Goal: Task Accomplishment & Management: Manage account settings

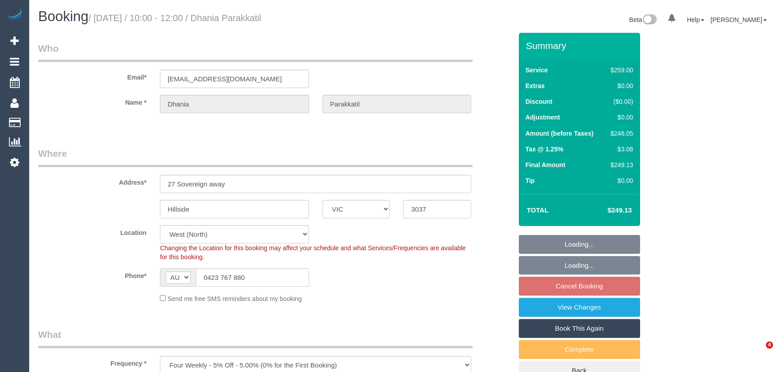
select select "VIC"
select select "string:stripe-pm_1QARfM2GScqysDRVncB3l27i"
select select "number:28"
select select "number:14"
select select "number:18"
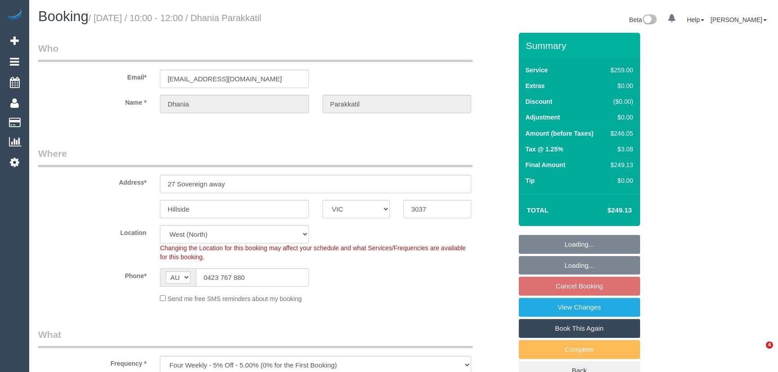
select select "number:25"
select select "number:34"
select select "number:12"
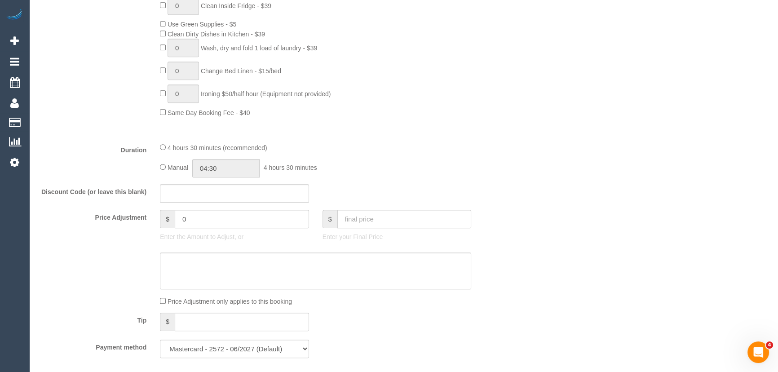
scroll to position [694, 0]
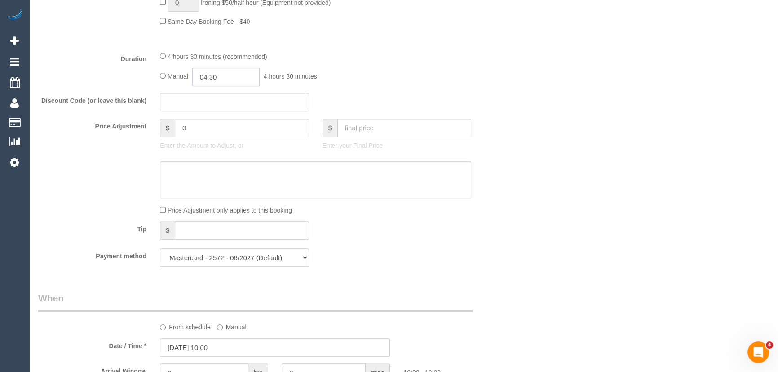
click at [226, 82] on input "04:30" at bounding box center [225, 77] width 67 height 18
click at [225, 96] on li "02:00" at bounding box center [216, 97] width 40 height 12
click at [223, 81] on input "02:00" at bounding box center [225, 77] width 67 height 18
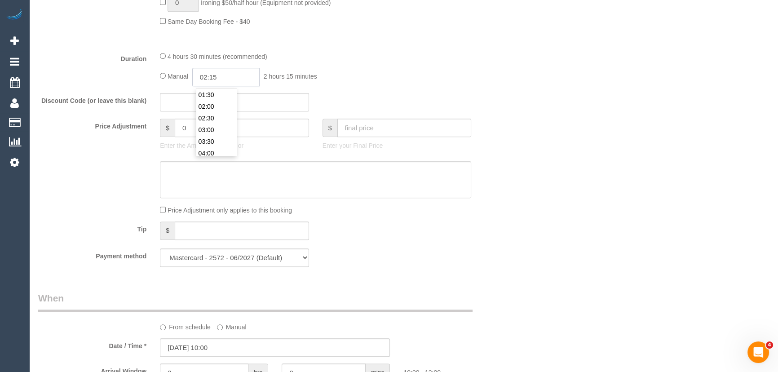
type input "02:15"
click at [378, 77] on div "Manual 02:15 2 hours 15 minutes" at bounding box center [315, 77] width 311 height 18
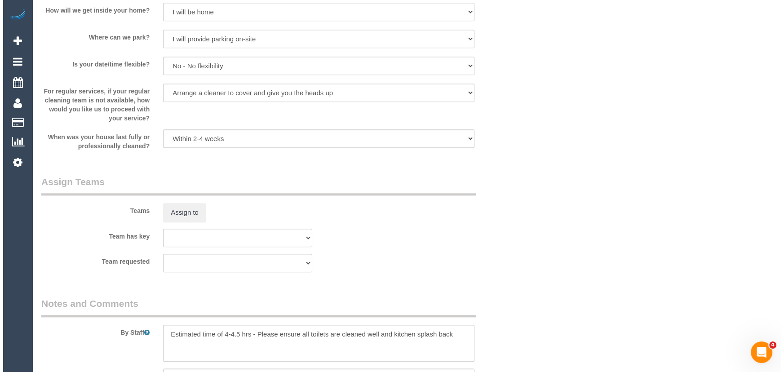
scroll to position [1266, 0]
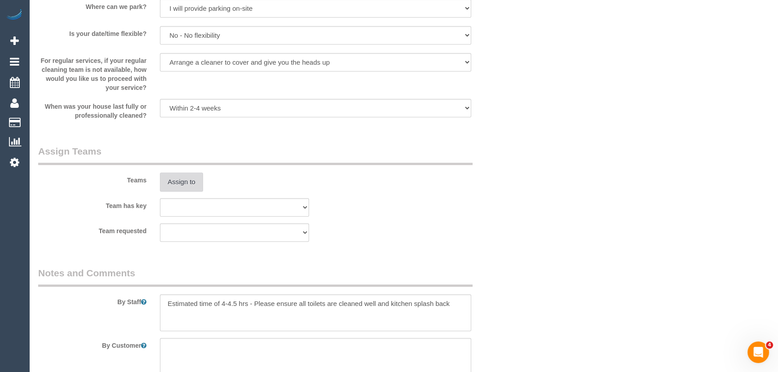
click at [193, 185] on button "Assign to" at bounding box center [181, 182] width 43 height 19
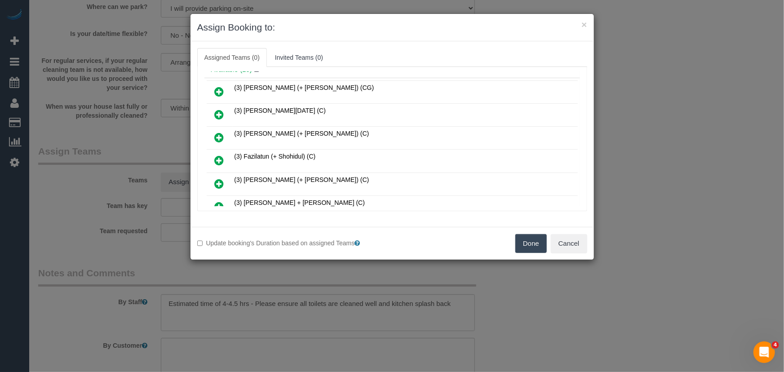
click at [221, 155] on icon at bounding box center [219, 160] width 9 height 11
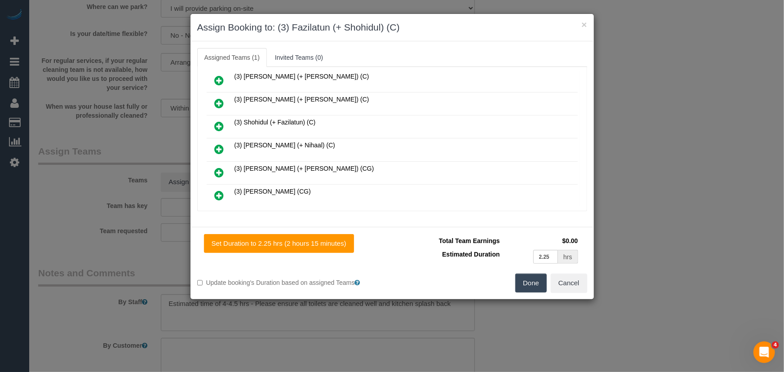
scroll to position [225, 0]
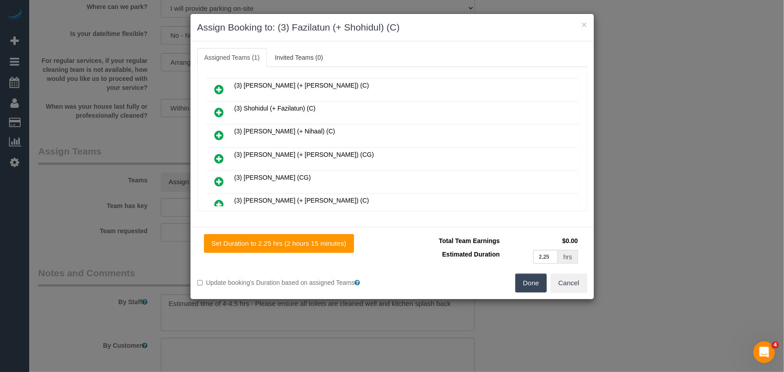
click at [219, 107] on icon at bounding box center [219, 112] width 9 height 11
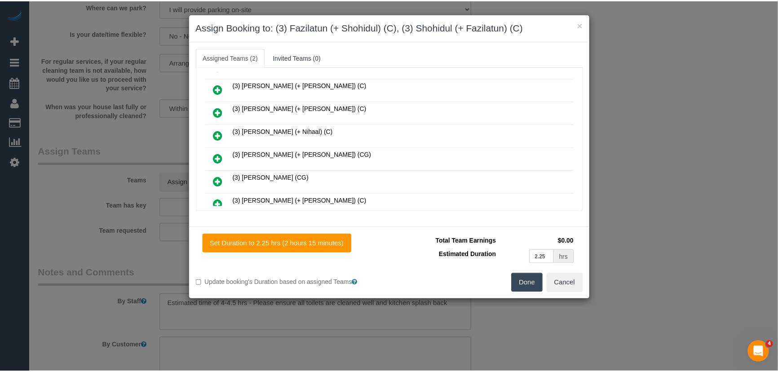
scroll to position [248, 0]
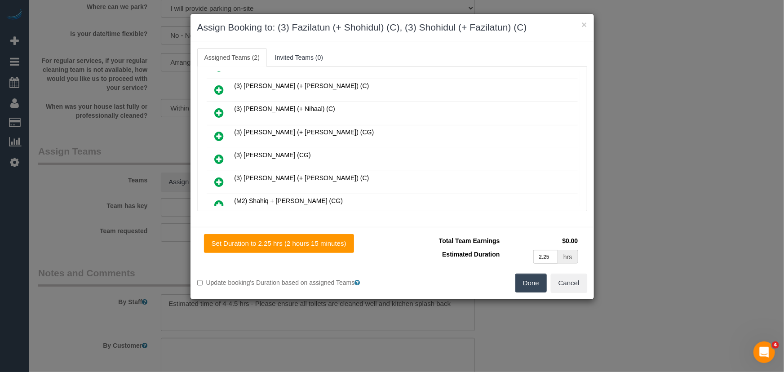
click at [527, 281] on button "Done" at bounding box center [530, 283] width 31 height 19
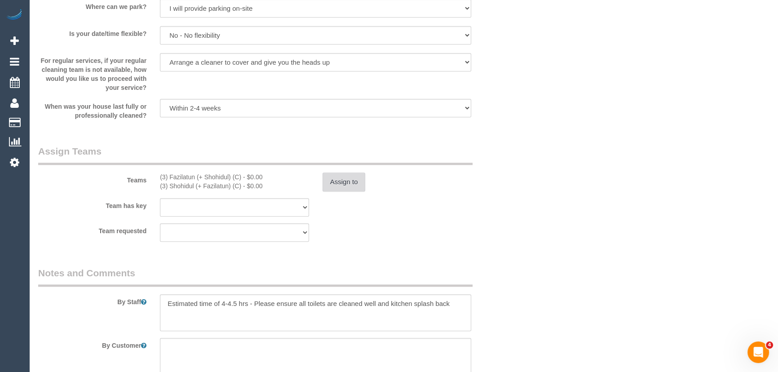
click at [335, 183] on button "Assign to" at bounding box center [344, 182] width 43 height 19
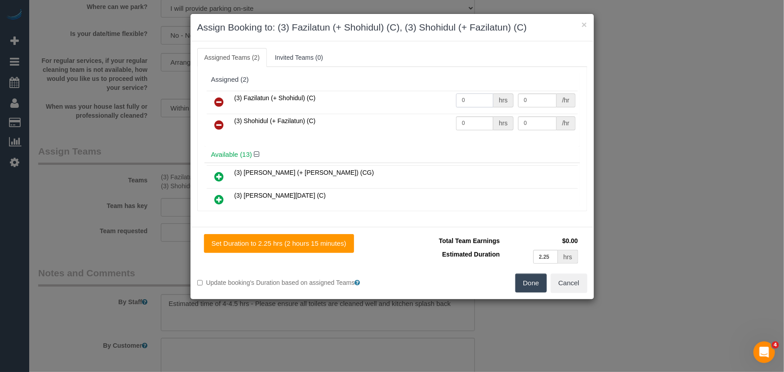
drag, startPoint x: 467, startPoint y: 103, endPoint x: 480, endPoint y: 115, distance: 18.1
click at [467, 103] on input "0" at bounding box center [474, 100] width 37 height 14
type input "1"
type input "77.5"
click at [481, 121] on input "0" at bounding box center [474, 123] width 37 height 14
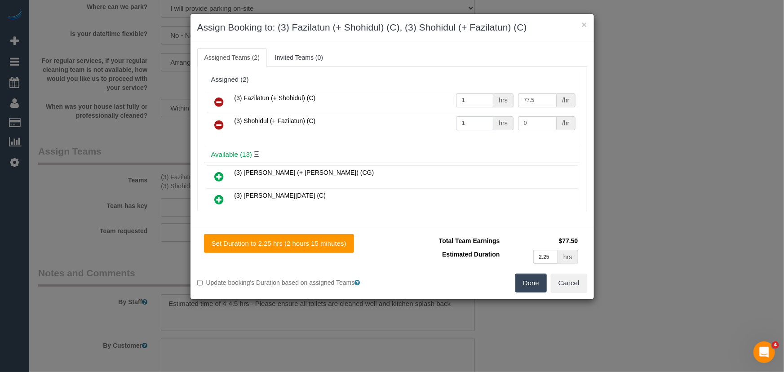
type input "1"
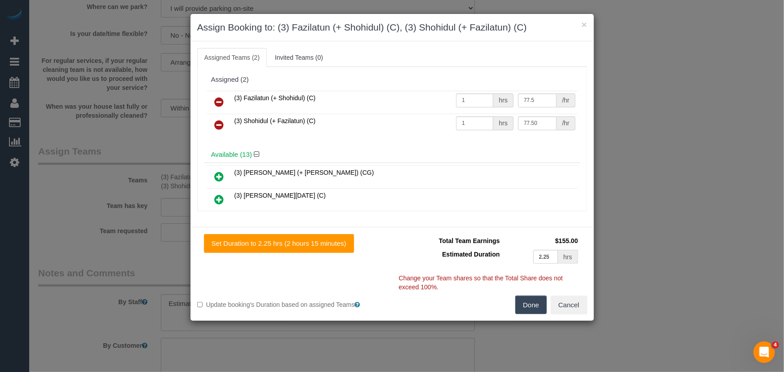
type input "77.5"
click at [531, 307] on button "Done" at bounding box center [530, 305] width 31 height 19
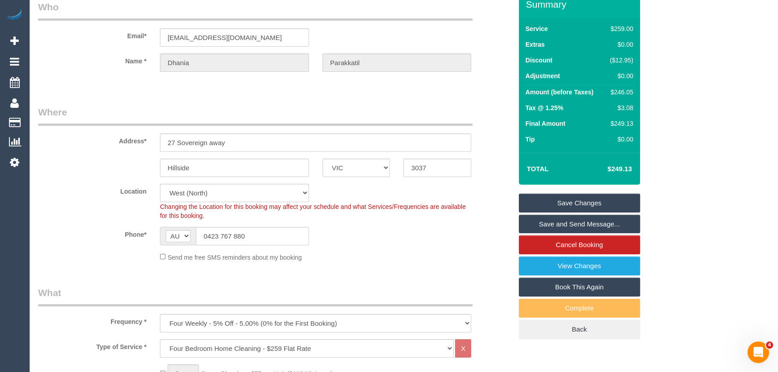
scroll to position [0, 0]
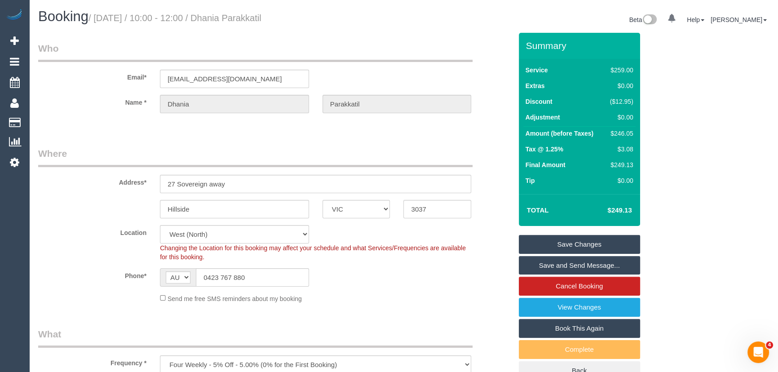
click at [262, 13] on small "/ September 26, 2025 / 10:00 - 12:00 / Dhania Parakkatil" at bounding box center [175, 18] width 173 height 10
copy small "Dhania Parakkatil"
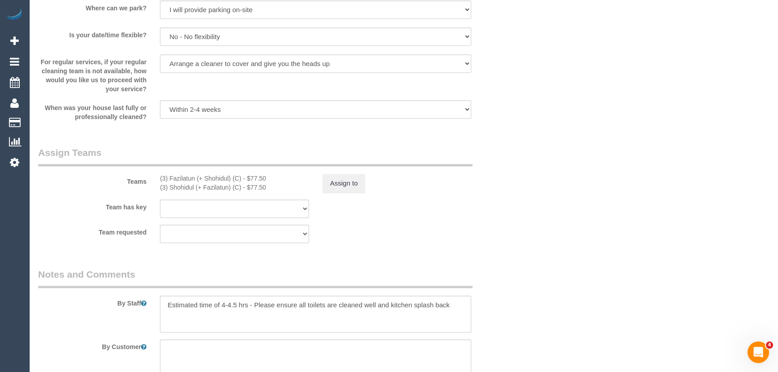
scroll to position [1266, 0]
click at [169, 177] on div "(3) Fazilatun (+ Shohidul) (C) - $77.50" at bounding box center [234, 177] width 149 height 9
copy div "Fazilatun (+ Shohidul"
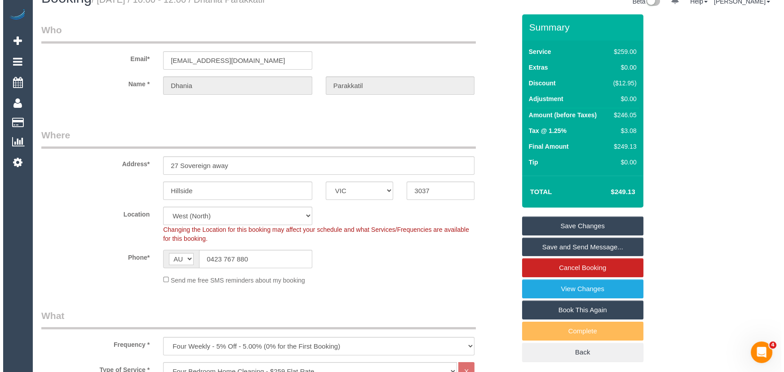
scroll to position [0, 0]
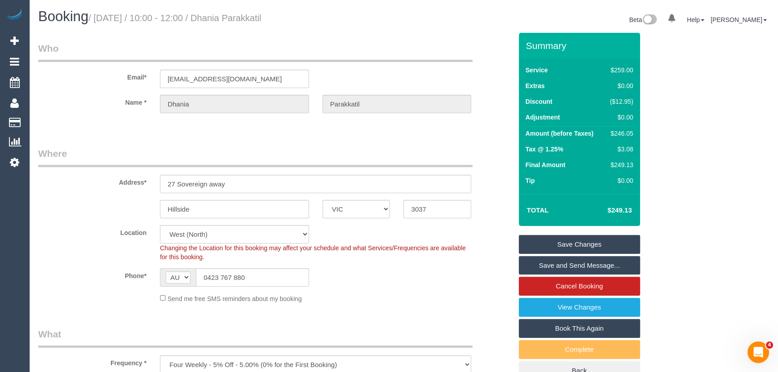
click at [541, 264] on link "Save and Send Message..." at bounding box center [579, 265] width 121 height 19
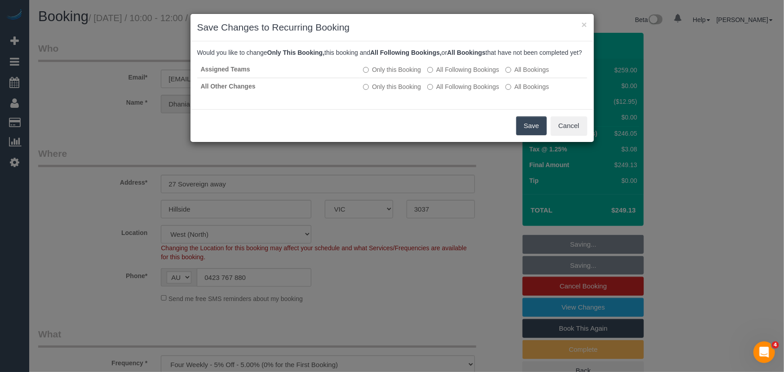
click at [527, 133] on button "Save" at bounding box center [531, 125] width 31 height 19
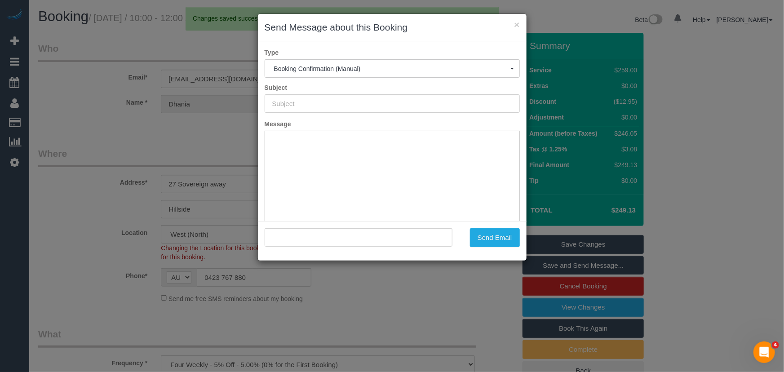
type input "Booking Confirmed"
type input ""Dhania Parakkatil" <dhania2012@mail.com>"
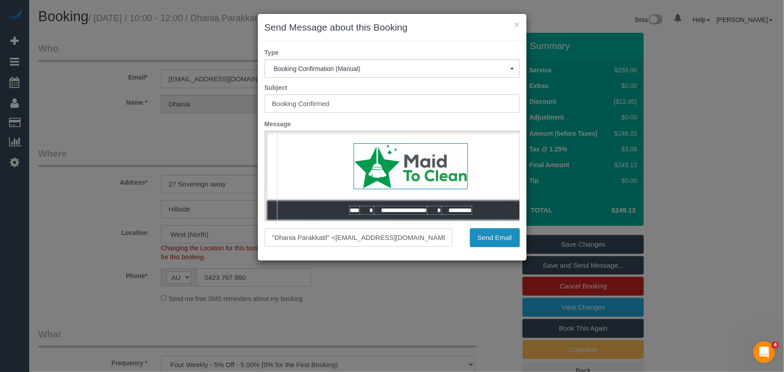
click at [498, 238] on button "Send Email" at bounding box center [495, 237] width 50 height 19
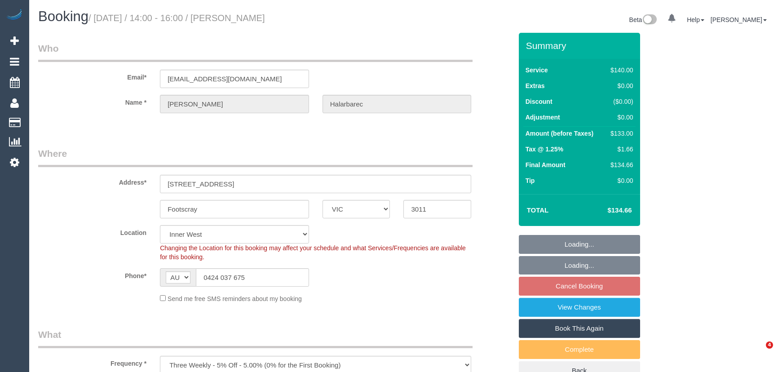
select select "VIC"
select select "number:29"
select select "number:14"
select select "number:19"
select select "number:22"
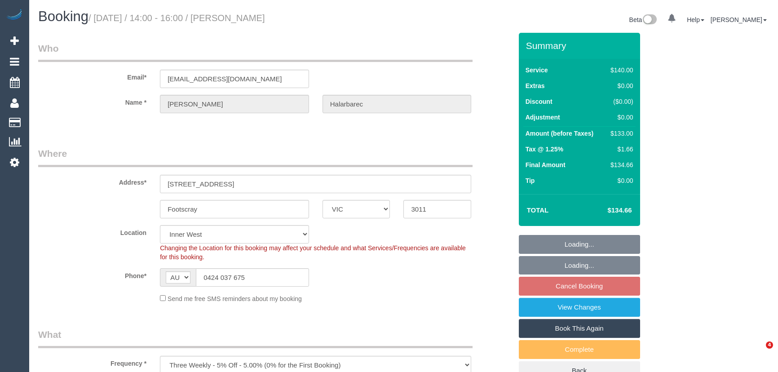
select select "number:34"
select select "number:12"
select select "object:1407"
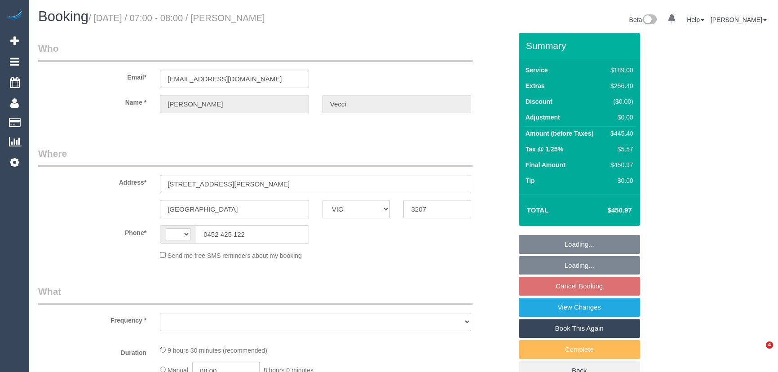
select select "VIC"
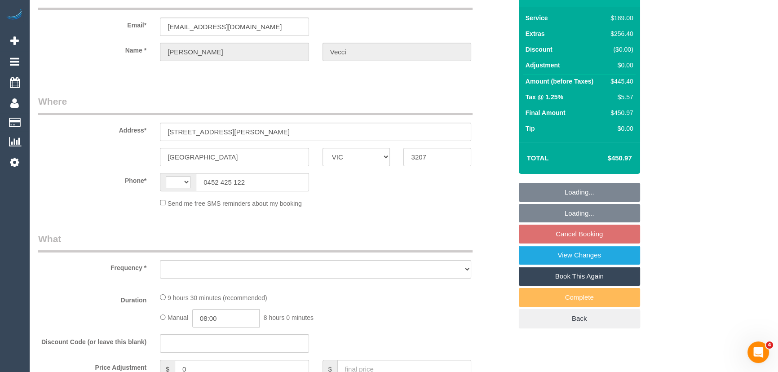
select select "string:AU"
select select "object:570"
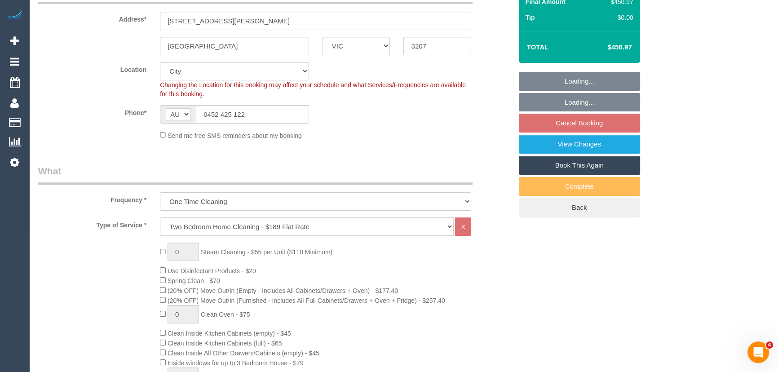
select select "string:stripe-pm_1RpznP2GScqysDRVsVQ0khCB"
select select "number:28"
select select "number:15"
select select "number:19"
select select "number:36"
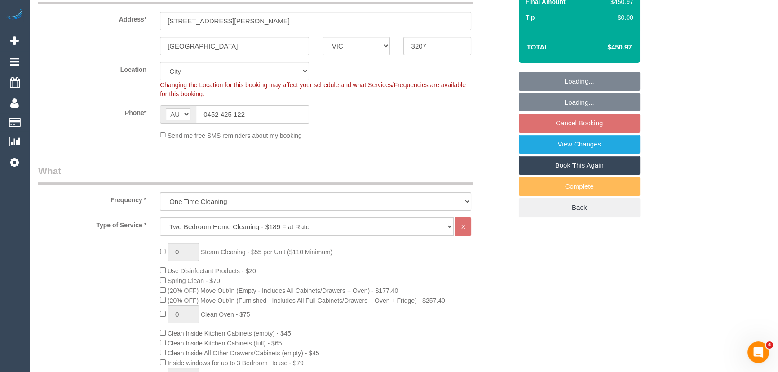
select select "object:819"
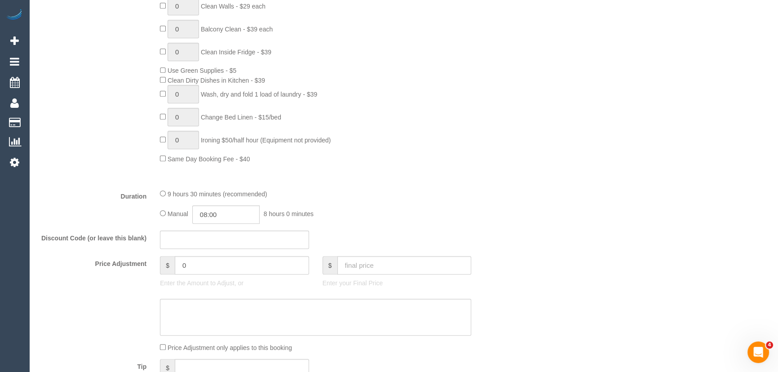
scroll to position [612, 0]
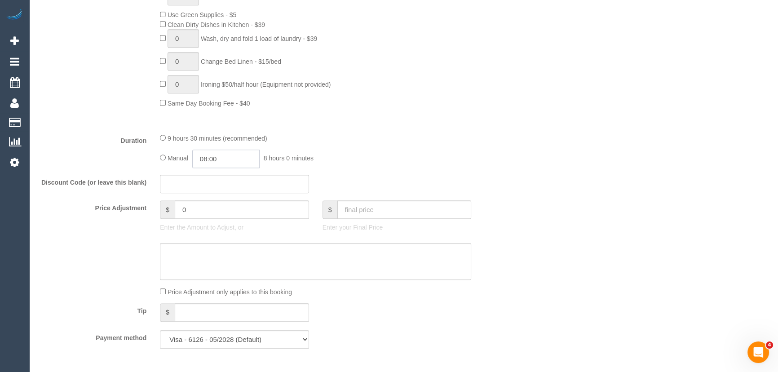
click at [242, 155] on input "08:00" at bounding box center [225, 159] width 67 height 18
type input "03:00"
click at [216, 186] on li "03:00" at bounding box center [216, 186] width 40 height 12
click at [398, 175] on fieldset "What Frequency * One Time Cleaning Weekly - 10% Off - 10.00% (0% for the First …" at bounding box center [275, 35] width 474 height 640
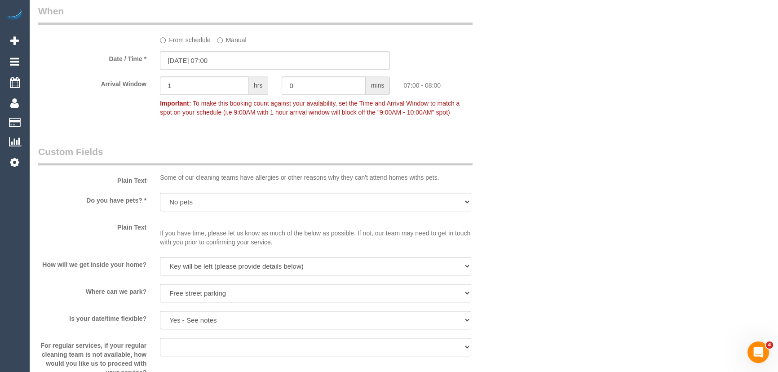
scroll to position [980, 0]
click at [239, 59] on input "23/09/2025 07:00" at bounding box center [275, 62] width 230 height 18
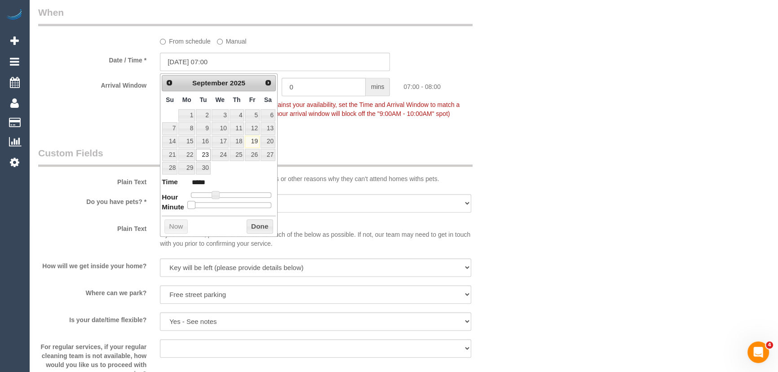
type input "23/09/2025 07:05"
type input "*****"
type input "23/09/2025 07:10"
type input "*****"
type input "23/09/2025 07:15"
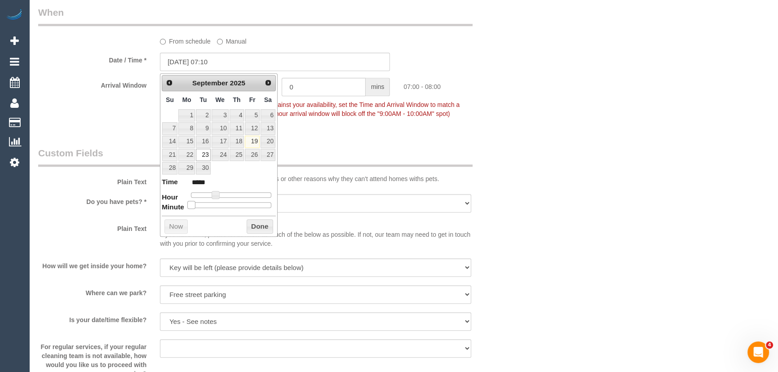
type input "*****"
type input "23/09/2025 07:20"
type input "*****"
type input "23/09/2025 07:25"
type input "*****"
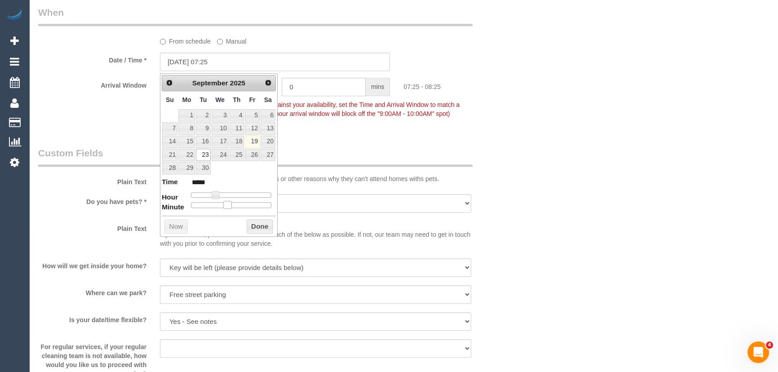
type input "23/09/2025 07:30"
type input "*****"
drag, startPoint x: 192, startPoint y: 206, endPoint x: 235, endPoint y: 202, distance: 42.9
click at [231, 202] on span at bounding box center [227, 205] width 8 height 8
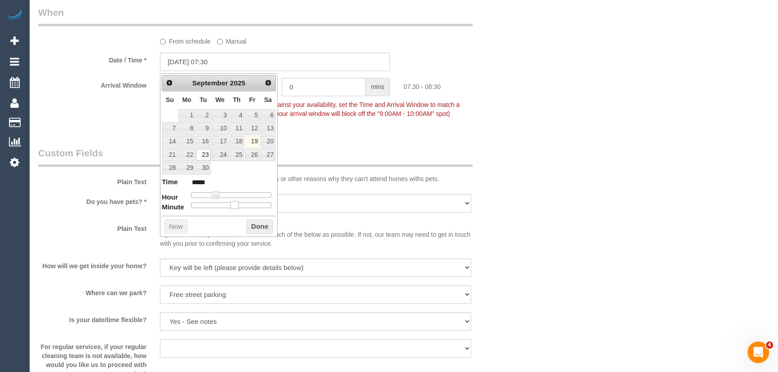
drag, startPoint x: 237, startPoint y: 202, endPoint x: 242, endPoint y: 196, distance: 7.7
click at [236, 202] on span at bounding box center [235, 205] width 8 height 8
click at [342, 135] on div "Who Email* nicholasvecci@gmail.com Name * Nicholas Vecci Where Address* 127 Sto…" at bounding box center [275, 5] width 488 height 1904
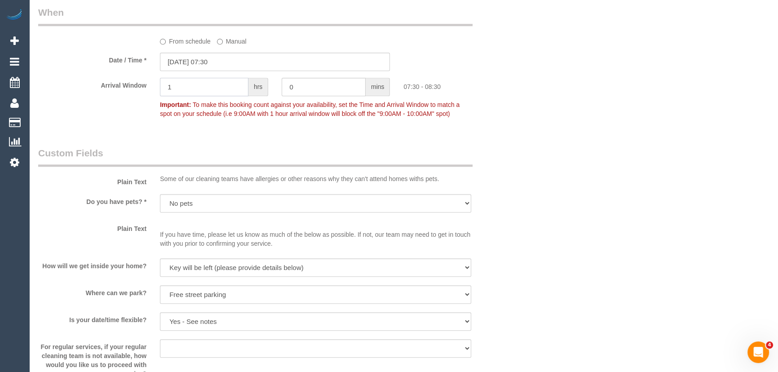
click at [210, 89] on input "1" at bounding box center [204, 87] width 89 height 18
type input "1"
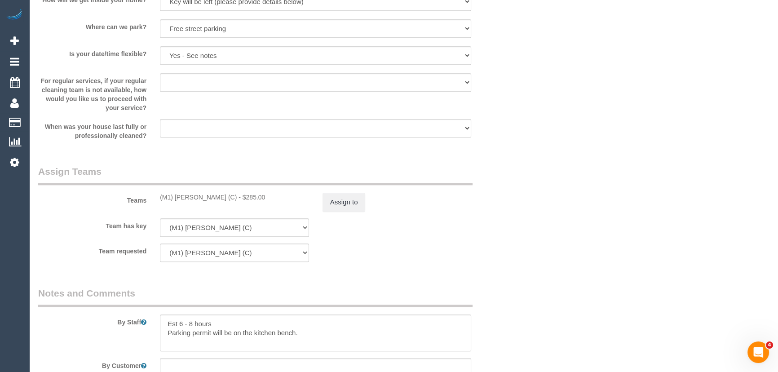
scroll to position [1307, 0]
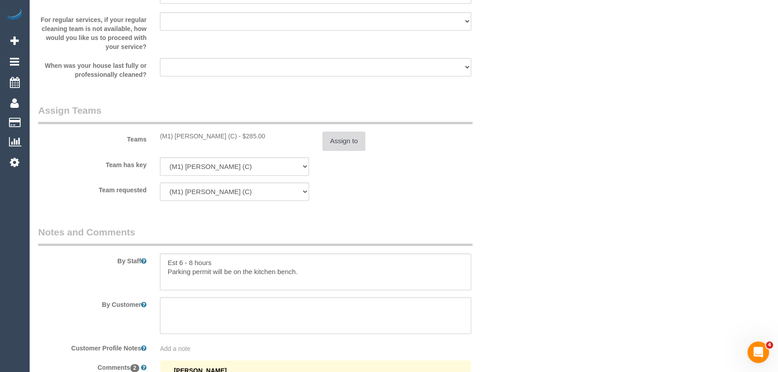
click at [342, 144] on button "Assign to" at bounding box center [344, 141] width 43 height 19
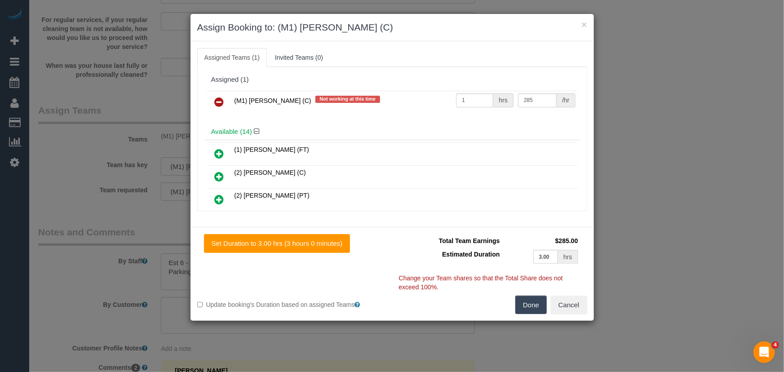
click at [526, 305] on button "Done" at bounding box center [530, 305] width 31 height 19
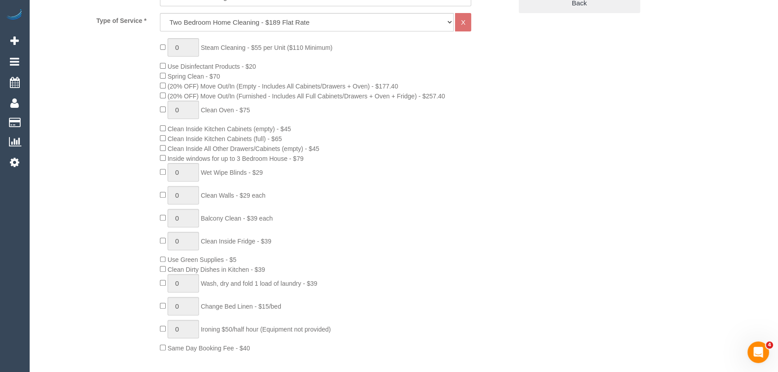
scroll to position [163, 0]
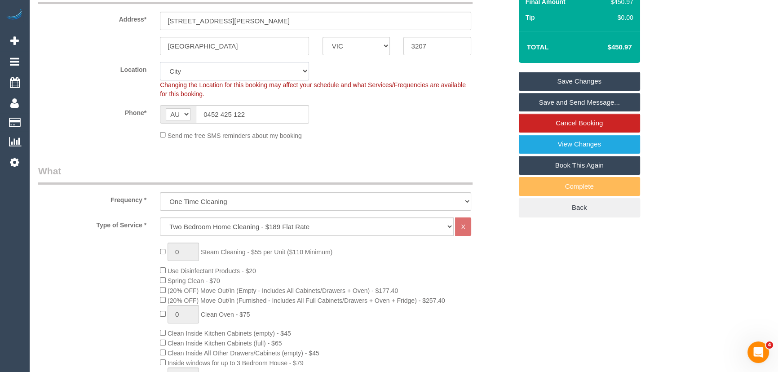
click at [216, 71] on select "Office City East (North) East (South) Inner East Inner North (East) Inner North…" at bounding box center [234, 71] width 149 height 18
select select "50"
click at [160, 62] on select "Office City East (North) East (South) Inner East Inner North (East) Inner North…" at bounding box center [234, 71] width 149 height 18
click at [89, 169] on legend "What" at bounding box center [255, 174] width 435 height 20
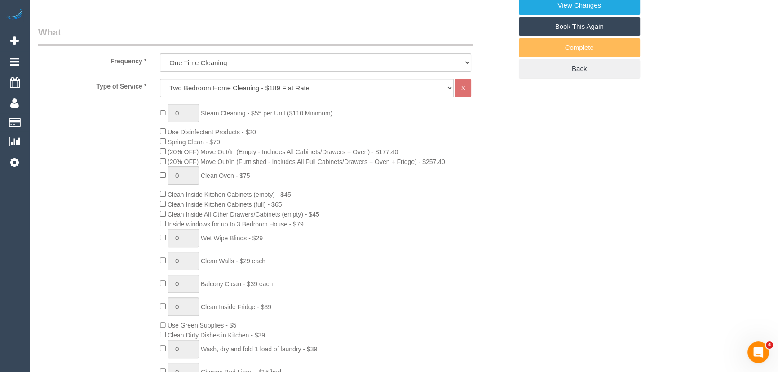
select select "object:3866"
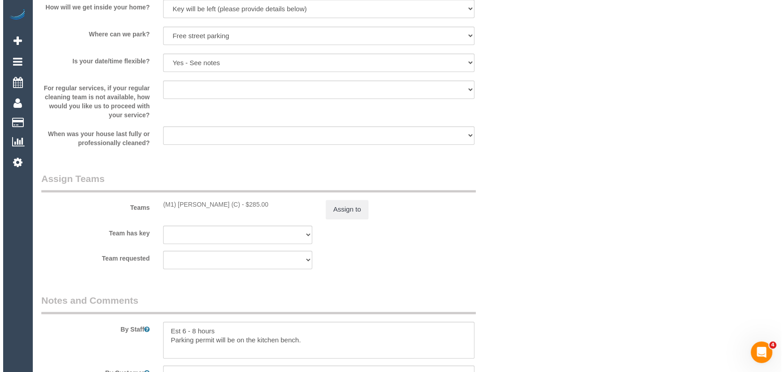
scroll to position [1348, 0]
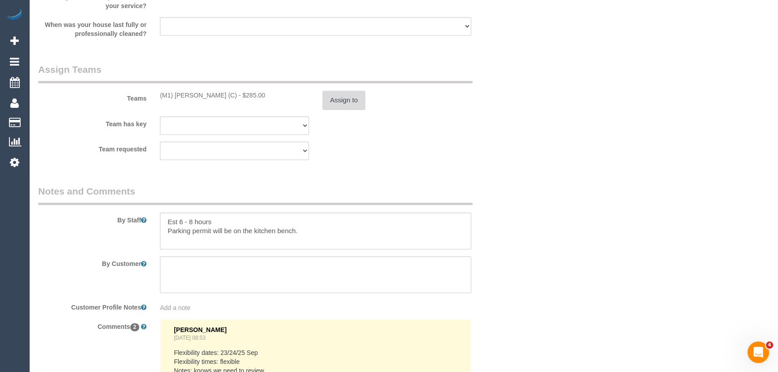
click at [346, 104] on button "Assign to" at bounding box center [344, 100] width 43 height 19
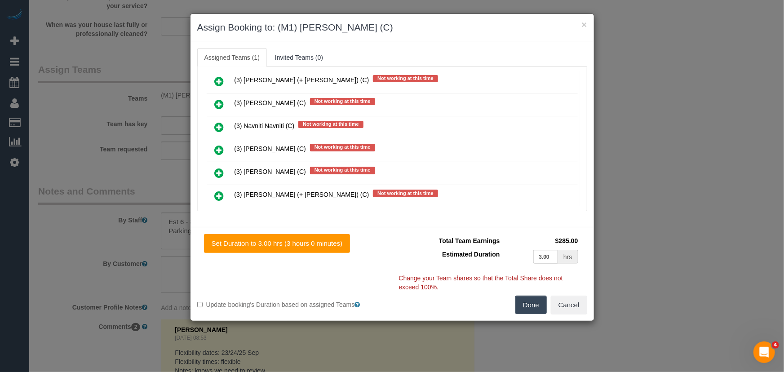
scroll to position [5068, 0]
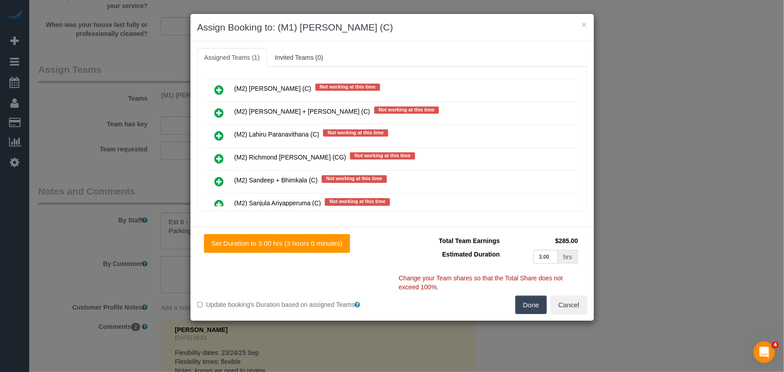
click at [217, 245] on icon at bounding box center [219, 250] width 9 height 11
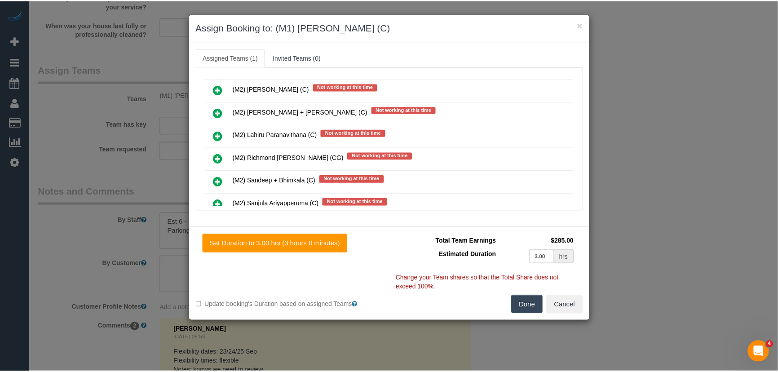
scroll to position [5090, 0]
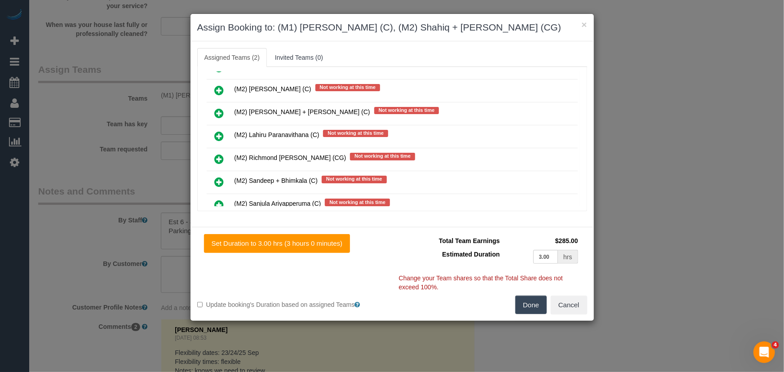
click at [536, 305] on button "Done" at bounding box center [530, 305] width 31 height 19
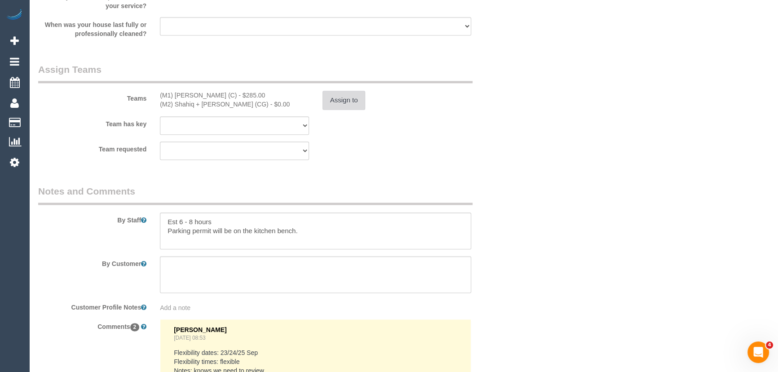
click at [350, 102] on button "Assign to" at bounding box center [344, 100] width 43 height 19
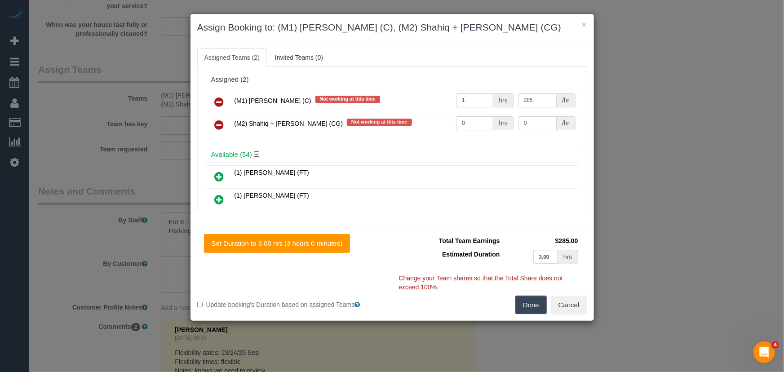
click at [464, 122] on input "0" at bounding box center [474, 123] width 37 height 14
type input "1"
type input "310"
click at [538, 297] on button "Done" at bounding box center [530, 305] width 31 height 19
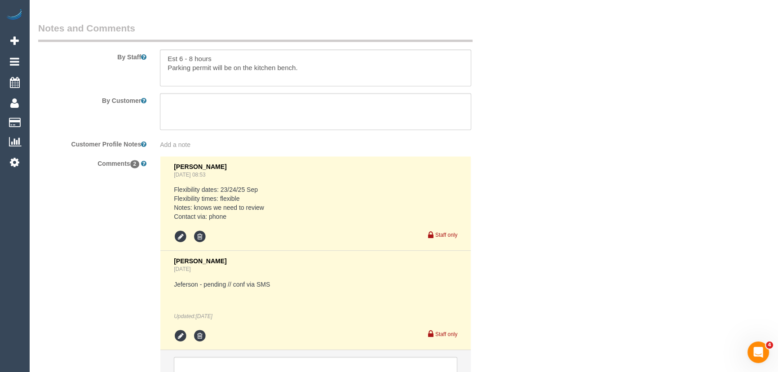
scroll to position [1597, 0]
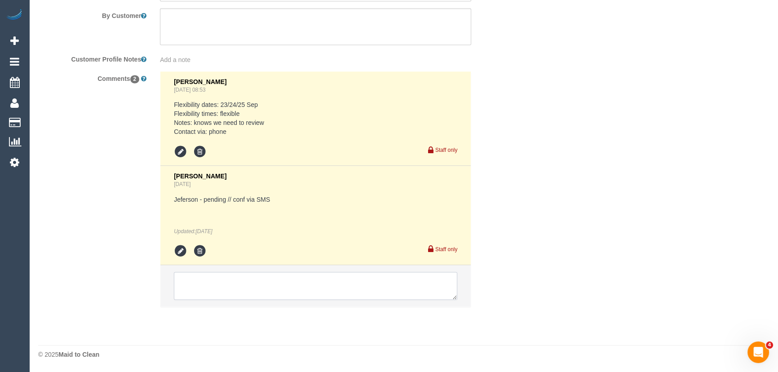
click at [188, 286] on textarea at bounding box center [316, 286] width 284 height 28
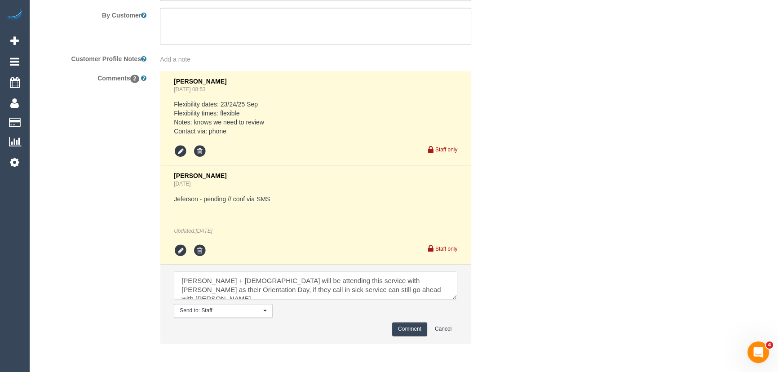
type textarea "Shahiq + Muhammad will be attending this service with Jeferson as their Orienta…"
click at [421, 328] on button "Comment" at bounding box center [409, 329] width 35 height 14
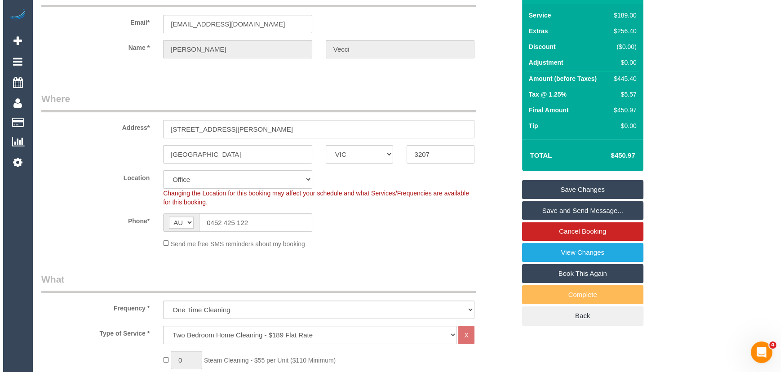
scroll to position [0, 0]
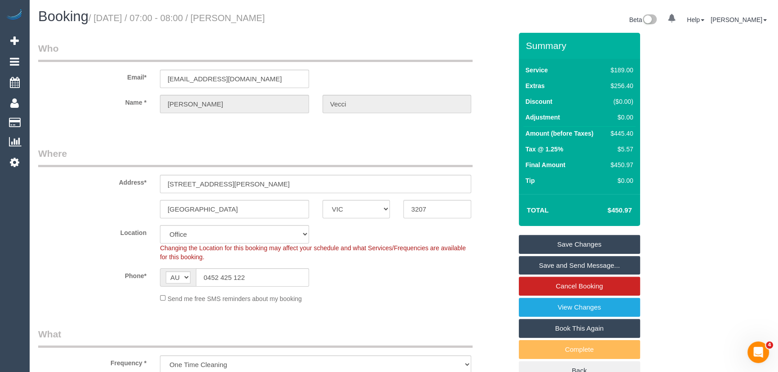
click at [263, 21] on small "/ September 23, 2025 / 07:00 - 08:00 / Nicholas Vecci" at bounding box center [177, 18] width 177 height 10
copy small "Nicholas Vecci"
click at [265, 186] on input "127 Stokes Street" at bounding box center [315, 184] width 311 height 18
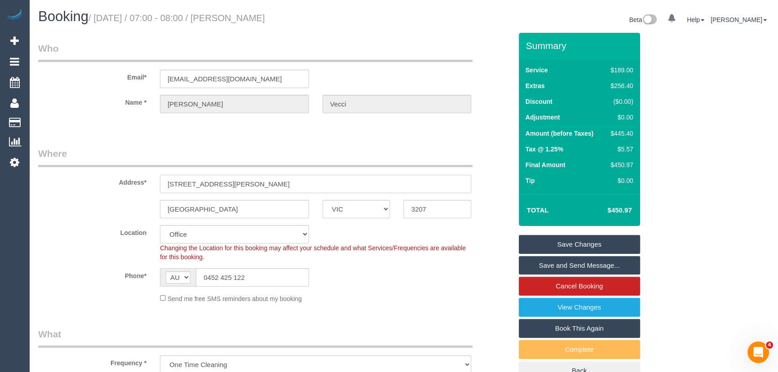
click at [265, 186] on input "127 Stokes Street" at bounding box center [315, 184] width 311 height 18
click at [571, 246] on link "Save Changes" at bounding box center [579, 244] width 121 height 19
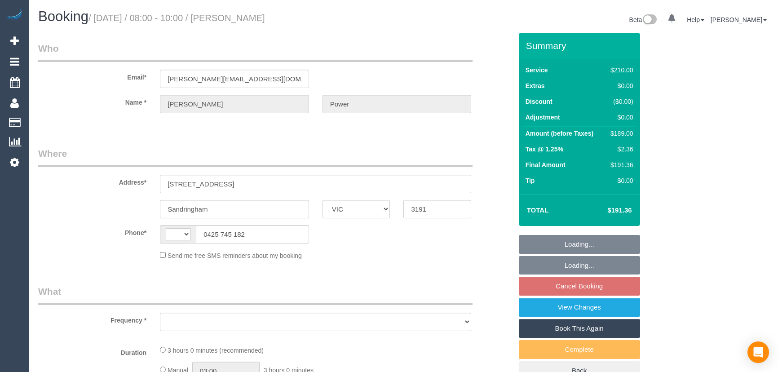
select select "VIC"
select select "object:281"
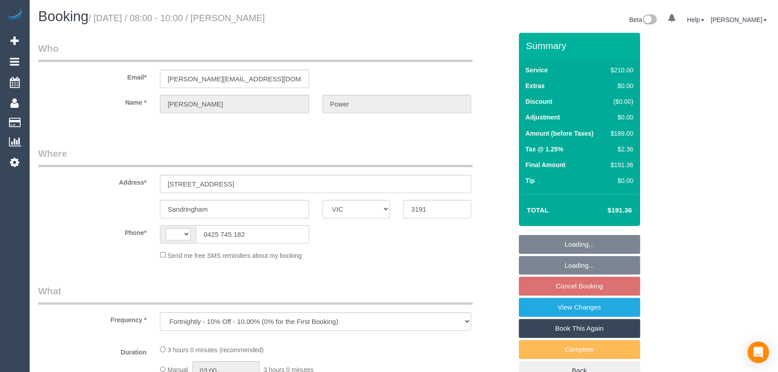
select select "string:stripe-pm_1OnC962GScqysDRVjzboqfJF"
select select "180"
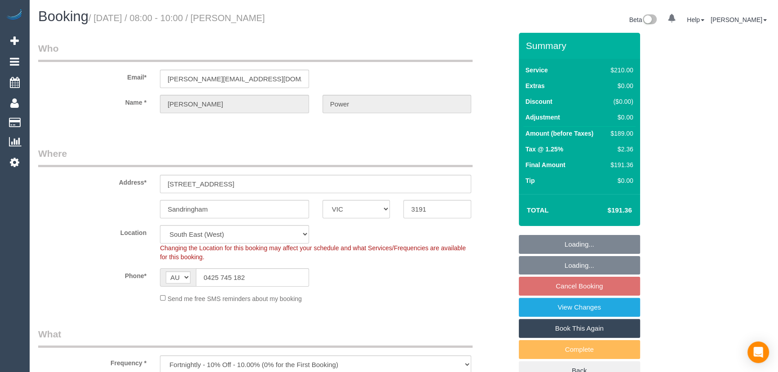
select select "string:AU"
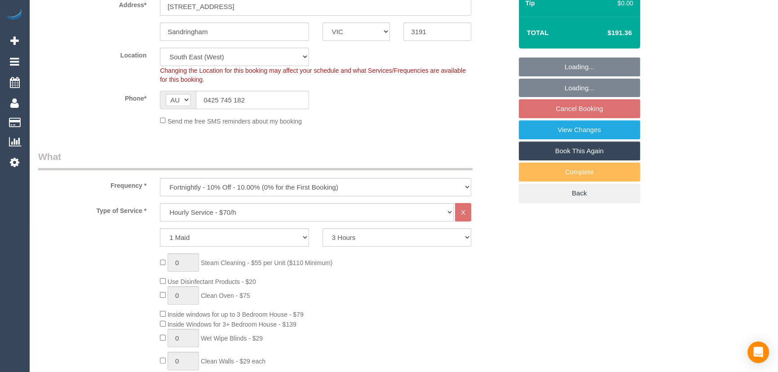
select select "number:28"
select select "number:14"
select select "number:19"
select select "number:23"
select select "number:35"
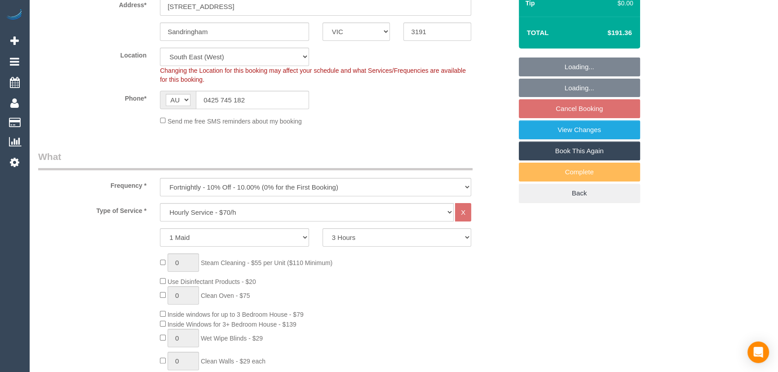
select select "number:11"
select select "object:1368"
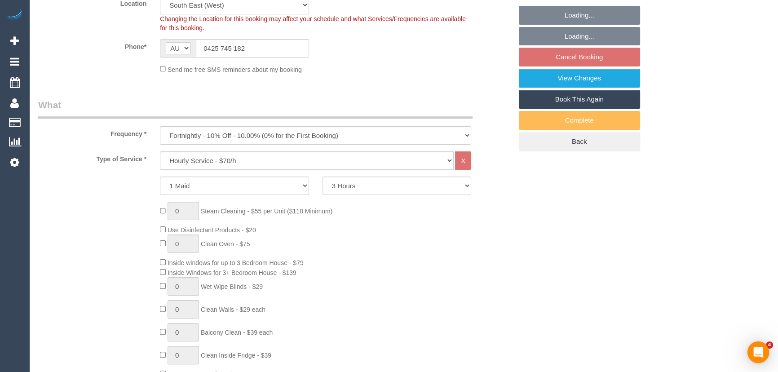
select select "spot2"
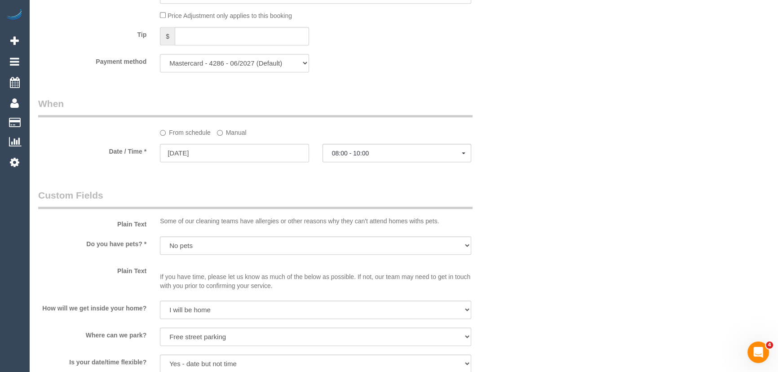
scroll to position [939, 0]
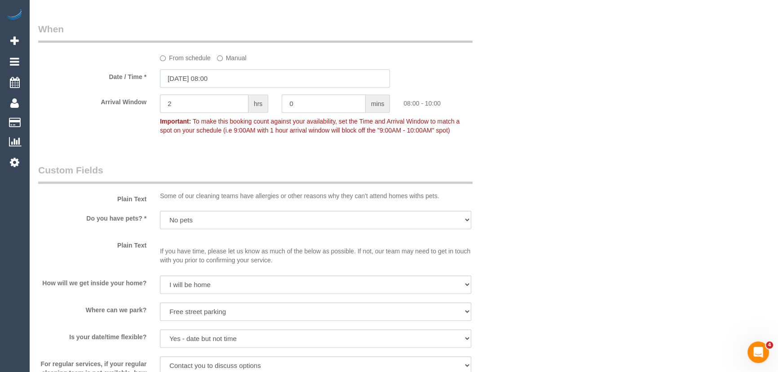
click at [244, 79] on input "23/09/2025 08:00" at bounding box center [275, 78] width 230 height 18
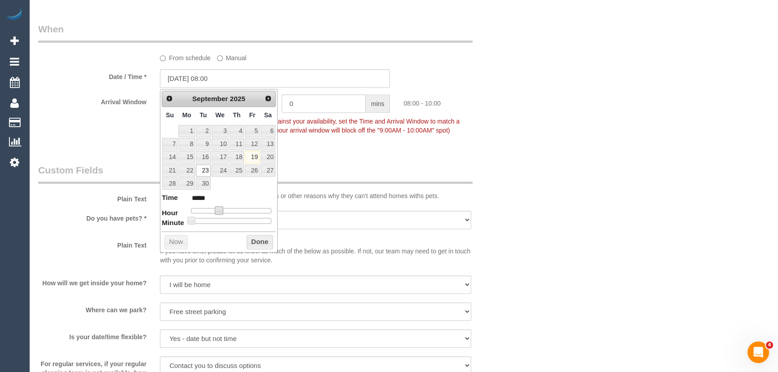
type input "23/09/2025 09:00"
type input "*****"
type input "23/09/2025 10:00"
type input "*****"
type input "23/09/2025 11:00"
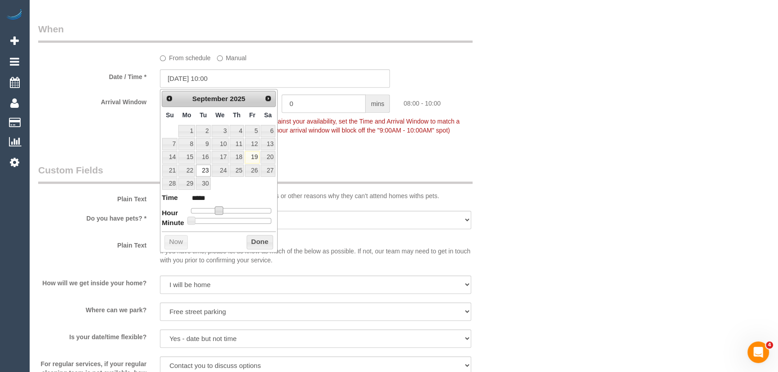
type input "*****"
type input "23/09/2025 12:00"
type input "*****"
drag, startPoint x: 218, startPoint y: 208, endPoint x: 232, endPoint y: 208, distance: 13.5
click at [232, 208] on span at bounding box center [233, 210] width 8 height 8
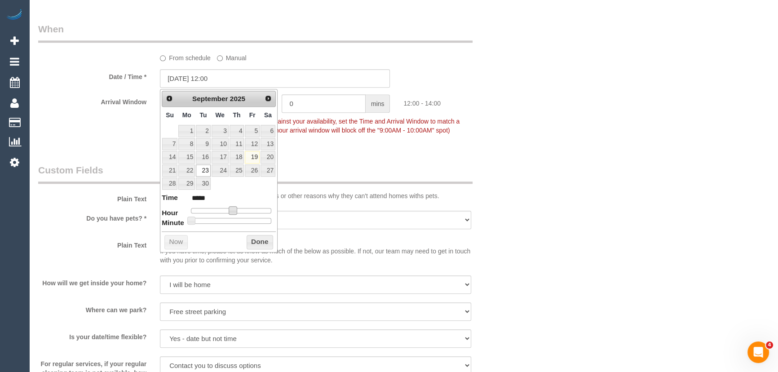
click at [395, 144] on fieldset "When From schedule Manual Date / Time * 23/09/2025 12:00 Arrival Window 2 hrs 0…" at bounding box center [275, 83] width 474 height 123
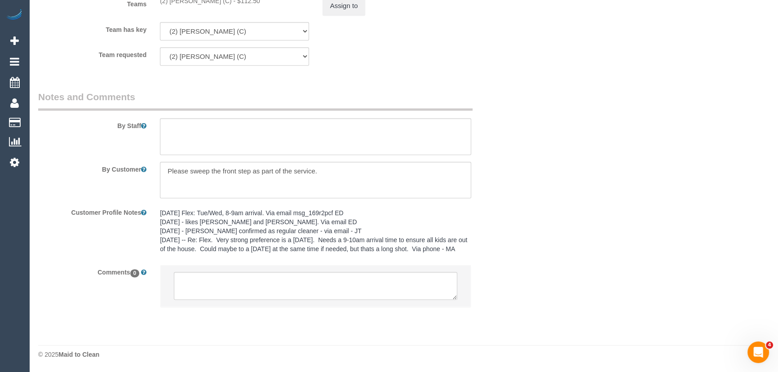
scroll to position [1428, 0]
click at [208, 281] on textarea at bounding box center [316, 286] width 284 height 28
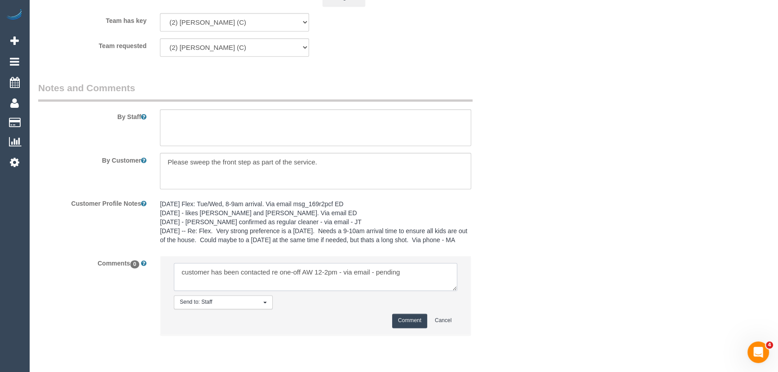
type textarea "customer has been contacted re one-off AW 12-2pm - via email - pending"
click at [406, 328] on button "Comment" at bounding box center [409, 321] width 35 height 14
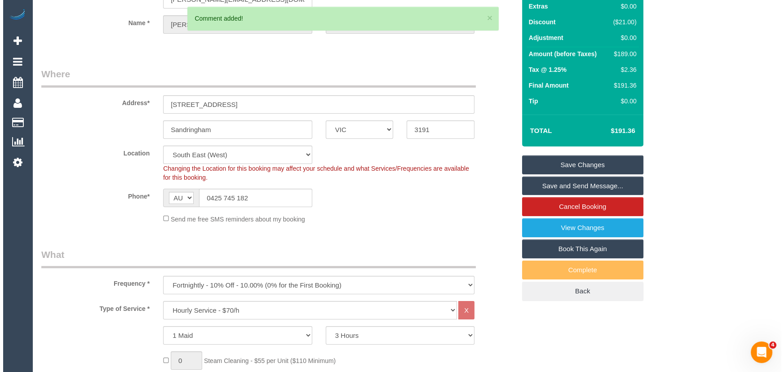
scroll to position [0, 0]
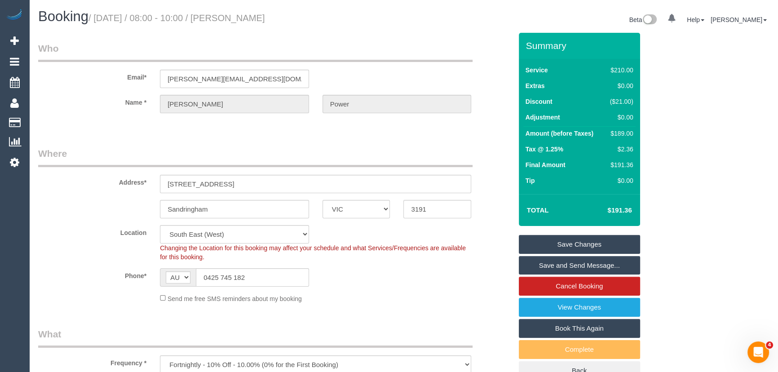
click at [262, 17] on small "/ September 23, 2025 / 08:00 - 10:00 / Samantha Power" at bounding box center [177, 18] width 177 height 10
copy small "Samantha Power"
click at [289, 81] on input "samantha_turton@hotmail.com" at bounding box center [234, 79] width 149 height 18
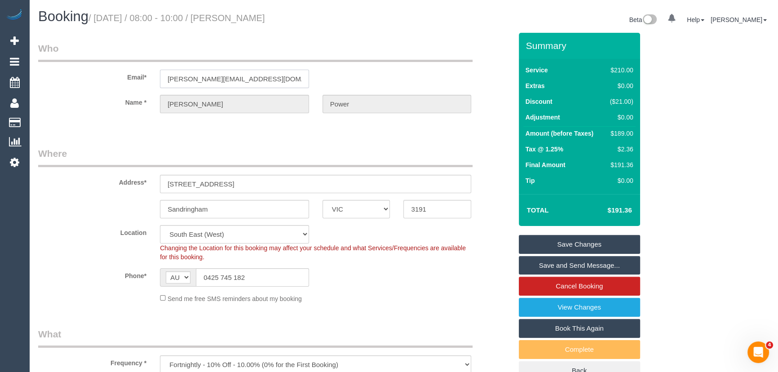
click at [289, 81] on input "samantha_turton@hotmail.com" at bounding box center [234, 79] width 149 height 18
click at [550, 243] on link "Save Changes" at bounding box center [579, 244] width 121 height 19
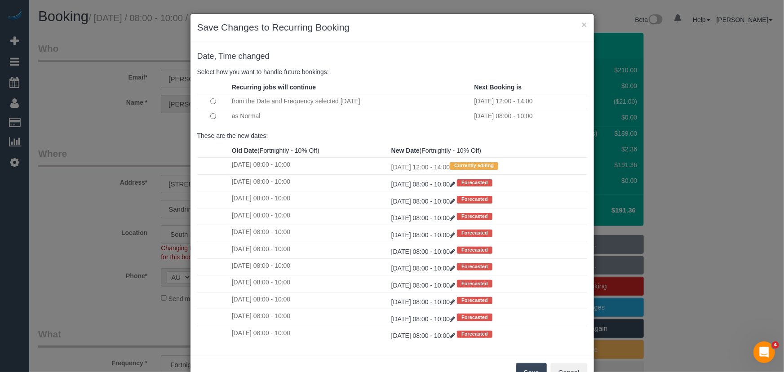
click at [526, 368] on button "Save" at bounding box center [531, 372] width 31 height 19
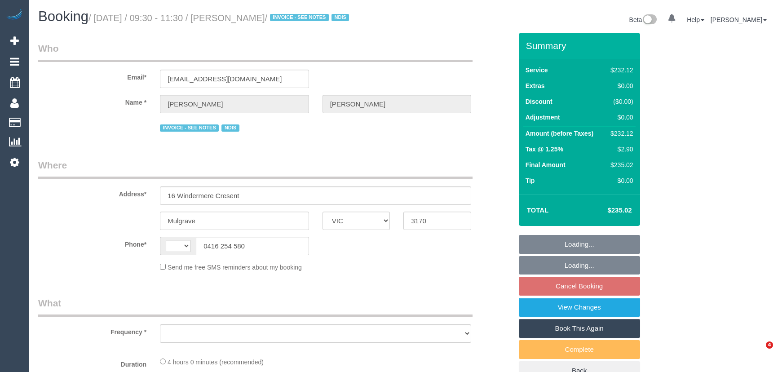
select select "VIC"
select select "string:AU"
select select "object:529"
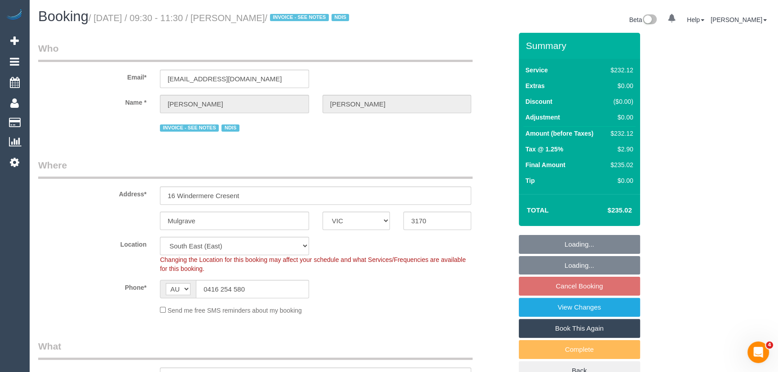
select select "240"
select select "object:1129"
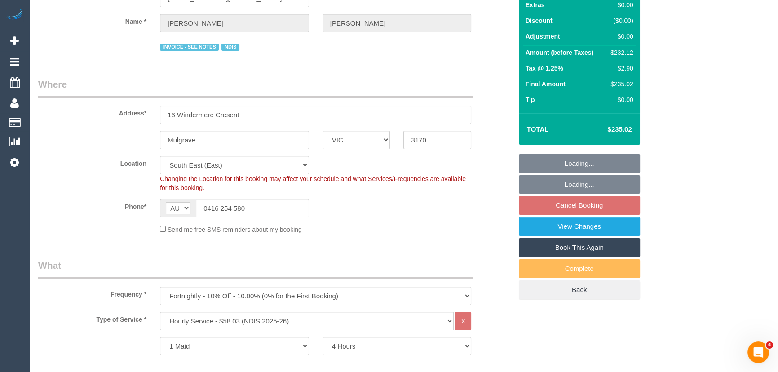
select select "number:32"
select select "number:14"
select select "number:18"
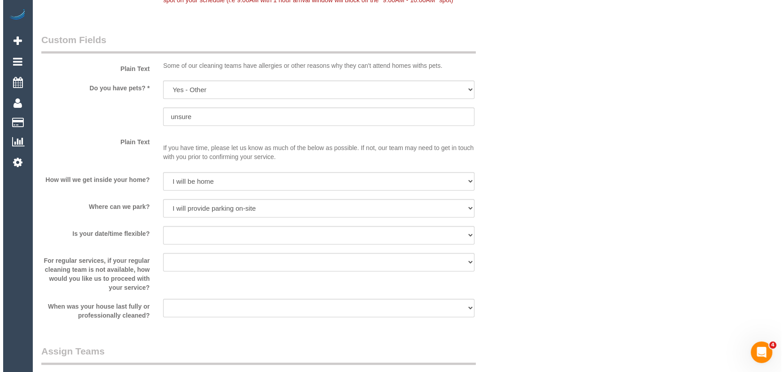
scroll to position [899, 0]
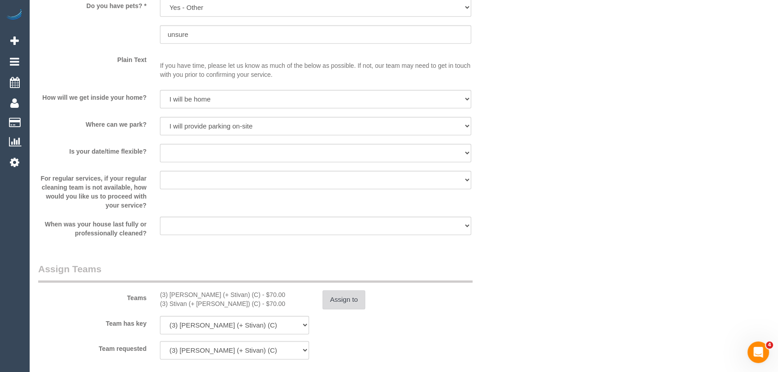
click at [359, 302] on button "Assign to" at bounding box center [344, 299] width 43 height 19
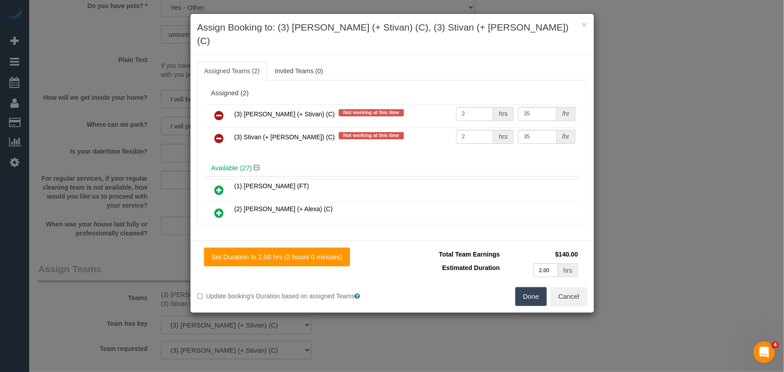
click at [219, 110] on icon at bounding box center [219, 115] width 9 height 11
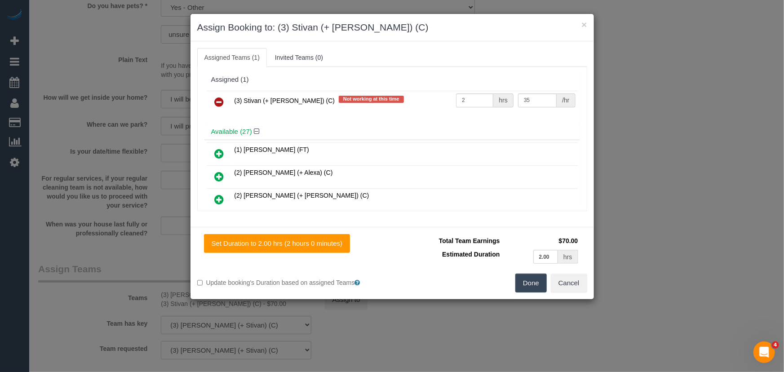
click at [219, 100] on icon at bounding box center [219, 102] width 9 height 11
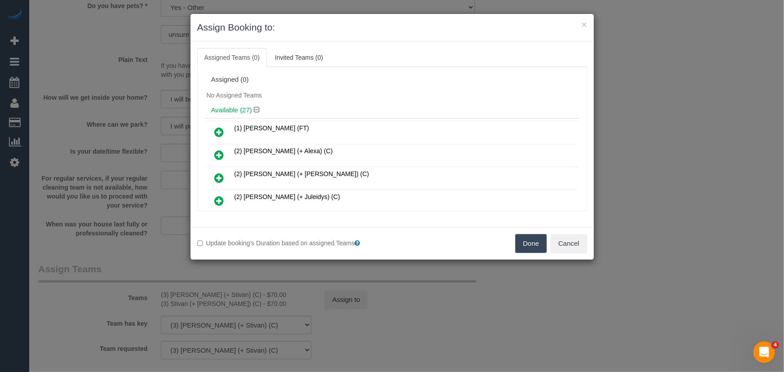
scroll to position [349, 0]
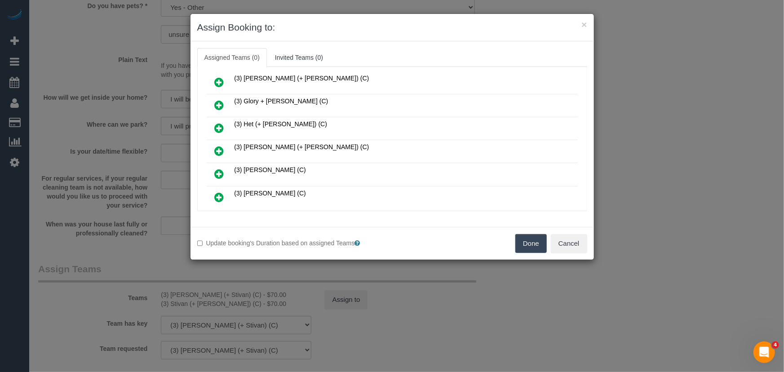
click at [220, 146] on icon at bounding box center [219, 151] width 9 height 11
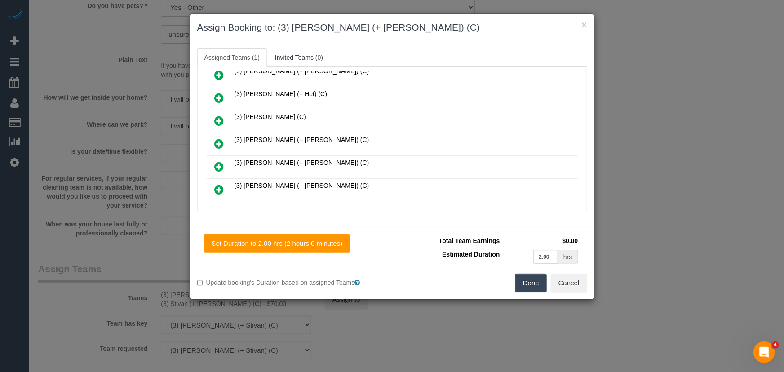
click at [217, 161] on icon at bounding box center [219, 166] width 9 height 11
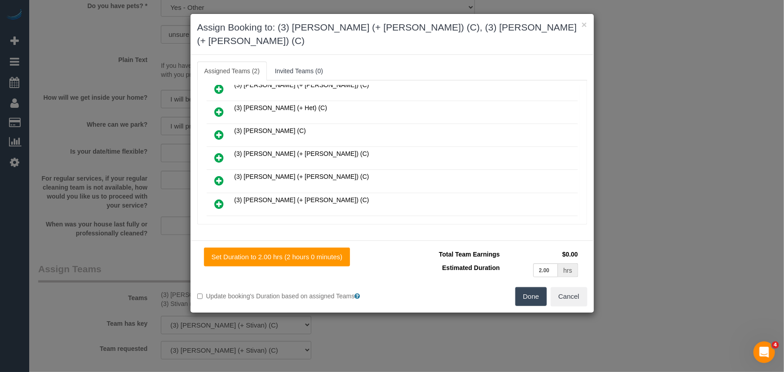
click at [545, 287] on button "Done" at bounding box center [530, 296] width 31 height 19
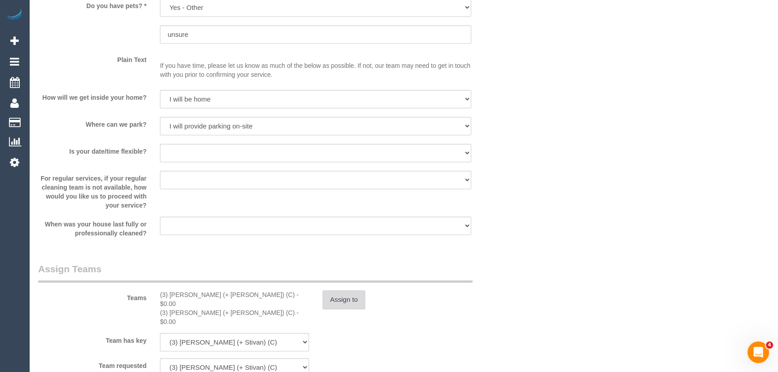
click at [349, 295] on button "Assign to" at bounding box center [344, 299] width 43 height 19
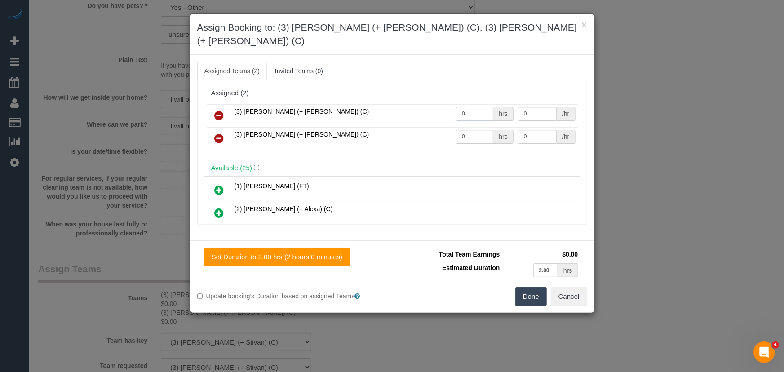
click at [474, 107] on input "0" at bounding box center [474, 114] width 37 height 14
type input "2"
type input "35"
click at [466, 130] on input "0" at bounding box center [474, 137] width 37 height 14
type input "2"
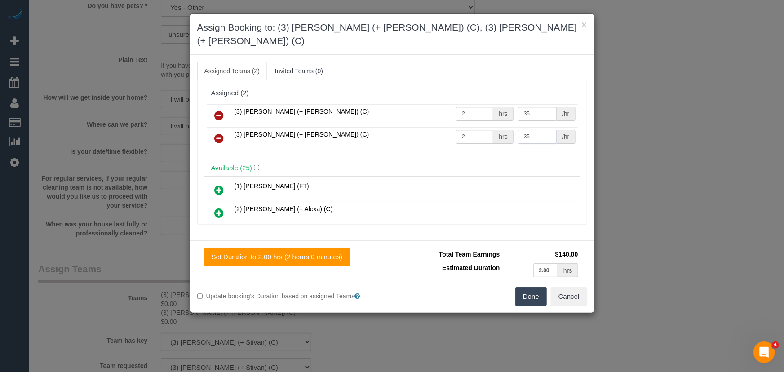
type input "35"
click at [524, 287] on button "Done" at bounding box center [530, 296] width 31 height 19
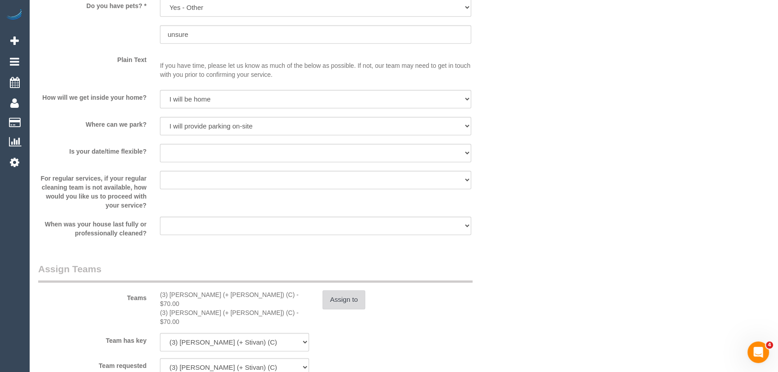
scroll to position [1062, 0]
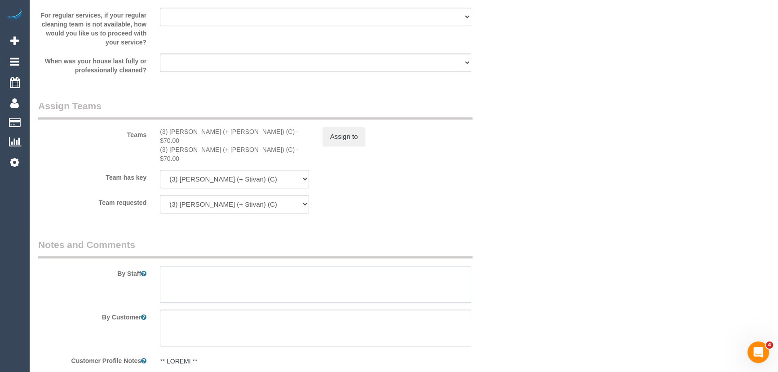
click at [181, 266] on textarea at bounding box center [315, 284] width 311 height 37
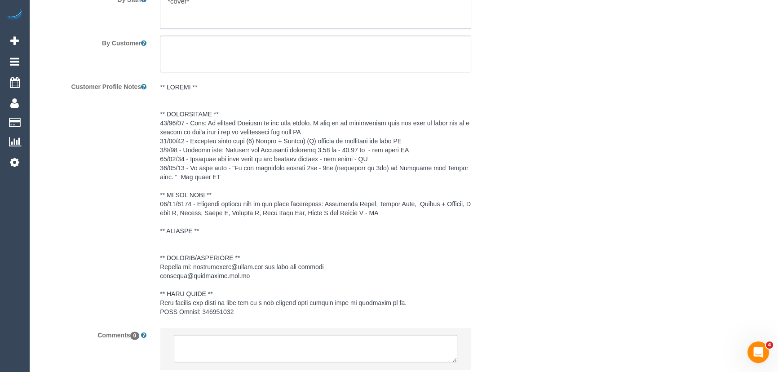
scroll to position [1380, 0]
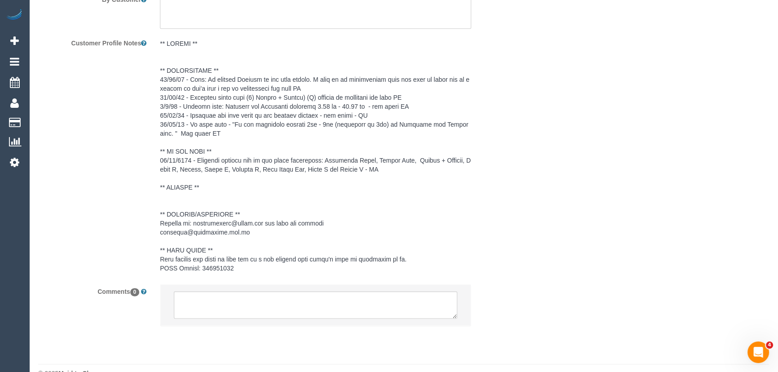
type textarea "*cover*"
click at [219, 293] on textarea at bounding box center [316, 305] width 284 height 28
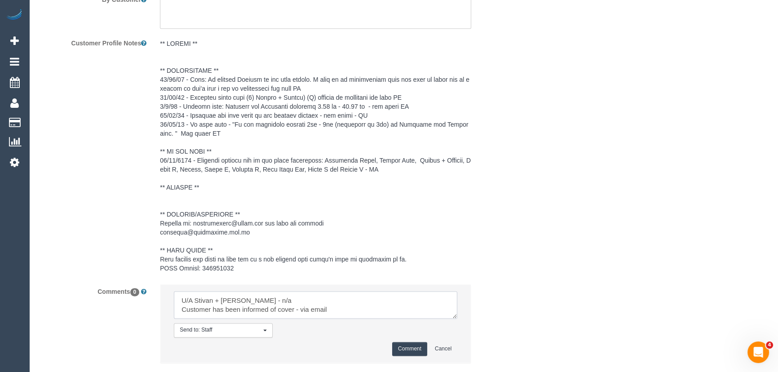
type textarea "U/A Stivan + Krunal - n/a Customer has been informed of cover - via email"
click at [407, 342] on button "Comment" at bounding box center [409, 349] width 35 height 14
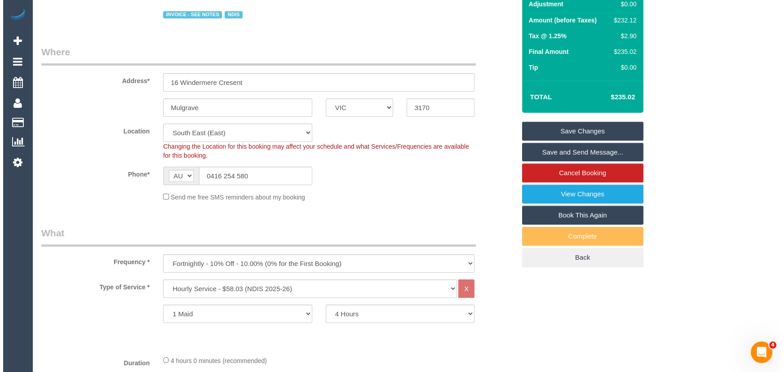
scroll to position [0, 0]
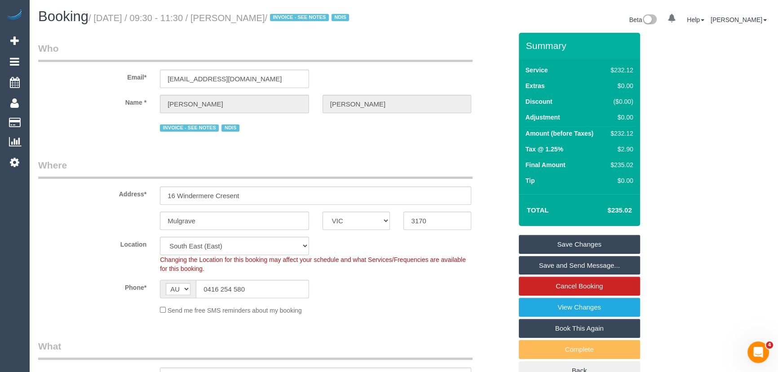
click at [259, 20] on small "/ September 23, 2025 / 09:30 - 11:30 / Jared Rogers / INVOICE - SEE NOTES NDIS" at bounding box center [220, 18] width 263 height 10
copy small "Jared Rogers"
click at [575, 241] on link "Save Changes" at bounding box center [579, 244] width 121 height 19
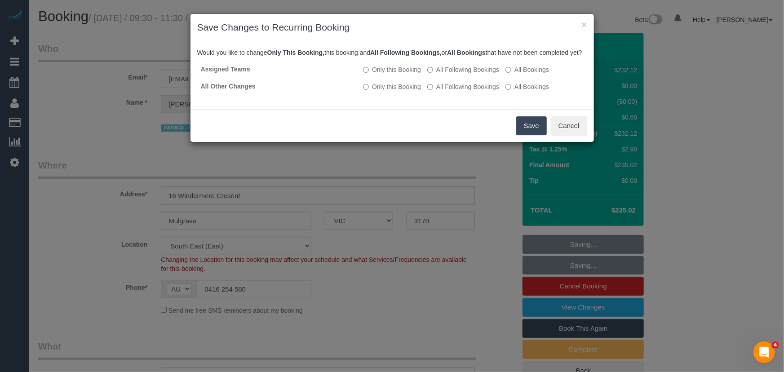
click at [531, 131] on button "Save" at bounding box center [531, 125] width 31 height 19
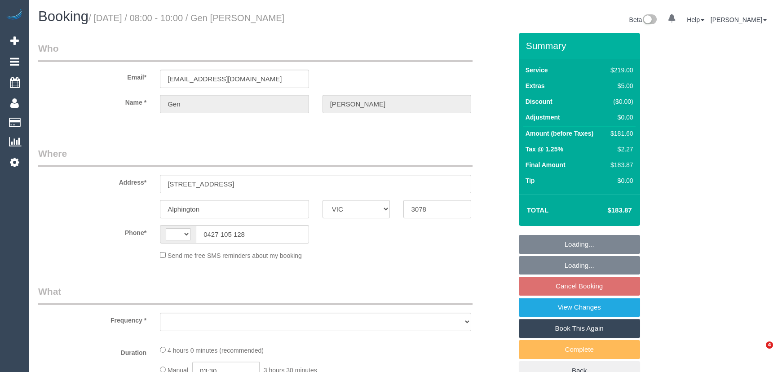
select select "VIC"
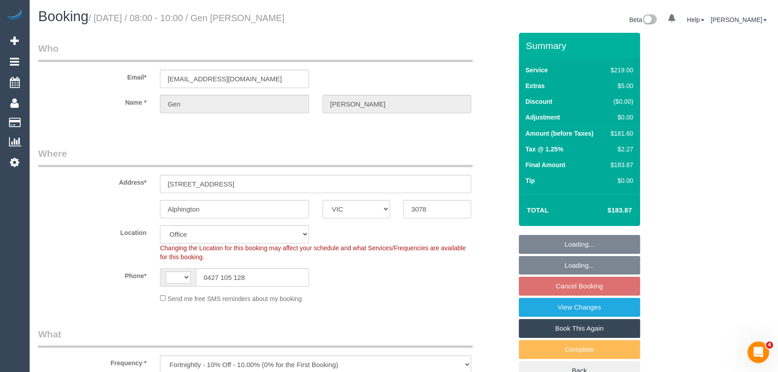
select select "object:535"
select select "string:AU"
select select "string:stripe-pm_1Q2QF22GScqysDRVlOpWqODP"
select select "number:28"
select select "number:14"
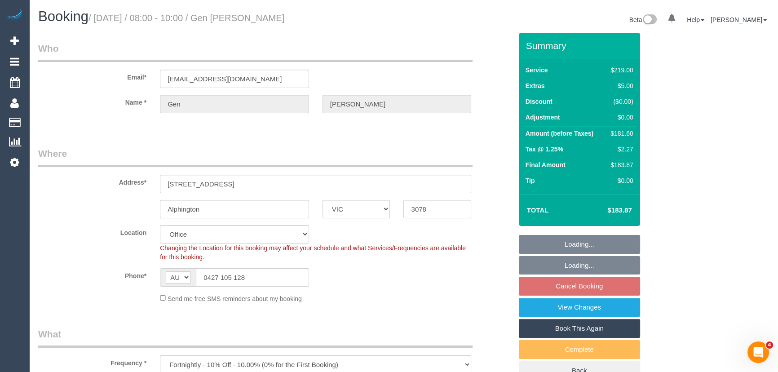
select select "number:19"
select select "number:22"
select select "number:34"
select select "number:11"
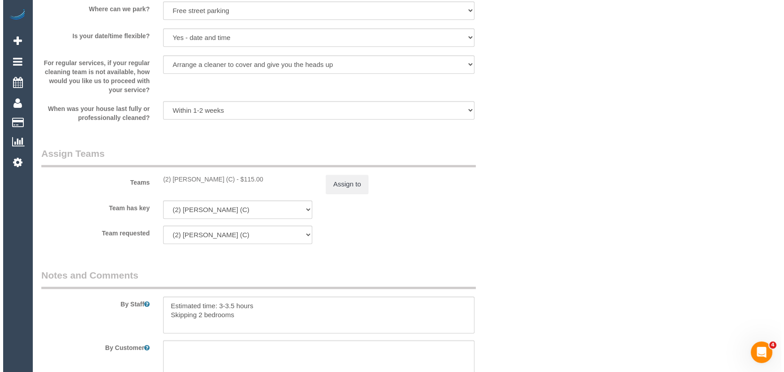
scroll to position [1266, 0]
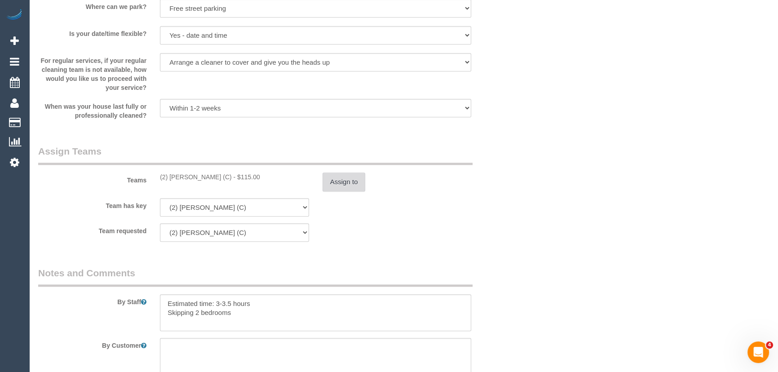
click at [336, 181] on button "Assign to" at bounding box center [344, 182] width 43 height 19
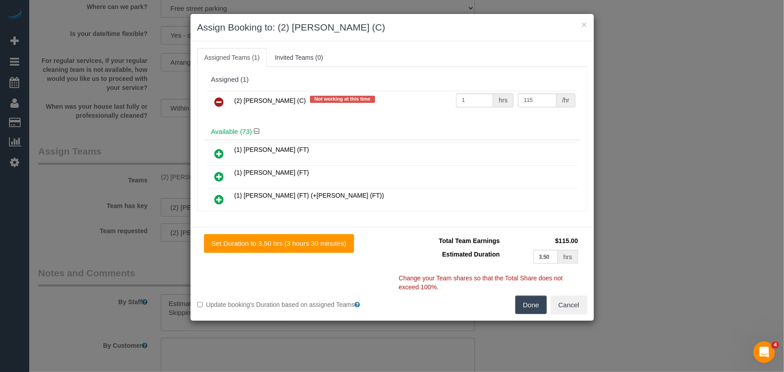
click at [216, 101] on icon at bounding box center [219, 102] width 9 height 11
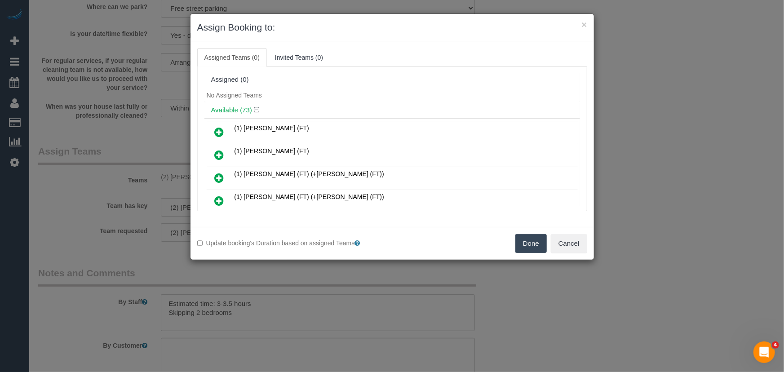
scroll to position [641, 0]
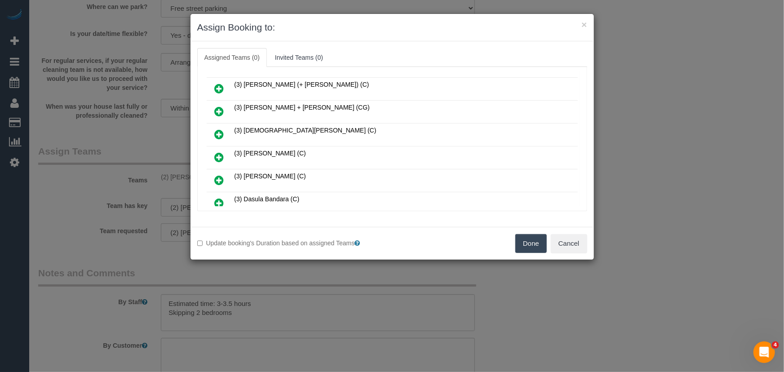
click at [220, 152] on icon at bounding box center [219, 157] width 9 height 11
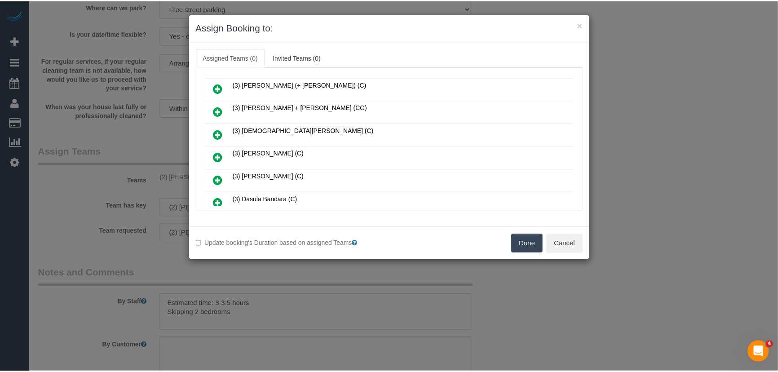
scroll to position [662, 0]
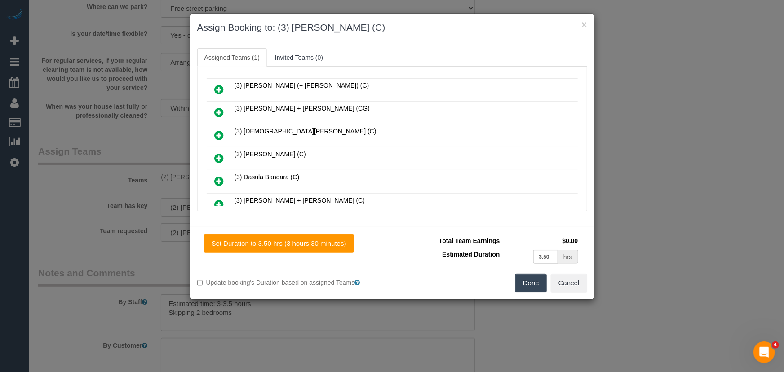
click at [534, 284] on button "Done" at bounding box center [530, 283] width 31 height 19
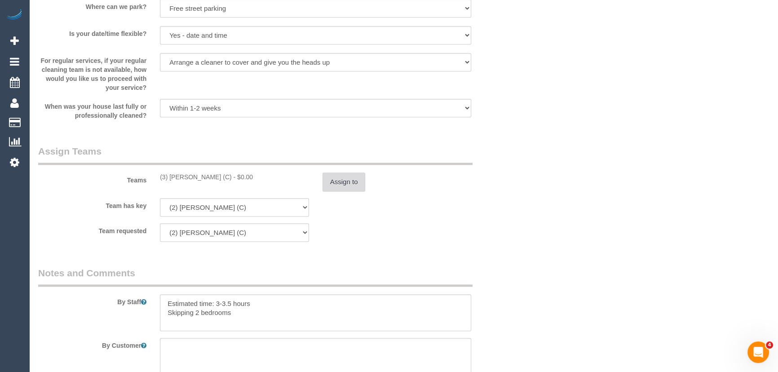
click at [346, 191] on button "Assign to" at bounding box center [344, 182] width 43 height 19
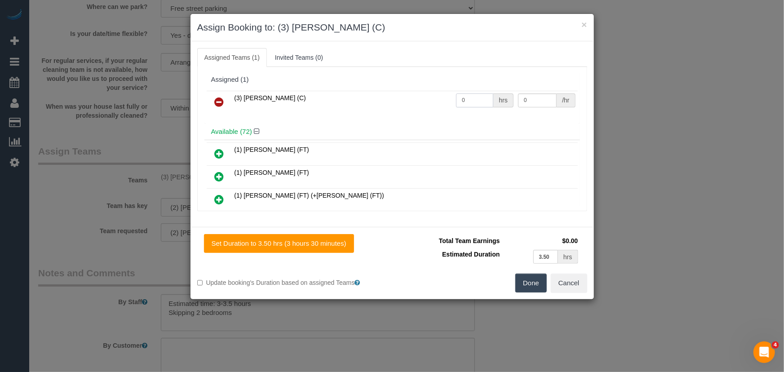
click at [471, 100] on input "0" at bounding box center [474, 100] width 37 height 14
type input "1"
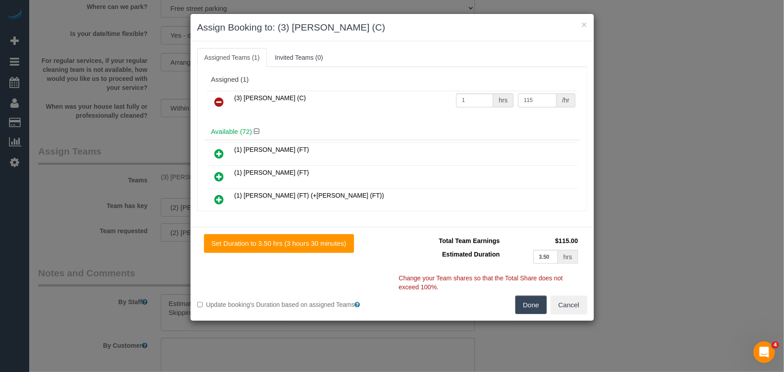
type input "115"
click at [538, 310] on button "Done" at bounding box center [530, 305] width 31 height 19
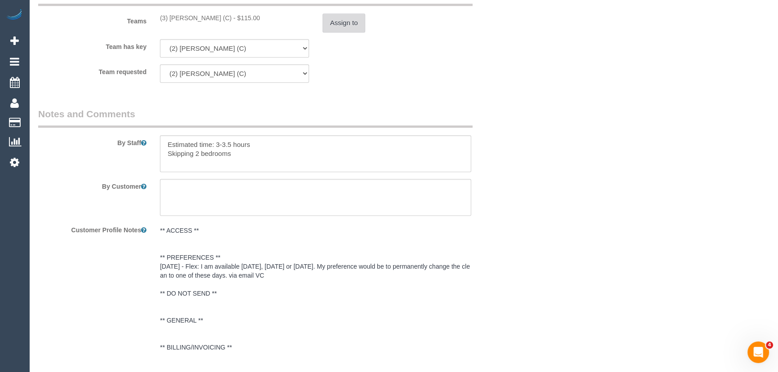
scroll to position [1429, 0]
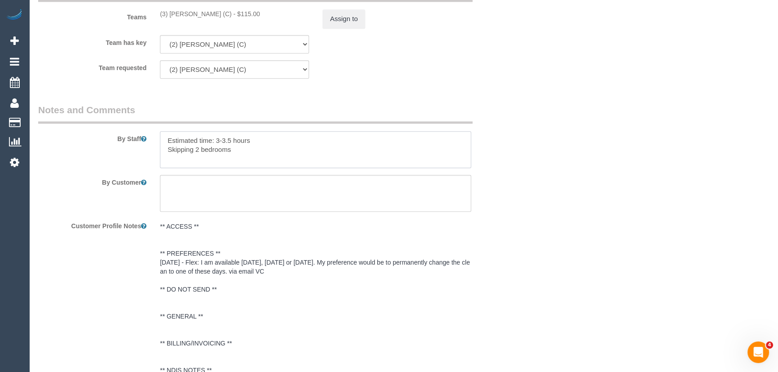
click at [162, 139] on textarea at bounding box center [315, 149] width 311 height 37
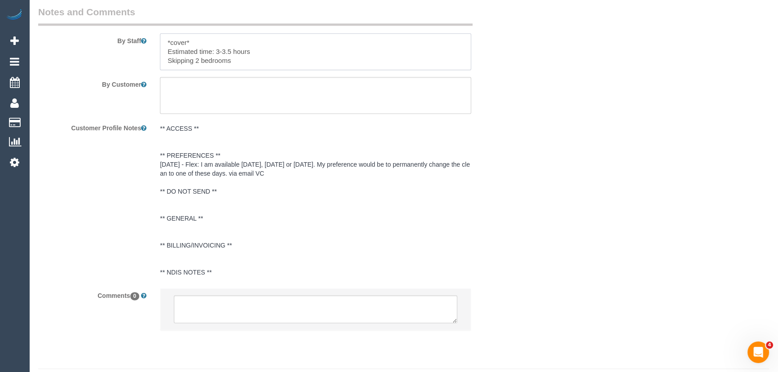
scroll to position [1552, 0]
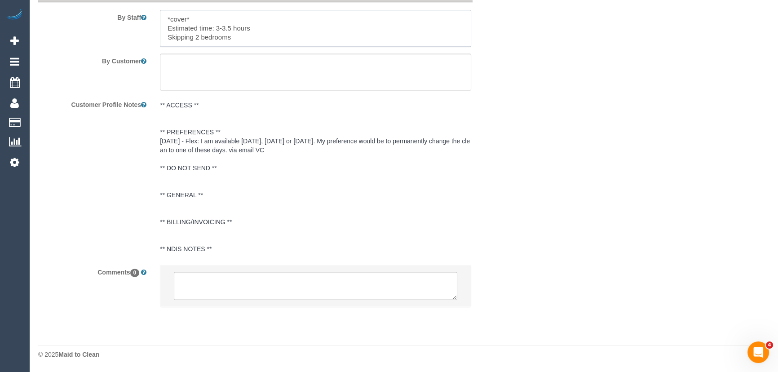
type textarea "*cover* Estimated time: 3-3.5 hours Skipping 2 bedrooms"
click at [270, 291] on textarea at bounding box center [316, 286] width 284 height 28
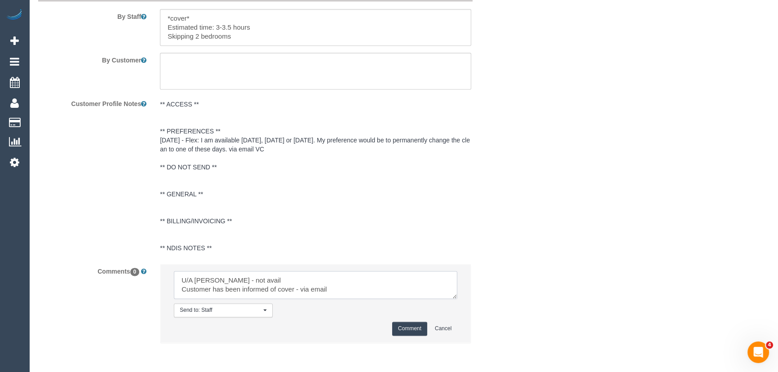
type textarea "U/A Shameen - not avail Customer has been informed of cover - via email"
click at [412, 326] on button "Comment" at bounding box center [409, 329] width 35 height 14
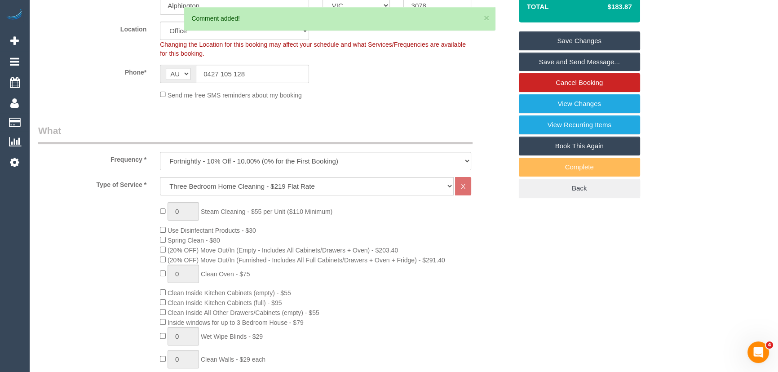
scroll to position [0, 0]
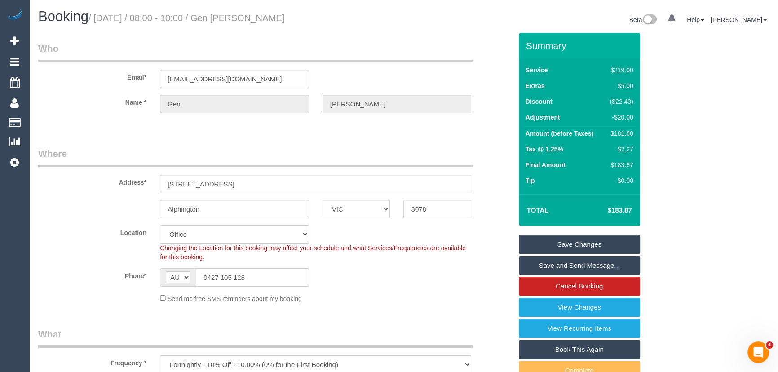
click at [243, 18] on small "/ October 07, 2025 / 08:00 - 10:00 / Gen Malcolm" at bounding box center [187, 18] width 196 height 10
copy small "Gen Malcolm"
drag, startPoint x: 553, startPoint y: 244, endPoint x: 540, endPoint y: 244, distance: 13.0
click at [553, 244] on link "Save Changes" at bounding box center [579, 244] width 121 height 19
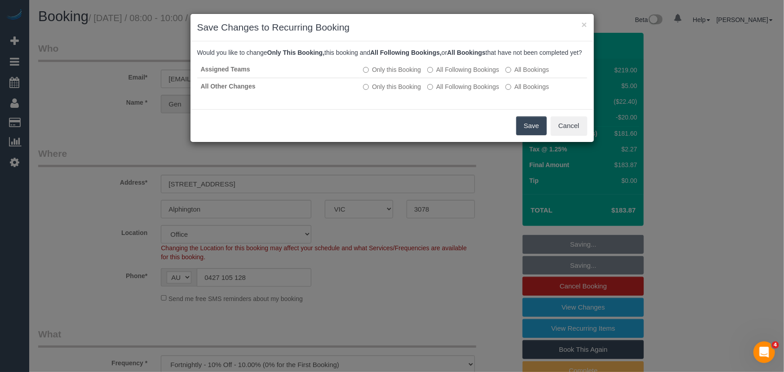
click at [527, 135] on button "Save" at bounding box center [531, 125] width 31 height 19
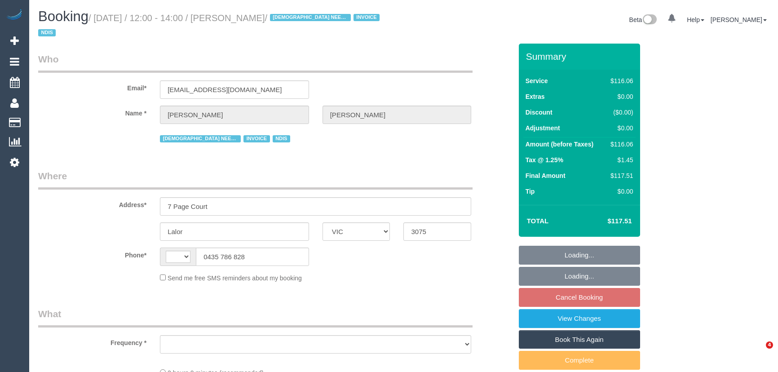
select select "VIC"
select select "string:AU"
select select "object:529"
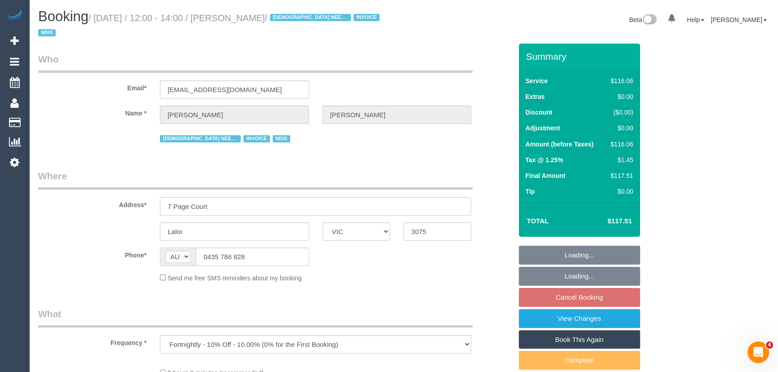
select select "number:28"
select select "number:14"
select select "number:19"
select select "number:25"
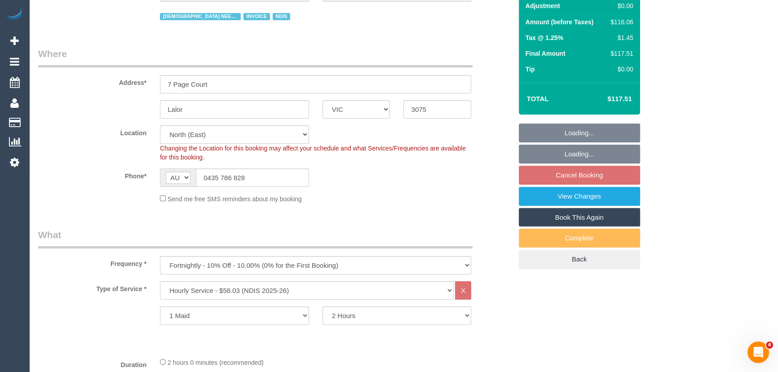
select select "spot4"
select select "object:1374"
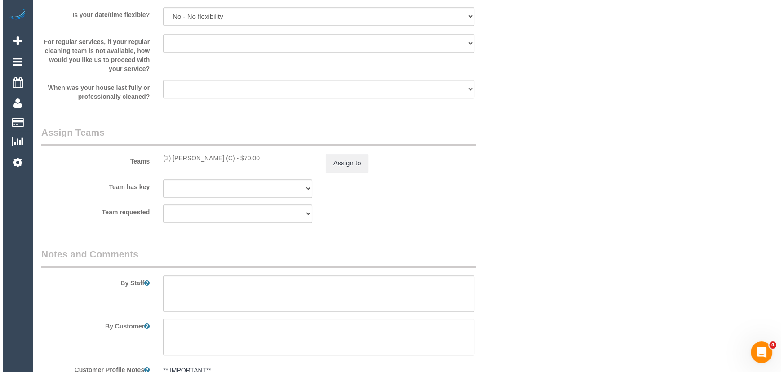
scroll to position [980, 0]
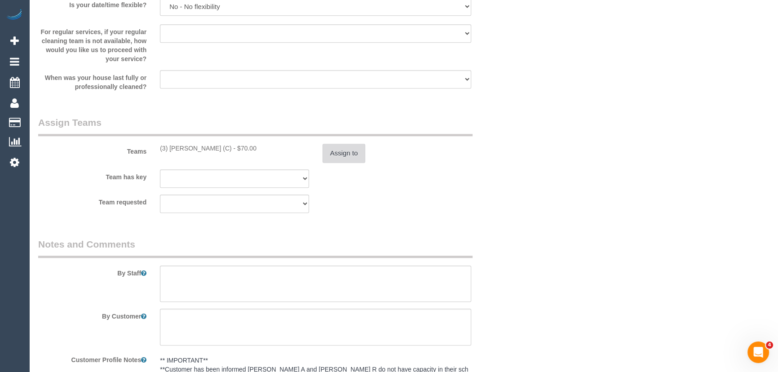
click at [348, 149] on button "Assign to" at bounding box center [344, 153] width 43 height 19
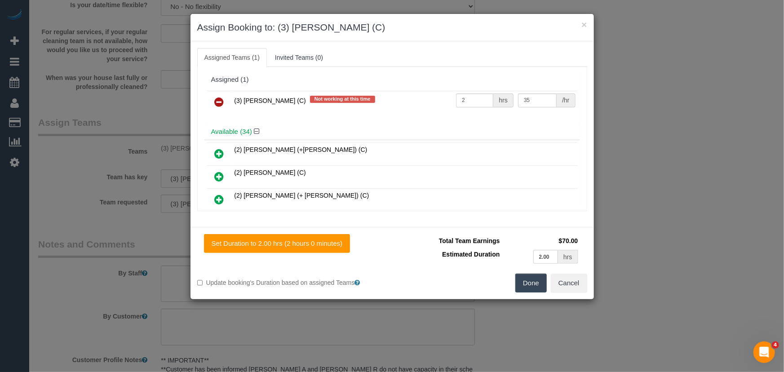
click at [217, 102] on icon at bounding box center [219, 102] width 9 height 11
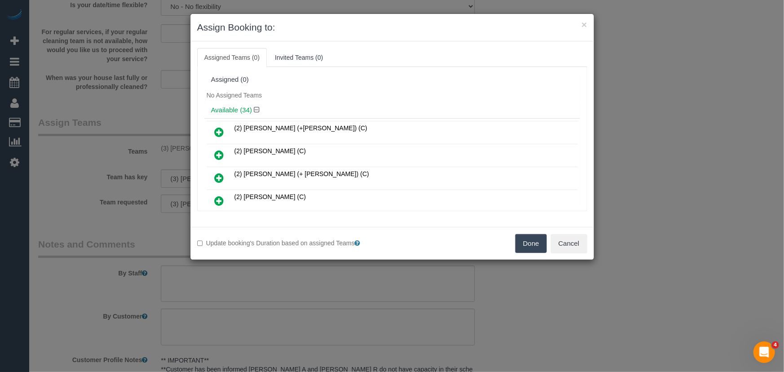
scroll to position [461, 0]
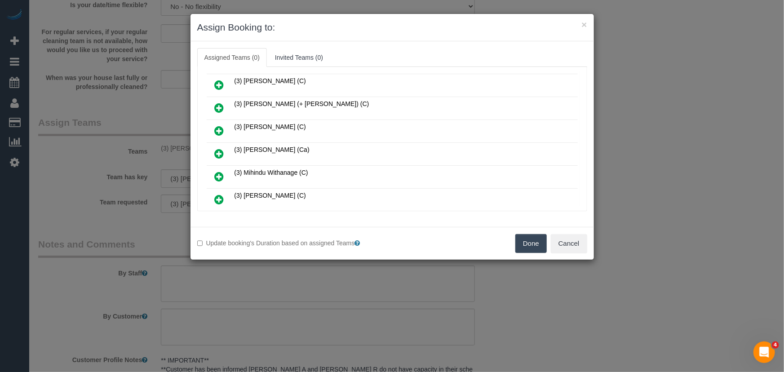
click at [215, 148] on icon at bounding box center [219, 153] width 9 height 11
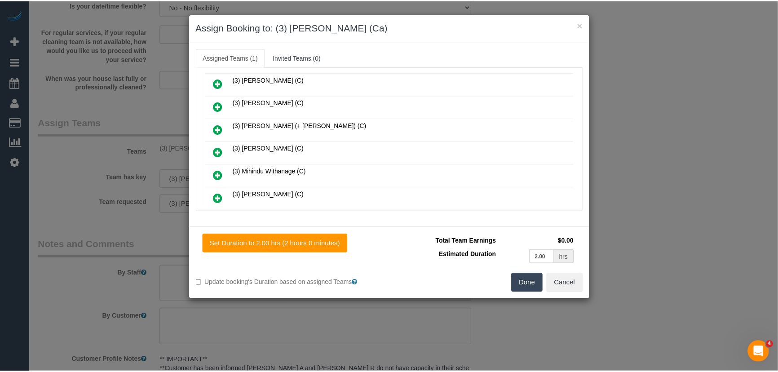
scroll to position [482, 0]
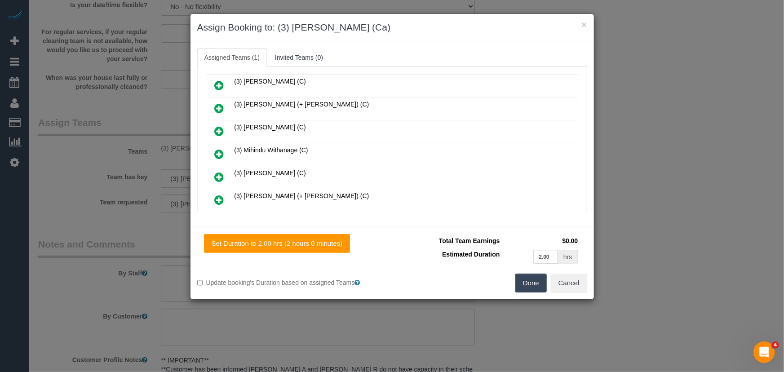
click at [540, 284] on button "Done" at bounding box center [530, 283] width 31 height 19
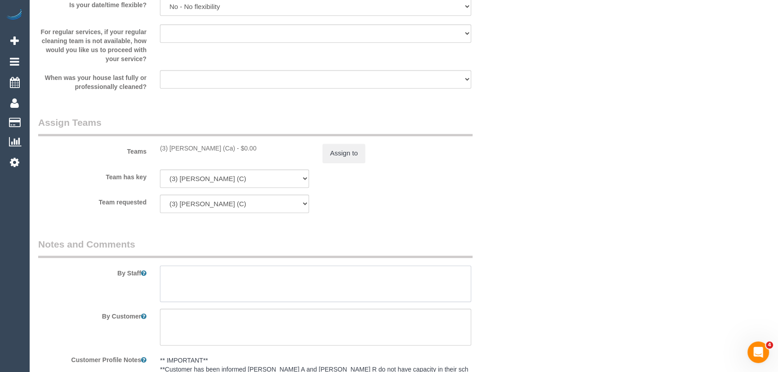
click at [217, 279] on textarea at bounding box center [315, 284] width 311 height 37
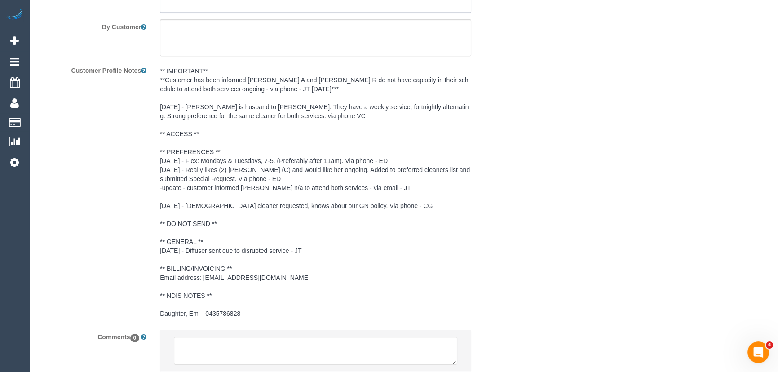
scroll to position [1333, 0]
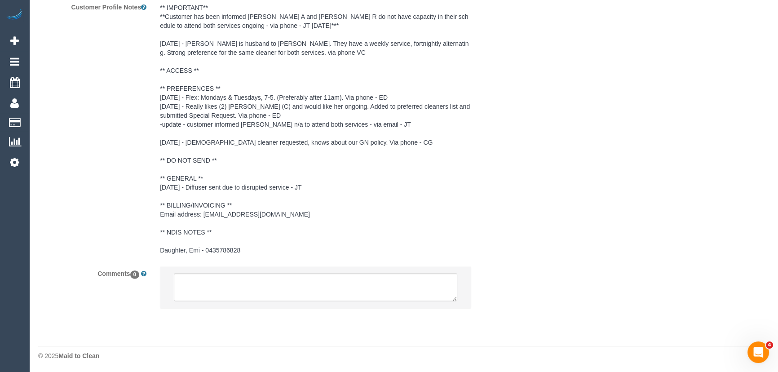
type textarea "*cover*"
click at [258, 290] on textarea at bounding box center [316, 287] width 284 height 28
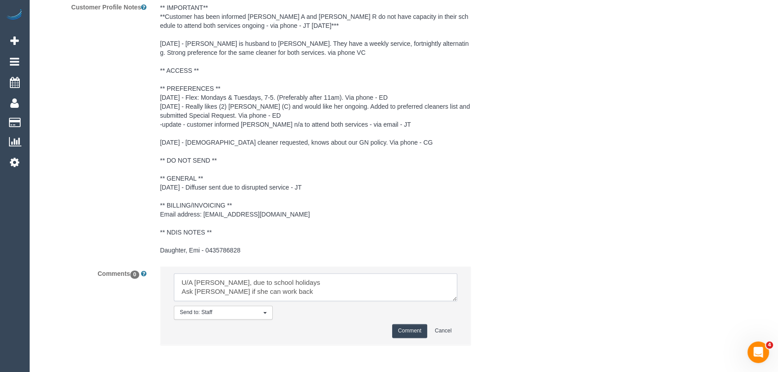
type textarea "U/A Katie, due to school holidays Ask Melissa if she can work back"
click at [414, 328] on button "Comment" at bounding box center [409, 331] width 35 height 14
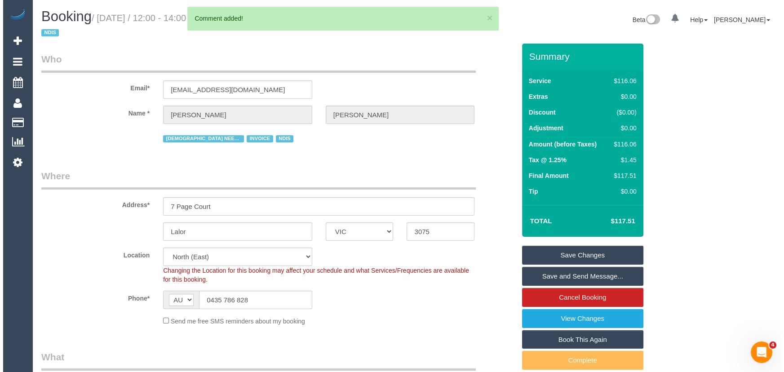
scroll to position [0, 0]
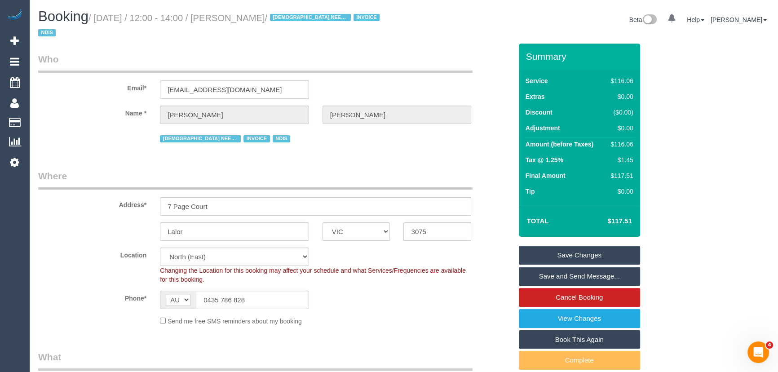
click at [269, 18] on small "/ September 30, 2025 / 12:00 - 14:00 / Michael Carlone / FEMALE NEEDED INVOICE …" at bounding box center [210, 25] width 344 height 25
copy small "Michael Carlone"
click at [568, 255] on link "Save Changes" at bounding box center [579, 255] width 121 height 19
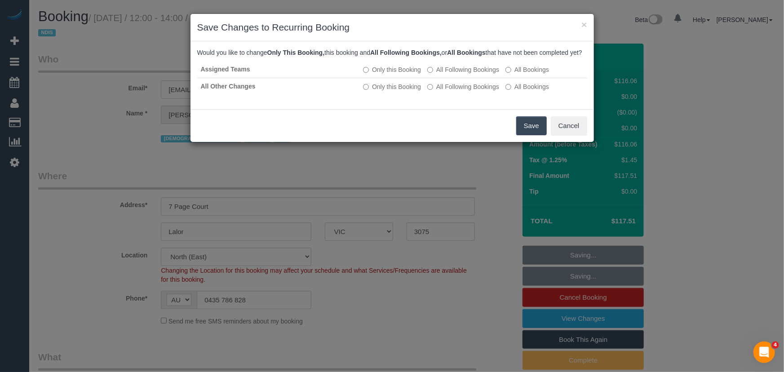
click at [537, 135] on button "Save" at bounding box center [531, 125] width 31 height 19
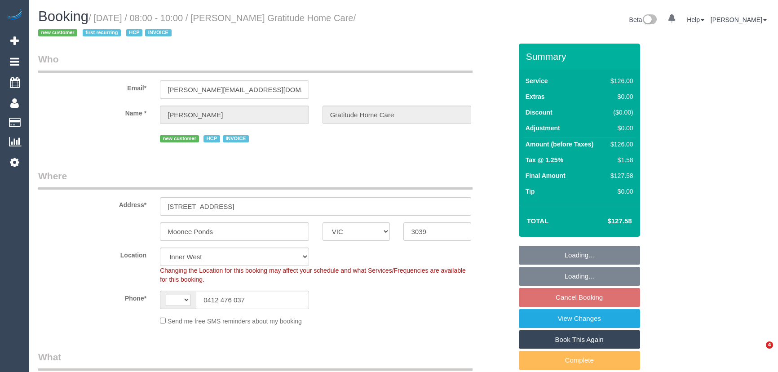
select select "VIC"
select select "object:577"
select select "string:AU"
select select "spot2"
select select "120"
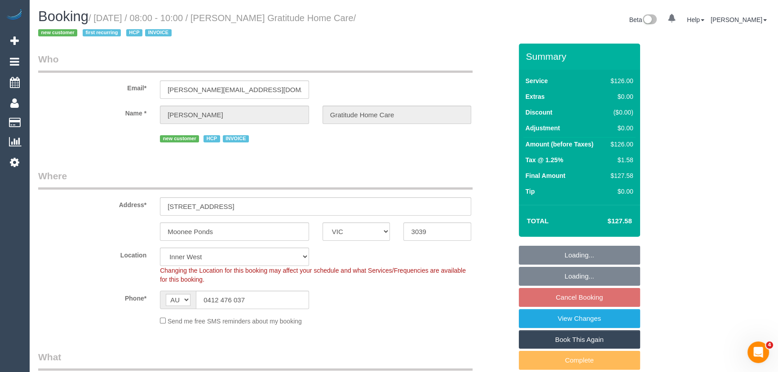
select select "number:28"
select select "number:14"
select select "number:19"
select select "number:25"
select select "number:34"
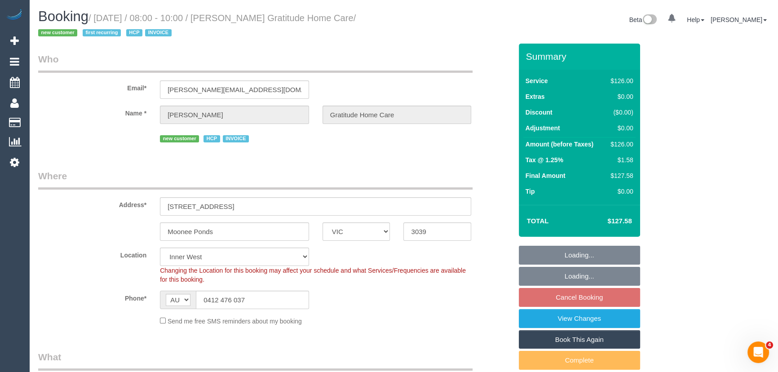
select select "number:13"
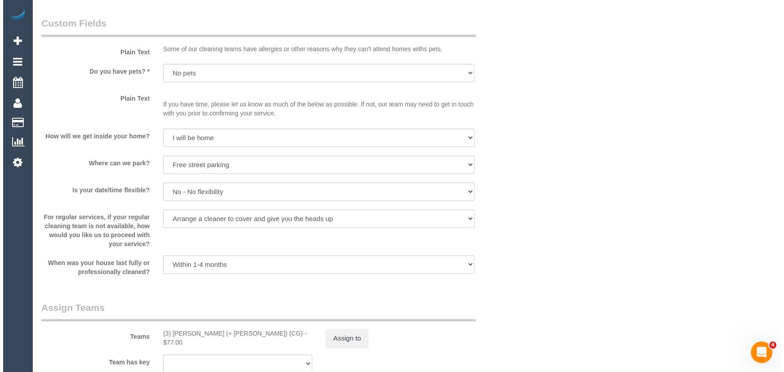
scroll to position [858, 0]
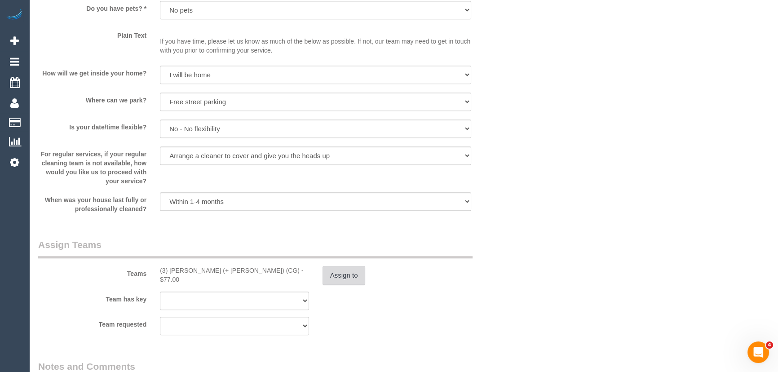
click at [346, 279] on button "Assign to" at bounding box center [344, 275] width 43 height 19
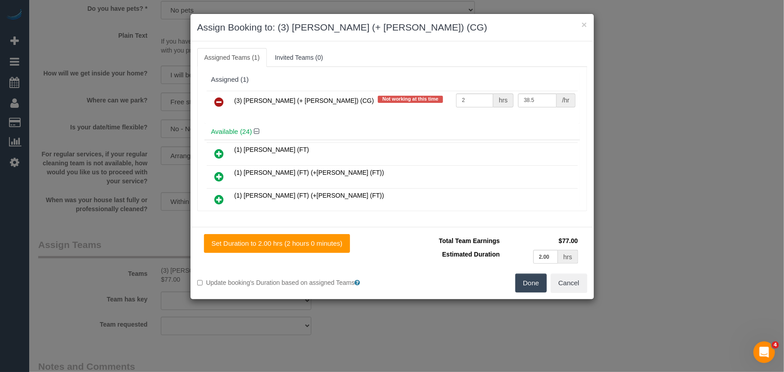
click at [217, 103] on icon at bounding box center [219, 102] width 9 height 11
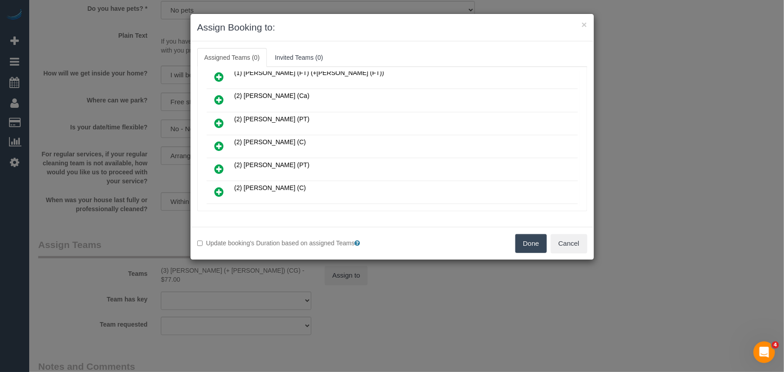
scroll to position [191, 0]
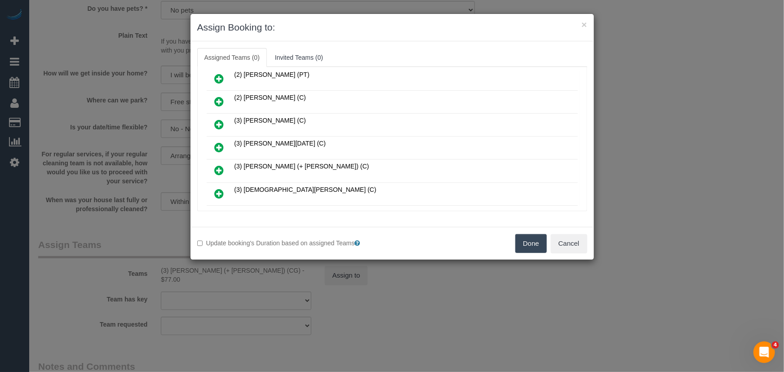
click at [219, 142] on icon at bounding box center [219, 147] width 9 height 11
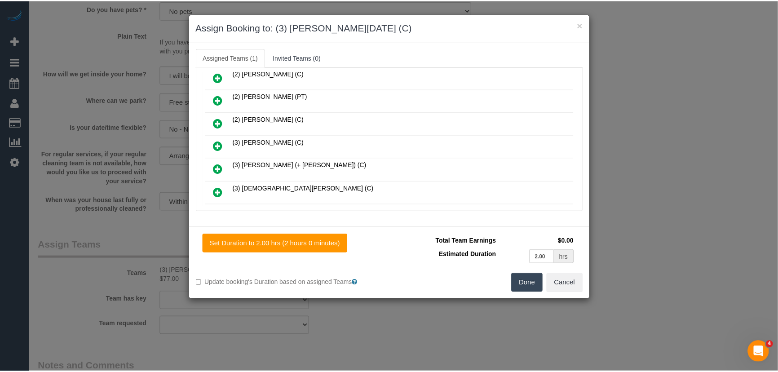
scroll to position [212, 0]
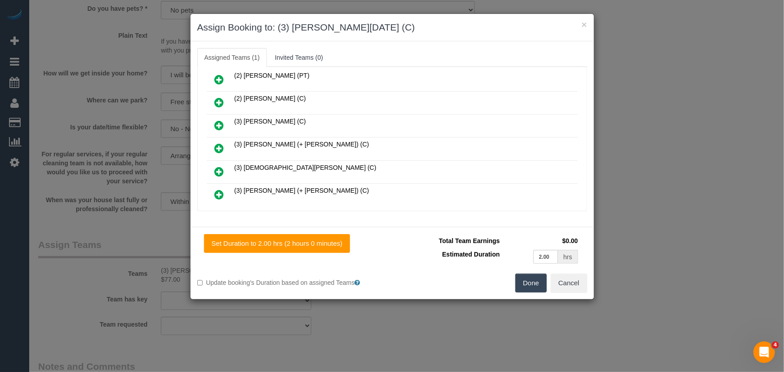
click at [529, 279] on button "Done" at bounding box center [530, 283] width 31 height 19
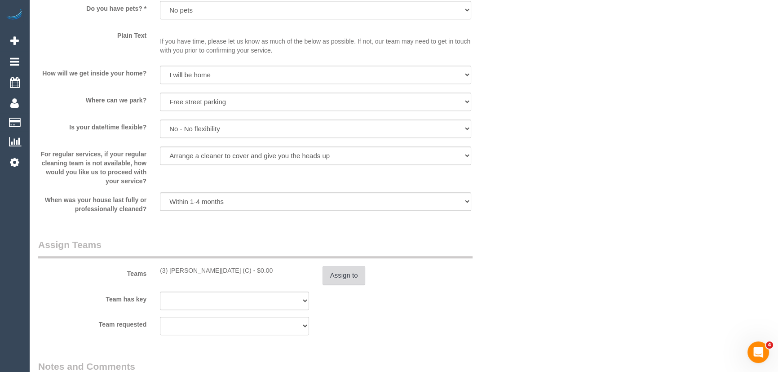
click at [334, 272] on button "Assign to" at bounding box center [344, 275] width 43 height 19
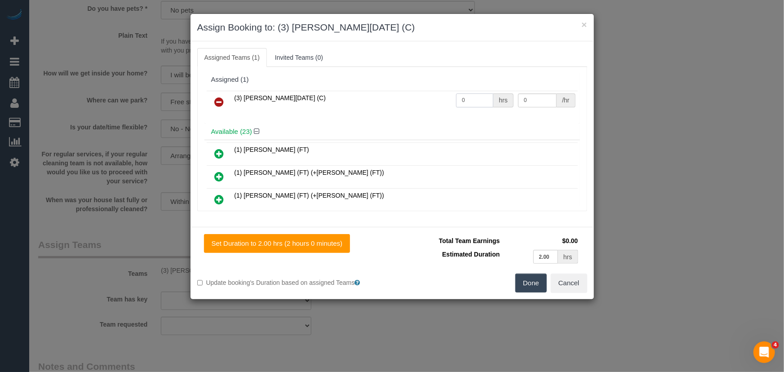
click at [470, 100] on input "0" at bounding box center [474, 100] width 37 height 14
type input "2"
type input "35"
click at [531, 283] on button "Done" at bounding box center [530, 283] width 31 height 19
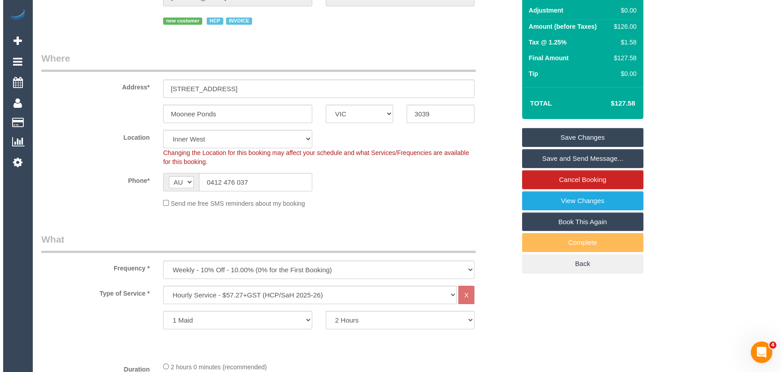
scroll to position [0, 0]
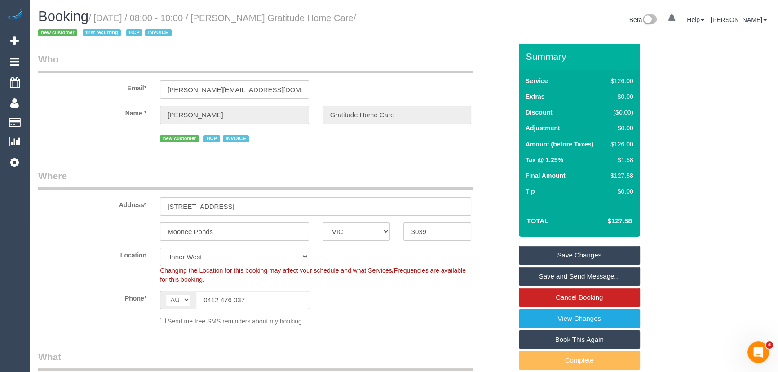
click at [262, 13] on small "/ September 23, 2025 / 08:00 - 10:00 / Angela Condemi Gratitude Home Care / new…" at bounding box center [197, 25] width 318 height 25
click at [263, 13] on small "/ September 23, 2025 / 08:00 - 10:00 / Angela Condemi Gratitude Home Care / new…" at bounding box center [197, 25] width 318 height 25
copy small "[PERSON_NAME] Gratitude Home Care"
click at [564, 261] on link "Save Changes" at bounding box center [579, 255] width 121 height 19
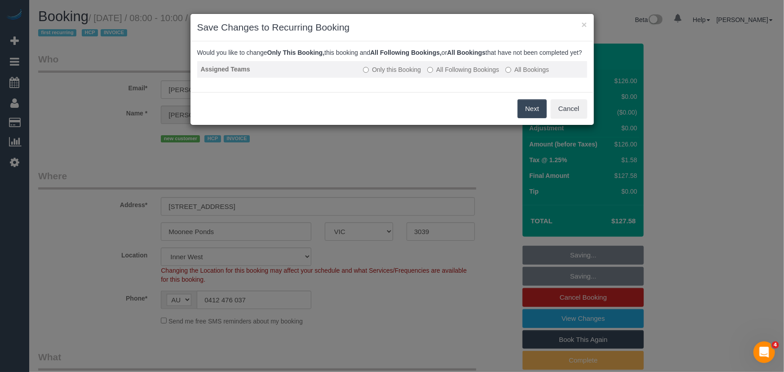
click at [466, 74] on label "All Following Bookings" at bounding box center [463, 69] width 72 height 9
click at [530, 118] on button "Save" at bounding box center [531, 108] width 31 height 19
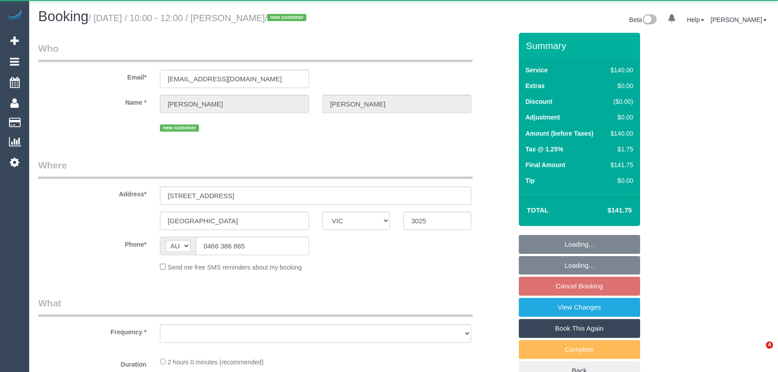
select select "VIC"
select select "object:558"
select select "string:stripe-pm_1S7W0o2GScqysDRV6DaGydwn"
select select "spot3"
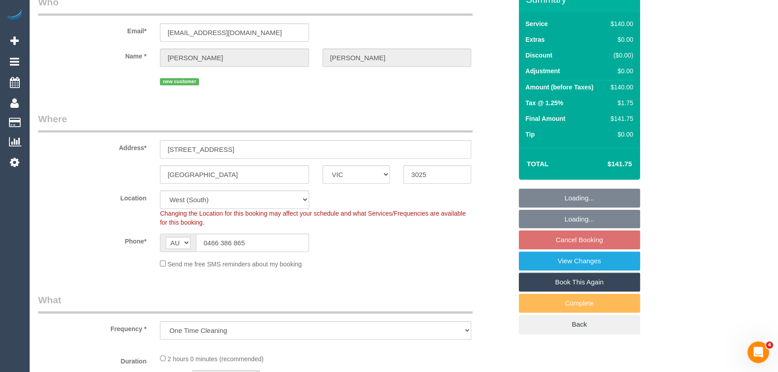
select select "object:570"
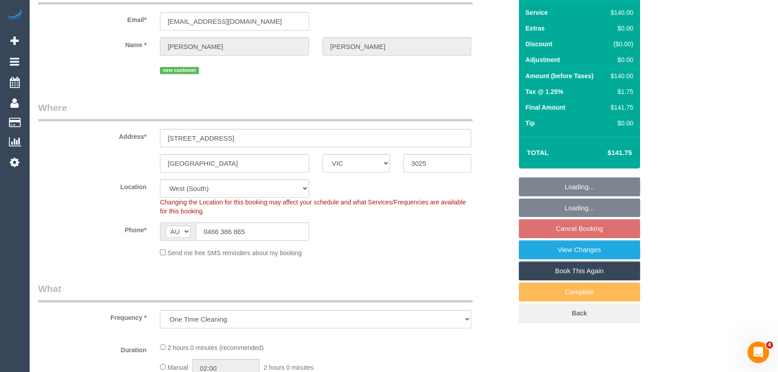
select select "number:28"
select select "number:14"
select select "number:18"
select select "number:25"
select select "number:35"
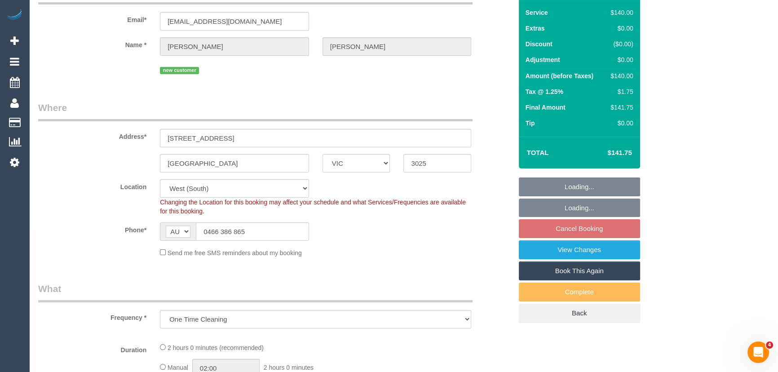
select select "number:26"
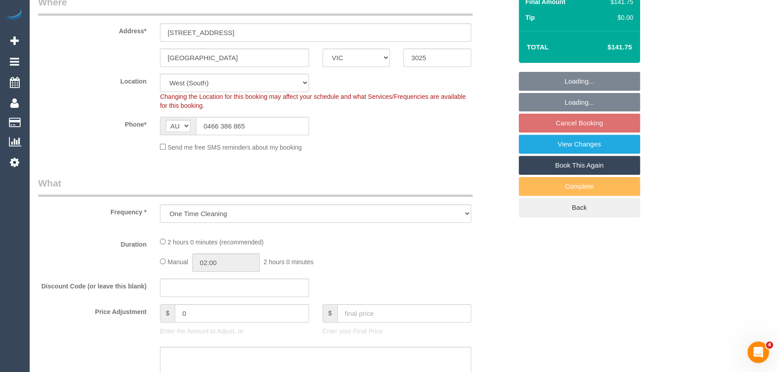
select select "spot12"
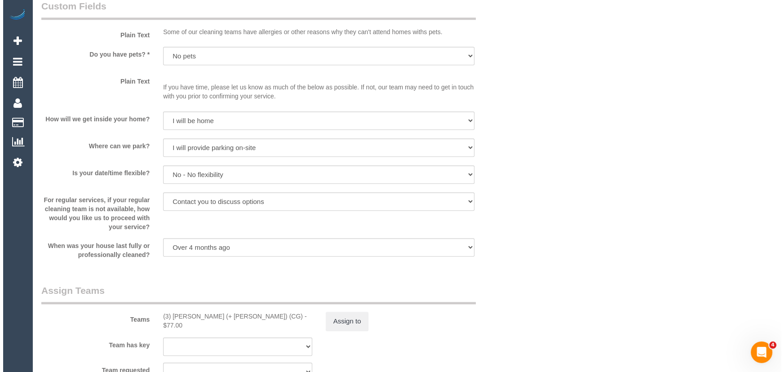
scroll to position [1144, 0]
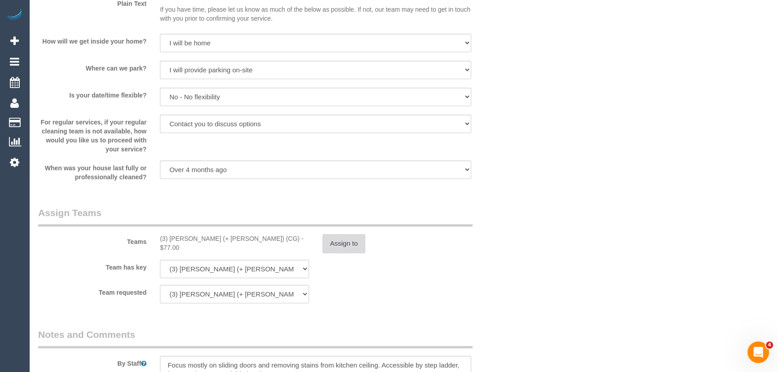
click at [349, 246] on button "Assign to" at bounding box center [344, 243] width 43 height 19
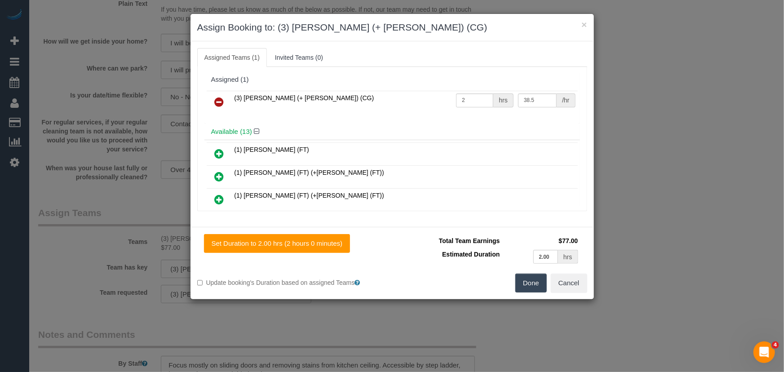
click at [220, 103] on icon at bounding box center [219, 102] width 9 height 11
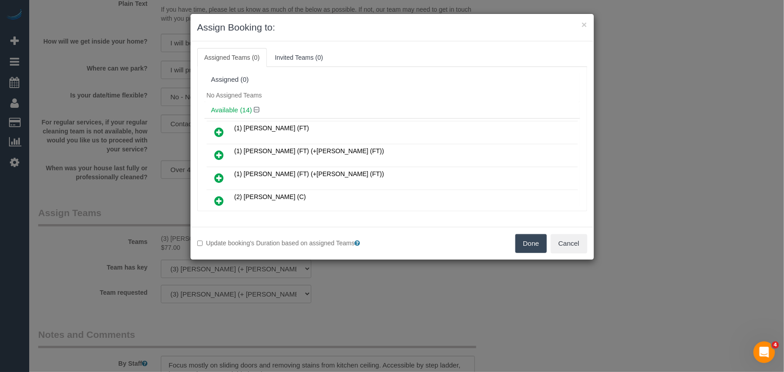
scroll to position [146, 0]
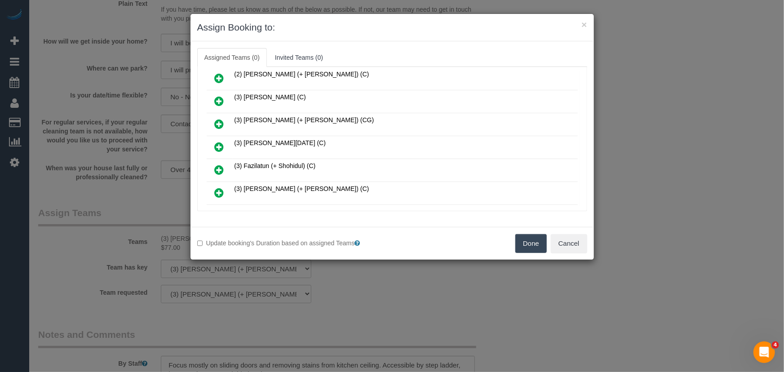
click at [220, 144] on icon at bounding box center [219, 147] width 9 height 11
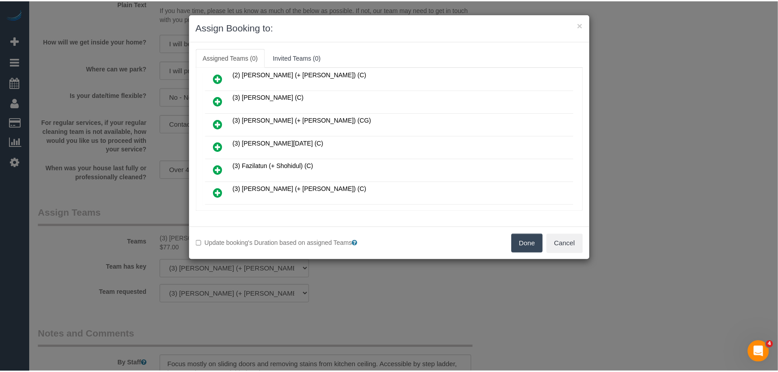
scroll to position [167, 0]
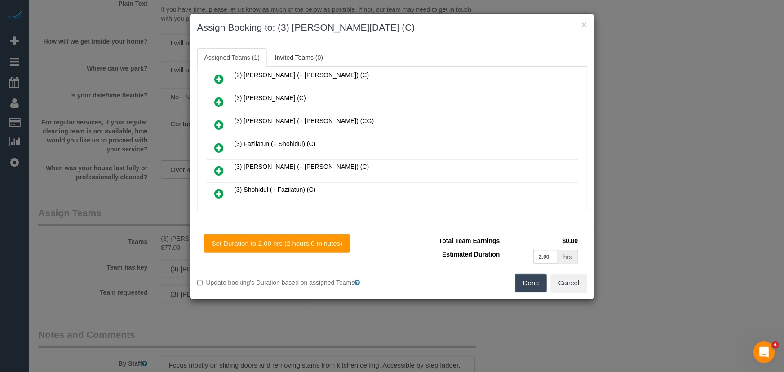
click at [537, 288] on button "Done" at bounding box center [530, 283] width 31 height 19
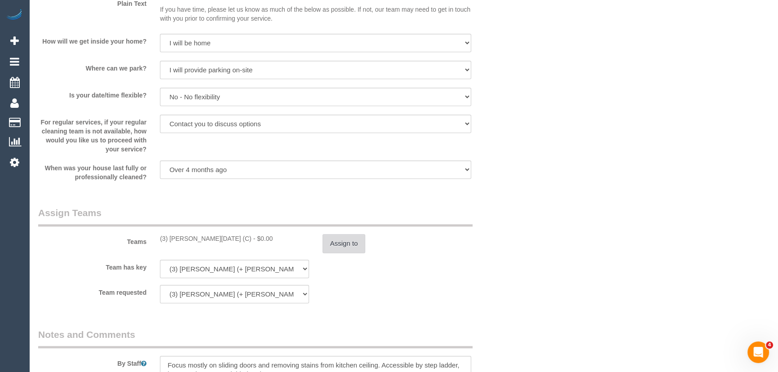
click at [351, 243] on button "Assign to" at bounding box center [344, 243] width 43 height 19
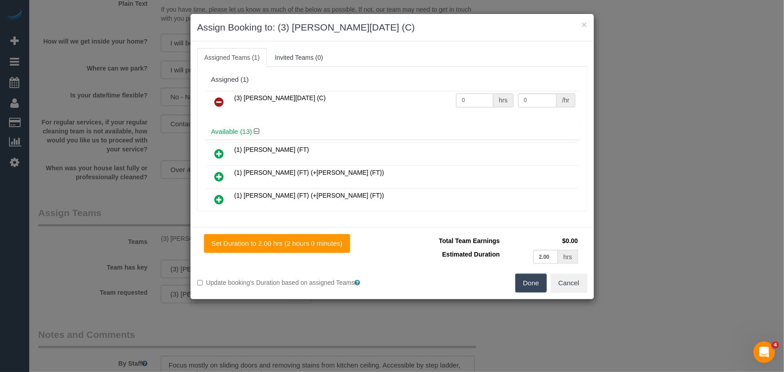
click at [470, 98] on input "0" at bounding box center [474, 100] width 37 height 14
type input "2"
type input "35"
click at [538, 275] on button "Done" at bounding box center [530, 283] width 31 height 19
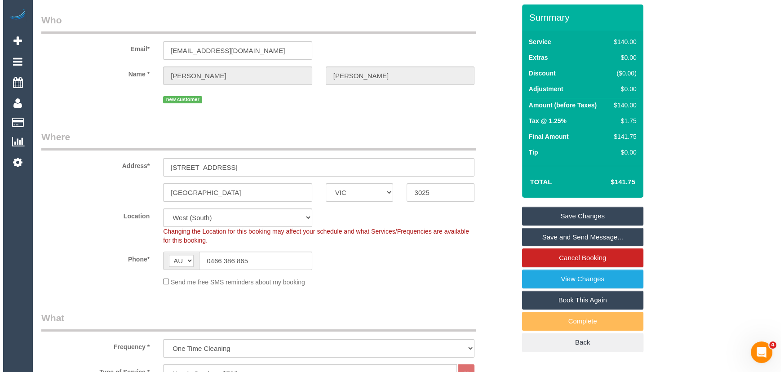
scroll to position [0, 0]
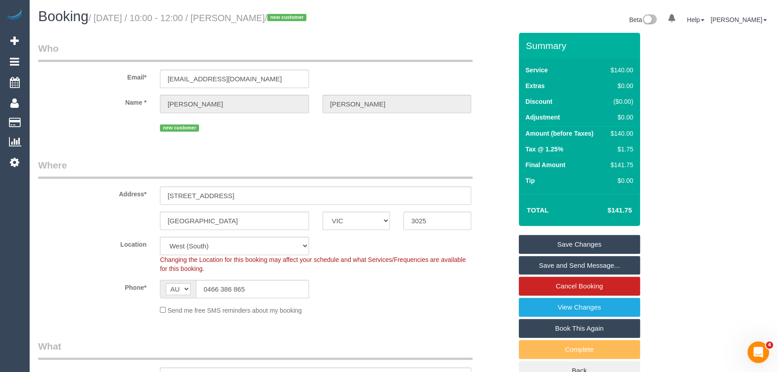
click at [257, 19] on small "/ September 23, 2025 / 10:00 - 12:00 / Toula Marra / new customer" at bounding box center [199, 18] width 221 height 10
copy small "Toula Marra"
click at [580, 244] on link "Save Changes" at bounding box center [579, 244] width 121 height 19
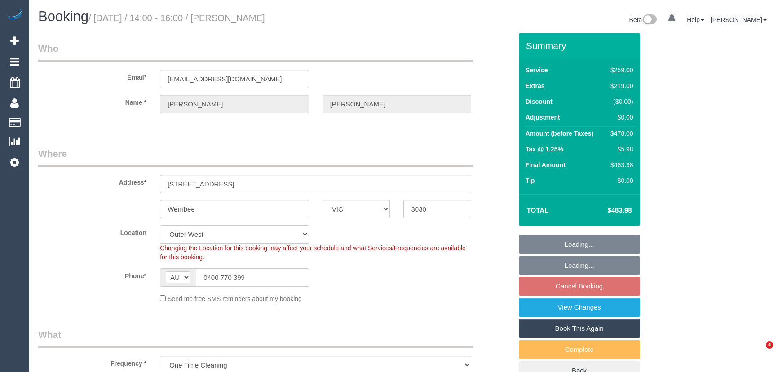
select select "VIC"
select select "number:27"
select select "number:14"
select select "number:19"
select select "number:36"
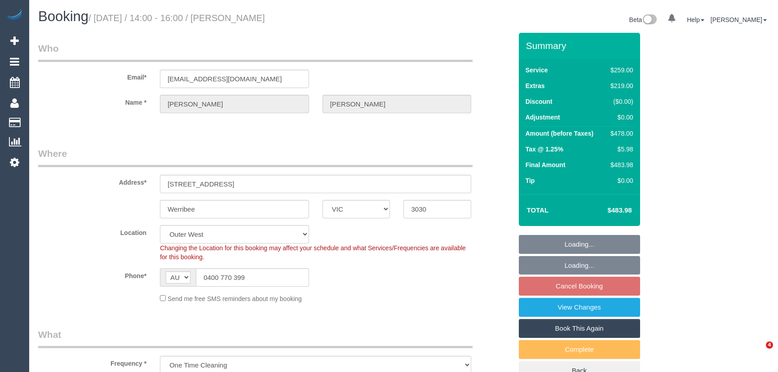
select select "number:13"
select select "object:771"
select select "spot5"
select select "VIC"
select select "spot5"
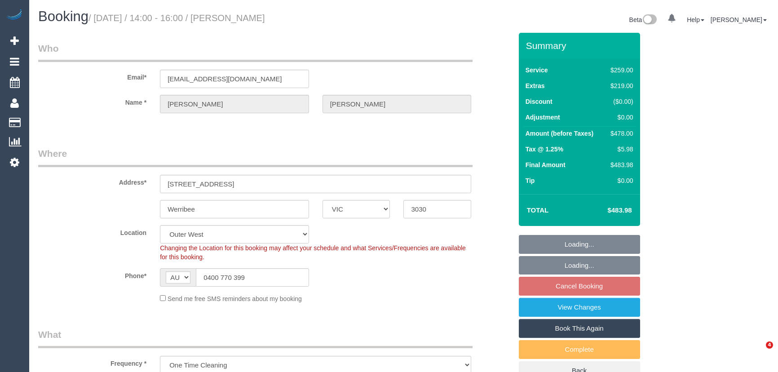
select select "number:27"
select select "number:14"
select select "number:19"
select select "number:36"
select select "number:13"
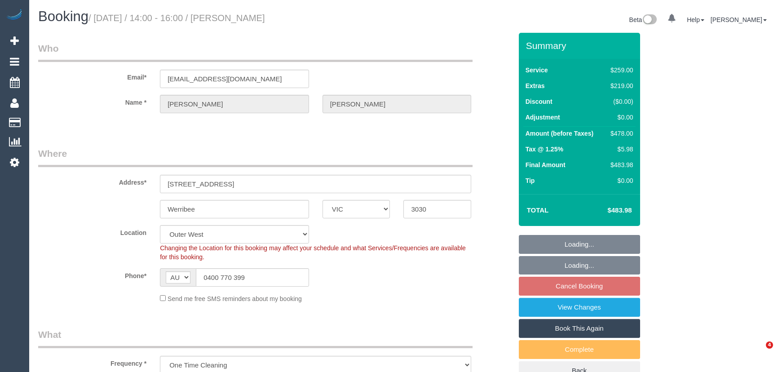
select select "object:1172"
select select "spot14"
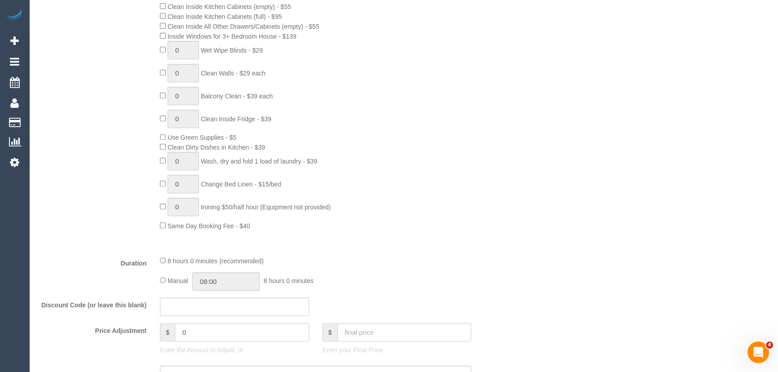
scroll to position [572, 0]
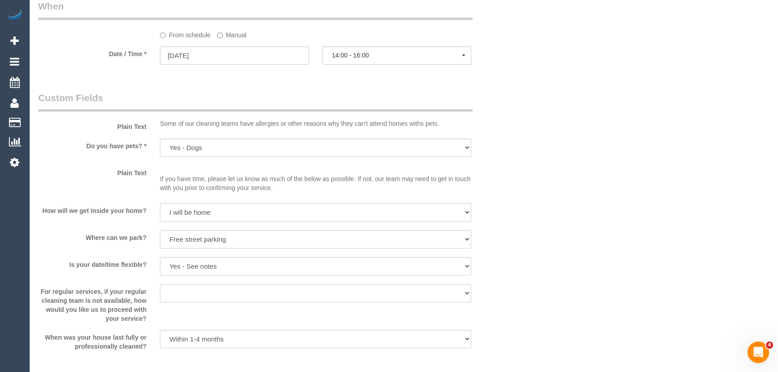
scroll to position [864, 0]
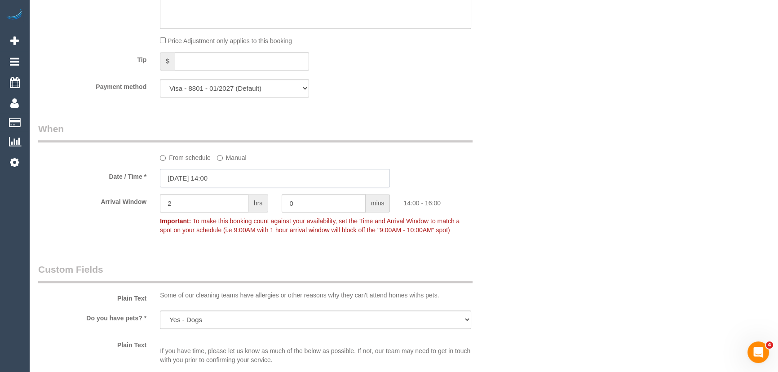
click at [232, 178] on input "[DATE] 14:00" at bounding box center [275, 178] width 230 height 18
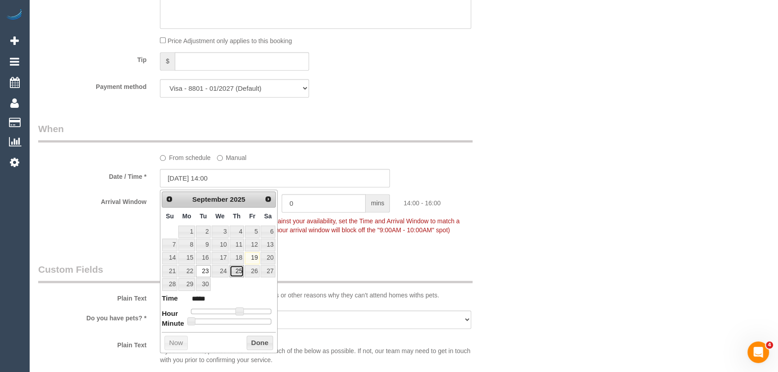
click at [236, 271] on link "25" at bounding box center [237, 271] width 15 height 12
type input "[DATE] 13:00"
type input "*****"
type input "[DATE] 12:00"
type input "*****"
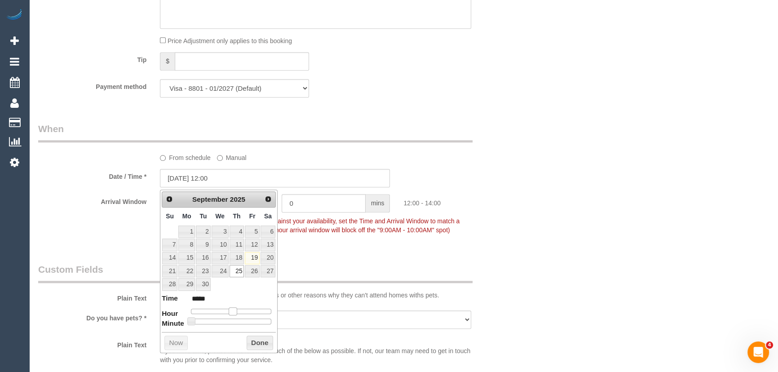
type input "[DATE] 11:00"
type input "*****"
type input "[DATE] 10:00"
type input "*****"
drag, startPoint x: 239, startPoint y: 310, endPoint x: 225, endPoint y: 310, distance: 14.4
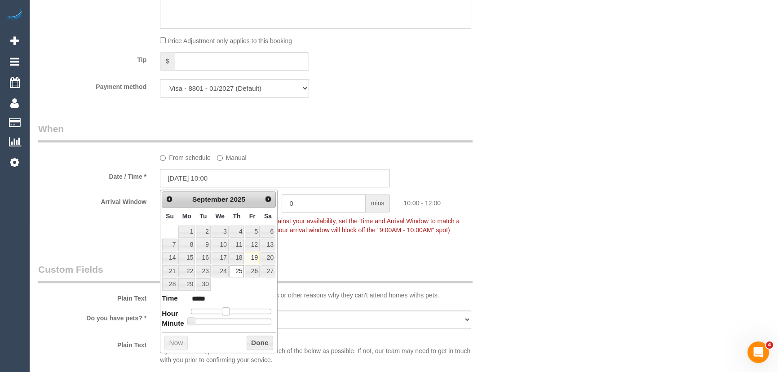
click at [225, 310] on span at bounding box center [226, 311] width 8 height 8
click at [348, 238] on div "Arrival Window 2 hrs 0 mins 10:00 - 12:00 Important: To make this booking count…" at bounding box center [275, 216] width 488 height 44
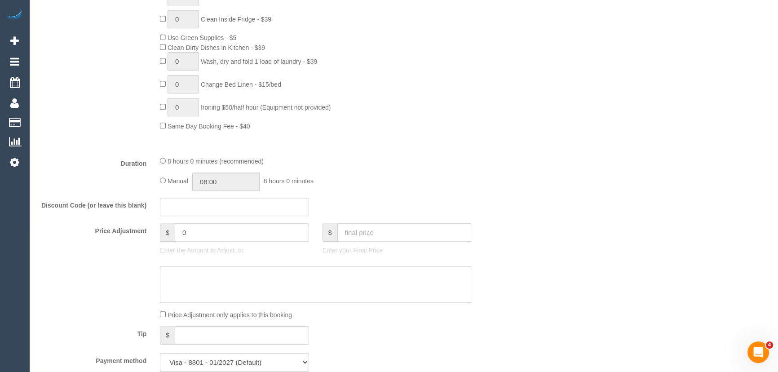
scroll to position [455, 0]
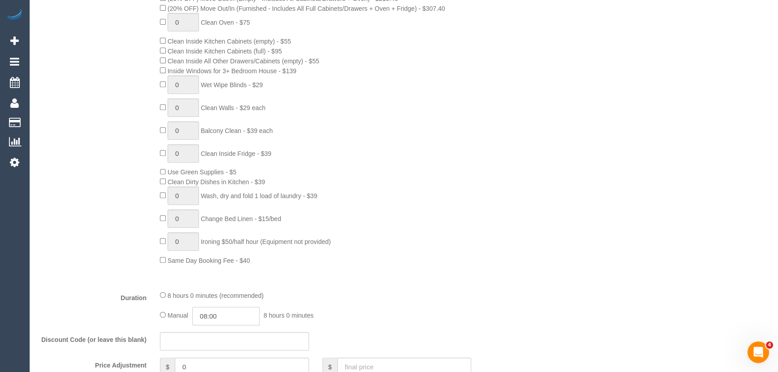
click at [229, 315] on input "08:00" at bounding box center [225, 316] width 67 height 18
type input "04:30"
click at [209, 260] on li "04:30" at bounding box center [216, 260] width 40 height 12
click at [461, 278] on div "Type of Service * Hourly Service - $70/h Hourly Service - $65/h Hourly Service …" at bounding box center [275, 104] width 474 height 358
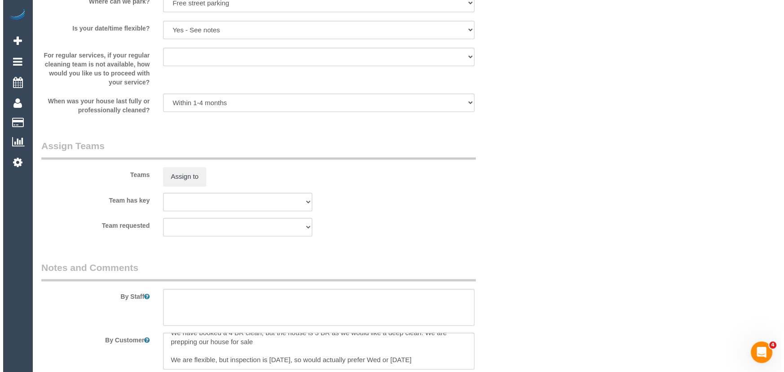
scroll to position [1272, 0]
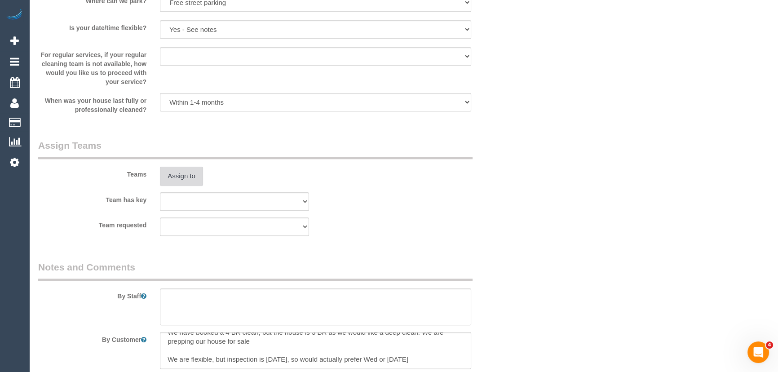
click at [195, 183] on button "Assign to" at bounding box center [181, 176] width 43 height 19
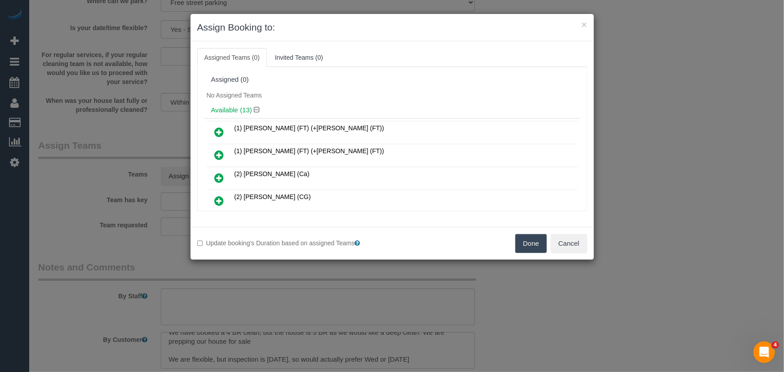
scroll to position [146, 0]
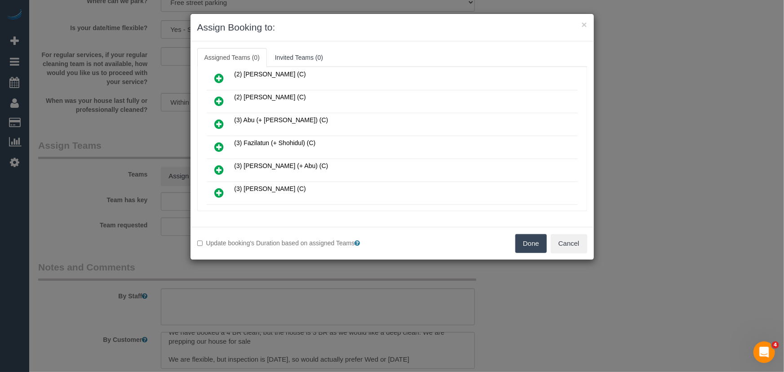
click at [217, 142] on icon at bounding box center [219, 147] width 9 height 11
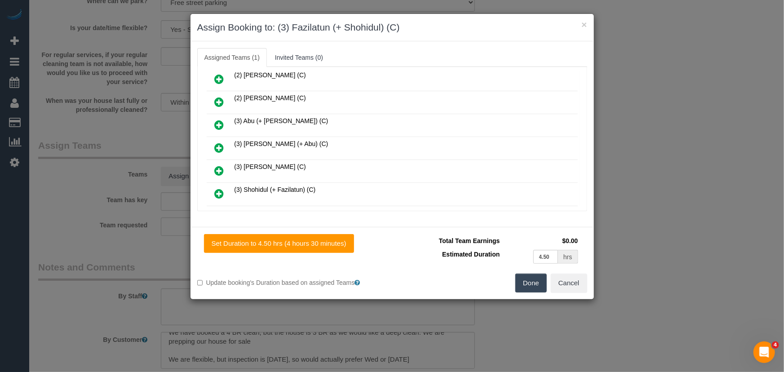
click at [221, 189] on icon at bounding box center [219, 193] width 9 height 11
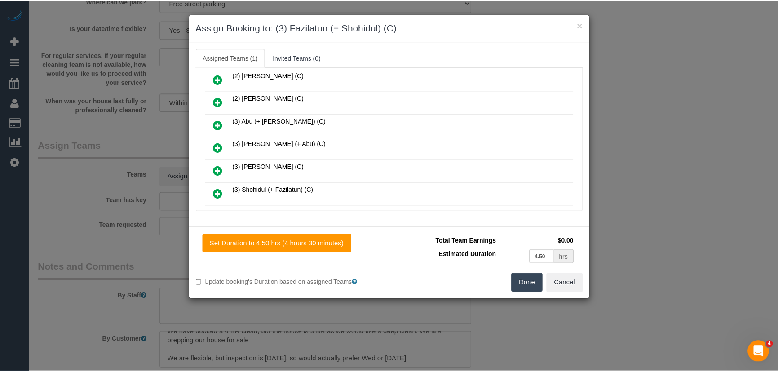
scroll to position [189, 0]
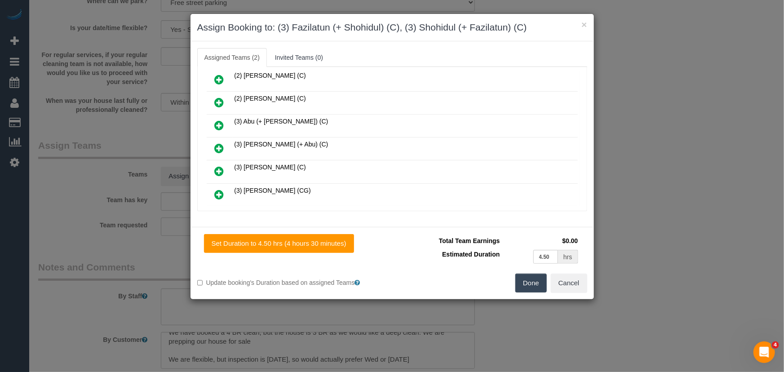
click at [532, 281] on button "Done" at bounding box center [530, 283] width 31 height 19
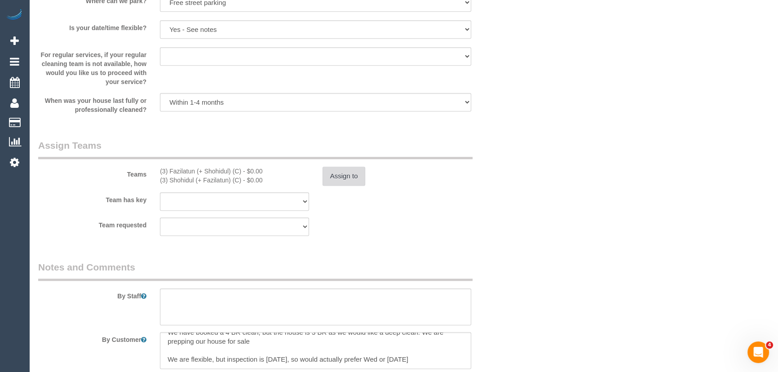
click at [350, 185] on button "Assign to" at bounding box center [344, 176] width 43 height 19
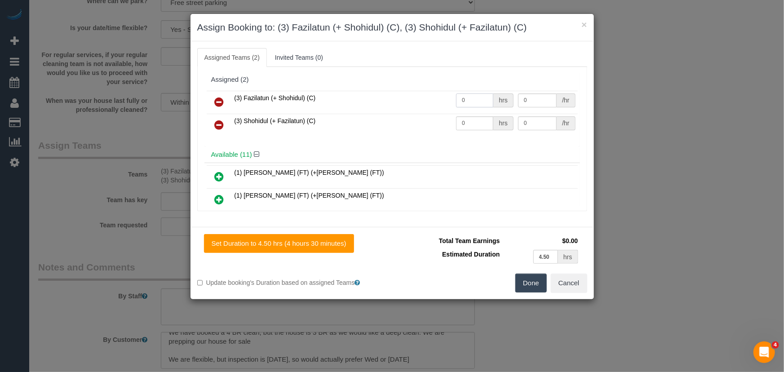
click at [481, 104] on input "0" at bounding box center [474, 100] width 37 height 14
type input "1"
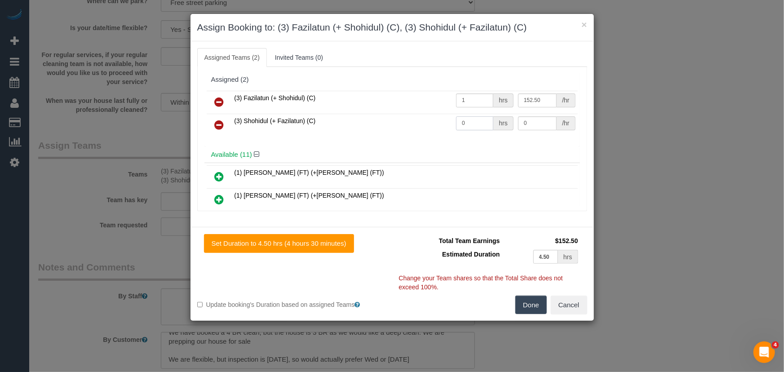
click at [473, 128] on input "0" at bounding box center [474, 123] width 37 height 14
type input "152.5"
type input "1"
click at [535, 303] on button "Done" at bounding box center [530, 305] width 31 height 19
type input "152.5"
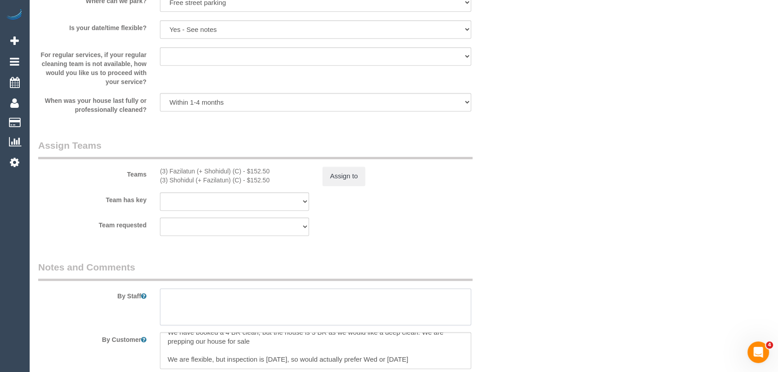
click at [223, 293] on textarea at bounding box center [315, 306] width 311 height 37
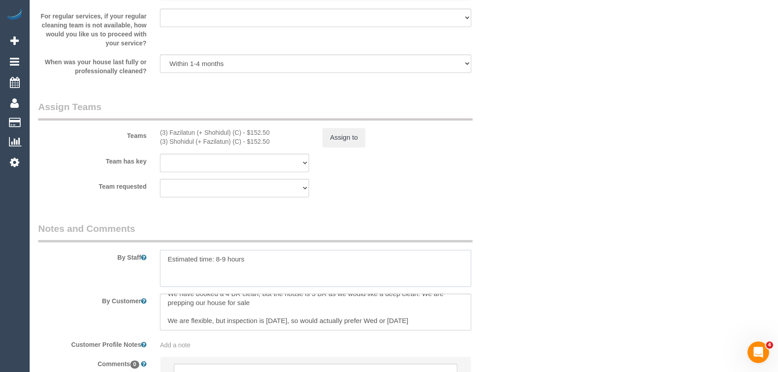
scroll to position [1354, 0]
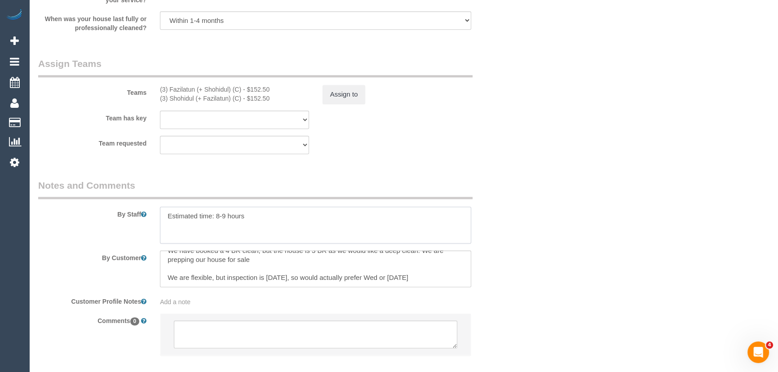
type textarea "Estimated time: 8-9 hours"
click at [444, 277] on textarea at bounding box center [315, 268] width 311 height 37
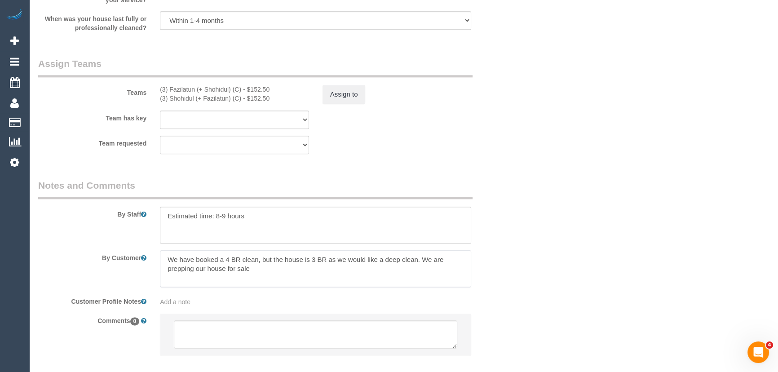
scroll to position [4, 0]
type textarea "We have booked a 4 BR clean, but the house is 3 BR as we would like a deep clea…"
click at [216, 325] on textarea at bounding box center [316, 334] width 284 height 28
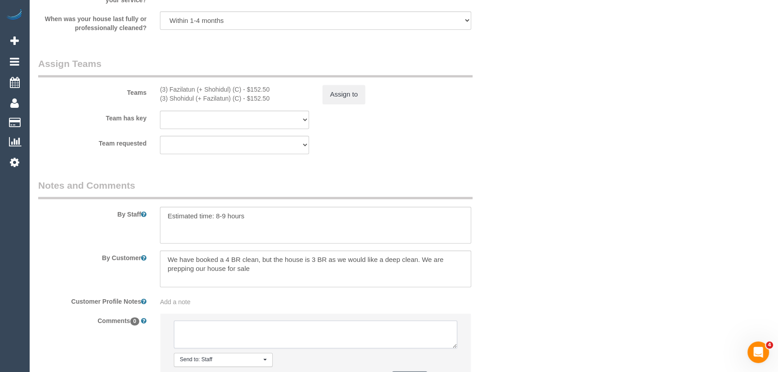
paste textarea "We are flexible, but inspection is [DATE], so would actually prefer Wed or [DAT…"
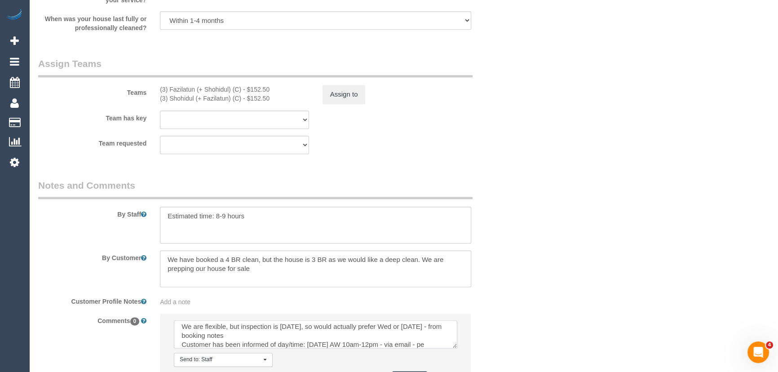
scroll to position [12, 0]
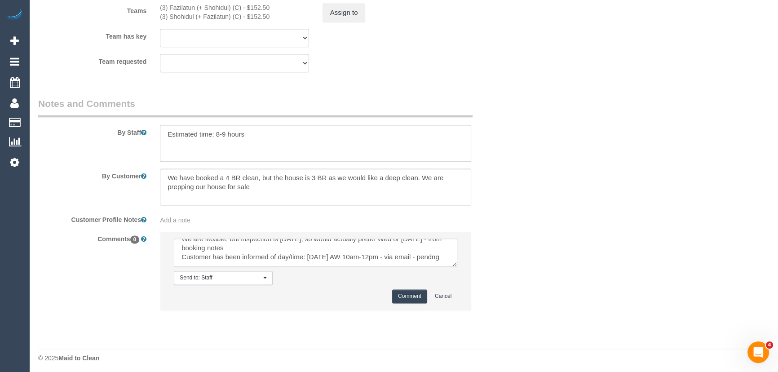
type textarea "We are flexible, but inspection is [DATE], so would actually prefer Wed or [DAT…"
click at [413, 300] on button "Comment" at bounding box center [409, 296] width 35 height 14
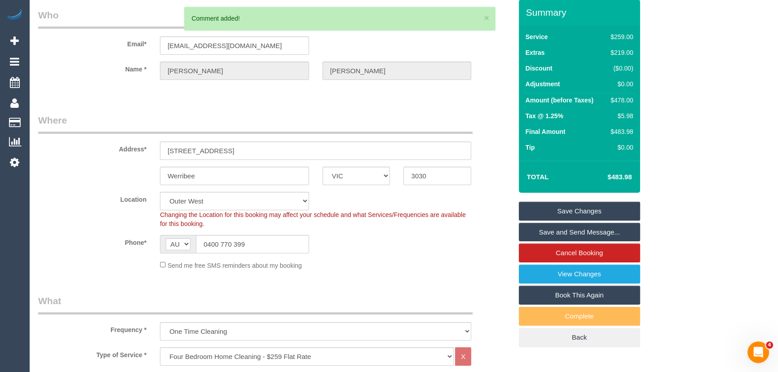
scroll to position [0, 0]
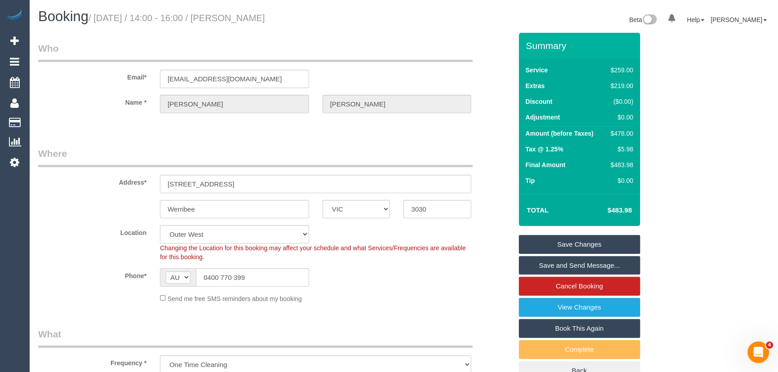
click at [258, 20] on small "/ [DATE] / 14:00 - 16:00 / [PERSON_NAME]" at bounding box center [177, 18] width 177 height 10
copy small "[PERSON_NAME]"
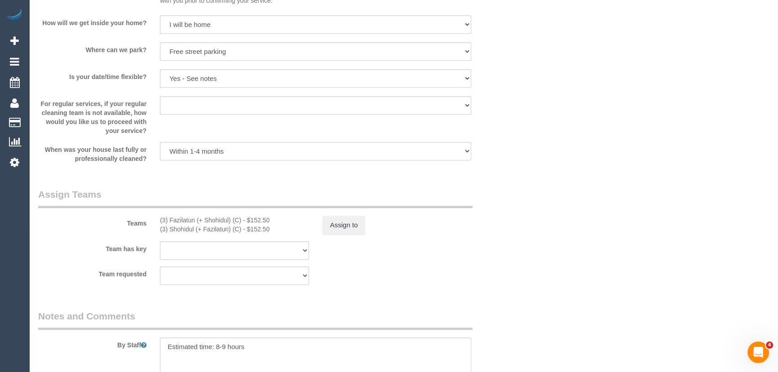
scroll to position [1225, 0]
click at [169, 217] on div "(3) Fazilatun (+ Shohidul) (C) - $152.50" at bounding box center [234, 217] width 149 height 9
drag, startPoint x: 169, startPoint y: 217, endPoint x: 174, endPoint y: 217, distance: 4.9
click at [170, 217] on div "(3) Fazilatun (+ Shohidul) (C) - $152.50" at bounding box center [234, 217] width 149 height 9
copy div "Fazilatun (+ Shohidul"
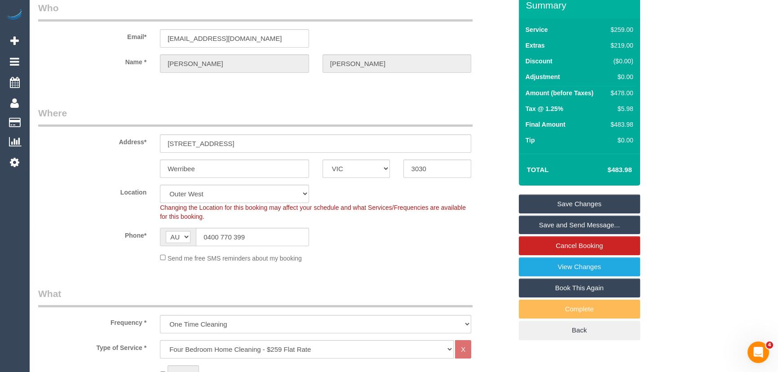
scroll to position [0, 0]
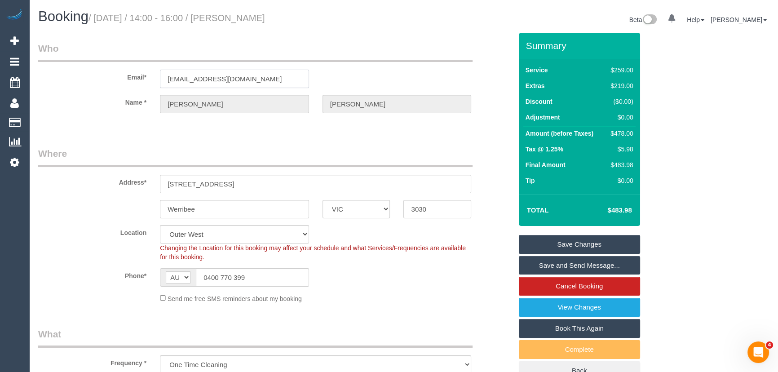
click at [266, 78] on input "[EMAIL_ADDRESS][DOMAIN_NAME]" at bounding box center [234, 79] width 149 height 18
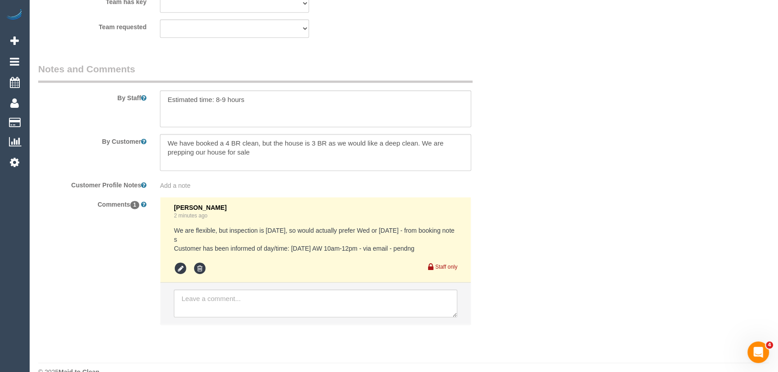
scroll to position [1489, 0]
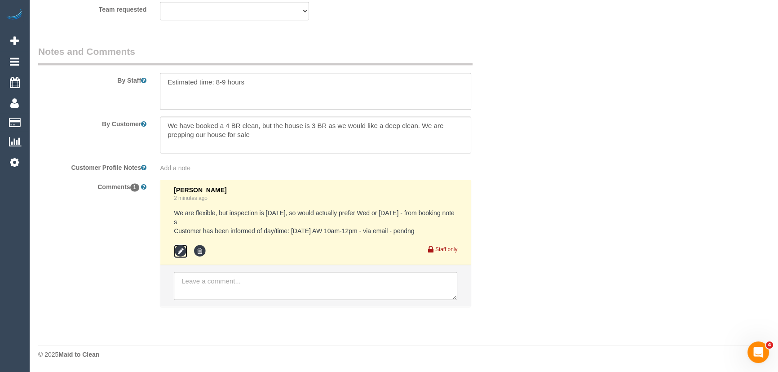
click at [181, 253] on icon at bounding box center [180, 250] width 13 height 13
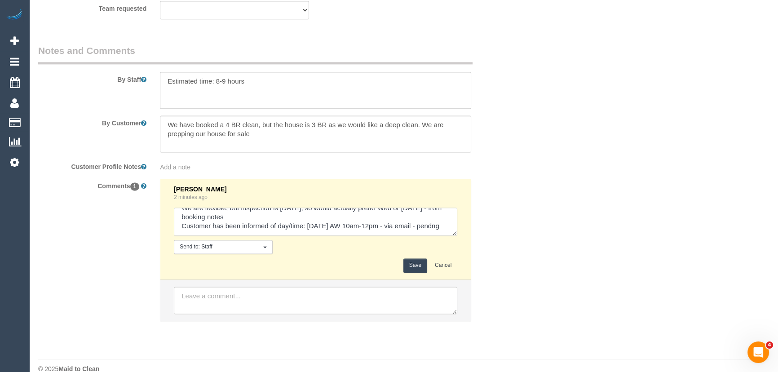
scroll to position [18, 0]
click at [301, 224] on textarea at bounding box center [316, 222] width 284 height 28
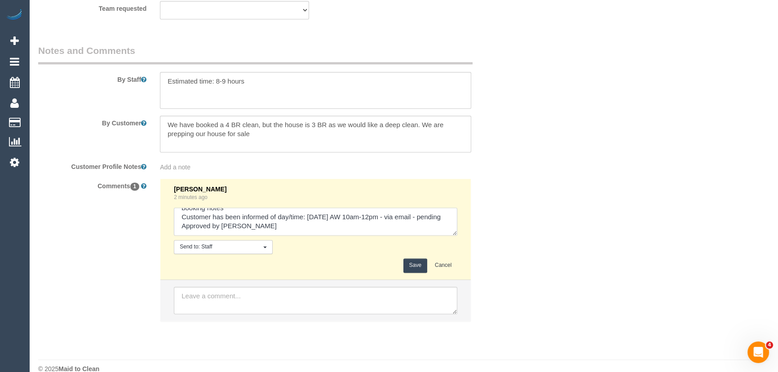
type textarea "We are flexible, but inspection is [DATE], so would actually prefer Wed or [DAT…"
click at [416, 267] on button "Save" at bounding box center [416, 265] width 24 height 14
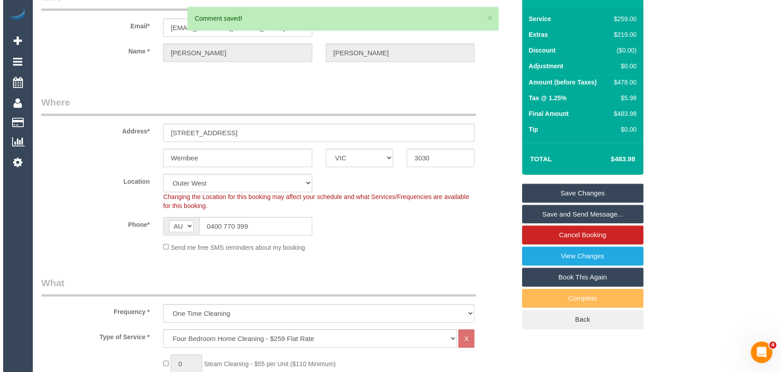
scroll to position [0, 0]
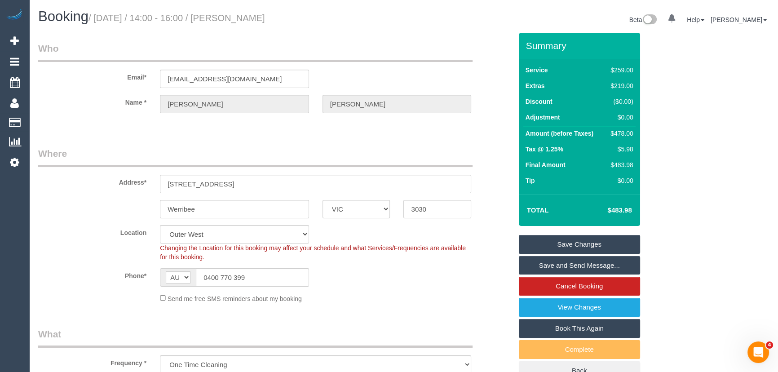
drag, startPoint x: 572, startPoint y: 243, endPoint x: 558, endPoint y: 246, distance: 15.1
click at [572, 243] on link "Save Changes" at bounding box center [579, 244] width 121 height 19
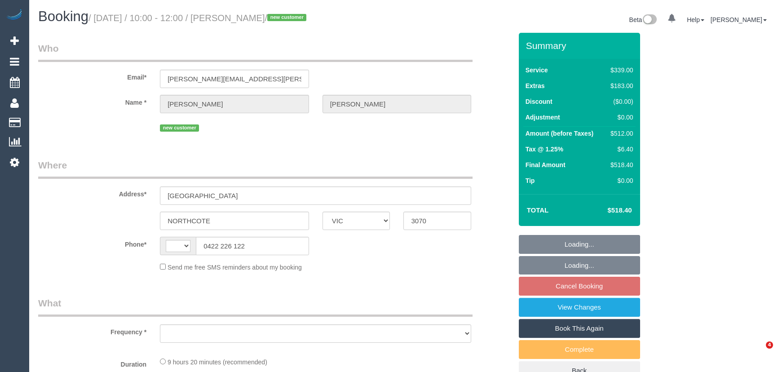
select select "VIC"
select select "string:AU"
select select "string:stripe-pm_1S7PBQ2GScqysDRVqOUJ0p10"
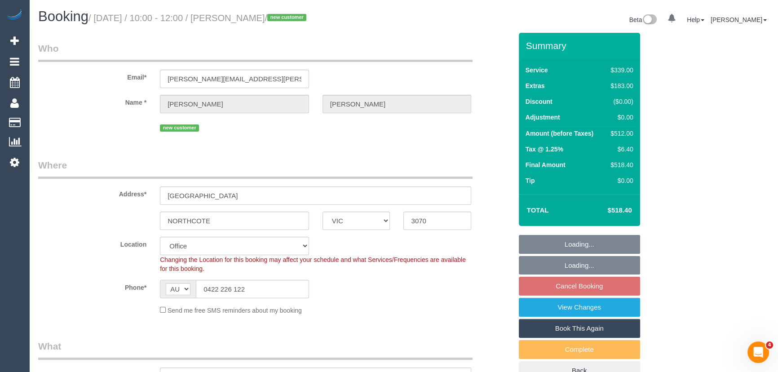
select select "object:1996"
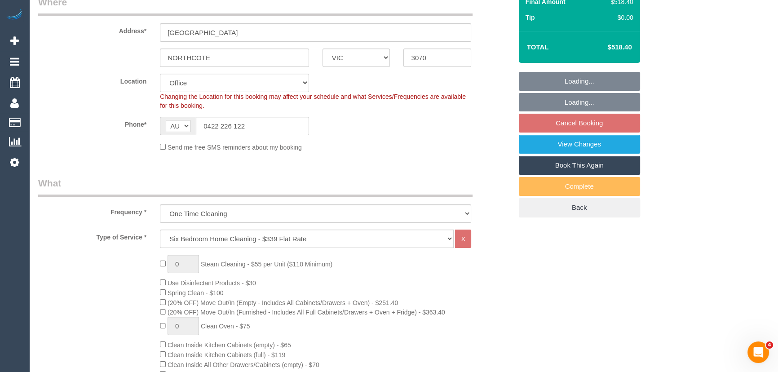
select select "number:27"
select select "number:14"
select select "number:19"
select select "number:22"
select select "number:12"
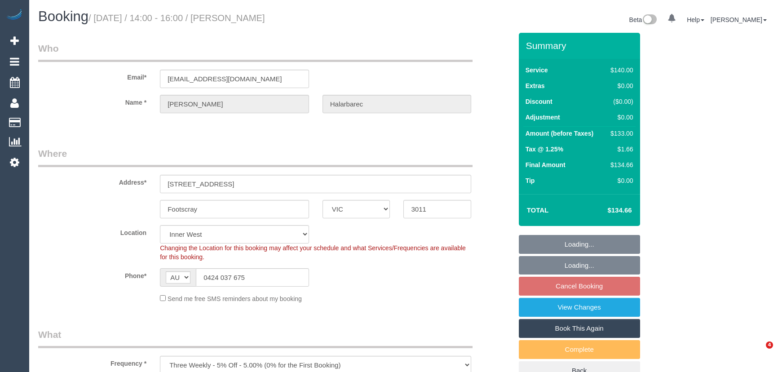
select select "VIC"
select select "number:29"
select select "number:14"
select select "number:19"
select select "number:22"
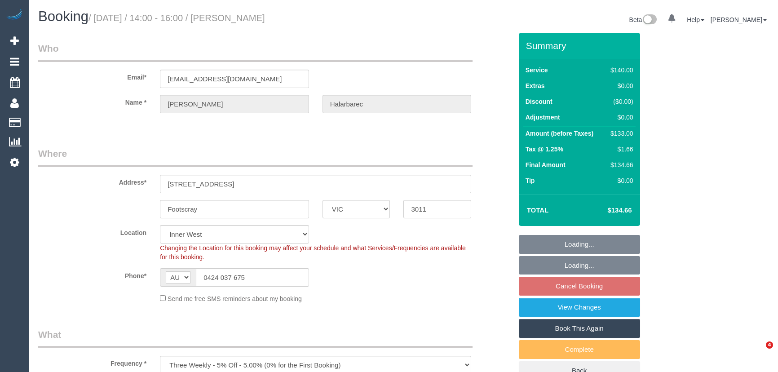
select select "number:34"
select select "number:12"
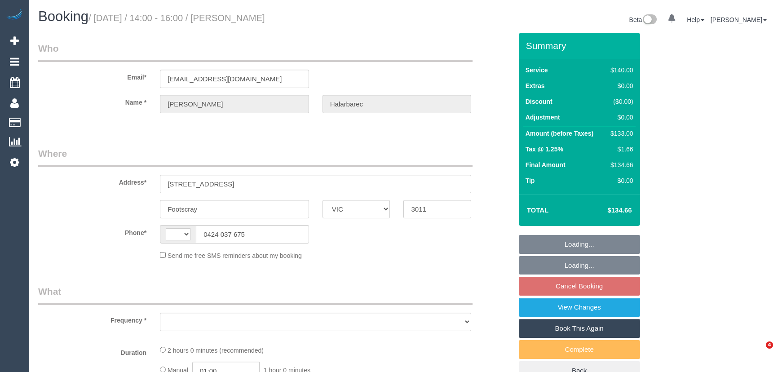
select select "VIC"
select select "string:AU"
select select "object:543"
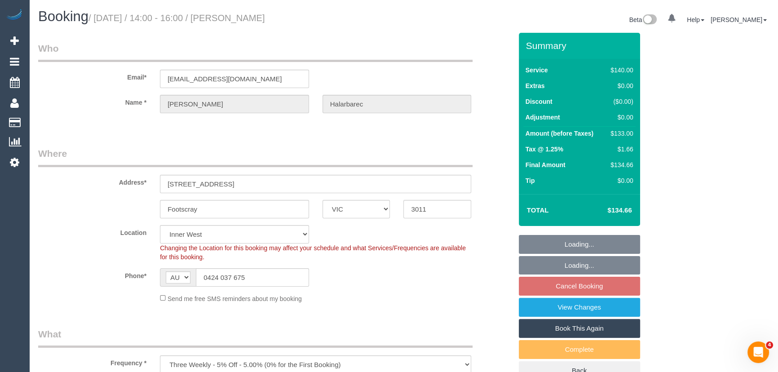
select select "string:stripe-pm_1RuRug2GScqysDRVSTEzyTKU"
select select "number:29"
select select "number:14"
select select "number:19"
select select "number:22"
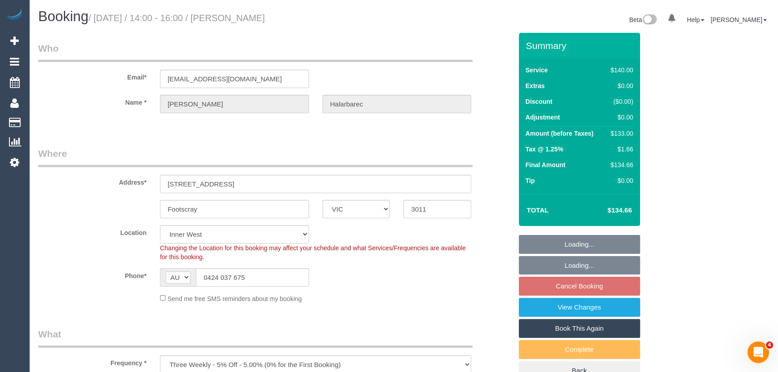
select select "number:34"
select select "number:12"
select select "object:1546"
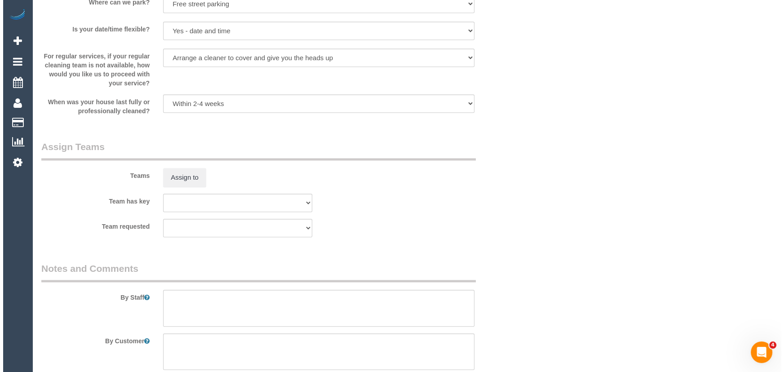
scroll to position [1307, 0]
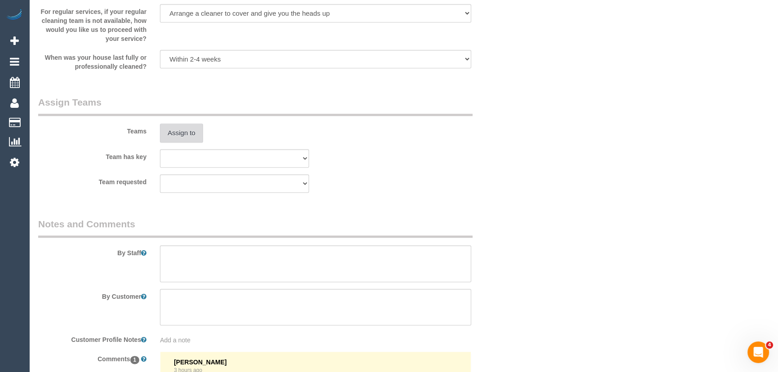
click at [185, 134] on button "Assign to" at bounding box center [181, 133] width 43 height 19
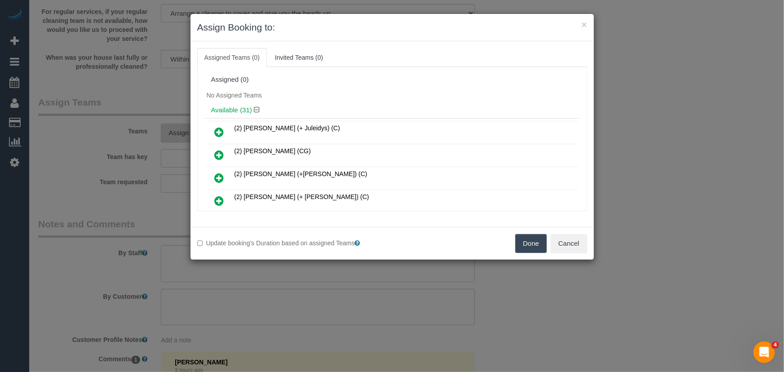
scroll to position [2970, 0]
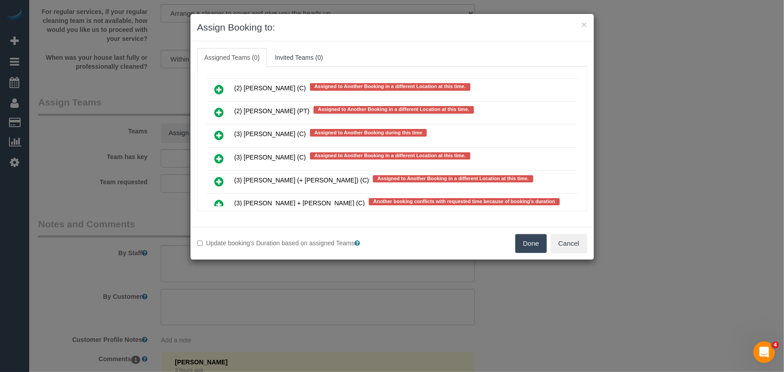
drag, startPoint x: 218, startPoint y: 143, endPoint x: 232, endPoint y: 151, distance: 16.1
click at [218, 199] on icon at bounding box center [219, 204] width 9 height 11
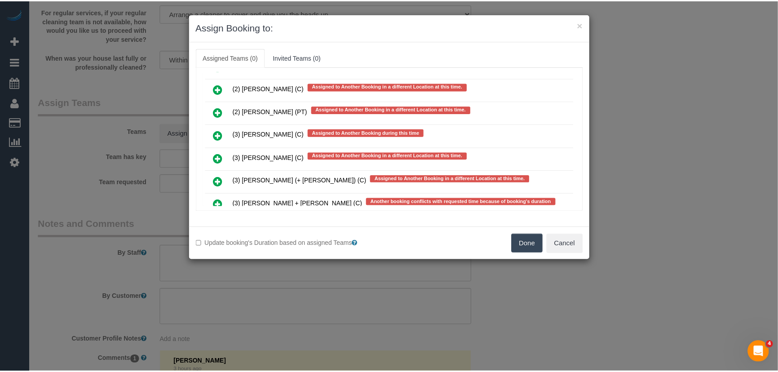
scroll to position [2994, 0]
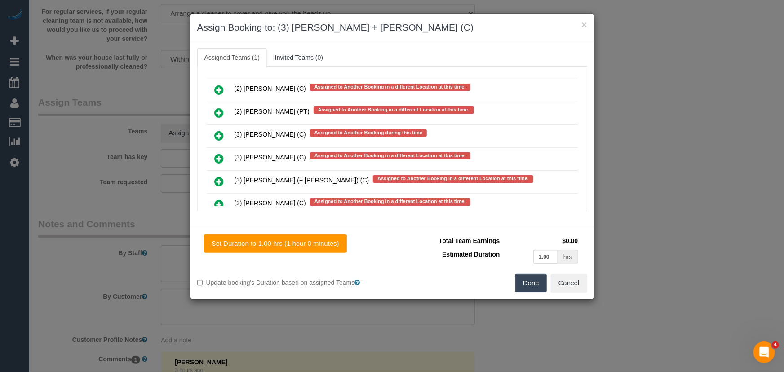
click at [530, 277] on button "Done" at bounding box center [530, 283] width 31 height 19
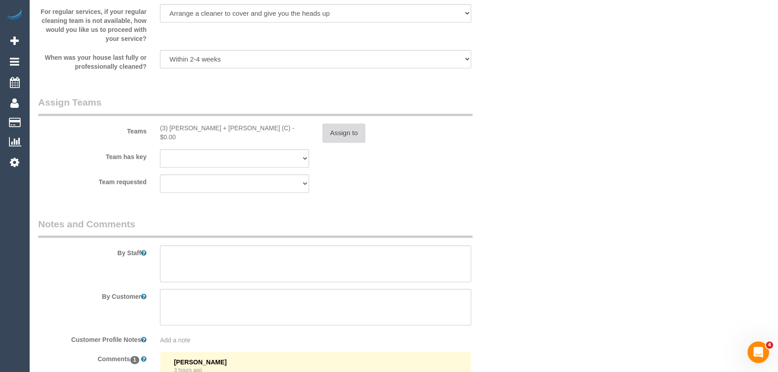
click at [343, 139] on button "Assign to" at bounding box center [344, 133] width 43 height 19
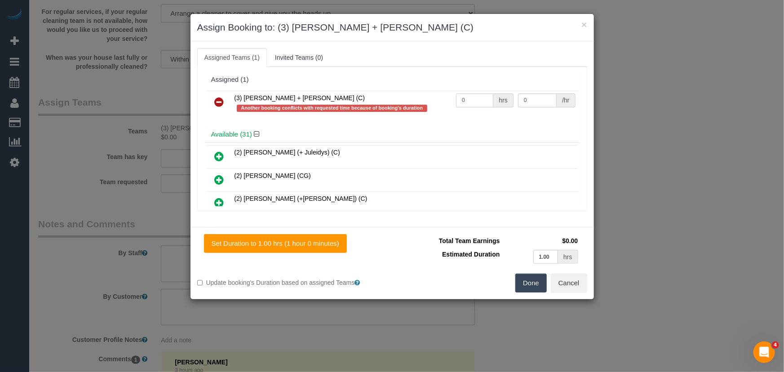
click at [477, 103] on input "0" at bounding box center [474, 100] width 37 height 14
type input "2"
type input "35"
click at [535, 284] on button "Done" at bounding box center [530, 283] width 31 height 19
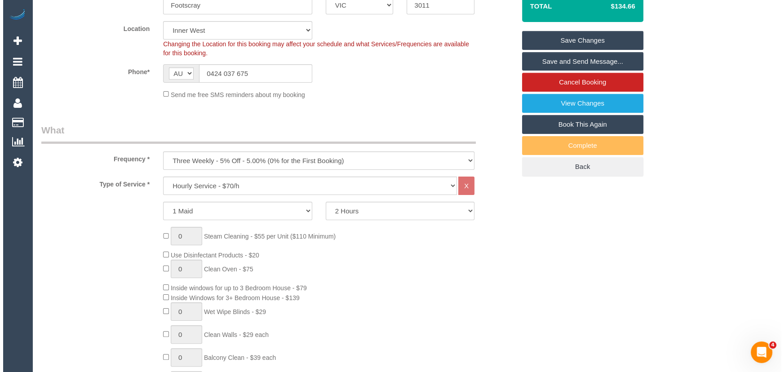
scroll to position [0, 0]
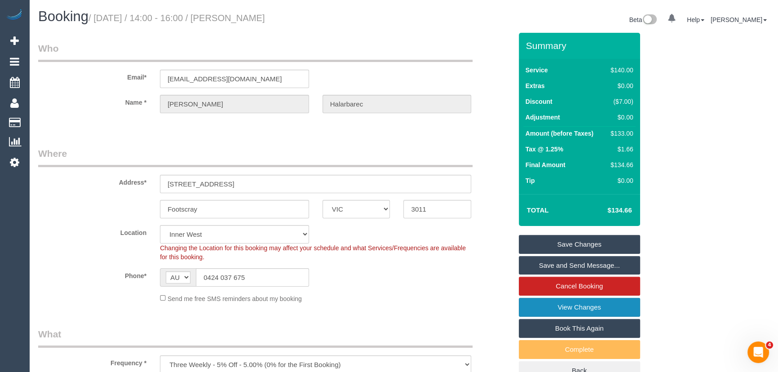
click at [566, 305] on link "View Changes" at bounding box center [579, 307] width 121 height 19
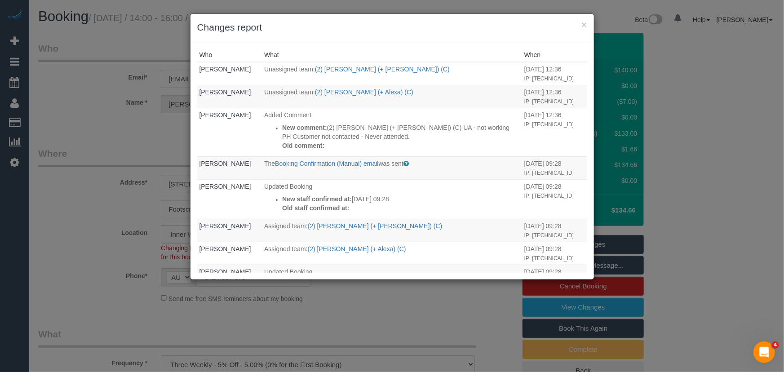
click at [443, 293] on div "× Changes report Who What When Chellsea Espinosa Unassigned team: (2) Alexa (+ …" at bounding box center [392, 186] width 784 height 372
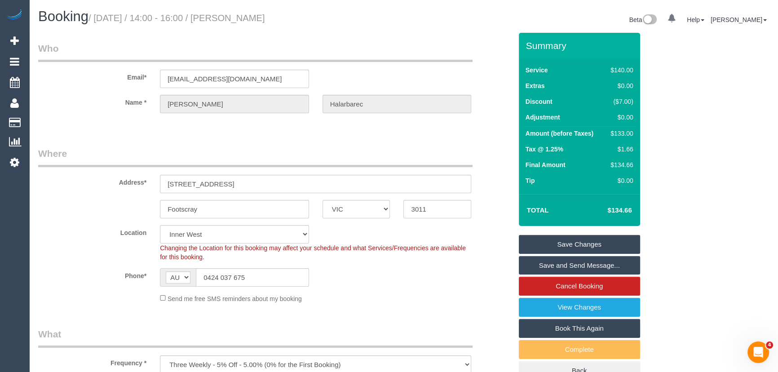
click at [252, 19] on small "/ September 26, 2025 / 14:00 - 16:00 / Zoe Halarbarec" at bounding box center [177, 18] width 177 height 10
copy small "Zoe Halarbarec"
click at [542, 247] on link "Save Changes" at bounding box center [579, 244] width 121 height 19
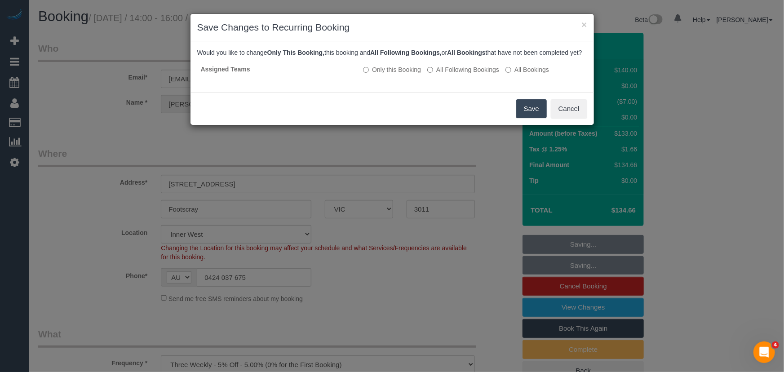
click at [529, 118] on button "Save" at bounding box center [531, 108] width 31 height 19
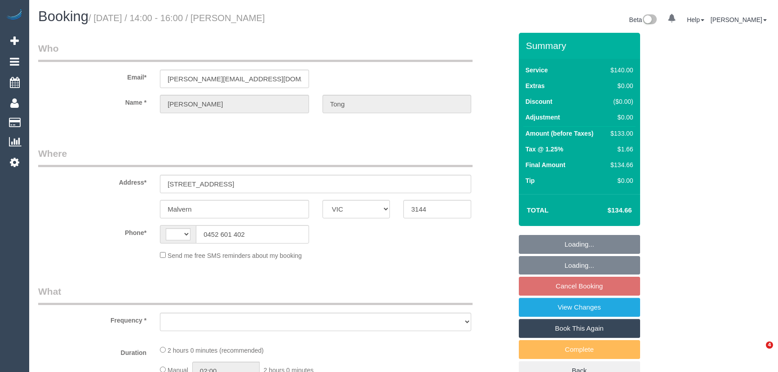
select select "VIC"
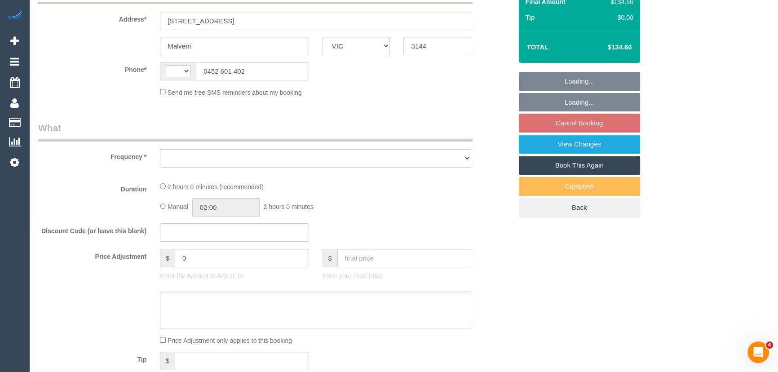
select select "string:AU"
select select "object:522"
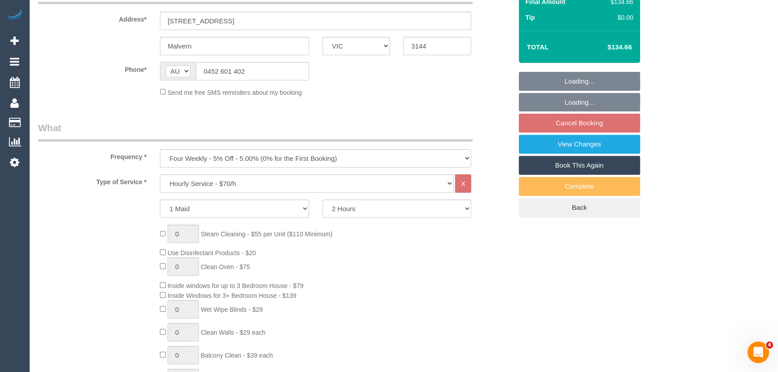
select select "string:stripe-pm_1MHKld2GScqysDRVLKDXW855"
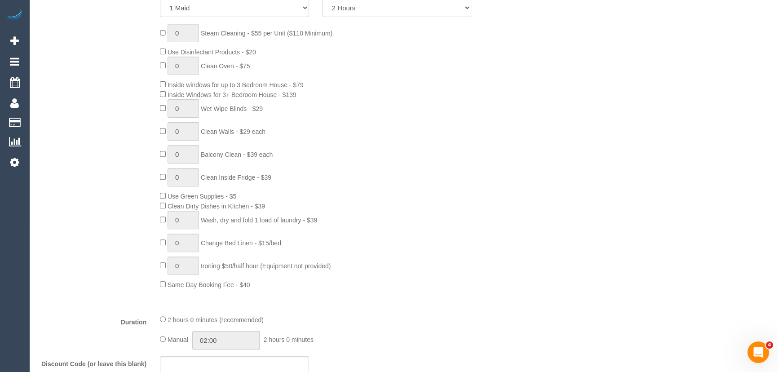
select select "number:29"
select select "number:14"
select select "number:19"
select select "number:23"
select select "number:34"
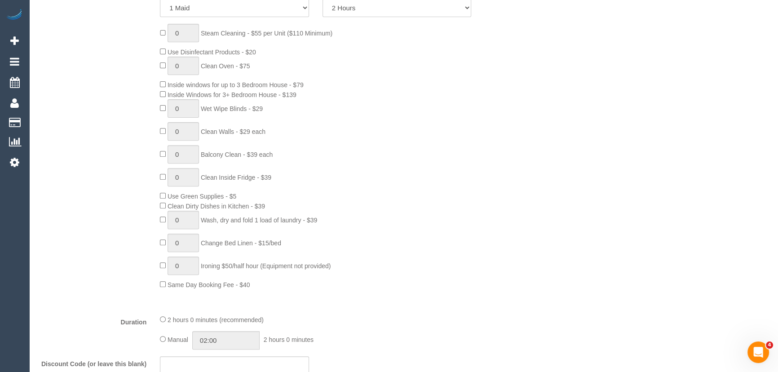
select select "number:13"
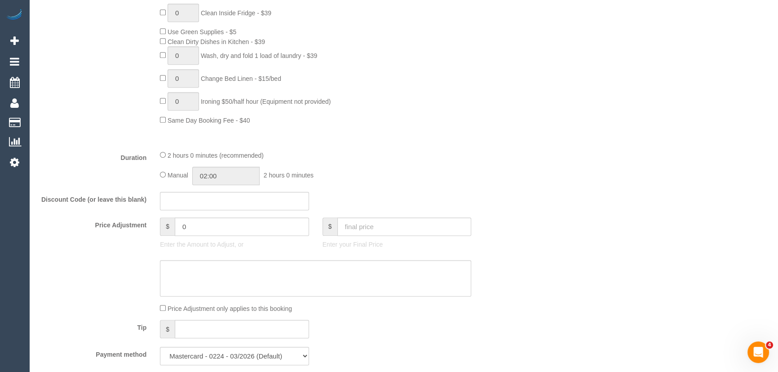
select select "object:1449"
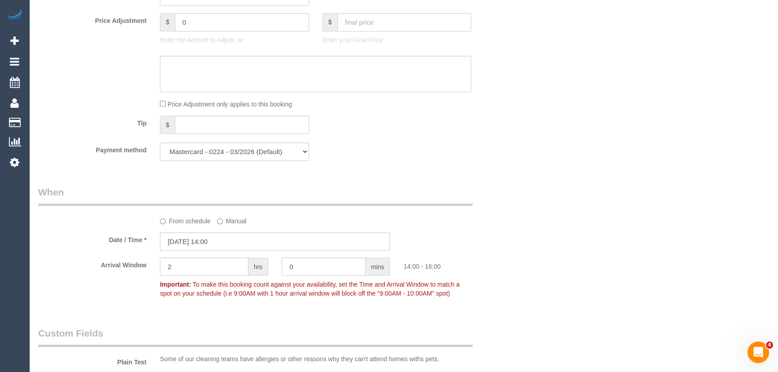
scroll to position [858, 0]
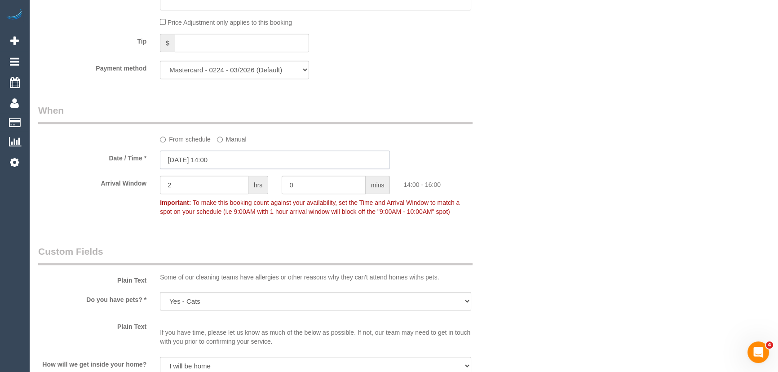
click at [244, 160] on input "[DATE] 14:00" at bounding box center [275, 160] width 230 height 18
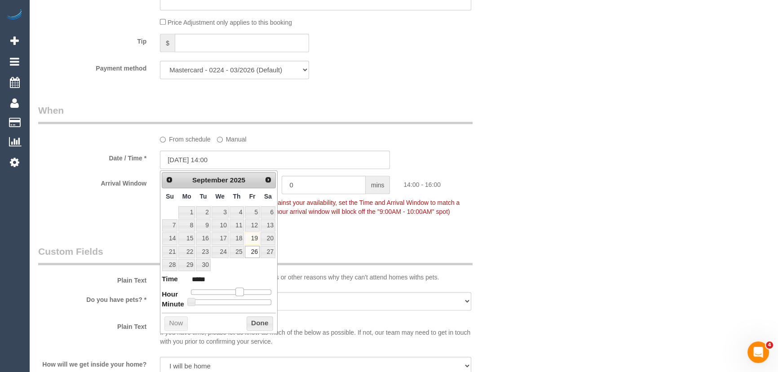
type input "26/09/2025 13:00"
type input "*****"
click at [236, 289] on span at bounding box center [236, 292] width 8 height 8
click at [370, 233] on div "Who Email* s.maddox.t@gmail.com Name * Sylvia Tong Where Address* 9/158 Wattlet…" at bounding box center [275, 88] width 488 height 1826
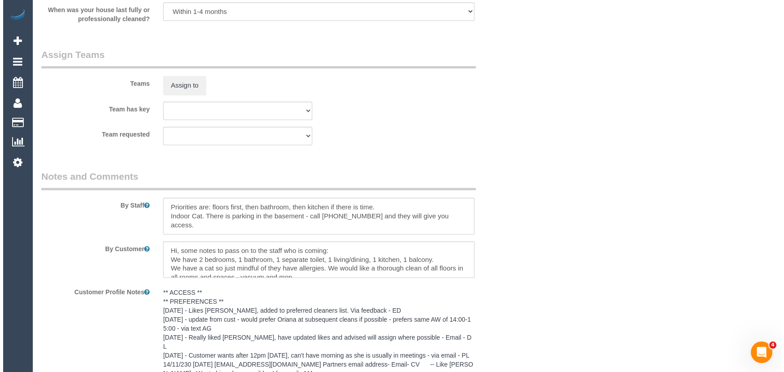
scroll to position [1313, 0]
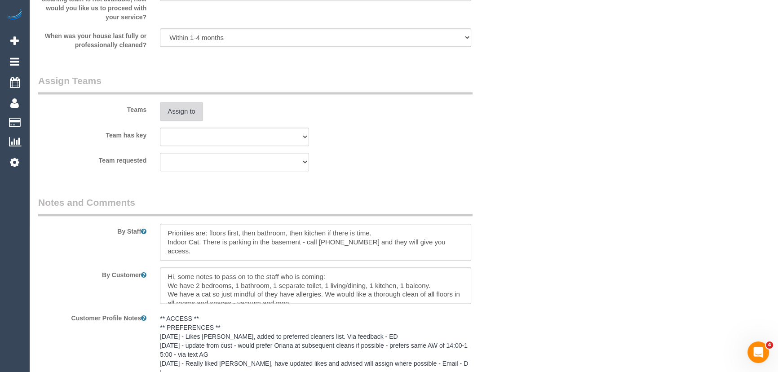
click at [180, 103] on button "Assign to" at bounding box center [181, 111] width 43 height 19
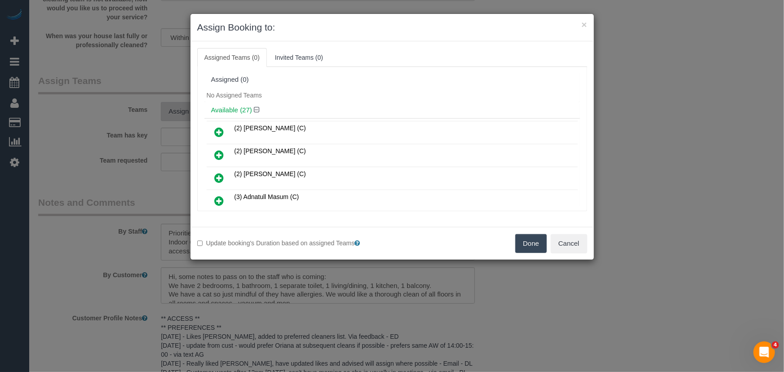
scroll to position [394, 0]
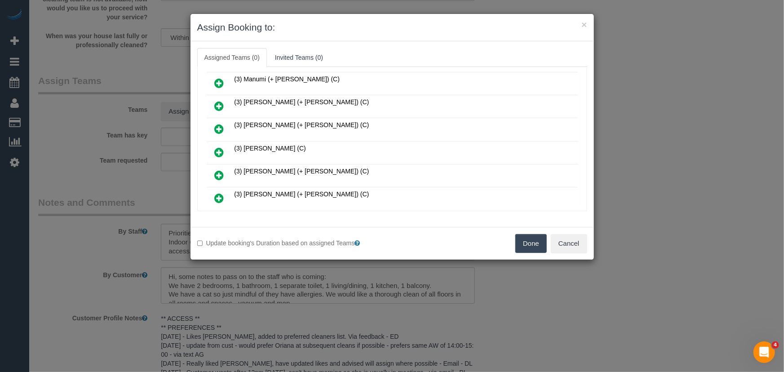
drag, startPoint x: 218, startPoint y: 146, endPoint x: 226, endPoint y: 148, distance: 7.5
click at [218, 147] on icon at bounding box center [219, 152] width 9 height 11
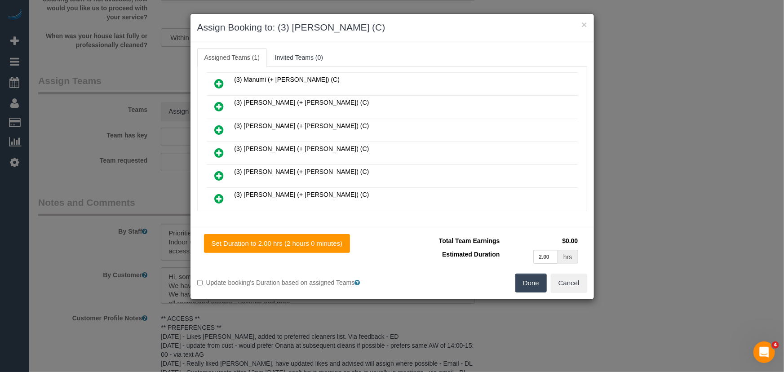
click at [534, 280] on button "Done" at bounding box center [530, 283] width 31 height 19
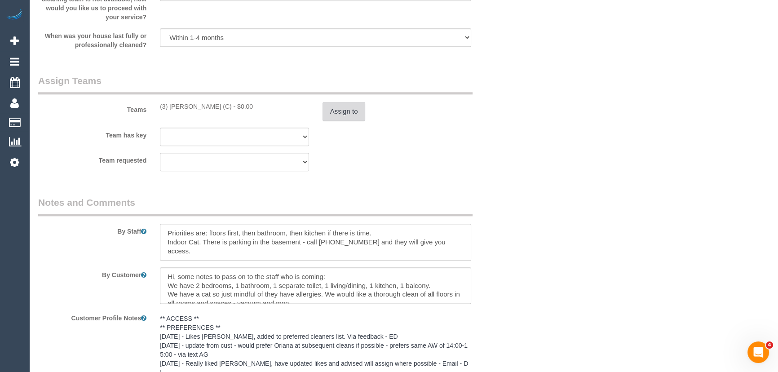
click at [351, 113] on button "Assign to" at bounding box center [344, 111] width 43 height 19
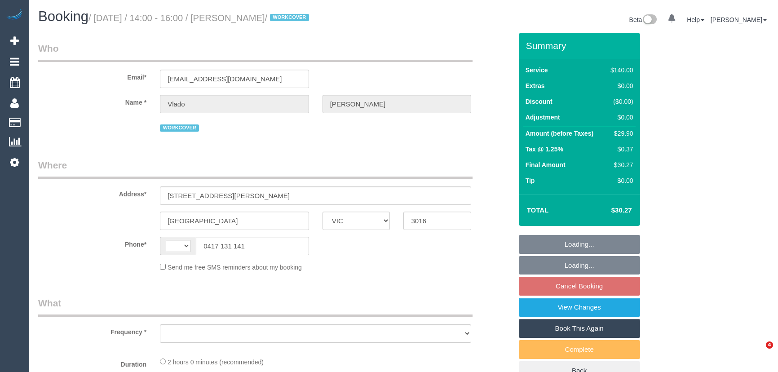
select select "VIC"
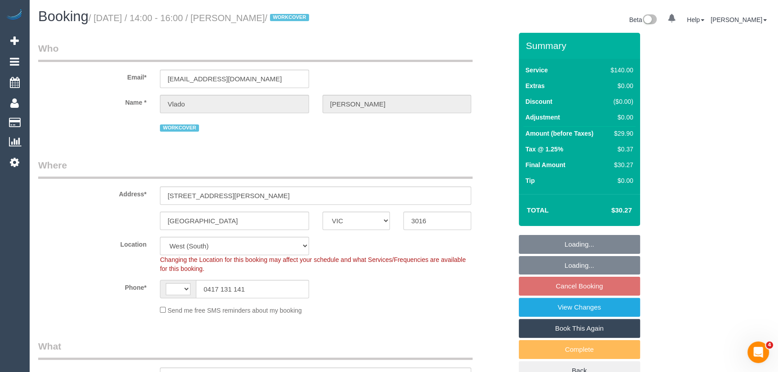
select select "string:AU"
select select "object:543"
select select "string:stripe-pm_1PsGkp2GScqysDRVohq4Oho1"
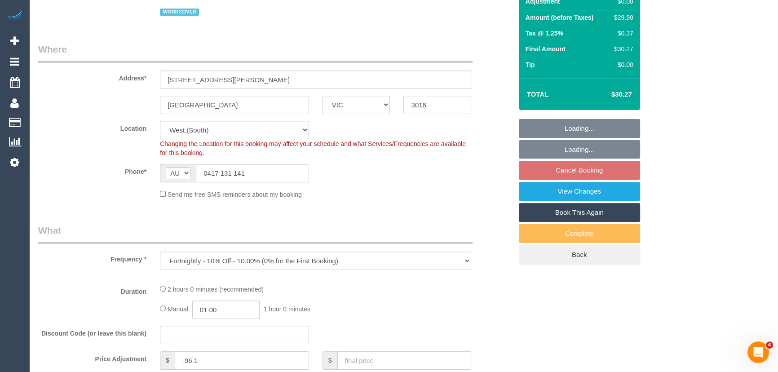
select select "number:28"
select select "number:14"
select select "number:19"
select select "number:23"
select select "number:34"
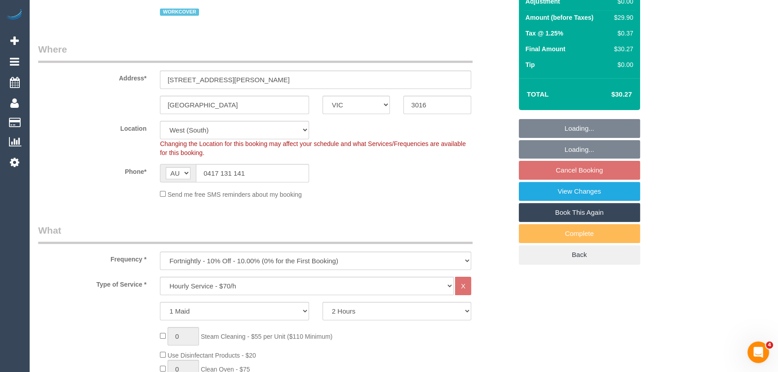
select select "object:1342"
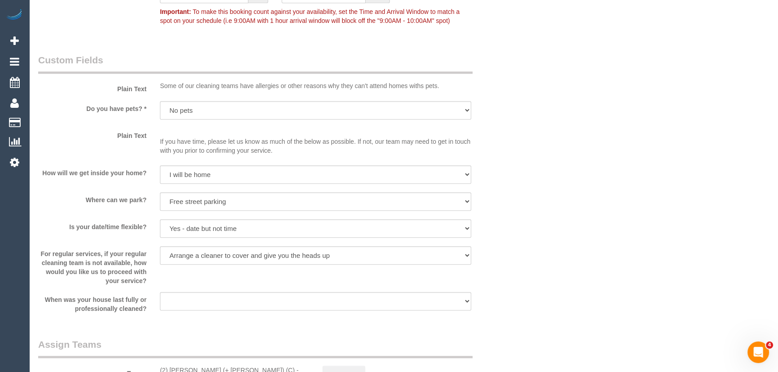
scroll to position [1225, 0]
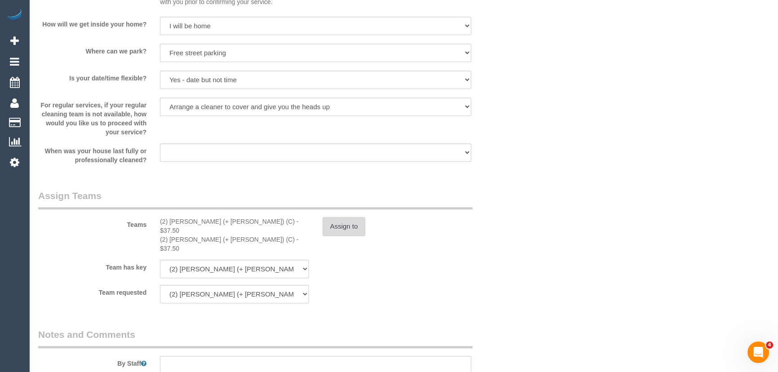
click at [340, 225] on button "Assign to" at bounding box center [344, 226] width 43 height 19
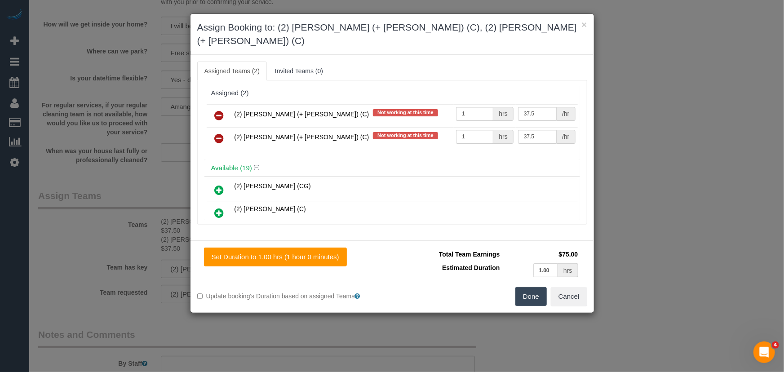
click at [217, 110] on icon at bounding box center [219, 115] width 9 height 11
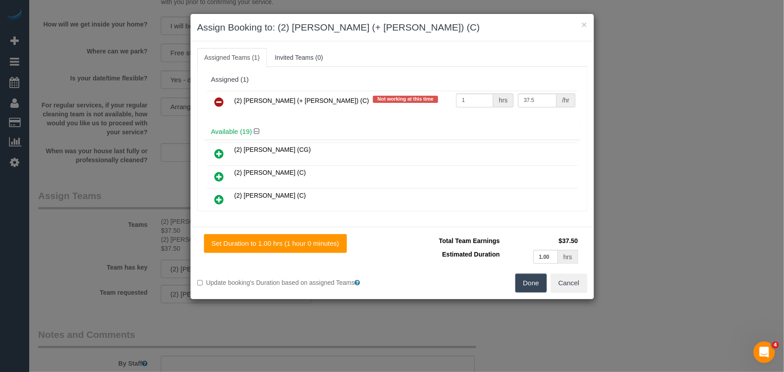
click at [217, 102] on icon at bounding box center [219, 102] width 9 height 11
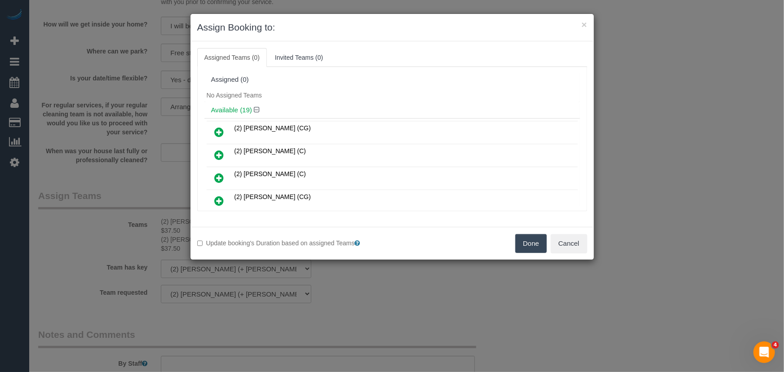
click at [519, 245] on button "Done" at bounding box center [530, 243] width 31 height 19
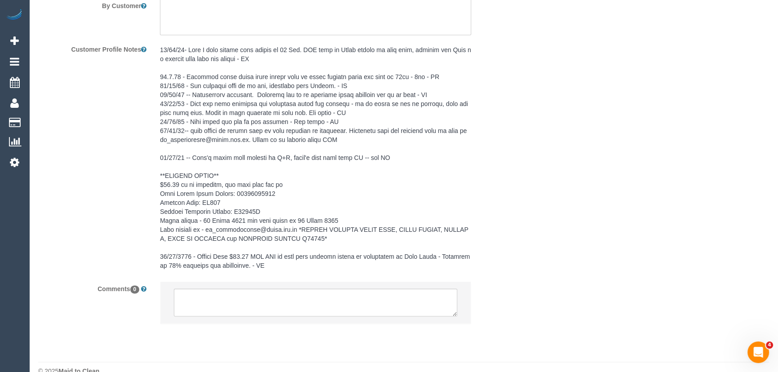
scroll to position [1626, 0]
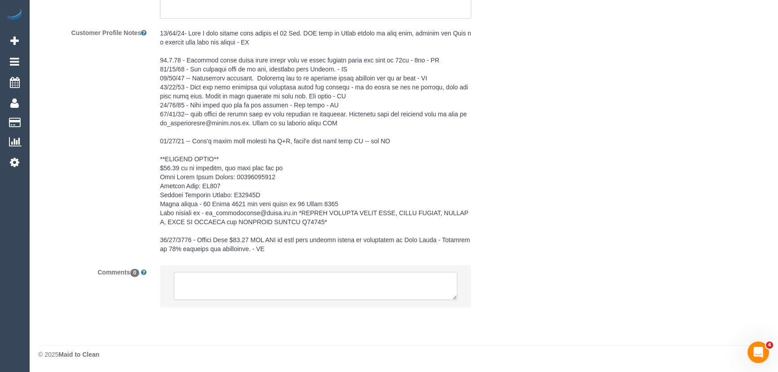
click at [246, 295] on textarea at bounding box center [316, 286] width 284 height 28
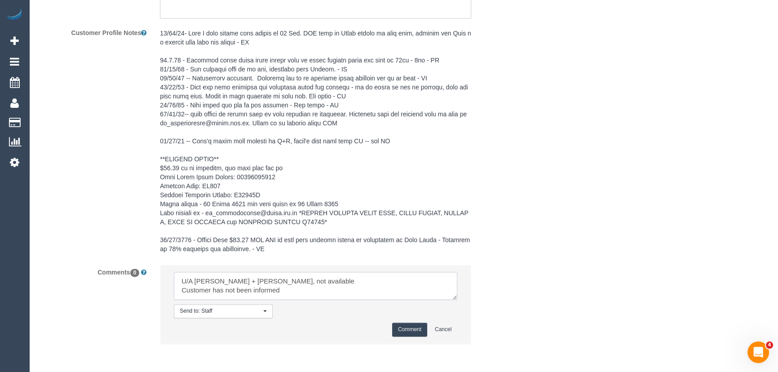
type textarea "U/A Shachi + Chirag, not available Customer has not been informed"
click at [420, 332] on button "Comment" at bounding box center [409, 330] width 35 height 14
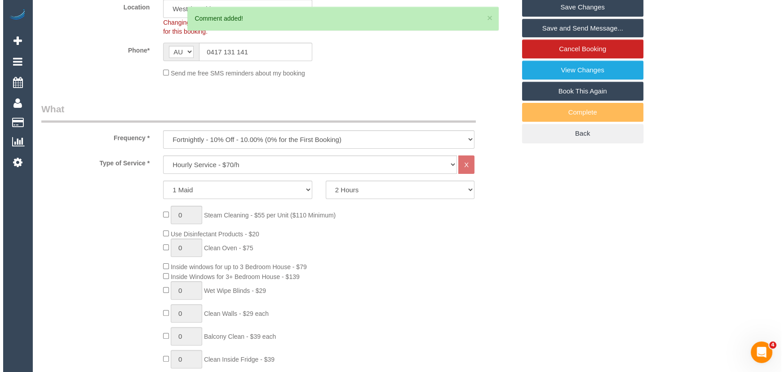
scroll to position [0, 0]
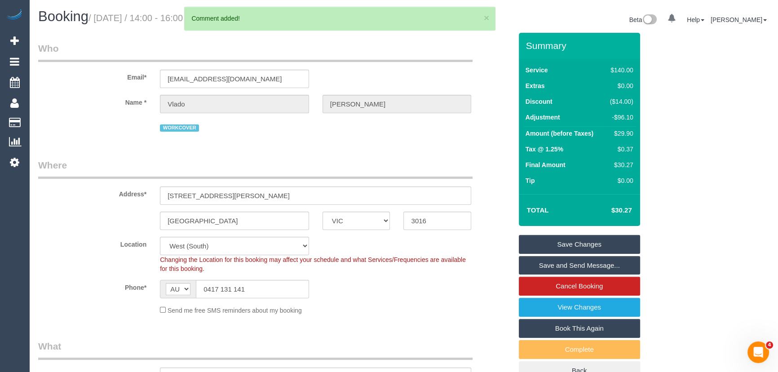
click at [563, 244] on link "Save Changes" at bounding box center [579, 244] width 121 height 19
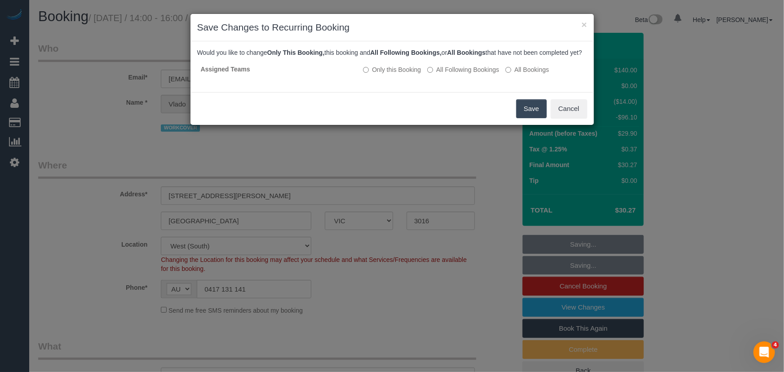
click at [541, 118] on button "Save" at bounding box center [531, 108] width 31 height 19
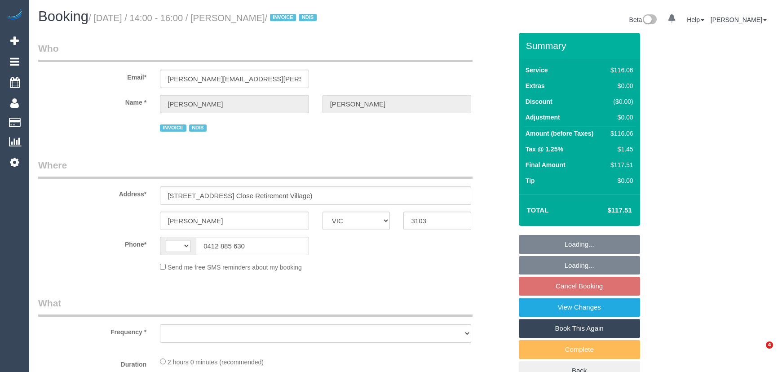
select select "VIC"
select select "string:AU"
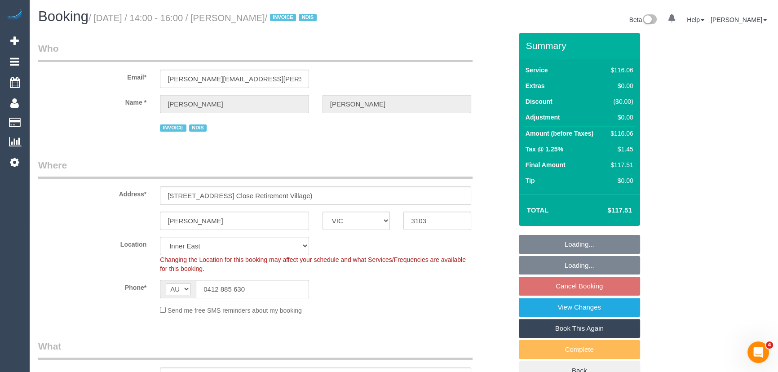
select select "object:1324"
select select "number:28"
select select "number:14"
select select "number:18"
select select "number:36"
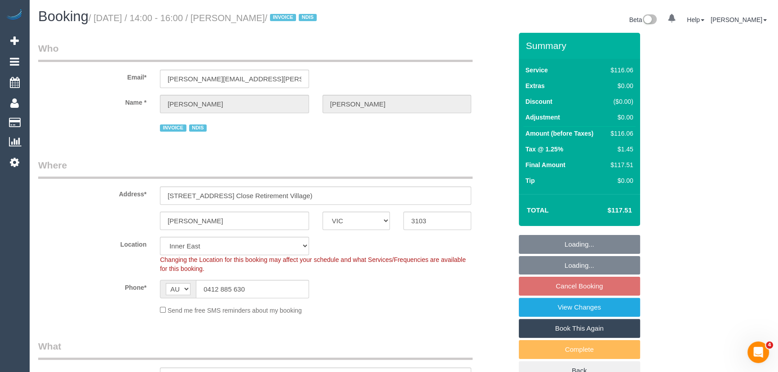
select select "number:35"
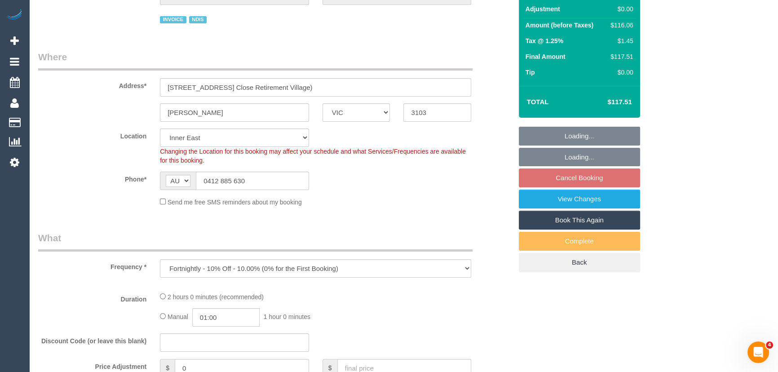
select select "object:1388"
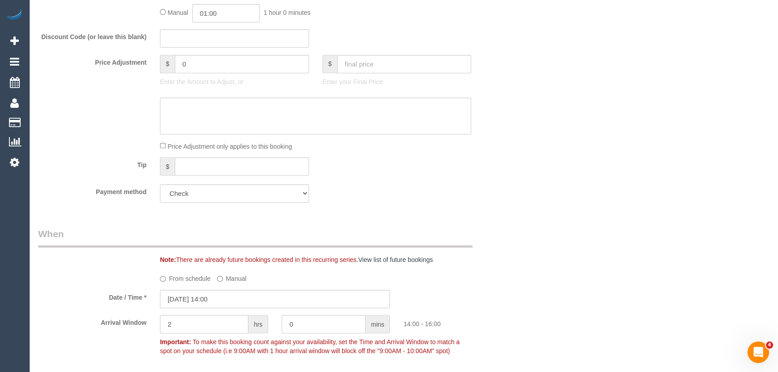
scroll to position [408, 0]
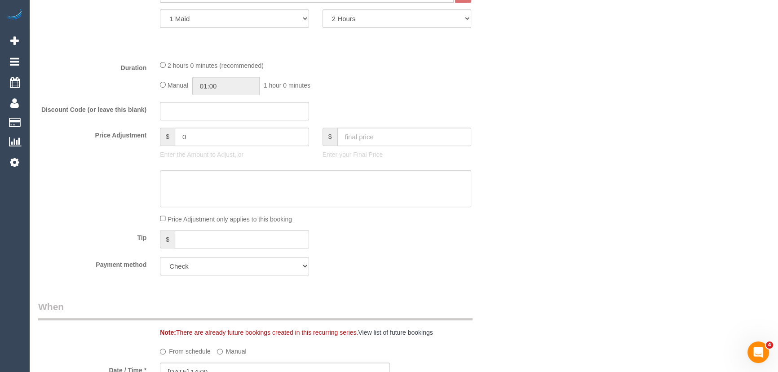
click at [162, 79] on div "Manual 01:00 1 hour 0 minutes" at bounding box center [315, 86] width 311 height 18
type input "02:00"
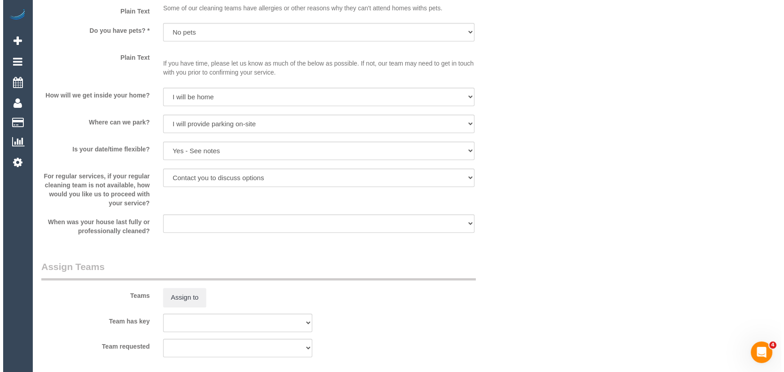
scroll to position [939, 0]
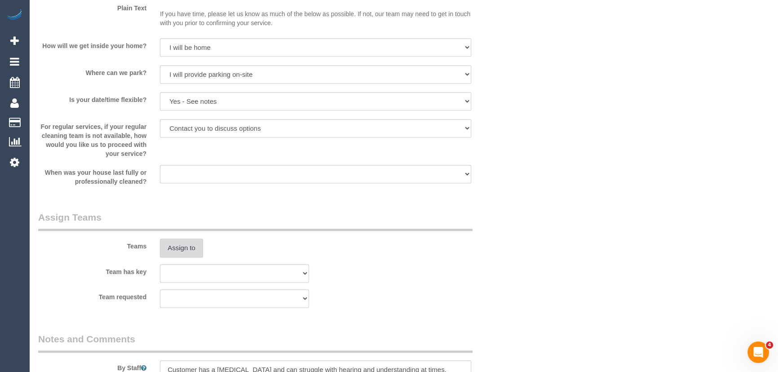
click at [168, 252] on button "Assign to" at bounding box center [181, 248] width 43 height 19
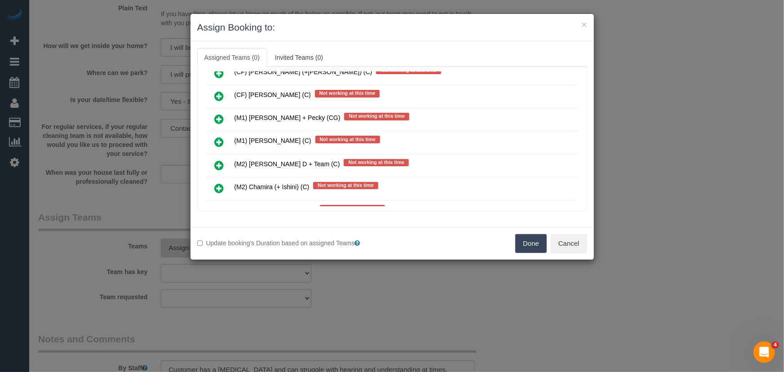
scroll to position [2701, 0]
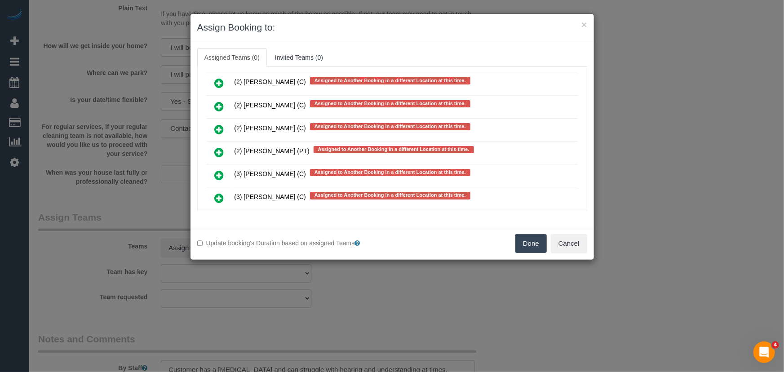
drag, startPoint x: 220, startPoint y: 137, endPoint x: 239, endPoint y: 152, distance: 24.9
click at [220, 193] on icon at bounding box center [219, 198] width 9 height 11
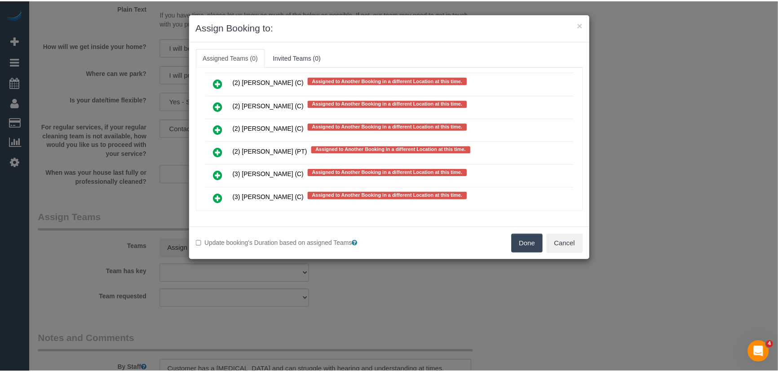
scroll to position [2725, 0]
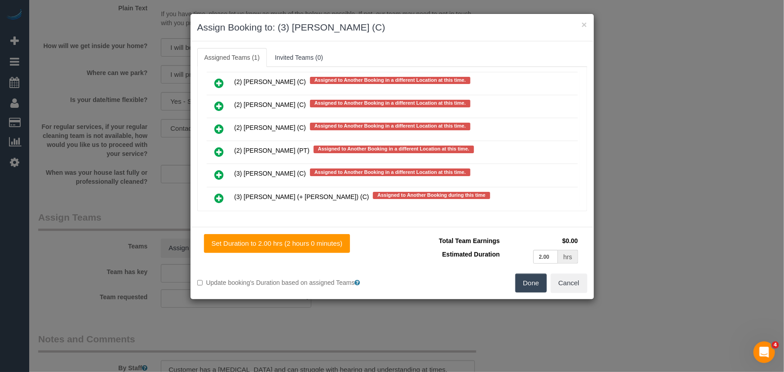
click at [533, 281] on button "Done" at bounding box center [530, 283] width 31 height 19
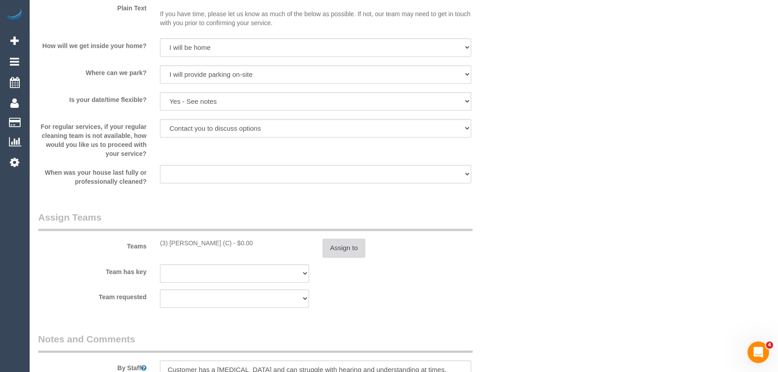
click at [352, 244] on button "Assign to" at bounding box center [344, 248] width 43 height 19
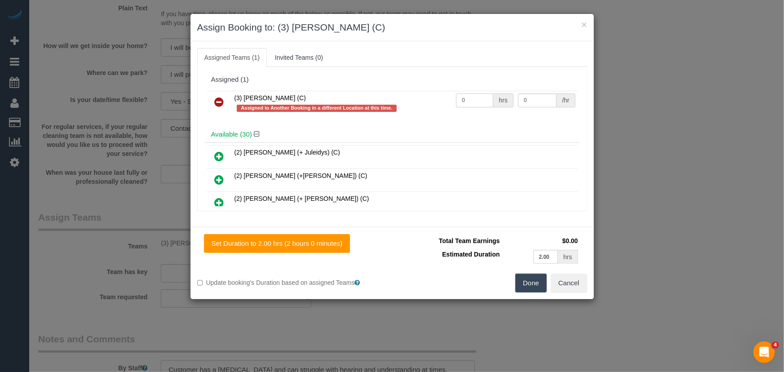
click at [466, 106] on input "0" at bounding box center [474, 100] width 37 height 14
type input "2"
type input "35"
click at [524, 281] on button "Done" at bounding box center [530, 283] width 31 height 19
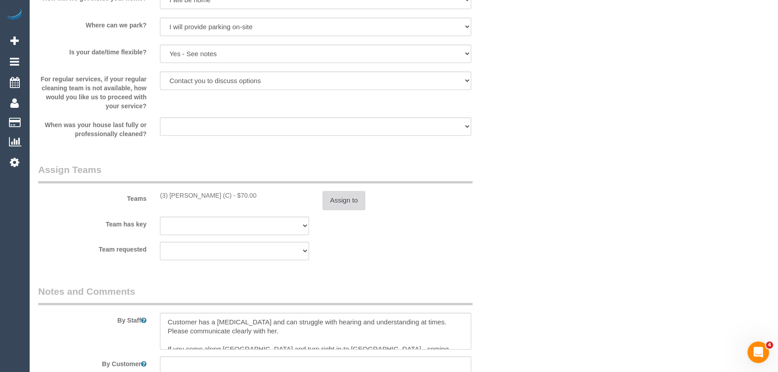
scroll to position [1062, 0]
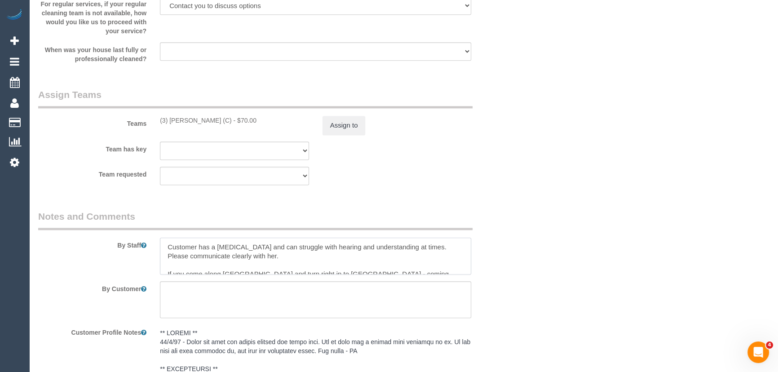
click at [162, 247] on textarea at bounding box center [315, 256] width 311 height 37
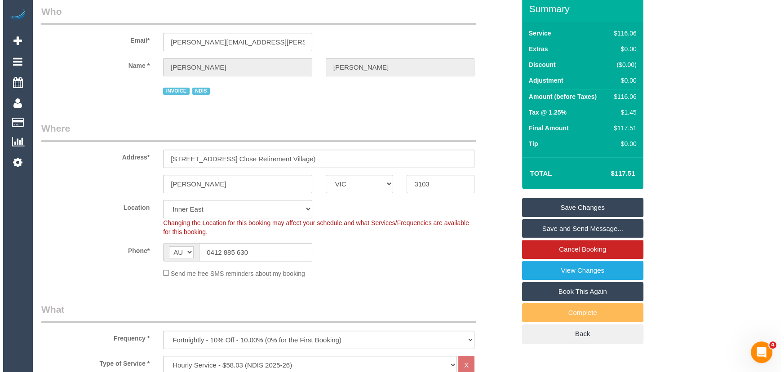
scroll to position [0, 0]
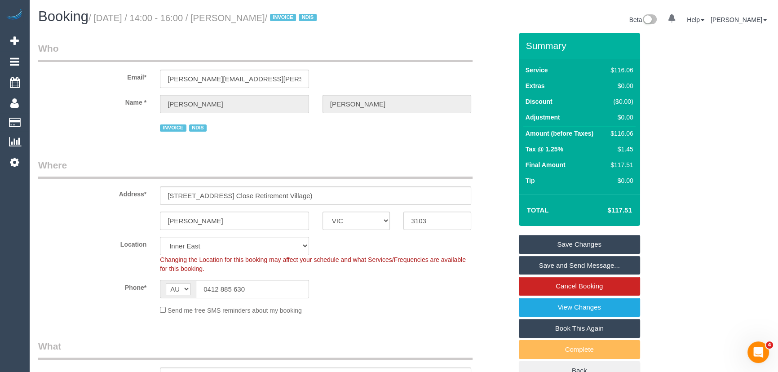
type textarea "*cover* Customer has a brain injury and can struggle with hearing and understan…"
click at [261, 20] on small "/ September 26, 2025 / 14:00 - 16:00 / Susan Bain / INVOICE NDIS" at bounding box center [204, 18] width 231 height 10
copy small "Susan Bain"
click at [565, 265] on link "Save and Send Message..." at bounding box center [579, 265] width 121 height 19
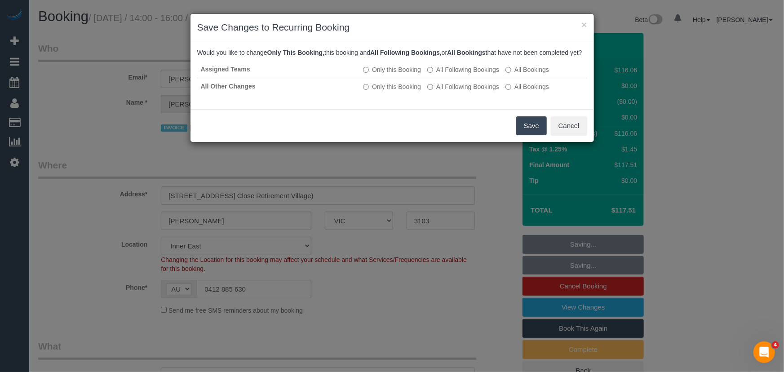
click at [526, 135] on button "Save" at bounding box center [531, 125] width 31 height 19
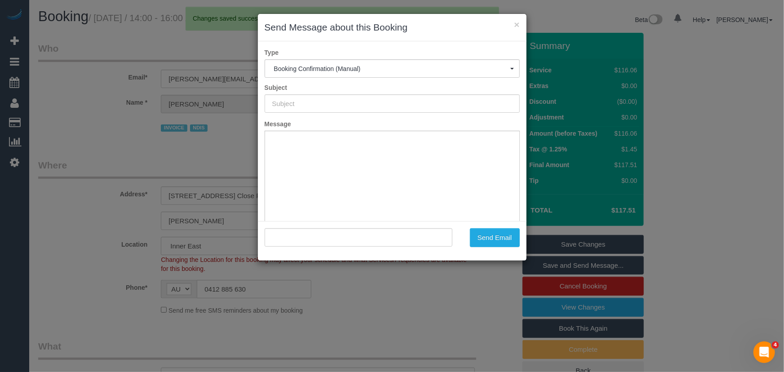
type input "Booking Confirmed"
type input ""Susan Bain" <susan.bain@icloud.com>"
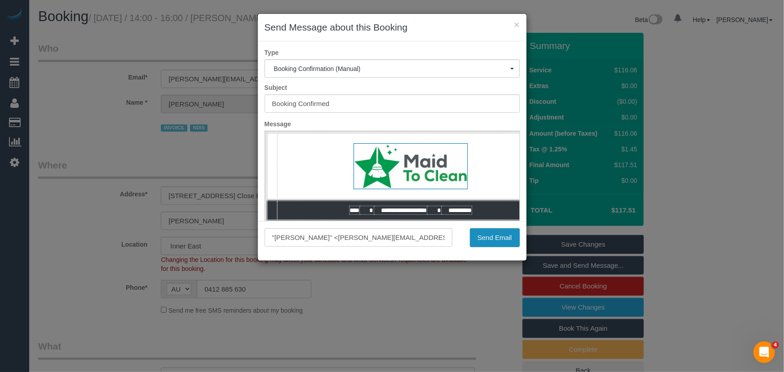
click at [490, 240] on button "Send Email" at bounding box center [495, 237] width 50 height 19
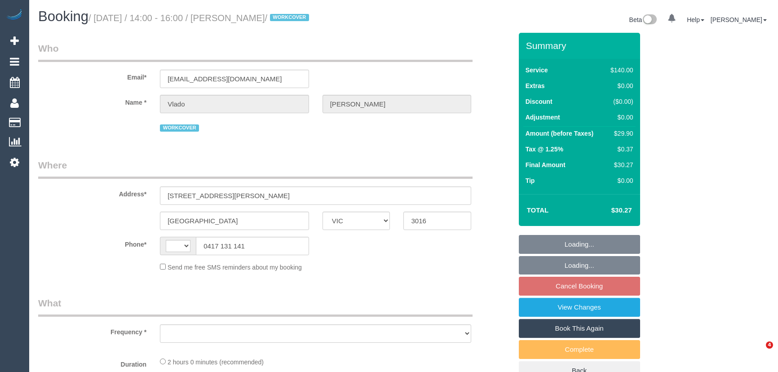
select select "VIC"
select select "string:AU"
select select "object:552"
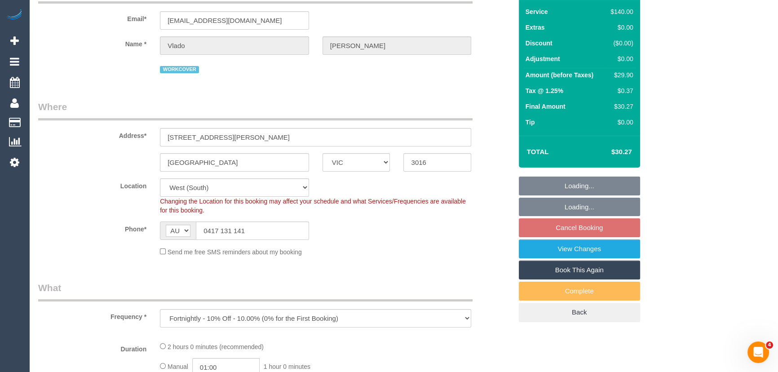
select select "string:stripe-pm_1PsGkp2GScqysDRVohq4Oho1"
select select "number:28"
select select "number:14"
select select "number:19"
select select "number:23"
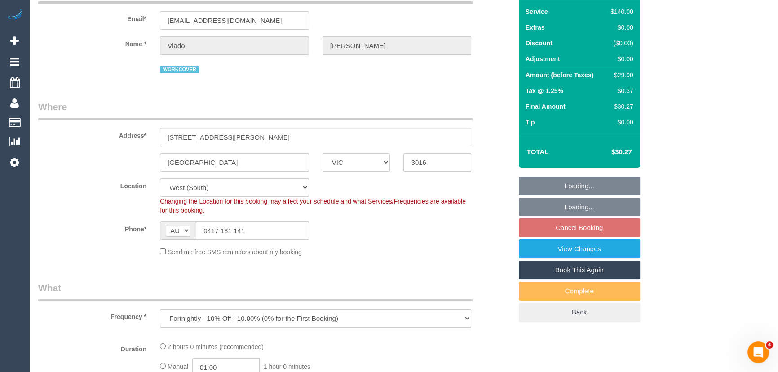
select select "number:34"
select select "object:1171"
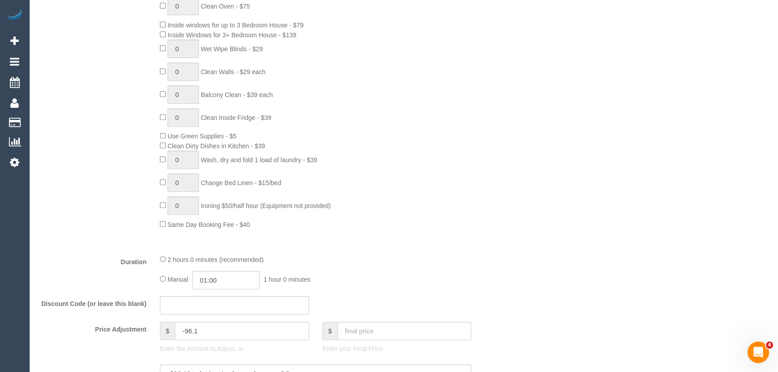
scroll to position [572, 0]
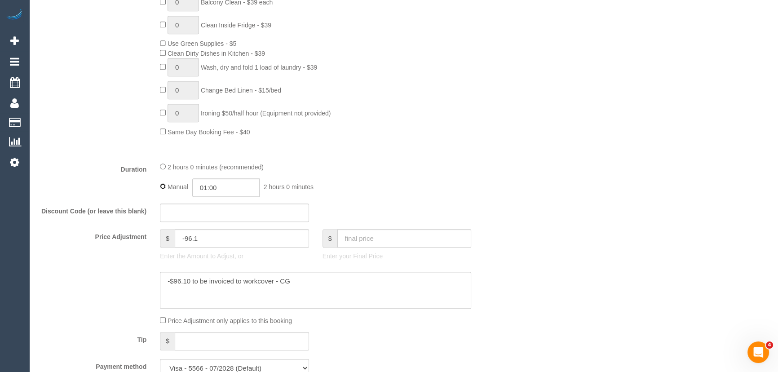
type input "02:00"
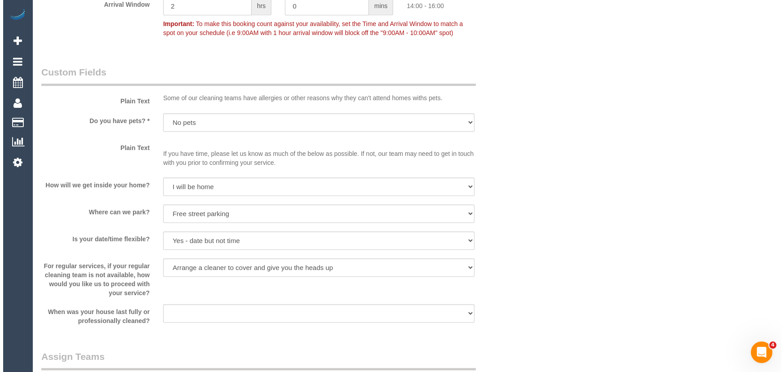
scroll to position [1184, 0]
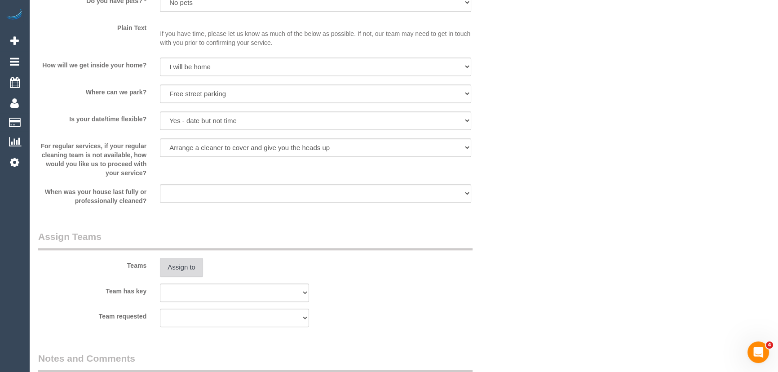
click at [174, 270] on button "Assign to" at bounding box center [181, 267] width 43 height 19
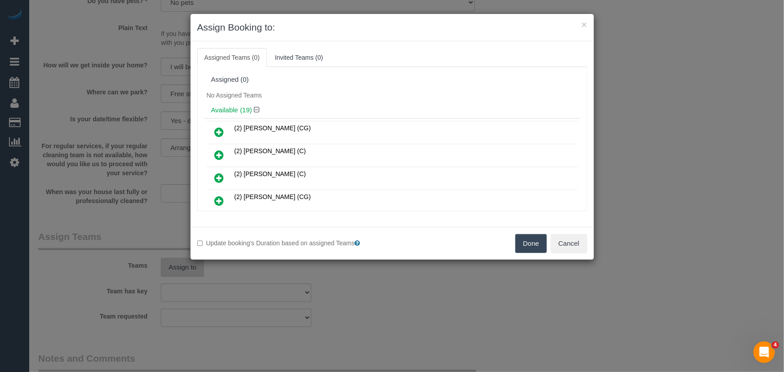
scroll to position [349, 0]
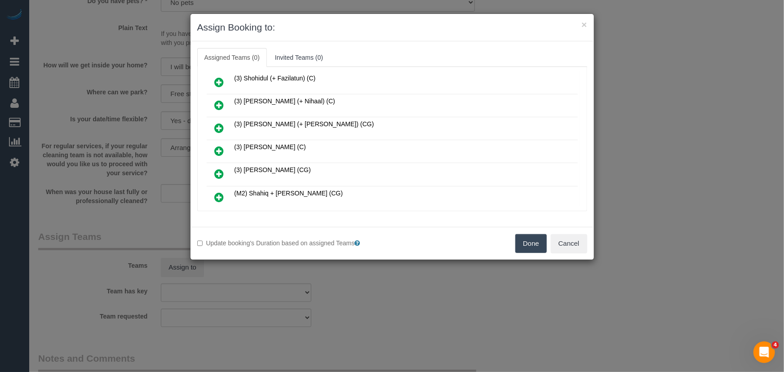
drag, startPoint x: 219, startPoint y: 141, endPoint x: 234, endPoint y: 154, distance: 19.7
click at [219, 146] on icon at bounding box center [219, 151] width 9 height 11
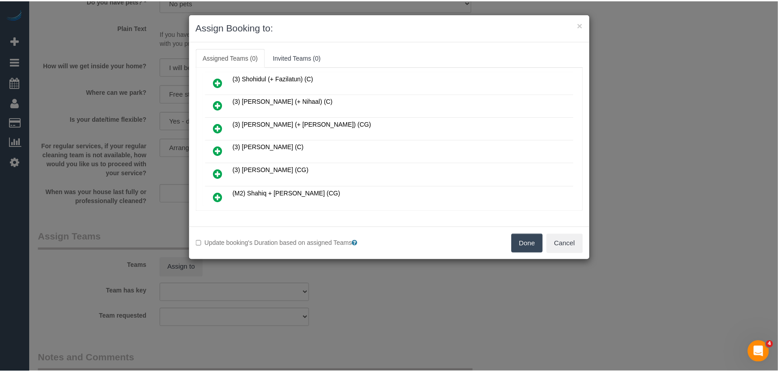
scroll to position [370, 0]
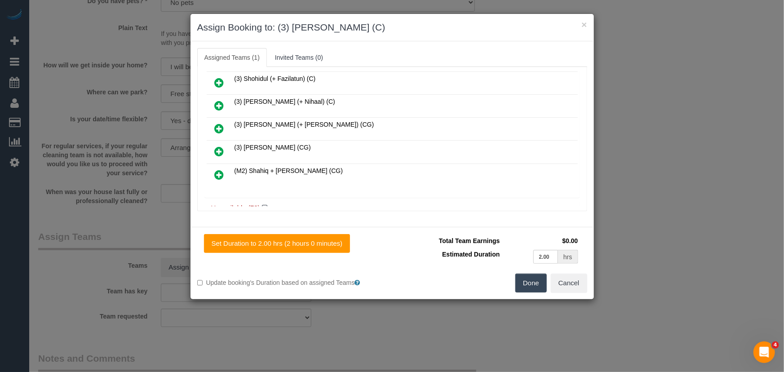
click at [526, 286] on button "Done" at bounding box center [530, 283] width 31 height 19
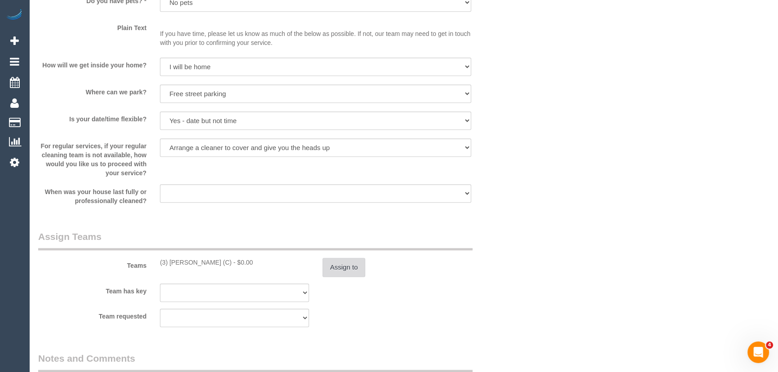
click at [342, 268] on button "Assign to" at bounding box center [344, 267] width 43 height 19
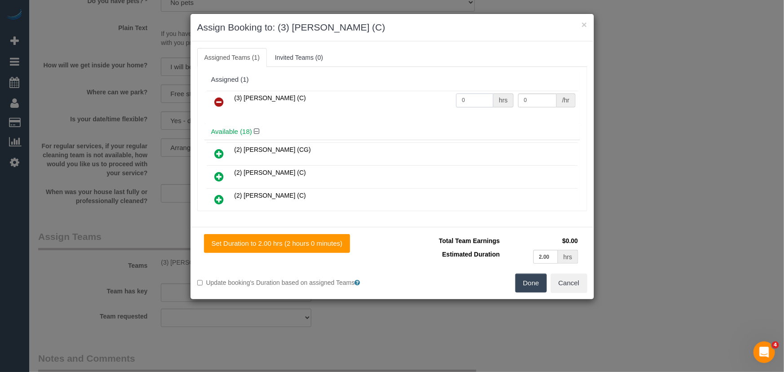
click at [471, 96] on input "0" at bounding box center [474, 100] width 37 height 14
type input "2"
type input "35"
click at [538, 282] on button "Done" at bounding box center [530, 283] width 31 height 19
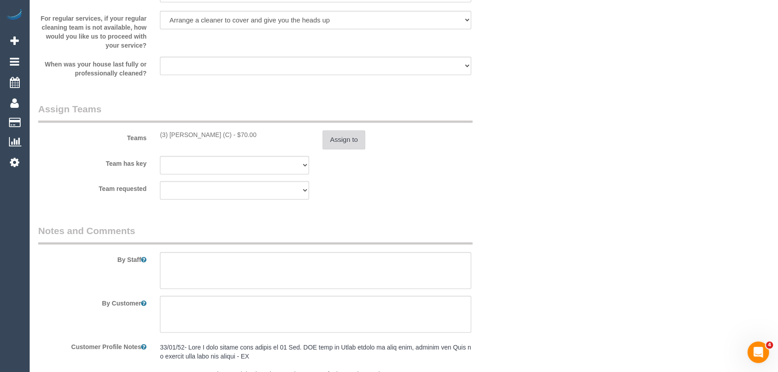
scroll to position [1388, 0]
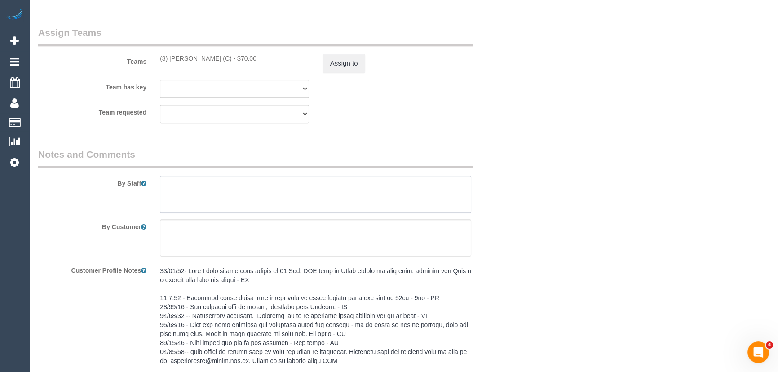
click at [188, 190] on textarea at bounding box center [315, 194] width 311 height 37
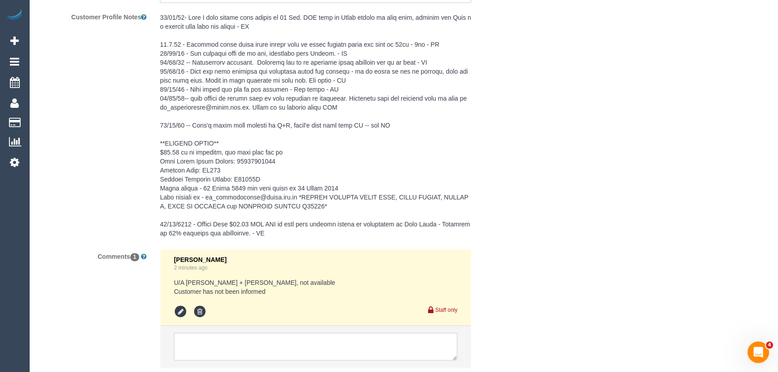
scroll to position [1703, 0]
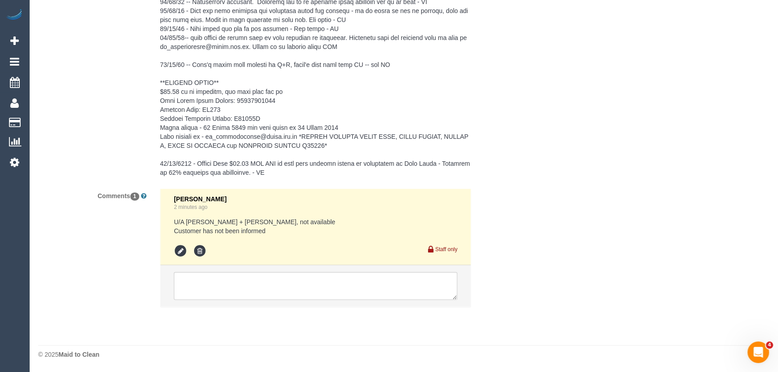
type textarea "*cover*"
click at [235, 278] on textarea at bounding box center [316, 286] width 284 height 28
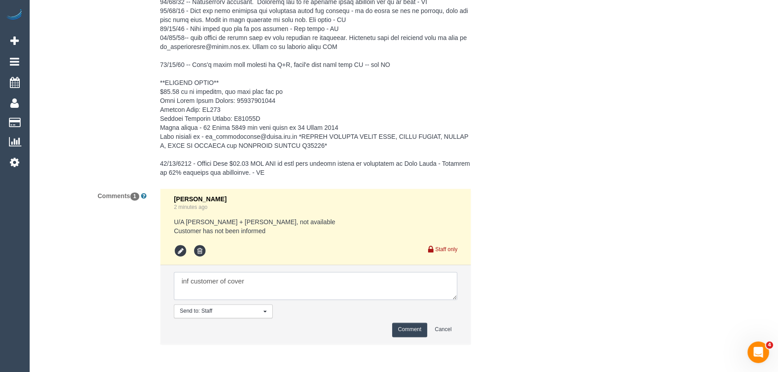
type textarea "inf customer of cover"
click at [413, 328] on button "Comment" at bounding box center [409, 330] width 35 height 14
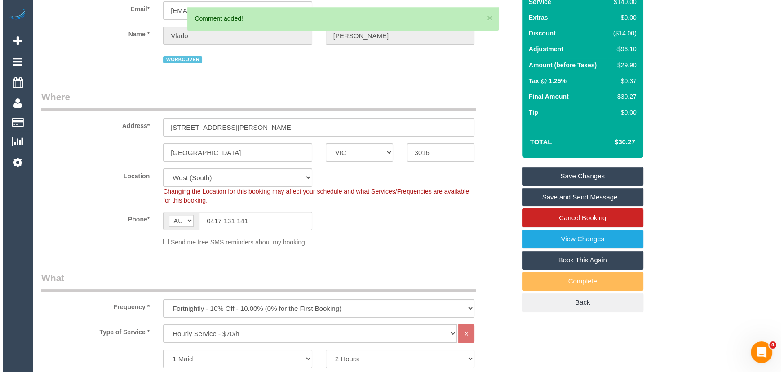
scroll to position [0, 0]
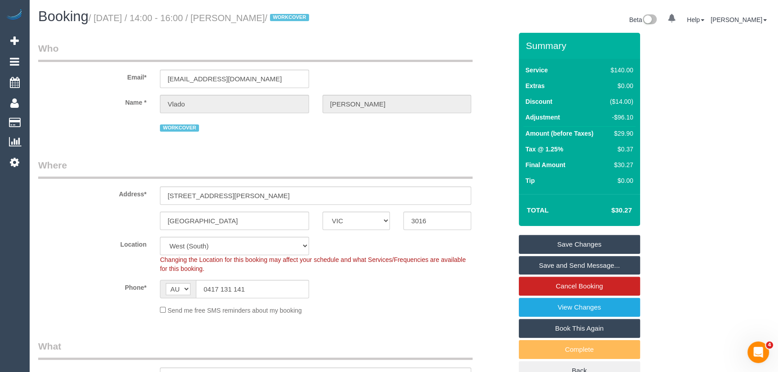
click at [261, 18] on small "/ September 26, 2025 / 14:00 - 16:00 / Vlado Trajcevski / WORKCOVER" at bounding box center [200, 18] width 223 height 10
copy small "Vlado Trajcevski"
click at [547, 245] on link "Save Changes" at bounding box center [579, 244] width 121 height 19
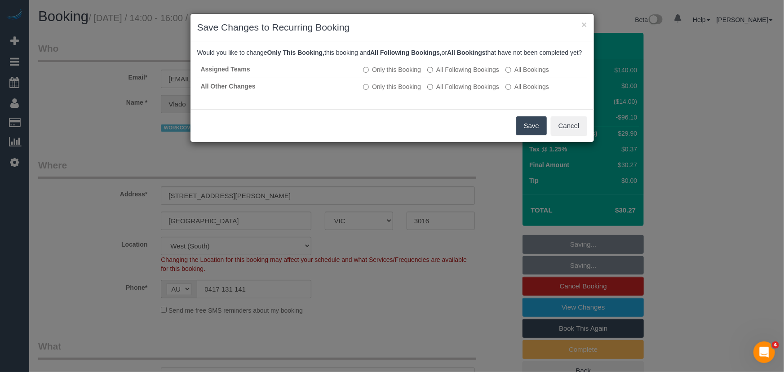
click at [528, 135] on button "Save" at bounding box center [531, 125] width 31 height 19
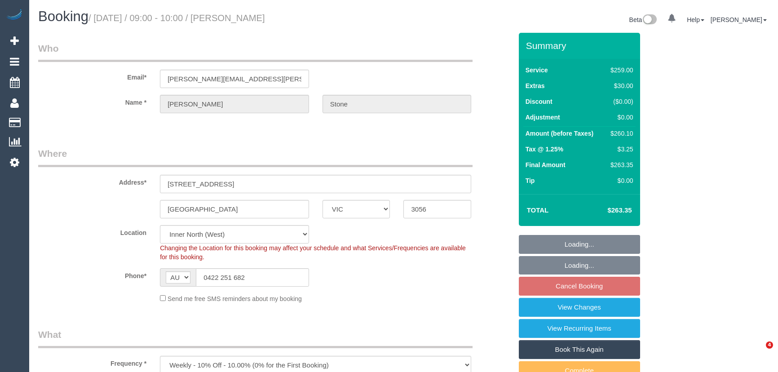
select select "VIC"
select select "object:1551"
select select "number:32"
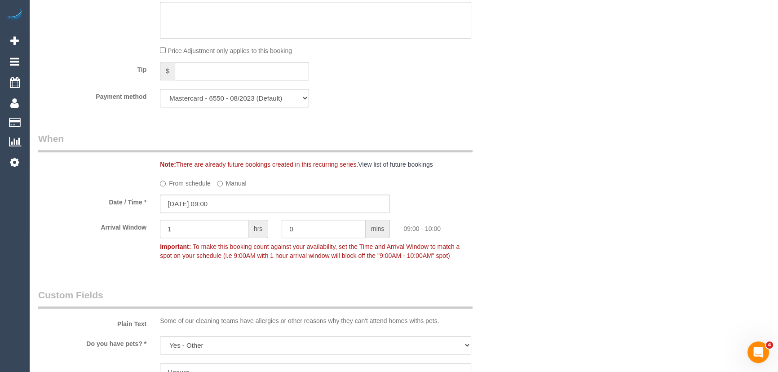
scroll to position [939, 0]
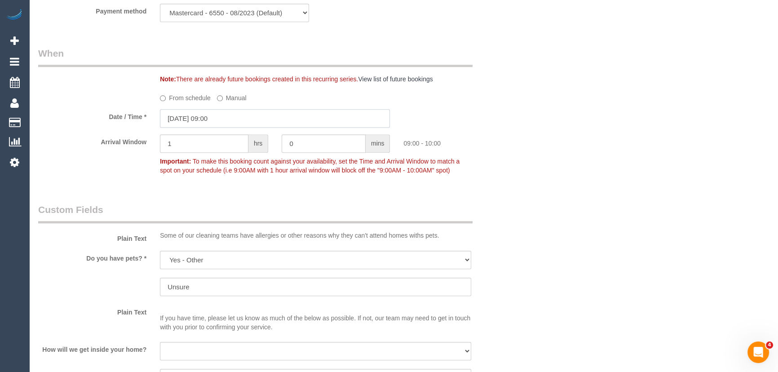
click at [236, 115] on input "[DATE] 09:00" at bounding box center [275, 118] width 230 height 18
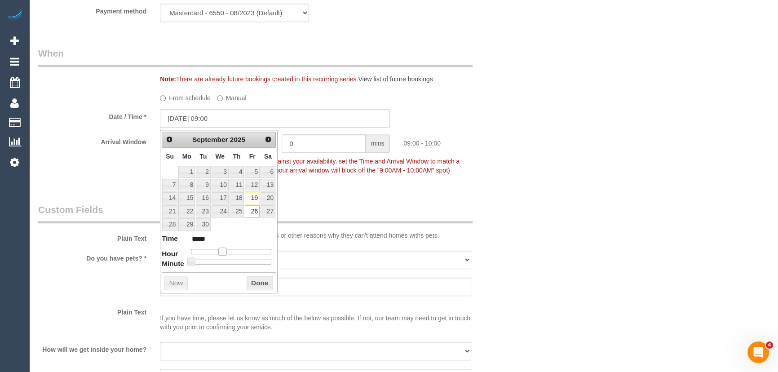
type input "[DATE] 10:00"
type input "*****"
type input "26/09/2025 11:00"
type input "*****"
drag, startPoint x: 224, startPoint y: 251, endPoint x: 232, endPoint y: 249, distance: 8.6
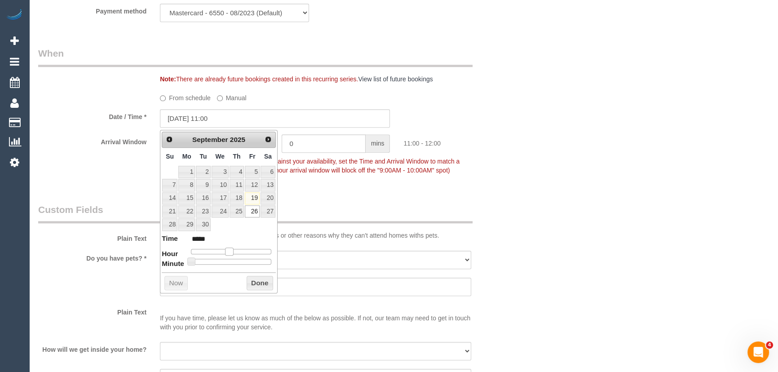
click at [232, 249] on span at bounding box center [229, 252] width 8 height 8
click at [364, 191] on div "Who Email* adrienne.stone@icloud.com Name * Adrienne Stone Where Address* 25 Gr…" at bounding box center [275, 121] width 488 height 2054
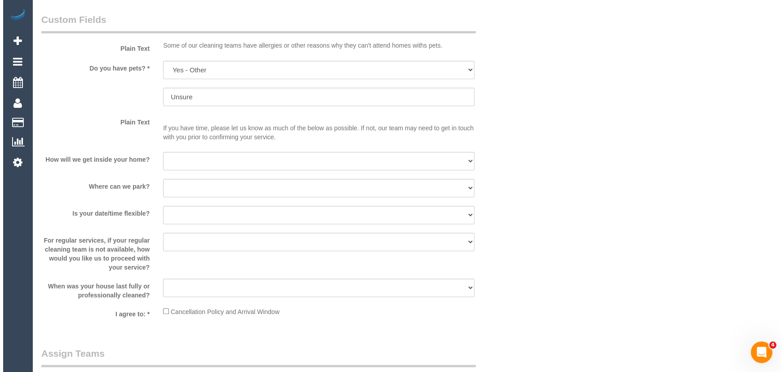
scroll to position [1225, 0]
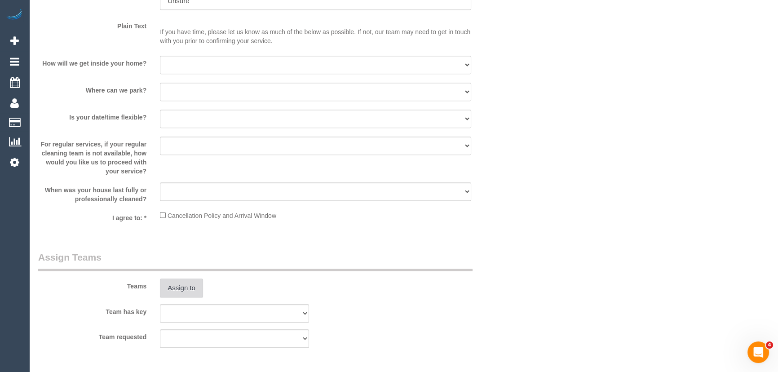
click at [191, 283] on button "Assign to" at bounding box center [181, 288] width 43 height 19
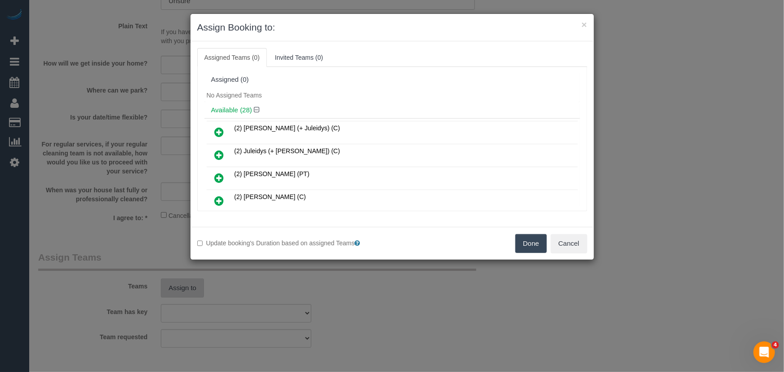
scroll to position [371, 0]
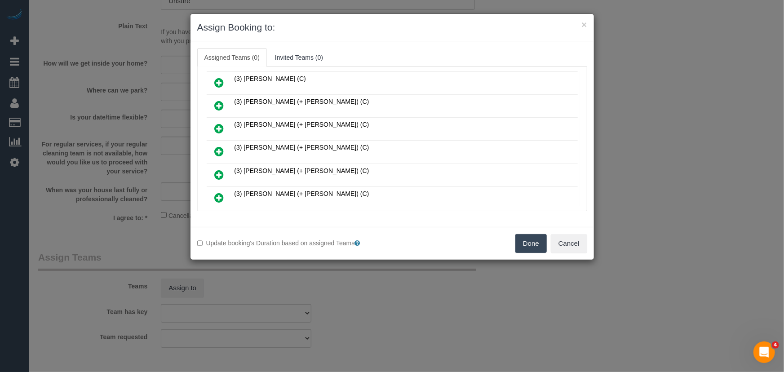
click at [221, 146] on icon at bounding box center [219, 151] width 9 height 11
click at [221, 169] on icon at bounding box center [219, 174] width 9 height 11
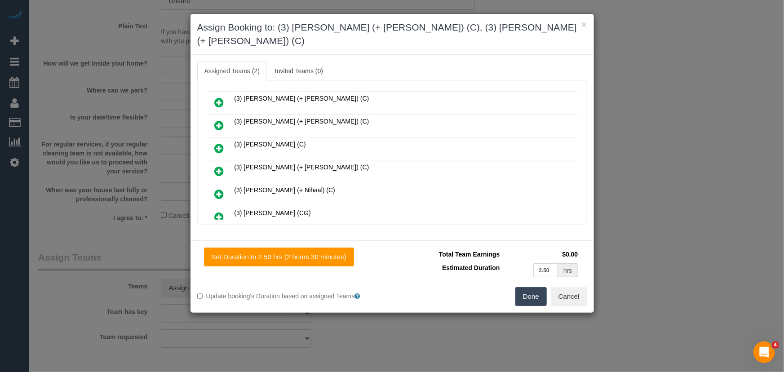
click at [220, 189] on icon at bounding box center [219, 194] width 9 height 11
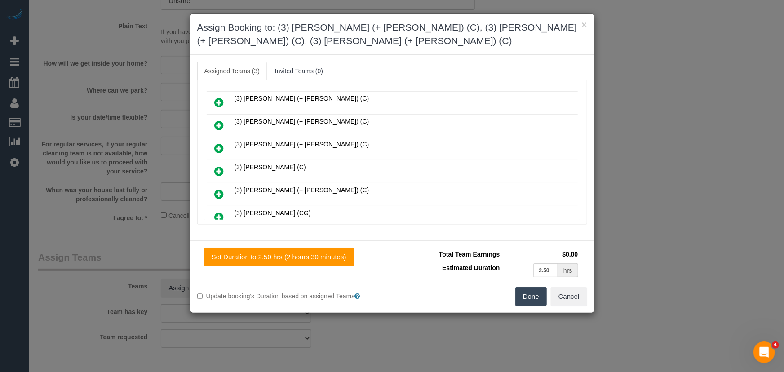
scroll to position [478, 0]
click at [531, 293] on button "Done" at bounding box center [530, 296] width 31 height 19
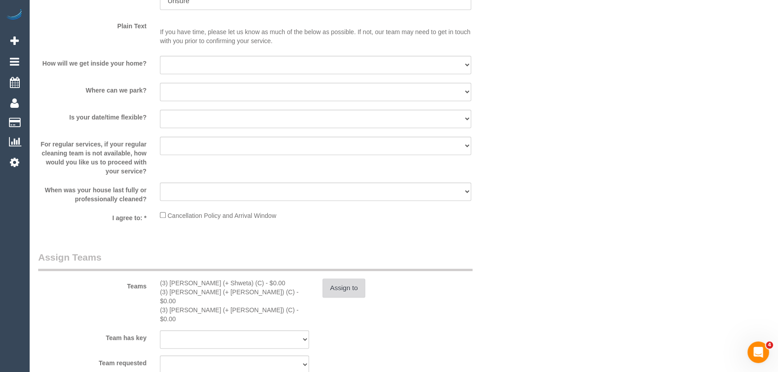
click at [347, 289] on button "Assign to" at bounding box center [344, 288] width 43 height 19
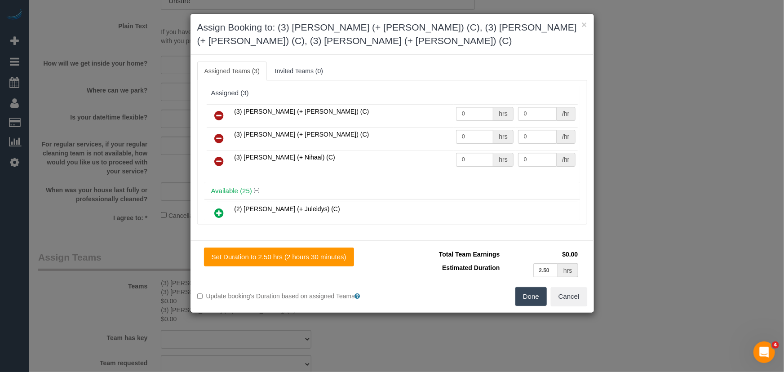
click at [221, 139] on icon at bounding box center [219, 138] width 9 height 11
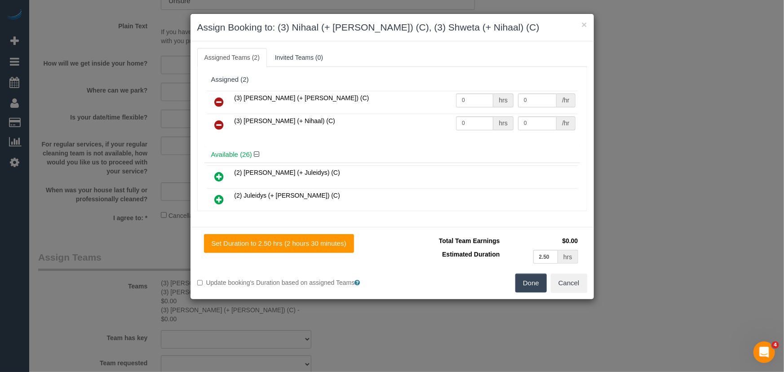
click at [535, 283] on button "Done" at bounding box center [530, 283] width 31 height 19
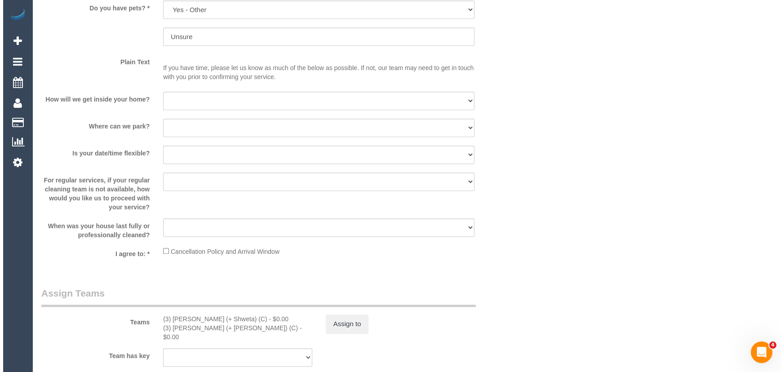
scroll to position [1266, 0]
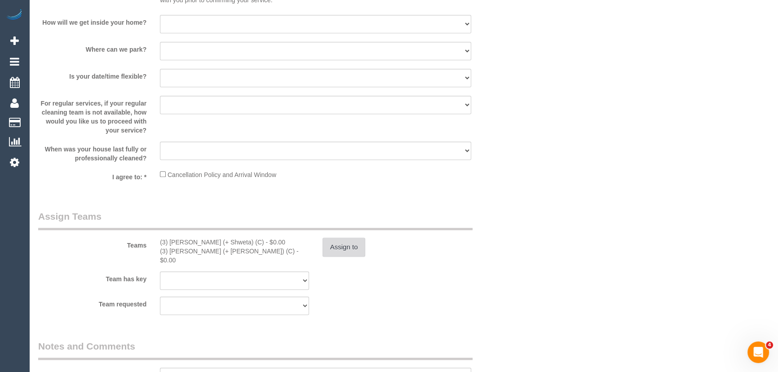
click at [343, 256] on button "Assign to" at bounding box center [344, 247] width 43 height 19
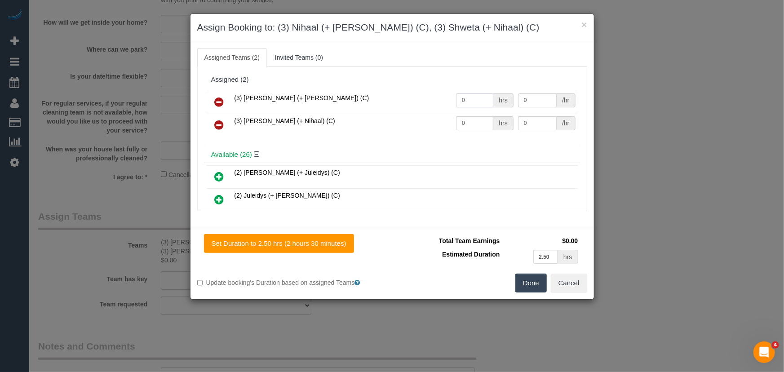
click at [476, 96] on input "0" at bounding box center [474, 100] width 37 height 14
type input "1"
click at [471, 125] on input "0" at bounding box center [474, 123] width 37 height 14
type input "82.5"
type input "1"
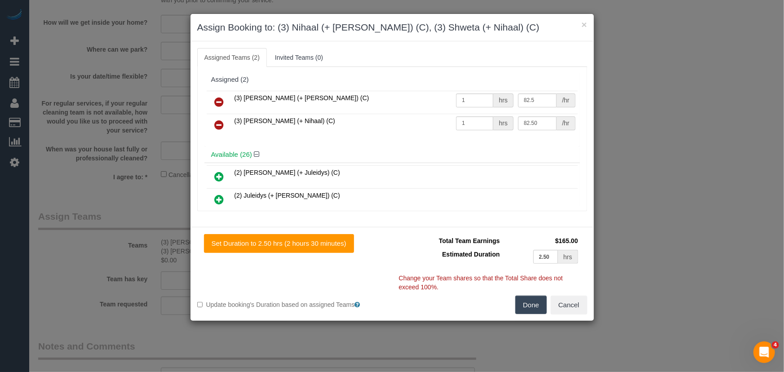
type input "82.5"
click at [518, 298] on button "Done" at bounding box center [530, 305] width 31 height 19
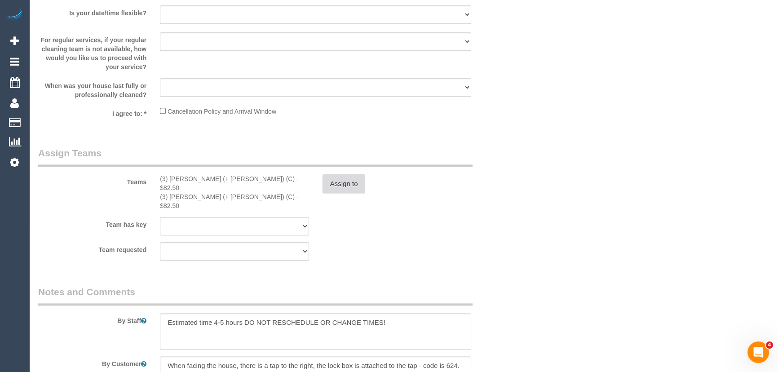
scroll to position [1388, 0]
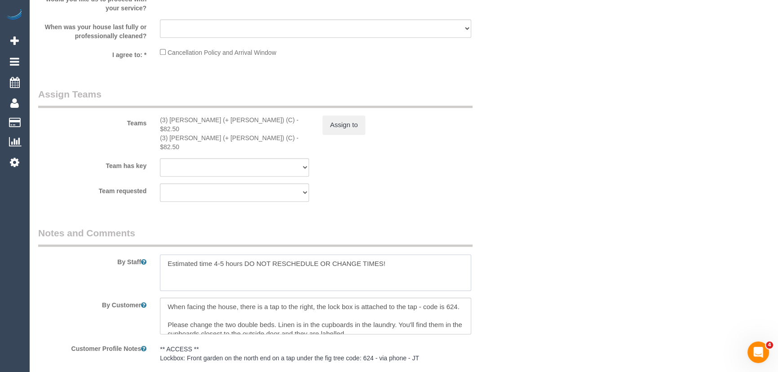
click at [162, 254] on textarea at bounding box center [315, 272] width 311 height 37
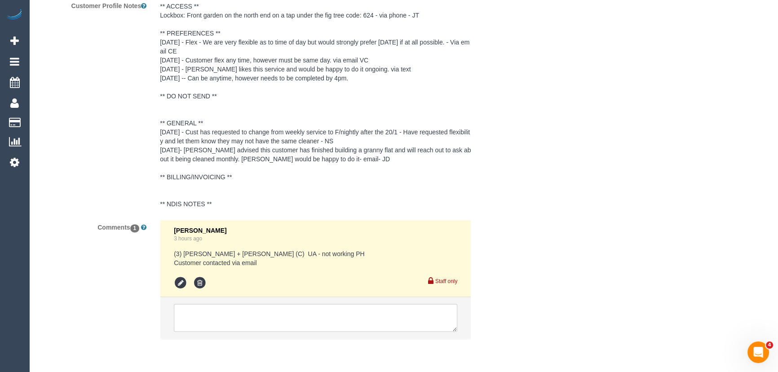
scroll to position [1747, 0]
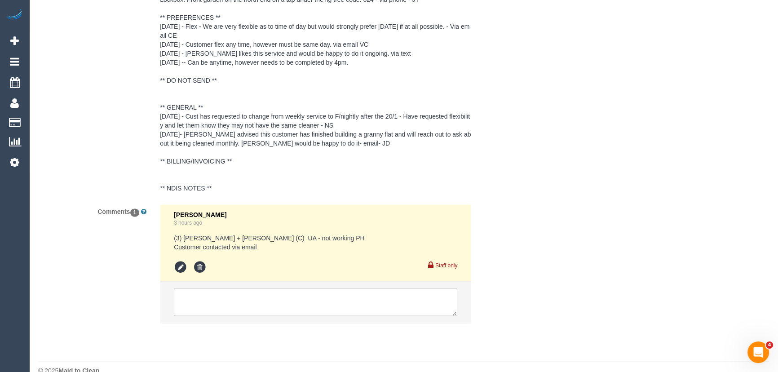
type textarea "*cover* Estimated time 4-5 hours DO NOT RESCHEDULE OR CHANGE TIMES!"
click at [234, 288] on textarea at bounding box center [316, 302] width 284 height 28
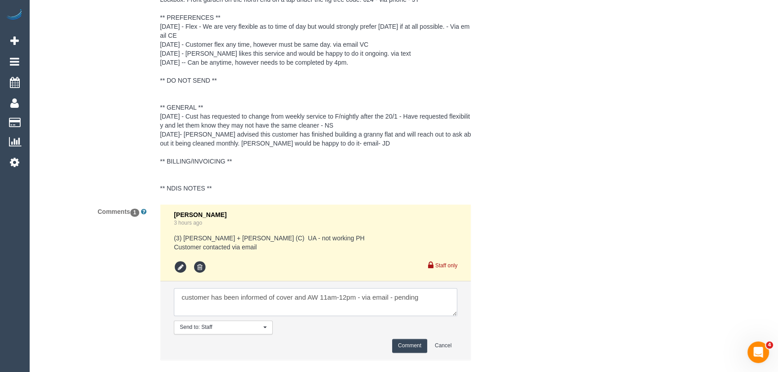
type textarea "customer has been informed of cover and AW 11am-12pm - via email - pending"
click at [404, 339] on button "Comment" at bounding box center [409, 346] width 35 height 14
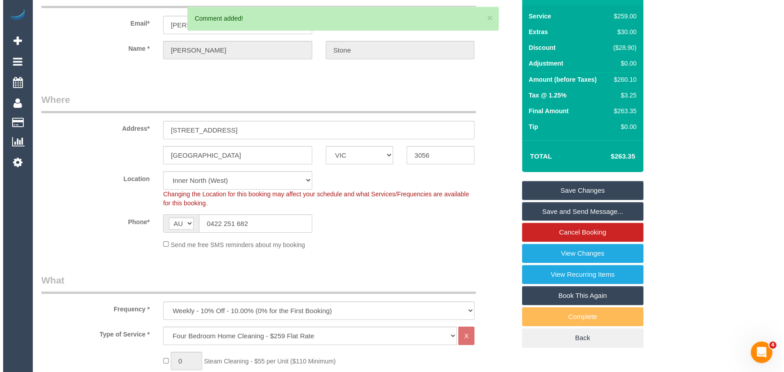
scroll to position [0, 0]
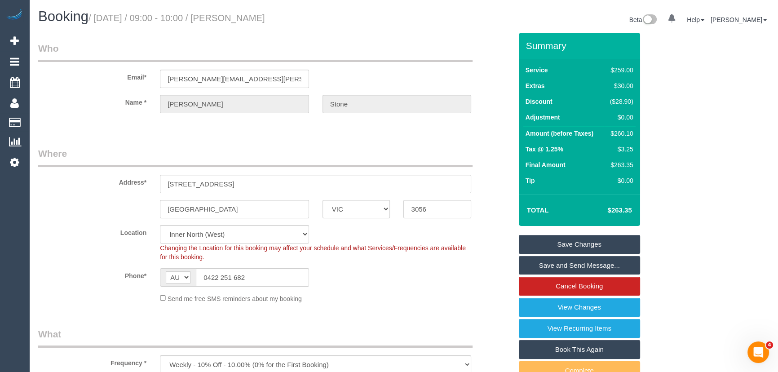
click at [251, 18] on small "/ September 26, 2025 / 09:00 - 10:00 / Adrienne Stone" at bounding box center [177, 18] width 177 height 10
copy small "Adrienne Stone"
click at [263, 78] on input "adrienne.stone@icloud.com" at bounding box center [234, 79] width 149 height 18
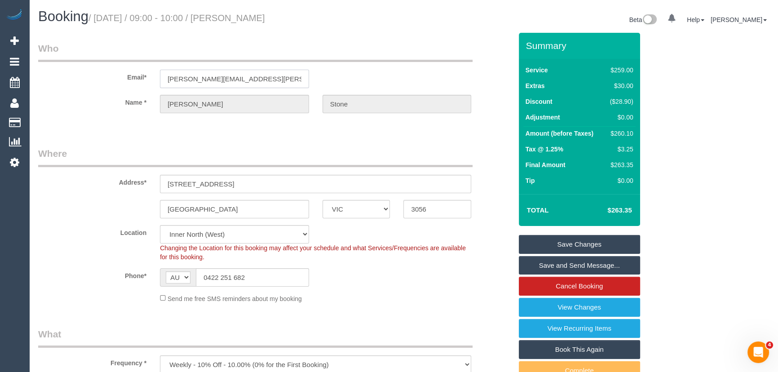
click at [263, 78] on input "adrienne.stone@icloud.com" at bounding box center [234, 79] width 149 height 18
click at [561, 246] on link "Save Changes" at bounding box center [579, 244] width 121 height 19
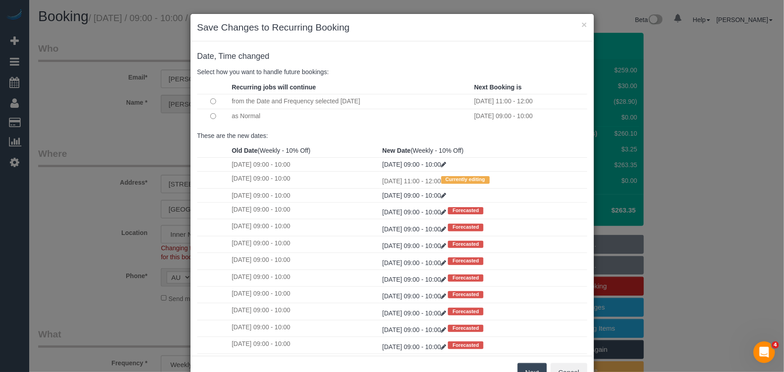
click at [530, 368] on button "Next" at bounding box center [532, 372] width 29 height 19
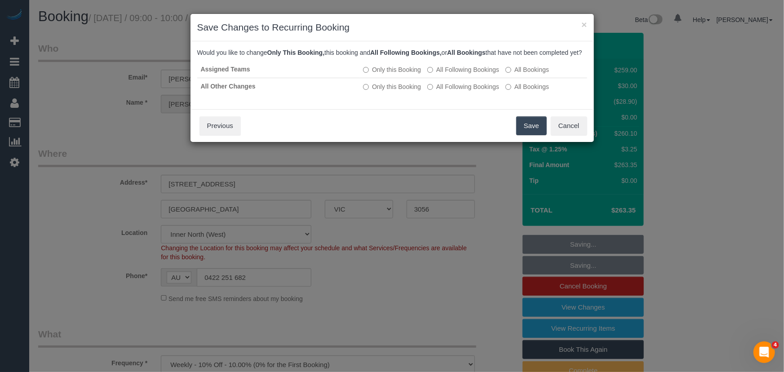
click at [539, 135] on button "Save" at bounding box center [531, 125] width 31 height 19
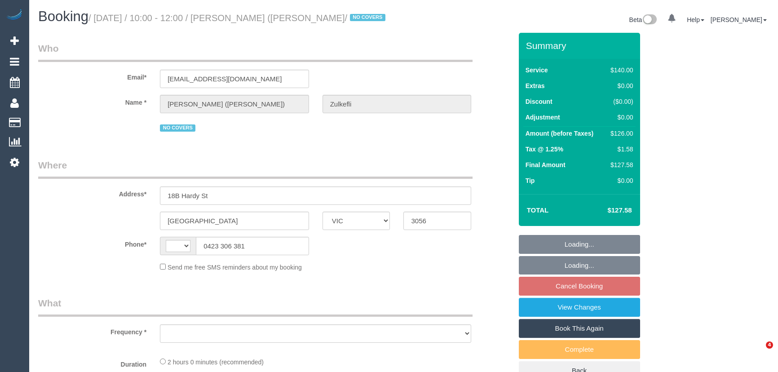
select select "VIC"
select select "string:AU"
select select "object:531"
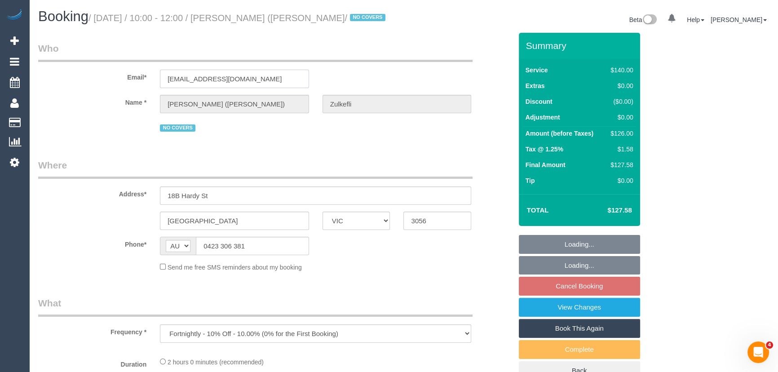
click at [260, 84] on input "d_zulk@hotmail.com" at bounding box center [234, 79] width 149 height 18
select select "string:stripe-pm_1Qyh3L2GScqysDRVIB5J5VSY"
select select "number:28"
select select "number:14"
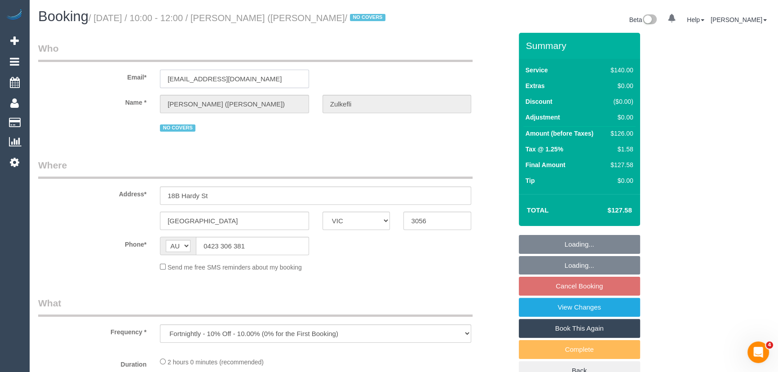
select select "number:18"
select select "number:22"
select select "number:35"
select select "number:26"
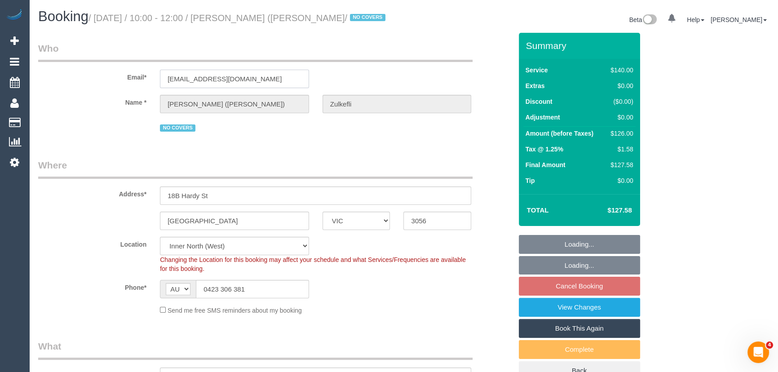
click at [260, 84] on input "d_zulk@hotmail.com" at bounding box center [234, 79] width 149 height 18
select select "object:1759"
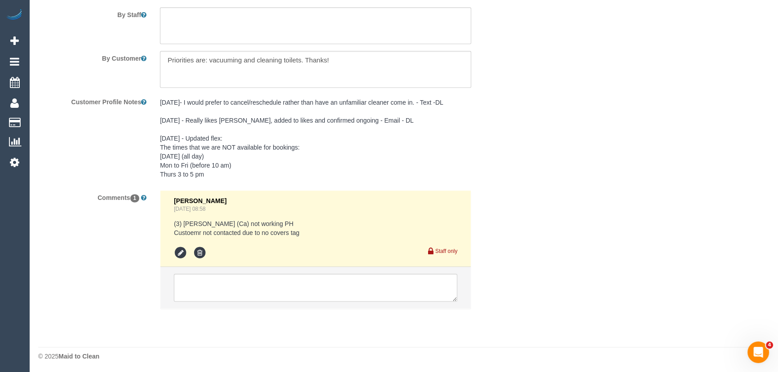
scroll to position [1559, 0]
drag, startPoint x: 215, startPoint y: 285, endPoint x: 222, endPoint y: 284, distance: 6.9
click at [215, 285] on textarea at bounding box center [316, 286] width 284 height 28
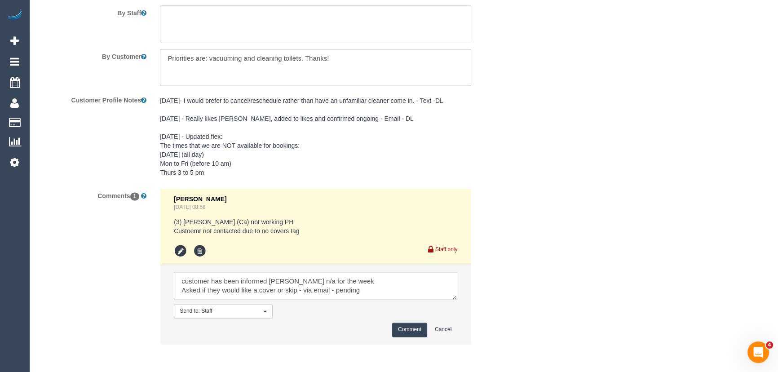
type textarea "customer has been informed Melissa n/a for the week Asked if they would like a …"
click at [414, 328] on button "Comment" at bounding box center [409, 330] width 35 height 14
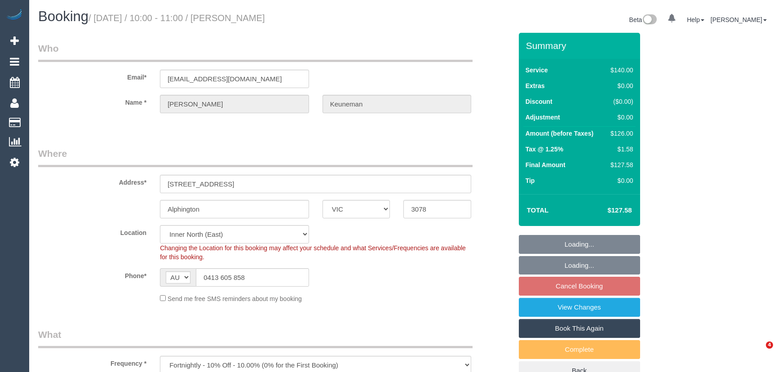
select select "VIC"
select select "string:stripe-pm_1Iiv7h2GScqysDRVgClPcsOh"
select select "number:28"
select select "object:1710"
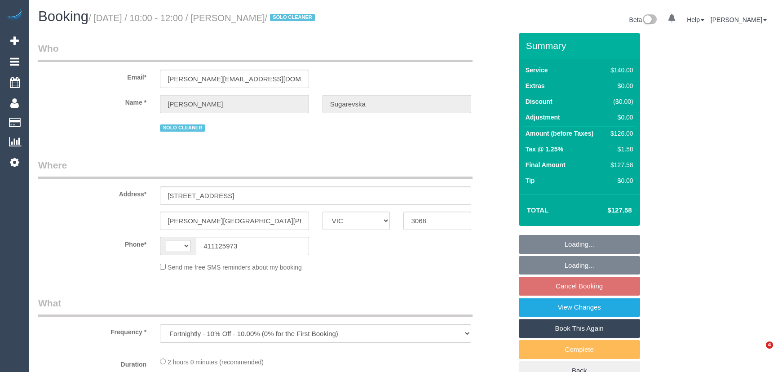
select select "VIC"
select select "string:AU"
select select "string:stripe-pm_1RpeBE2GScqysDRVk3tIXpC6"
select select "number:27"
select select "number:16"
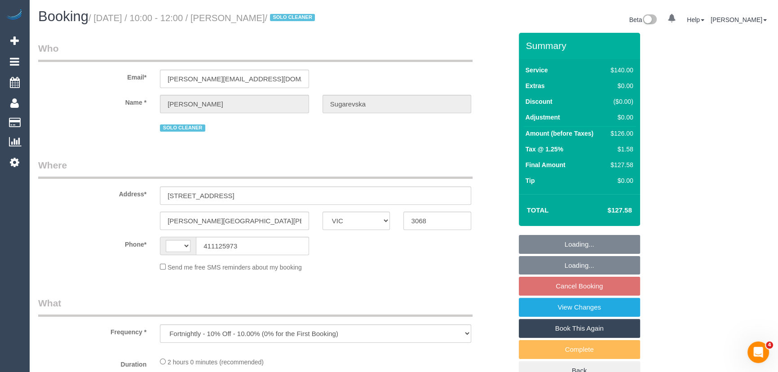
select select "number:19"
select select "number:24"
select select "number:33"
select select "number:13"
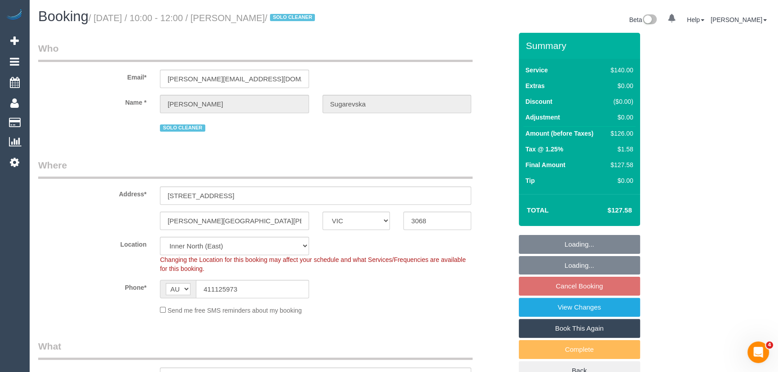
select select "object:862"
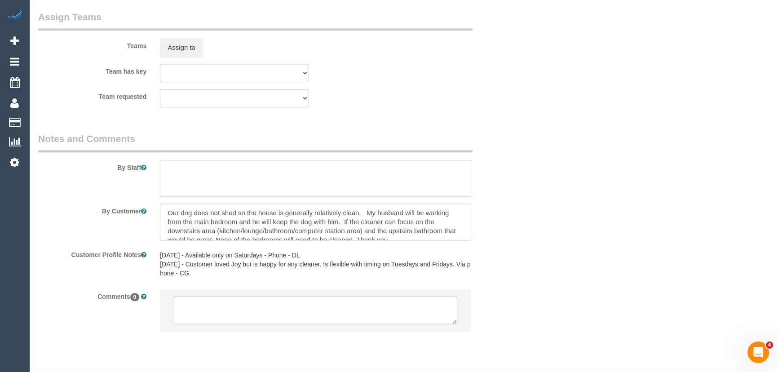
click at [195, 168] on textarea at bounding box center [315, 178] width 311 height 37
type textarea "*cover*"
click at [199, 318] on textarea at bounding box center [316, 310] width 284 height 28
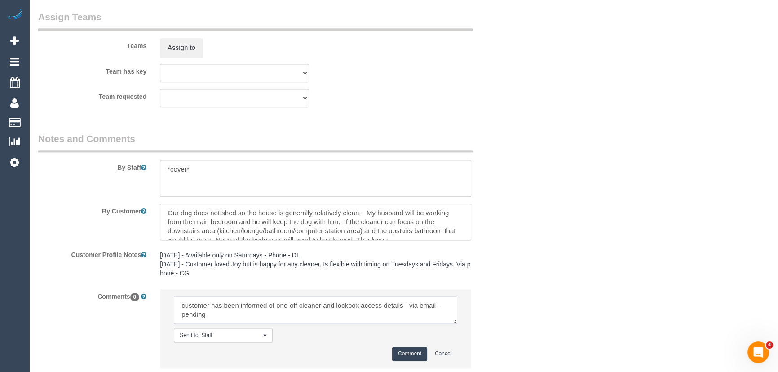
type textarea "customer has been informed of one-off cleaner and lockbox access details - via …"
click at [410, 359] on button "Comment" at bounding box center [409, 354] width 35 height 14
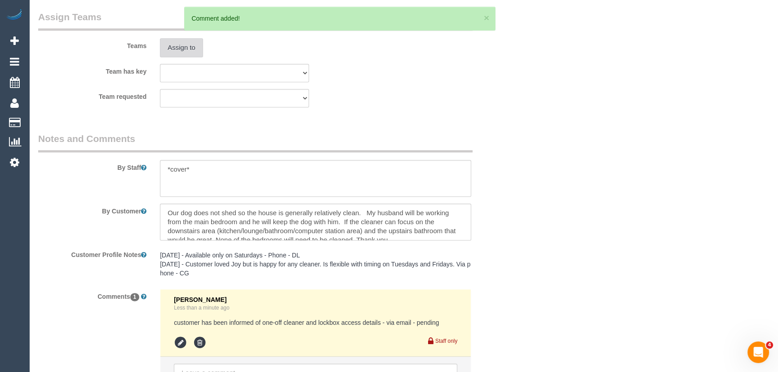
click at [184, 53] on button "Assign to" at bounding box center [181, 47] width 43 height 19
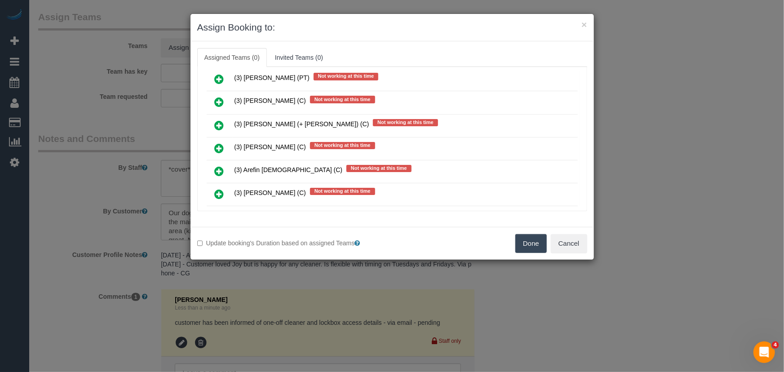
scroll to position [56, 0]
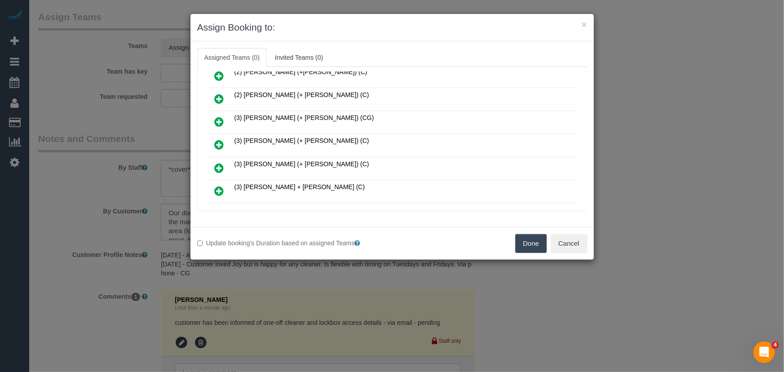
click at [220, 142] on icon at bounding box center [219, 144] width 9 height 11
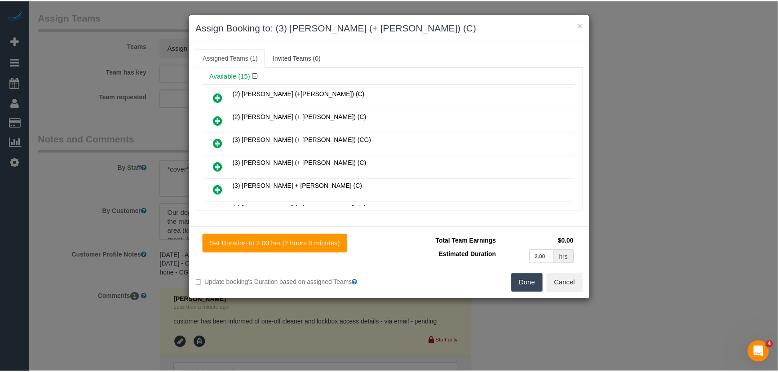
scroll to position [77, 0]
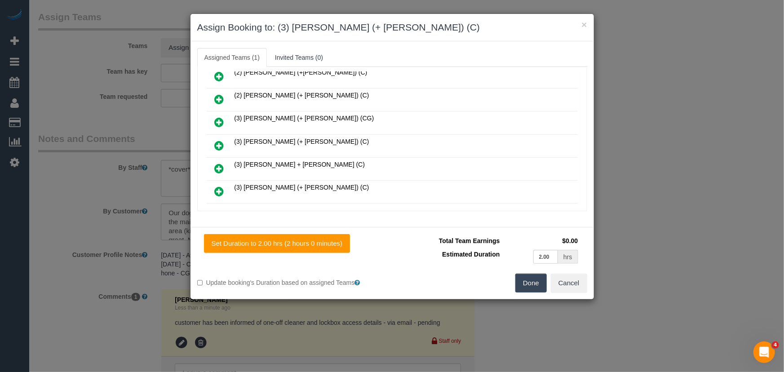
click at [531, 282] on button "Done" at bounding box center [530, 283] width 31 height 19
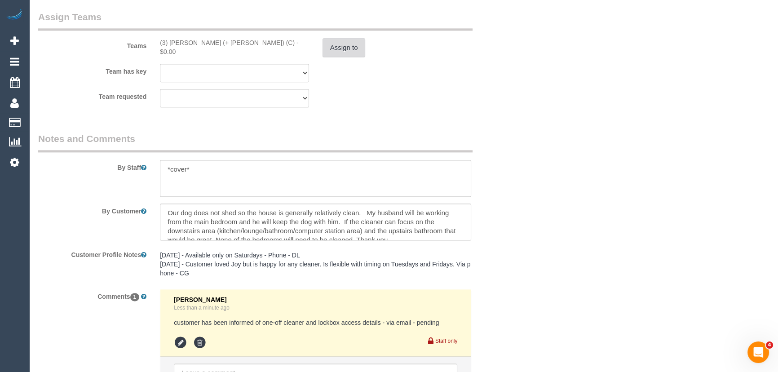
click at [344, 55] on button "Assign to" at bounding box center [344, 47] width 43 height 19
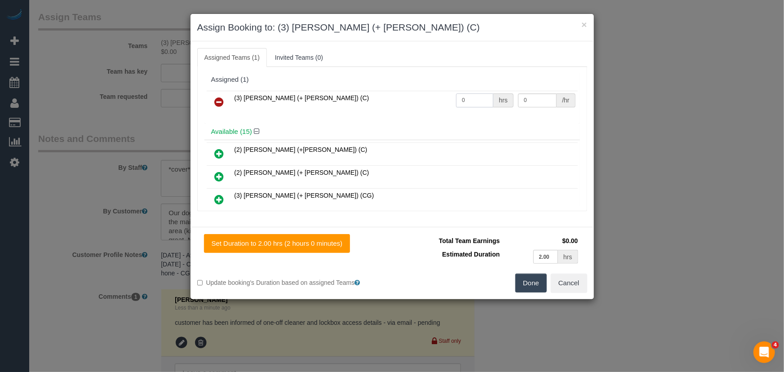
click at [483, 98] on input "0" at bounding box center [474, 100] width 37 height 14
type input "2"
type input "35"
click at [528, 300] on div "× Assign Booking to: (3) [PERSON_NAME] (+ [PERSON_NAME]) (C) Assigned Teams (1)…" at bounding box center [392, 186] width 784 height 372
click at [537, 291] on button "Done" at bounding box center [530, 283] width 31 height 19
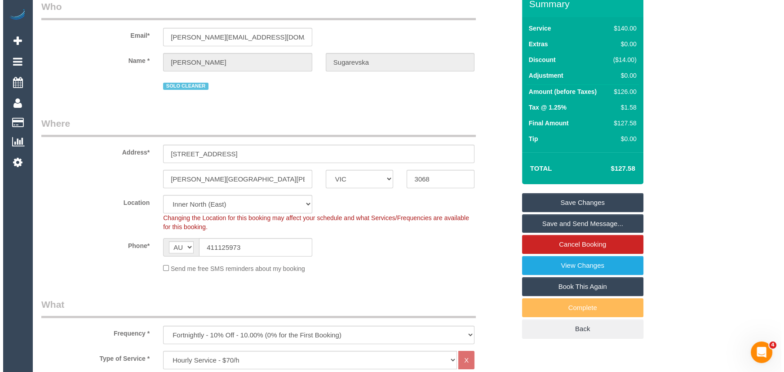
scroll to position [0, 0]
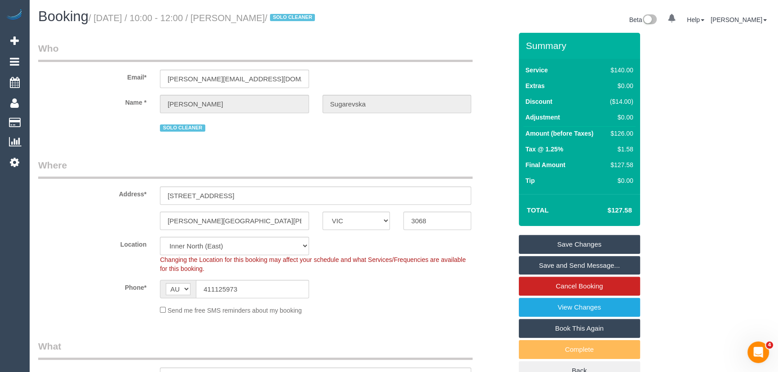
click at [266, 24] on div "Booking / [DATE] / 10:00 - 12:00 / [PERSON_NAME] / SOLO CLEANER" at bounding box center [217, 18] width 373 height 19
click at [266, 22] on small "/ [DATE] / 10:00 - 12:00 / [PERSON_NAME] / SOLO CLEANER" at bounding box center [203, 18] width 229 height 10
copy small "[PERSON_NAME]"
click at [274, 79] on input "[PERSON_NAME][EMAIL_ADDRESS][DOMAIN_NAME]" at bounding box center [234, 79] width 149 height 18
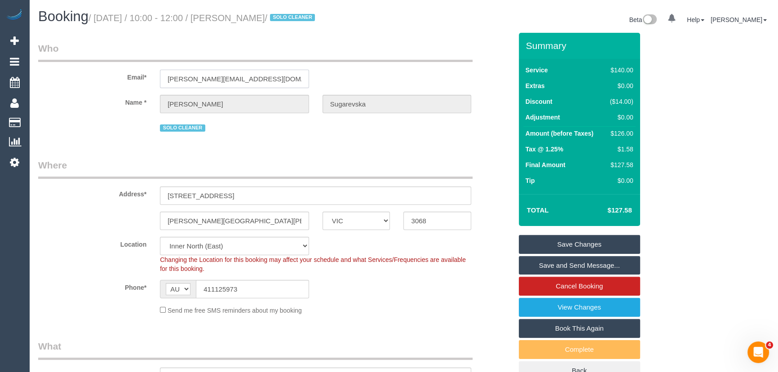
click at [274, 79] on input "[PERSON_NAME][EMAIL_ADDRESS][DOMAIN_NAME]" at bounding box center [234, 79] width 149 height 18
click at [571, 267] on link "Save and Send Message..." at bounding box center [579, 265] width 121 height 19
click at [571, 267] on fieldset "Save Changes Save and Send Message... Cancel Booking View Changes Book This Aga…" at bounding box center [579, 308] width 121 height 146
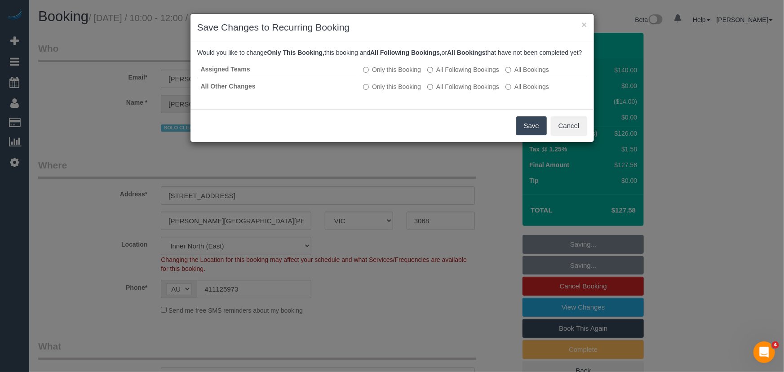
click at [525, 135] on button "Save" at bounding box center [531, 125] width 31 height 19
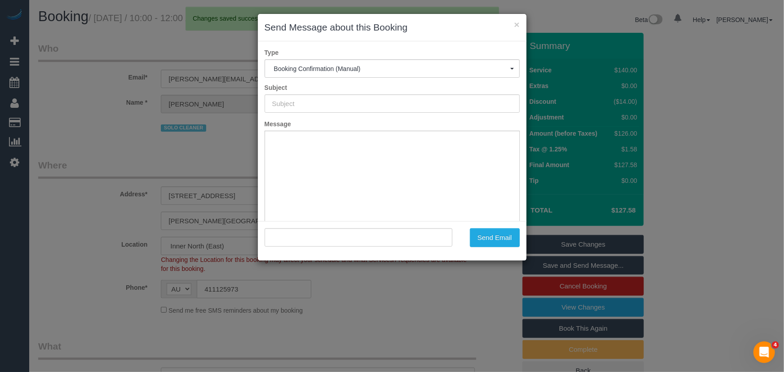
type input "Booking Confirmed"
type input ""[PERSON_NAME]" <[PERSON_NAME][EMAIL_ADDRESS][DOMAIN_NAME]>"
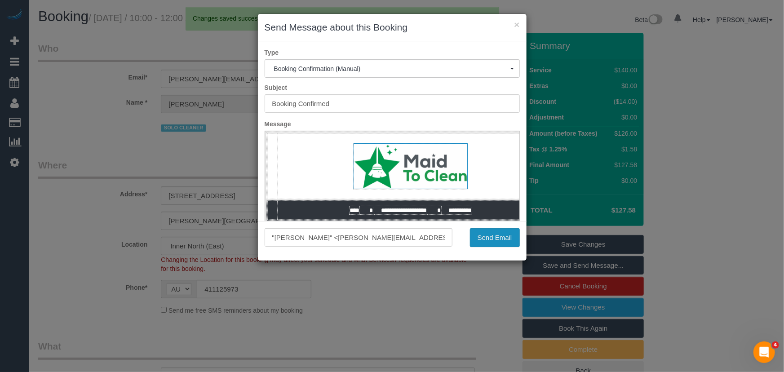
click at [499, 243] on button "Send Email" at bounding box center [495, 237] width 50 height 19
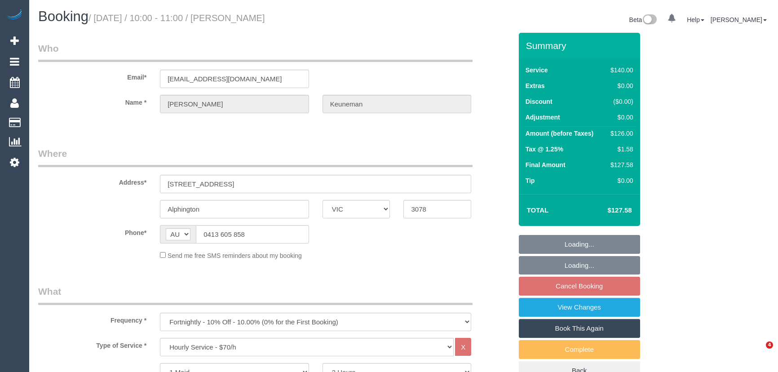
select select "VIC"
select select "string:stripe-pm_1Iiv7h2GScqysDRVgClPcsOh"
select select "number:28"
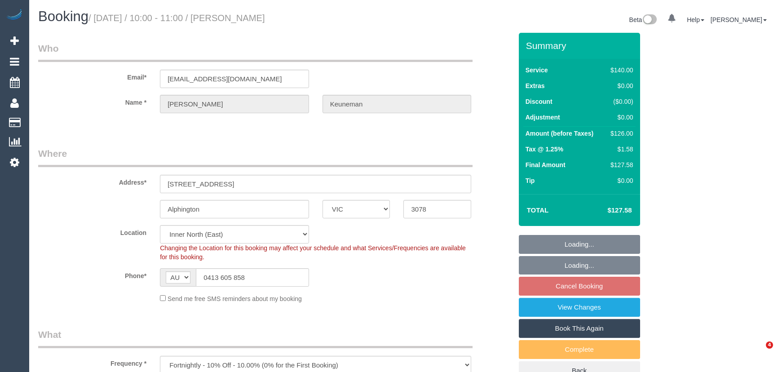
select select "object:1713"
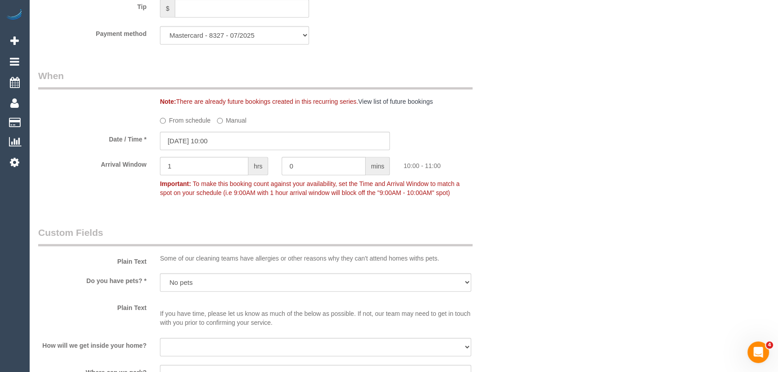
scroll to position [817, 0]
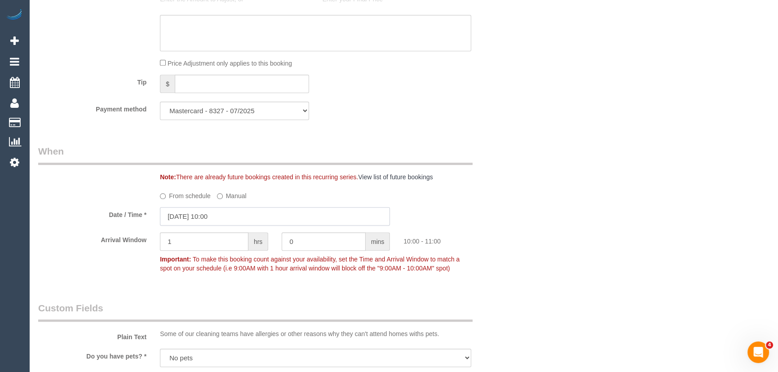
click at [241, 214] on input "[DATE] 10:00" at bounding box center [275, 216] width 230 height 18
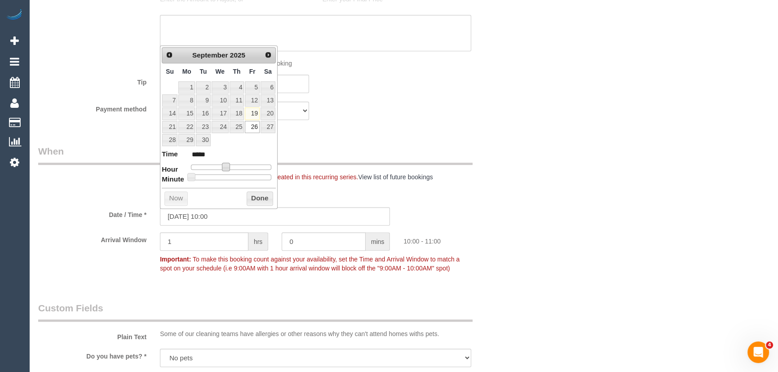
click at [224, 166] on span at bounding box center [226, 167] width 8 height 8
type input "[DATE] 09:00"
type input "*****"
click at [221, 167] on span at bounding box center [222, 167] width 8 height 8
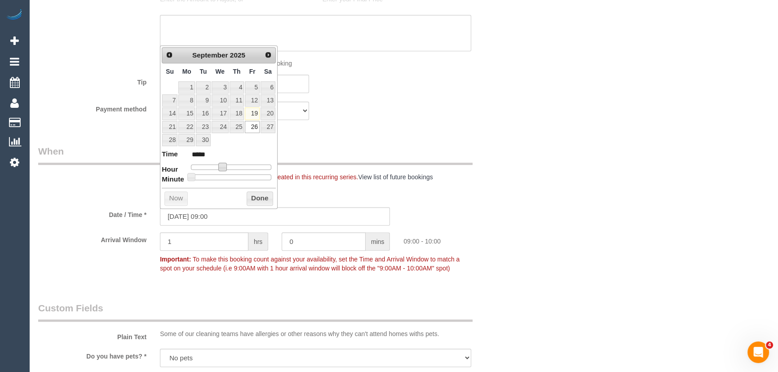
click at [385, 148] on legend "When" at bounding box center [255, 155] width 435 height 20
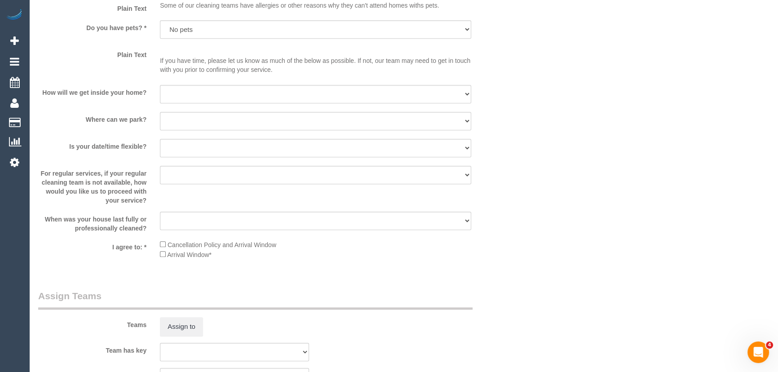
scroll to position [1266, 0]
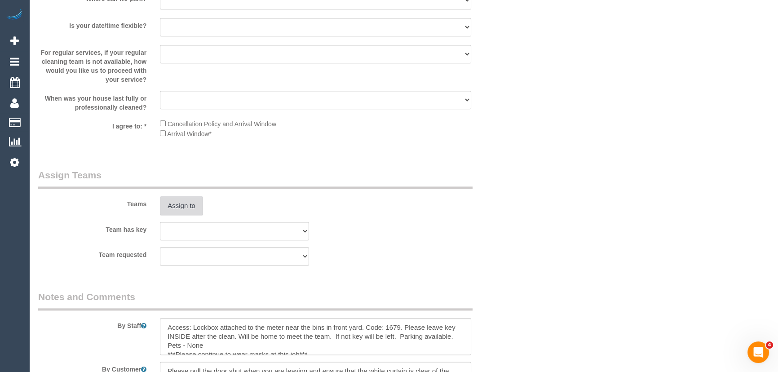
click at [176, 207] on button "Assign to" at bounding box center [181, 205] width 43 height 19
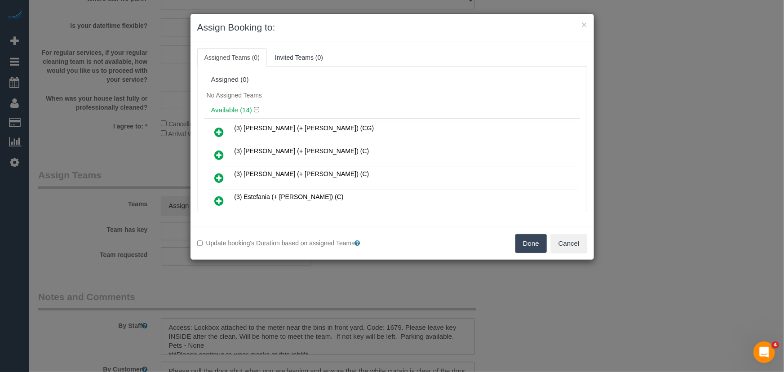
drag, startPoint x: 221, startPoint y: 154, endPoint x: 246, endPoint y: 155, distance: 25.2
click at [221, 154] on icon at bounding box center [219, 155] width 9 height 11
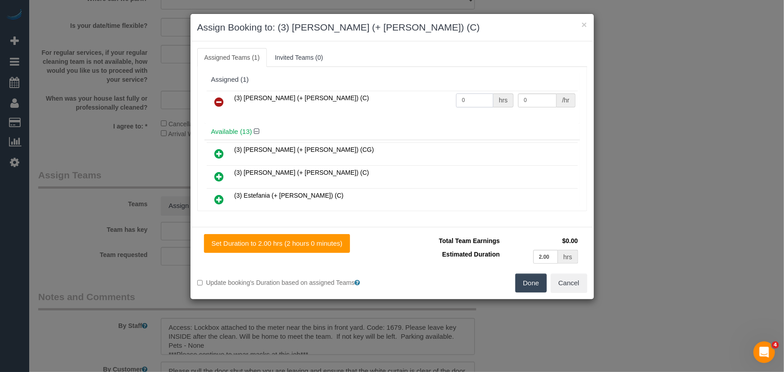
click at [478, 103] on input "0" at bounding box center [474, 100] width 37 height 14
type input "2"
type input "35"
click at [535, 281] on button "Done" at bounding box center [530, 283] width 31 height 19
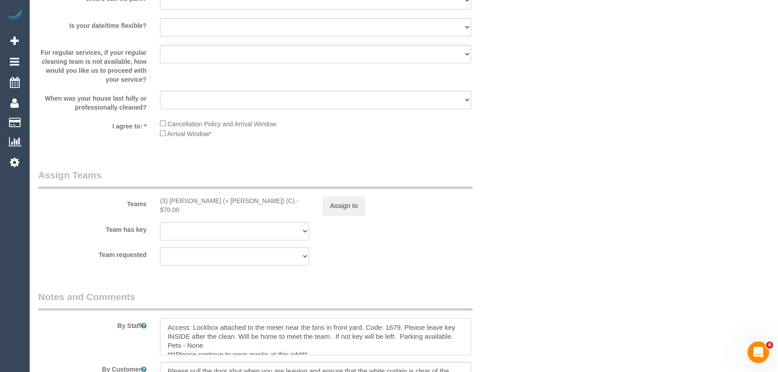
click at [166, 324] on textarea at bounding box center [315, 336] width 311 height 37
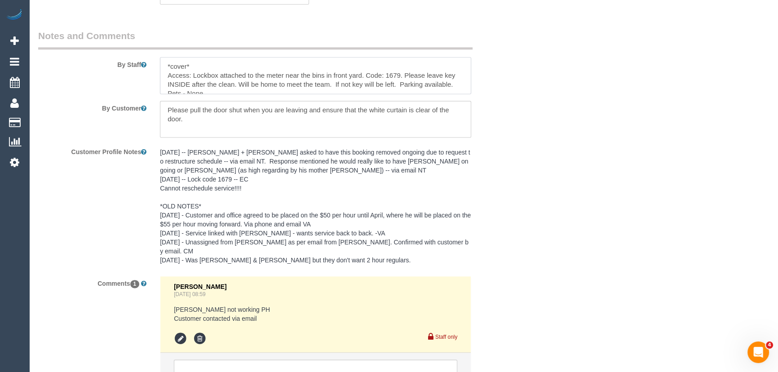
scroll to position [1606, 0]
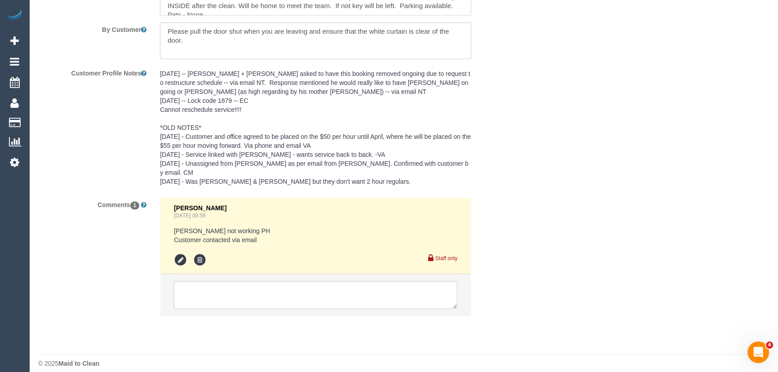
type textarea "*cover* Access: Lockbox attached to the meter near the bins in front yard. Code…"
click at [232, 295] on textarea at bounding box center [316, 295] width 284 height 28
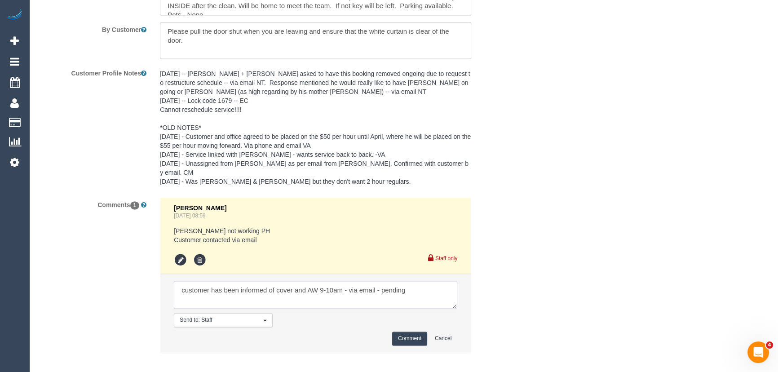
type textarea "customer has been informed of cover and AW 9-10am - via email - pending"
click at [408, 332] on button "Comment" at bounding box center [409, 339] width 35 height 14
drag, startPoint x: 264, startPoint y: 270, endPoint x: 232, endPoint y: 211, distance: 66.6
click at [243, 224] on ul "Vanessa Christou Sep 11, 2025 08:59 sandy not working PH Customer contacted via…" at bounding box center [315, 275] width 311 height 155
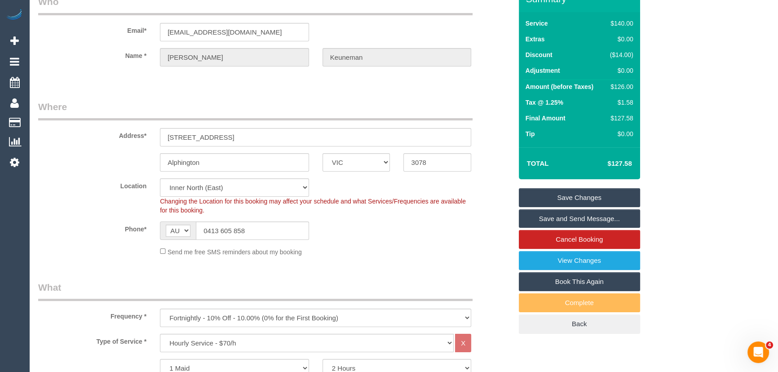
scroll to position [0, 0]
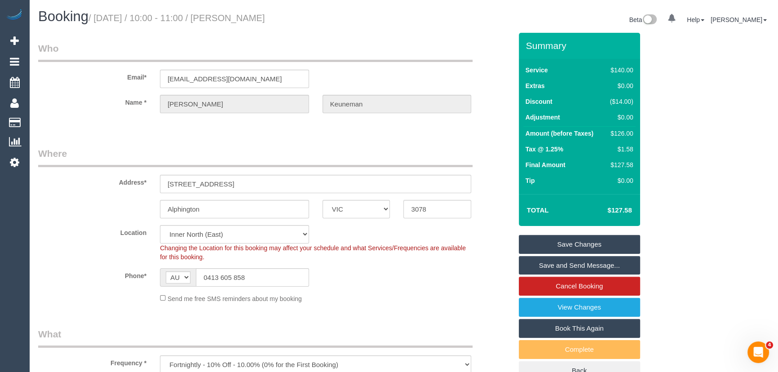
click at [265, 18] on small "/ September 26, 2025 / 10:00 - 11:00 / Richard Keuneman" at bounding box center [177, 18] width 177 height 10
click at [253, 43] on legend "Who" at bounding box center [255, 52] width 435 height 20
click at [261, 16] on small "/ September 26, 2025 / 10:00 - 11:00 / Richard Keuneman" at bounding box center [177, 18] width 177 height 10
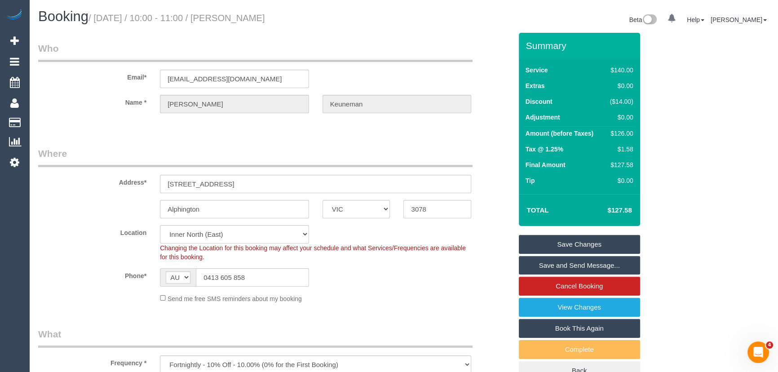
click at [261, 16] on small "/ September 26, 2025 / 10:00 - 11:00 / Richard Keuneman" at bounding box center [177, 18] width 177 height 10
copy small "Richard Keuneman"
click at [275, 77] on input "rkeuneman@hotmail.com" at bounding box center [234, 79] width 149 height 18
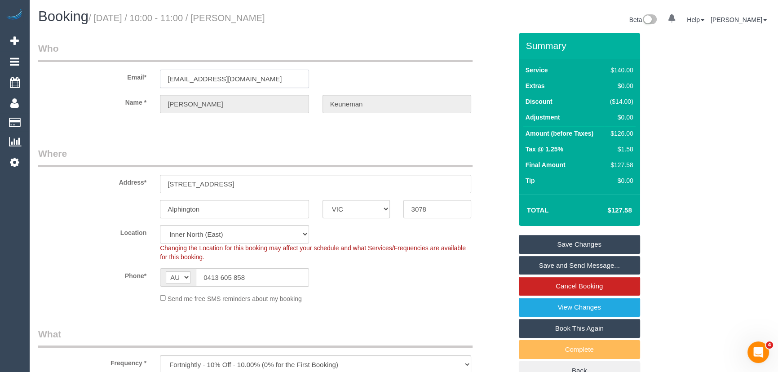
click at [275, 77] on input "rkeuneman@hotmail.com" at bounding box center [234, 79] width 149 height 18
click at [563, 244] on link "Save Changes" at bounding box center [579, 244] width 121 height 19
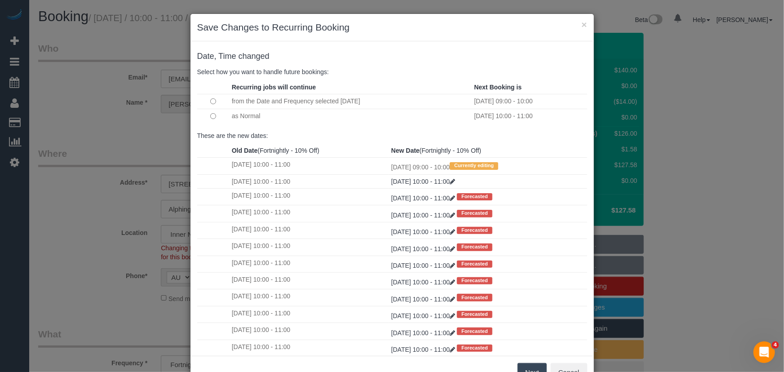
click at [532, 369] on button "Next" at bounding box center [532, 372] width 29 height 19
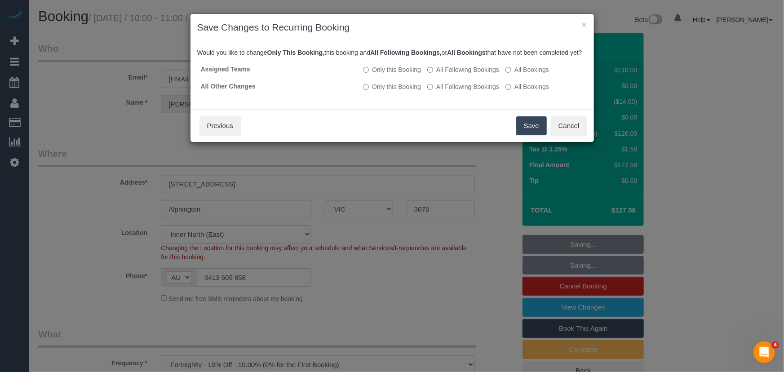
click at [528, 135] on button "Save" at bounding box center [531, 125] width 31 height 19
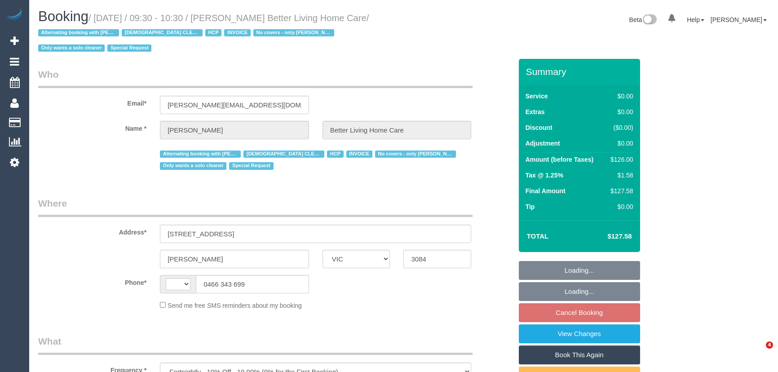
select select "VIC"
select select "string:AU"
select select "120"
select select "number:28"
select select "number:14"
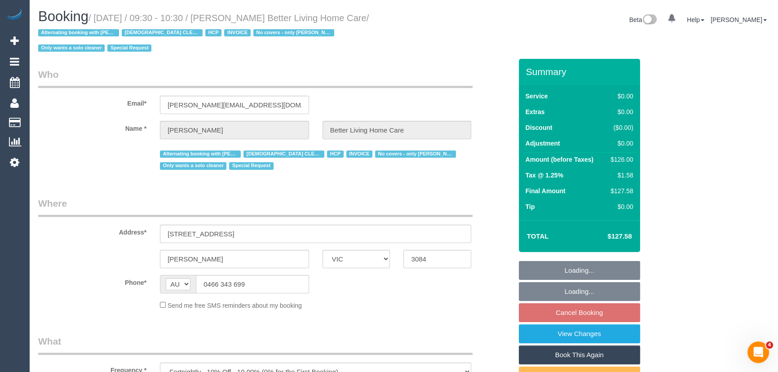
select select "number:19"
select select "number:25"
select select "number:35"
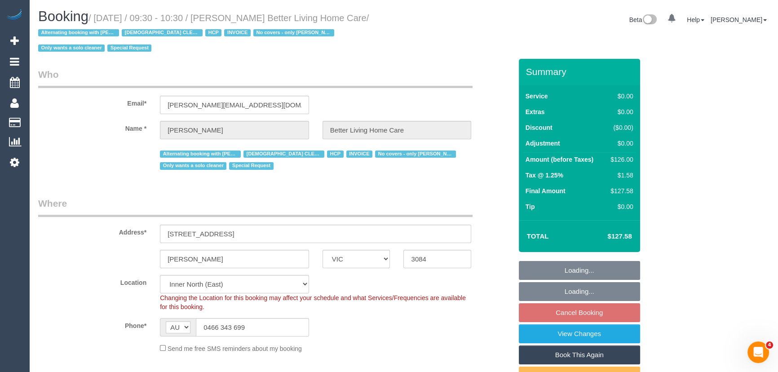
select select "object:1665"
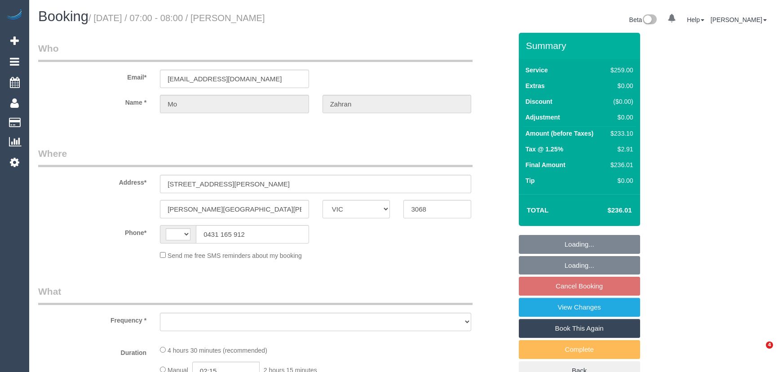
select select "VIC"
select select "object:296"
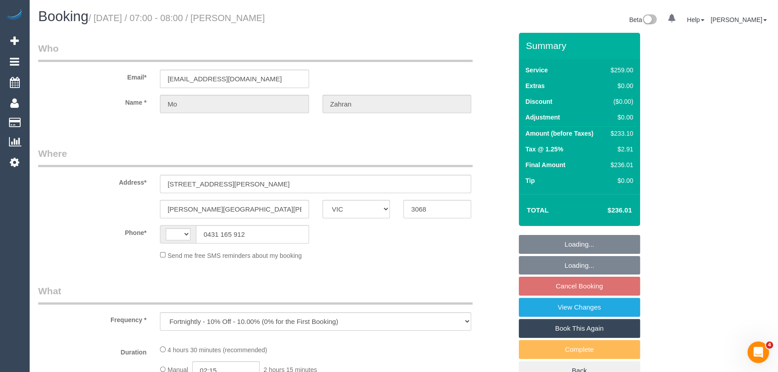
select select "string:AU"
select select "number:27"
select select "number:14"
select select "number:19"
select select "number:36"
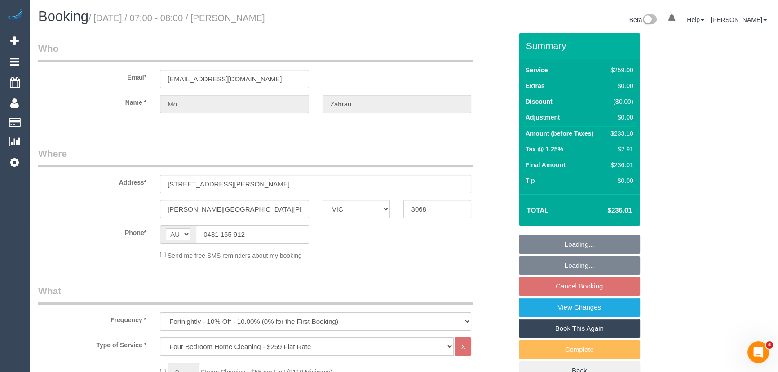
select select "number:35"
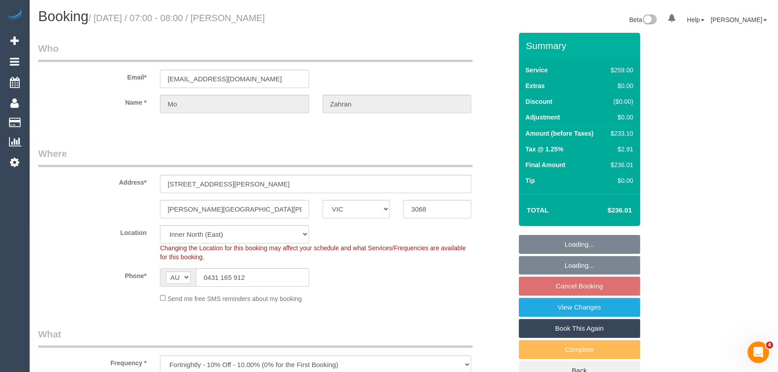
select select "object:1622"
select select "string:stripe-pm_1PiPT62GScqysDRV7XCFLXKg"
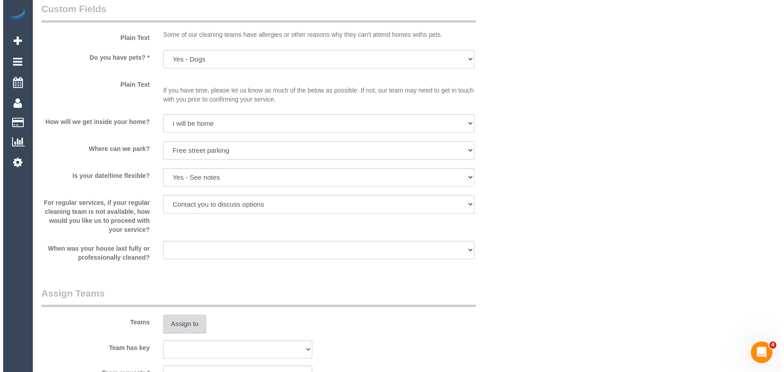
scroll to position [1184, 0]
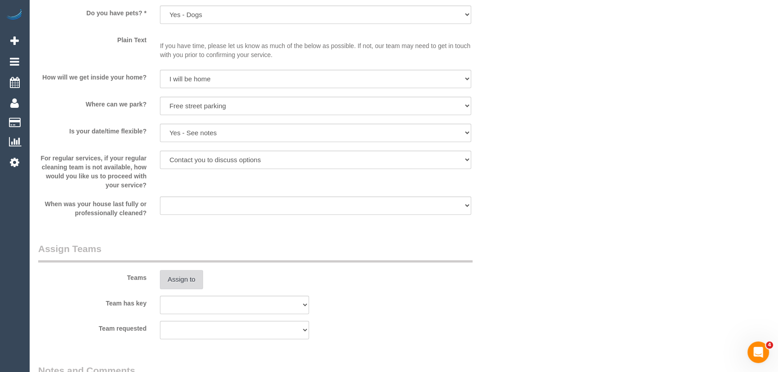
click at [175, 280] on button "Assign to" at bounding box center [181, 279] width 43 height 19
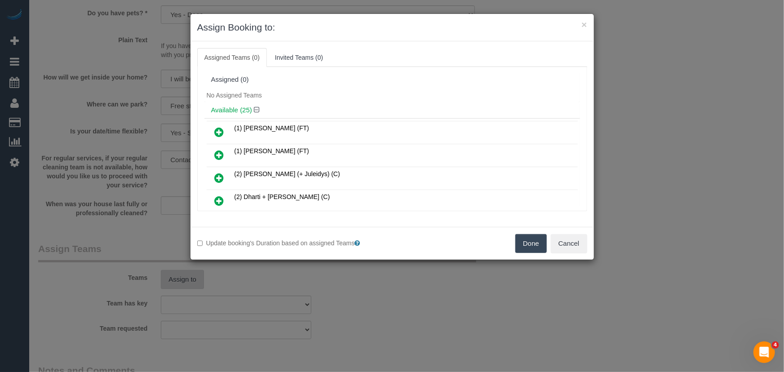
scroll to position [214, 0]
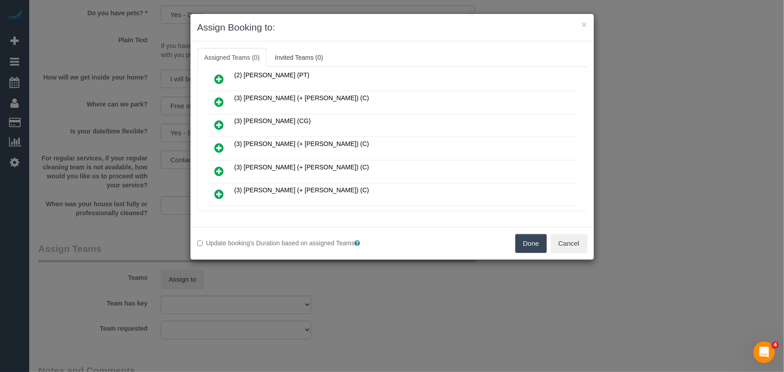
click at [218, 142] on icon at bounding box center [219, 147] width 9 height 11
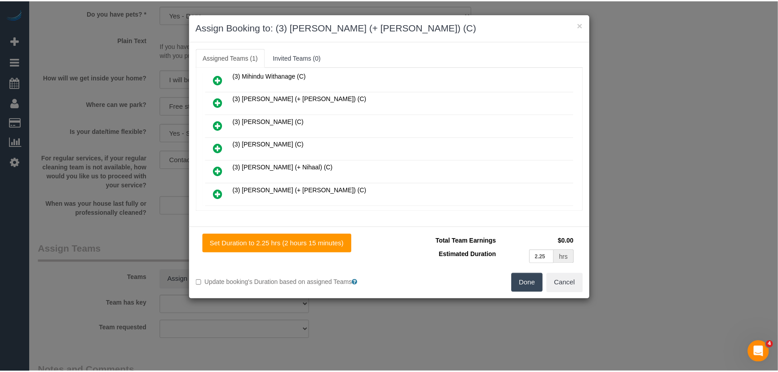
scroll to position [521, 0]
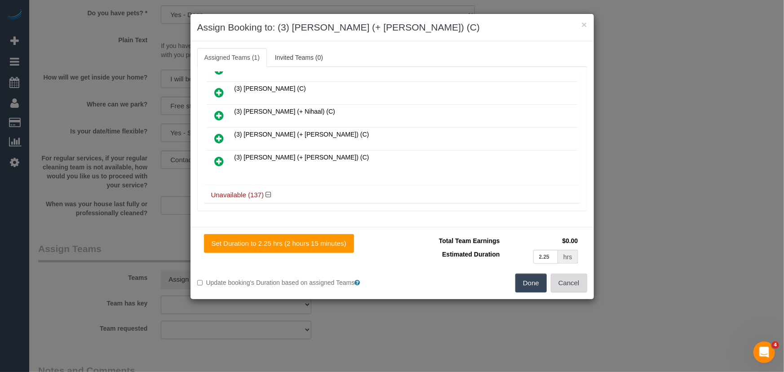
click at [568, 289] on button "Cancel" at bounding box center [569, 283] width 36 height 19
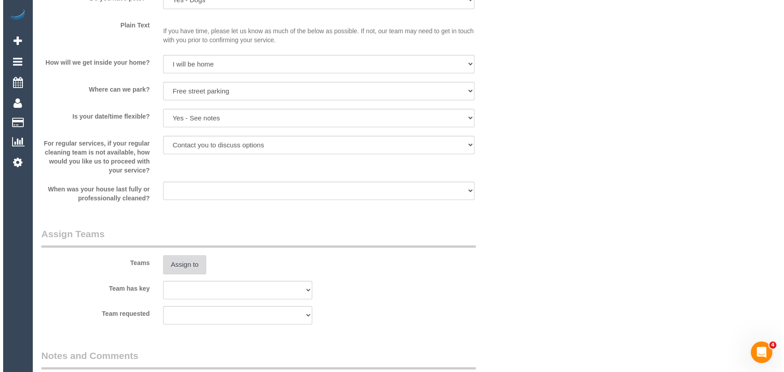
scroll to position [1266, 0]
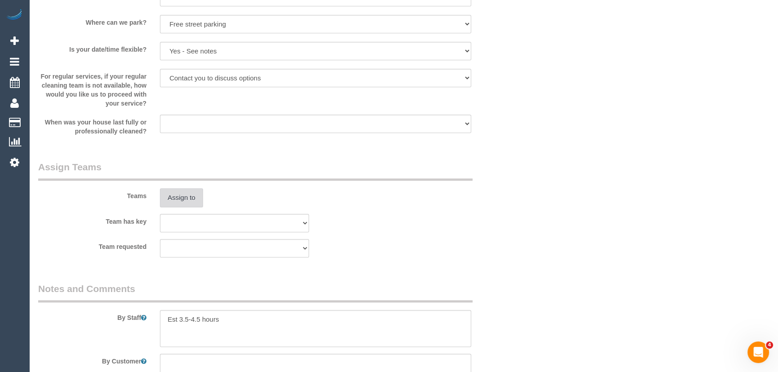
click at [176, 202] on button "Assign to" at bounding box center [181, 197] width 43 height 19
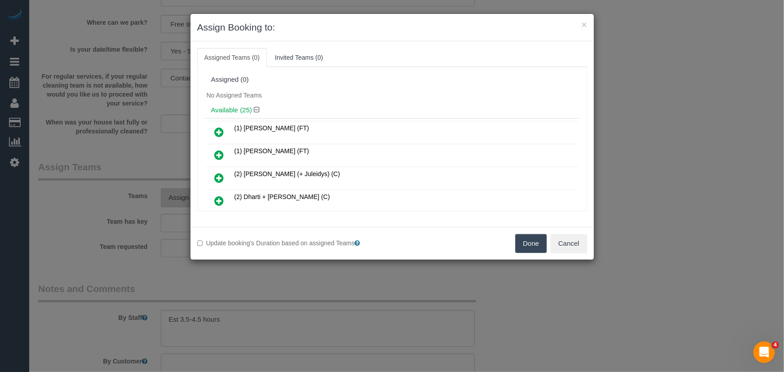
scroll to position [259, 0]
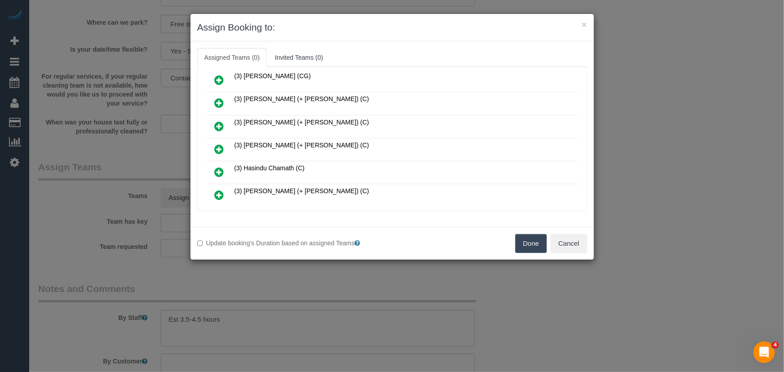
click at [217, 144] on icon at bounding box center [219, 149] width 9 height 11
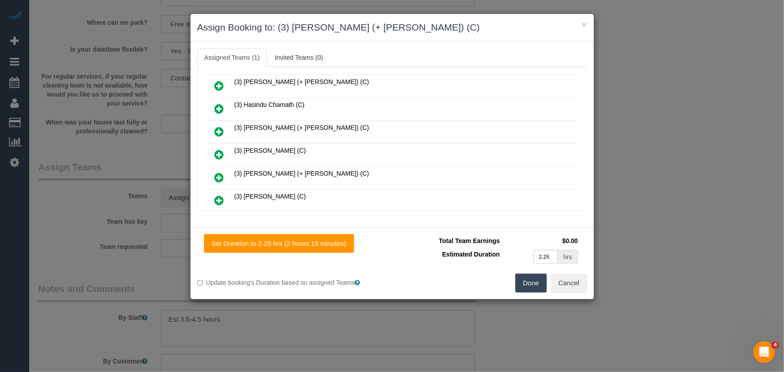
click at [219, 172] on icon at bounding box center [219, 177] width 9 height 11
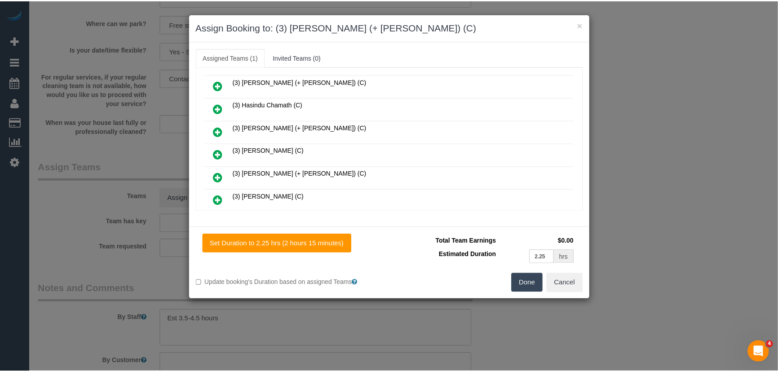
scroll to position [343, 0]
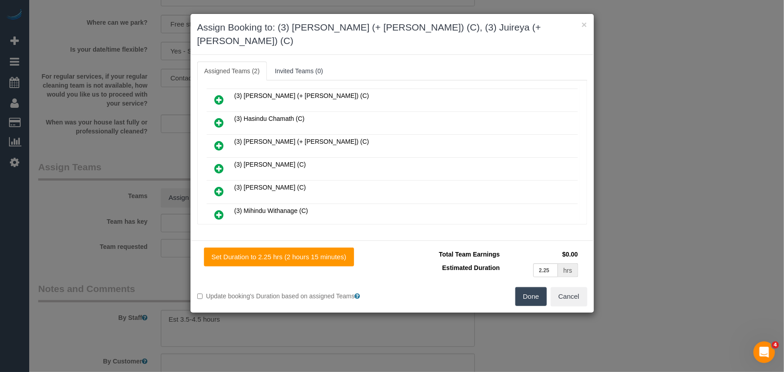
click at [545, 293] on div "Set Duration to 2.25 hrs (2 hours 15 minutes) Total Team Earnings $0.00 Estimat…" at bounding box center [393, 276] width 404 height 72
click at [523, 287] on button "Done" at bounding box center [530, 296] width 31 height 19
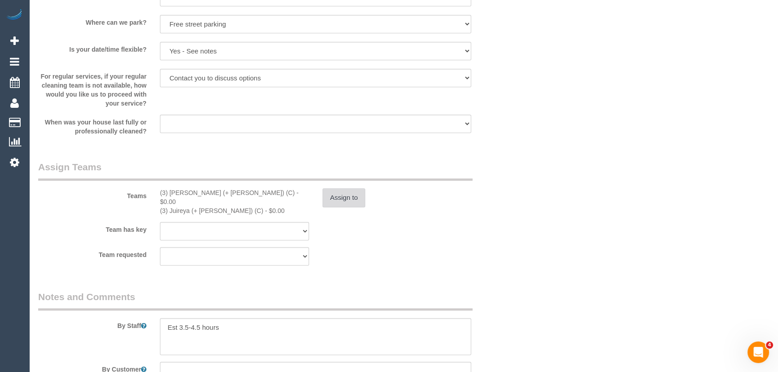
click at [348, 200] on button "Assign to" at bounding box center [344, 197] width 43 height 19
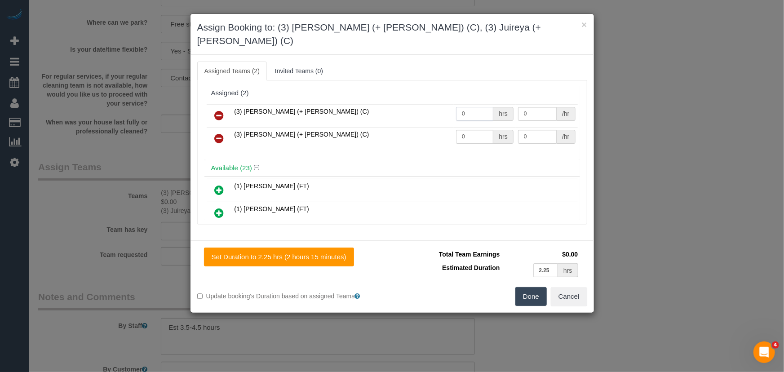
click at [476, 107] on input "0" at bounding box center [474, 114] width 37 height 14
type input "1"
click at [525, 107] on input "0" at bounding box center [537, 114] width 39 height 14
type input "75"
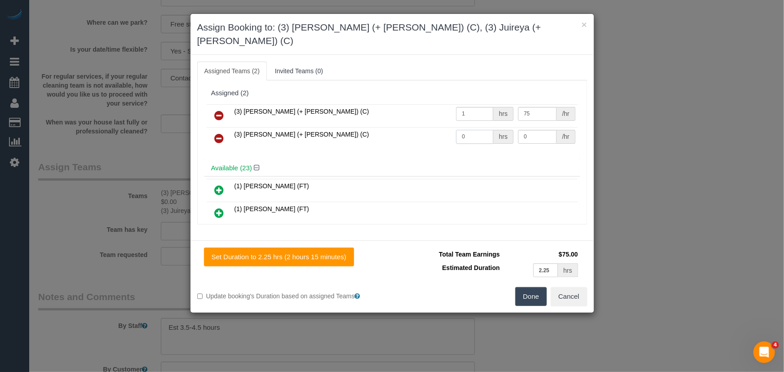
click at [467, 130] on input "0" at bounding box center [474, 137] width 37 height 14
type input "1"
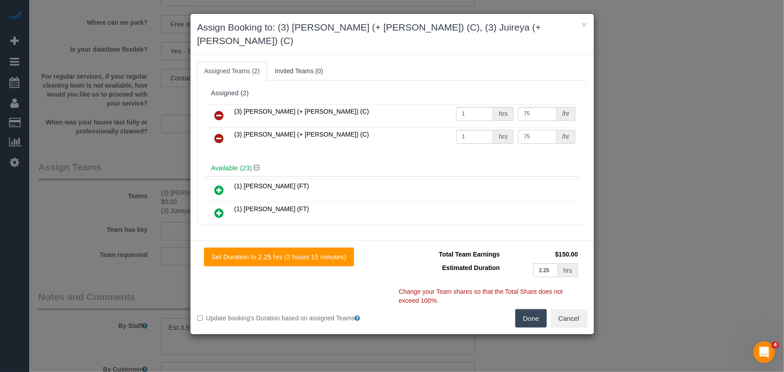
type input "75"
click at [529, 309] on button "Done" at bounding box center [530, 318] width 31 height 19
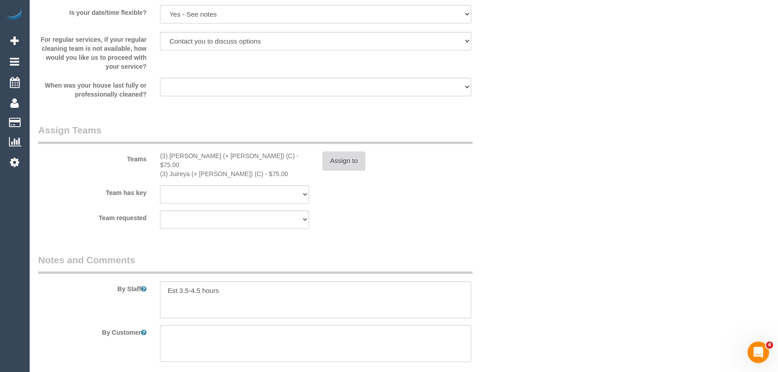
scroll to position [1307, 0]
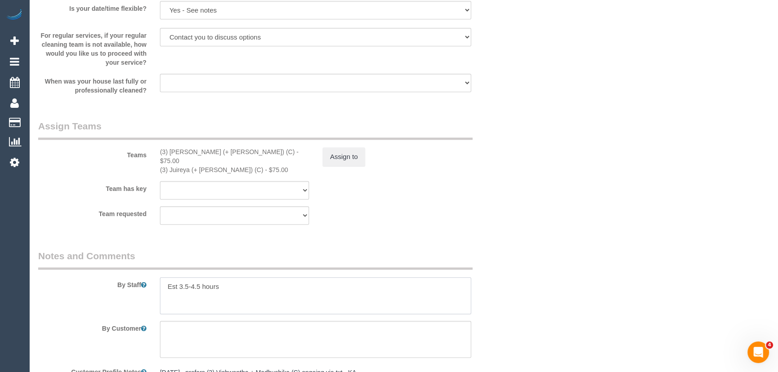
click at [164, 277] on textarea at bounding box center [315, 295] width 311 height 37
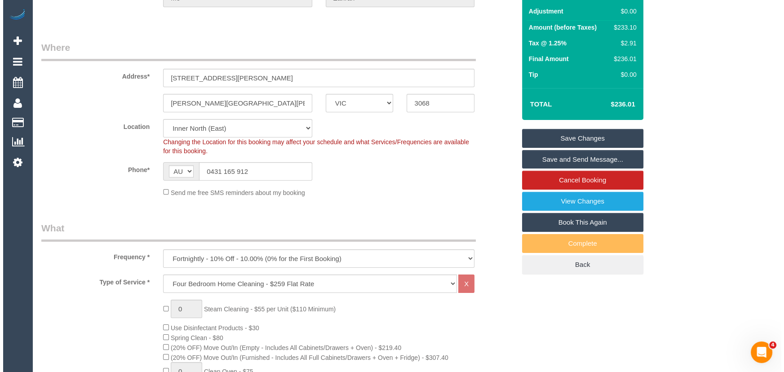
scroll to position [0, 0]
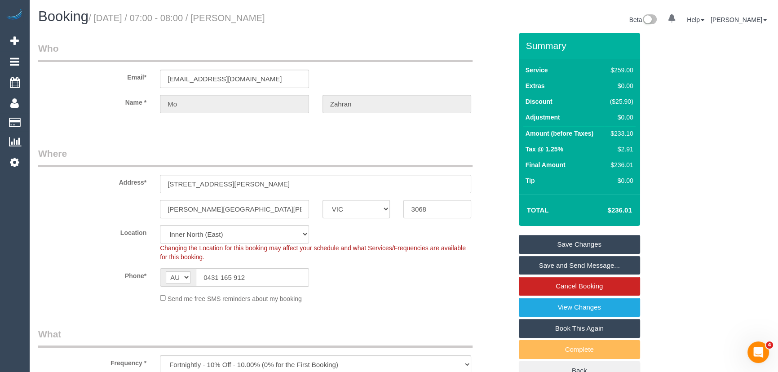
type textarea "*cover* Est 3.5-4.5 hours"
click at [256, 18] on small "/ September 26, 2025 / 07:00 - 08:00 / Mo Zahran" at bounding box center [177, 18] width 177 height 10
copy small "Mo Zahran"
drag, startPoint x: 560, startPoint y: 266, endPoint x: 539, endPoint y: 270, distance: 21.0
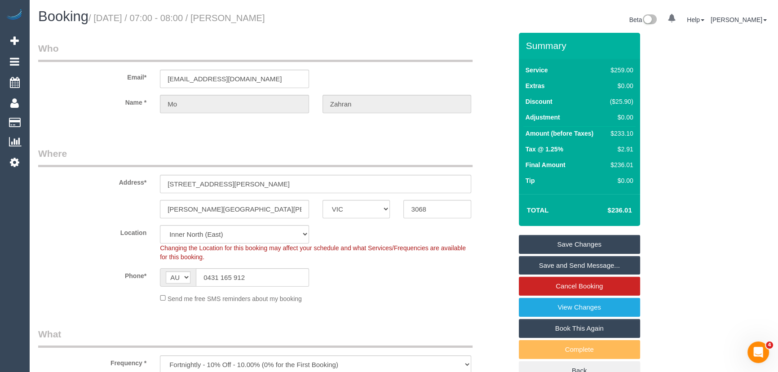
click at [560, 266] on link "Save and Send Message..." at bounding box center [579, 265] width 121 height 19
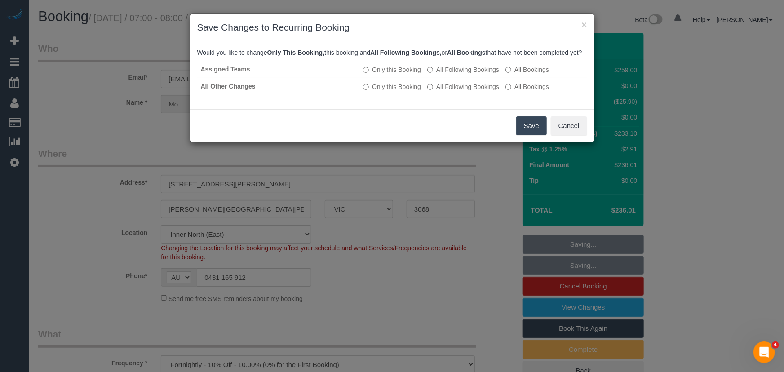
click at [537, 135] on button "Save" at bounding box center [531, 125] width 31 height 19
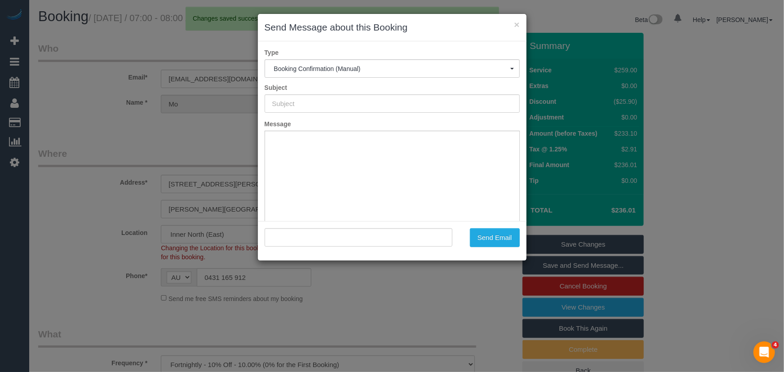
type input "Booking Confirmed"
type input ""Mo Zahran" <mzhrn7@gmail.com>"
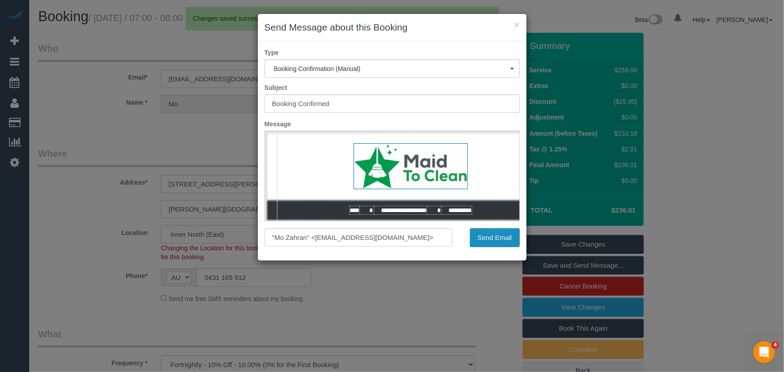
click at [486, 241] on button "Send Email" at bounding box center [495, 237] width 50 height 19
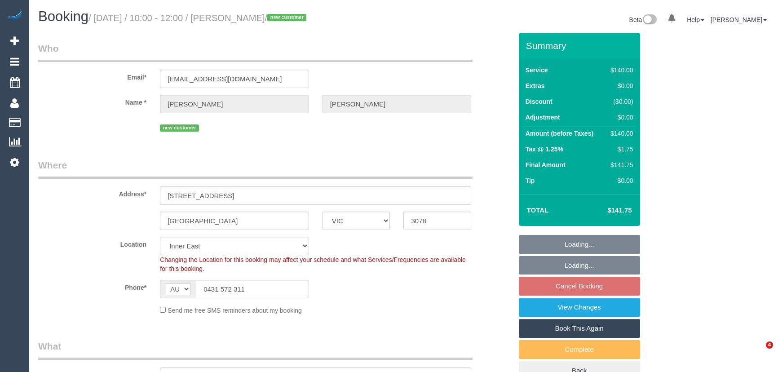
select select "VIC"
select select "number:28"
select select "number:17"
select select "number:19"
select select "number:24"
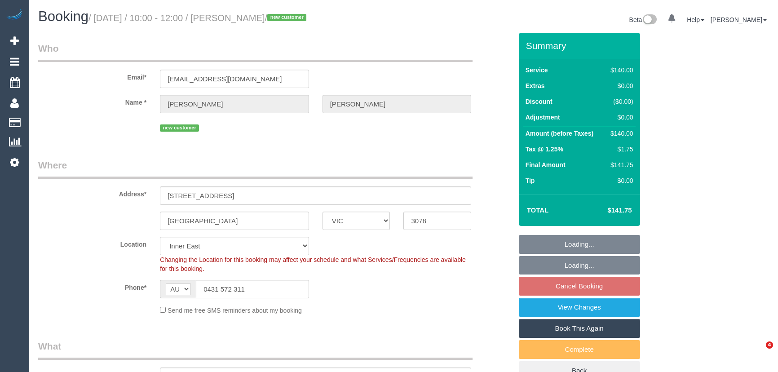
select select "number:13"
select select
select select "object:1489"
select select "spot12"
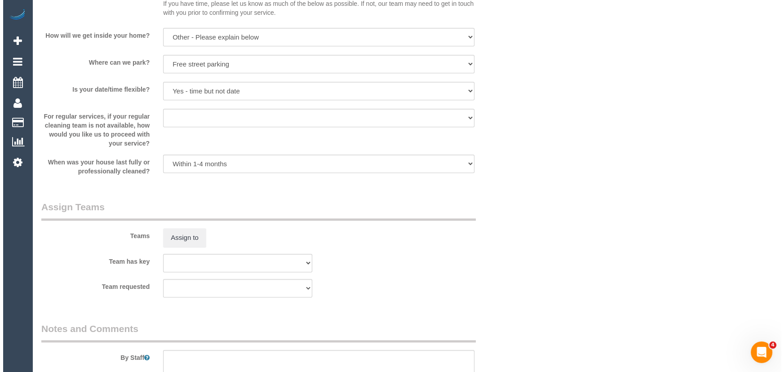
scroll to position [1259, 0]
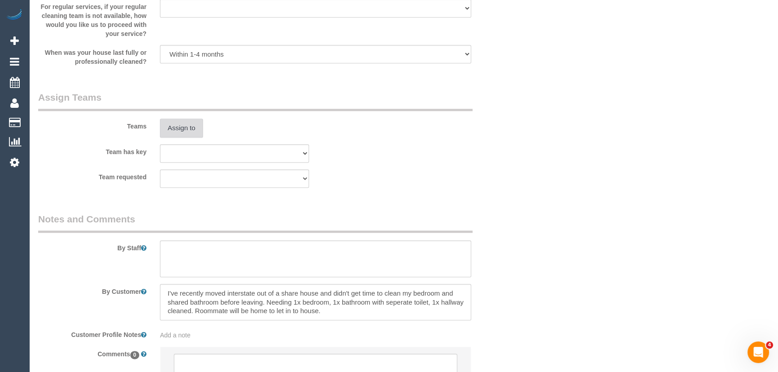
click at [187, 125] on button "Assign to" at bounding box center [181, 128] width 43 height 19
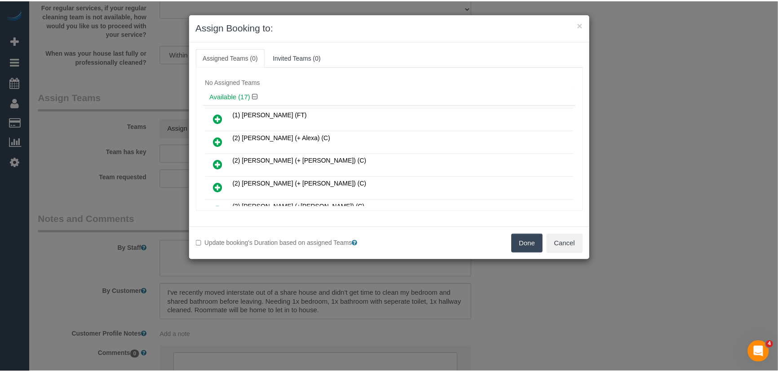
scroll to position [0, 0]
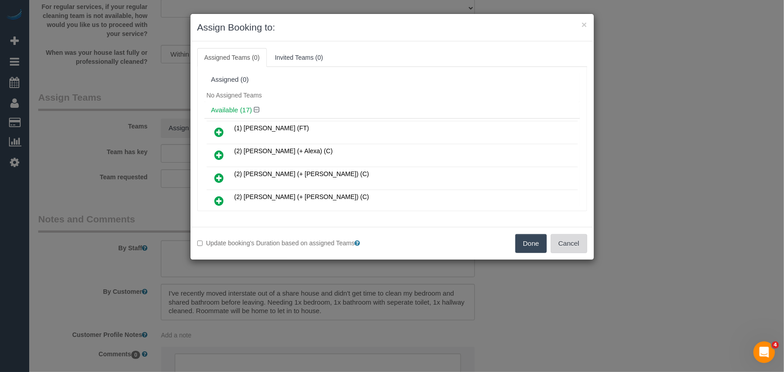
click at [574, 243] on button "Cancel" at bounding box center [569, 243] width 36 height 19
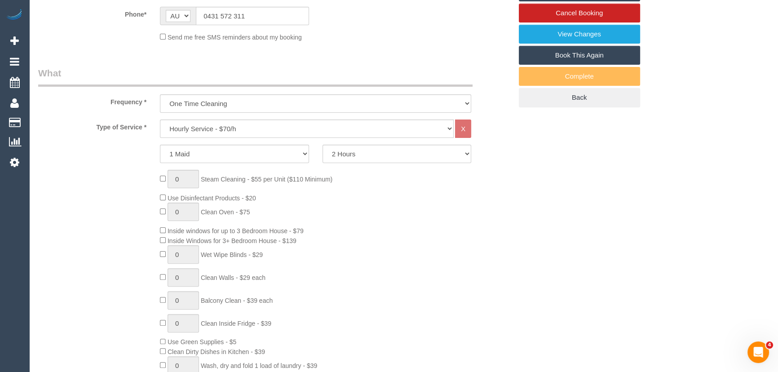
scroll to position [156, 0]
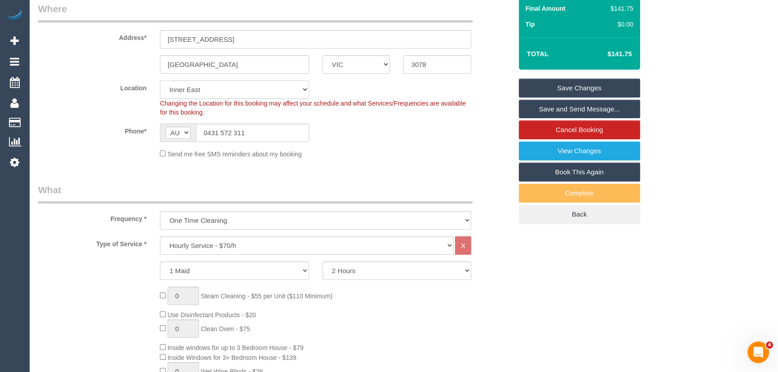
click at [220, 91] on select "Office City East (North) East (South) Inner East Inner North (East) Inner North…" at bounding box center [234, 89] width 149 height 18
select select "47"
click at [160, 80] on select "Office City East (North) East (South) Inner East Inner North (East) Inner North…" at bounding box center [234, 89] width 149 height 18
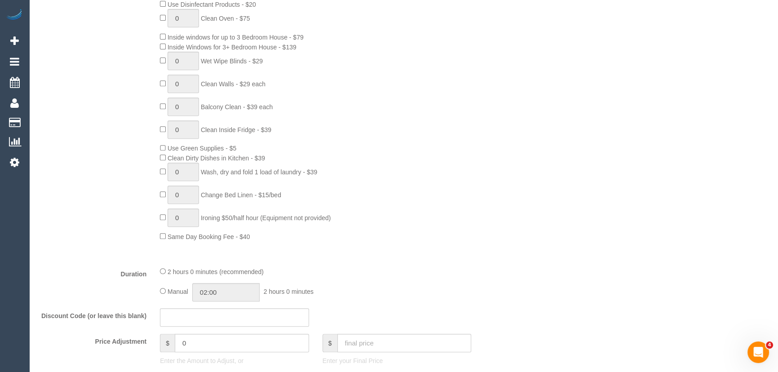
select select "object:4394"
select select "spot21"
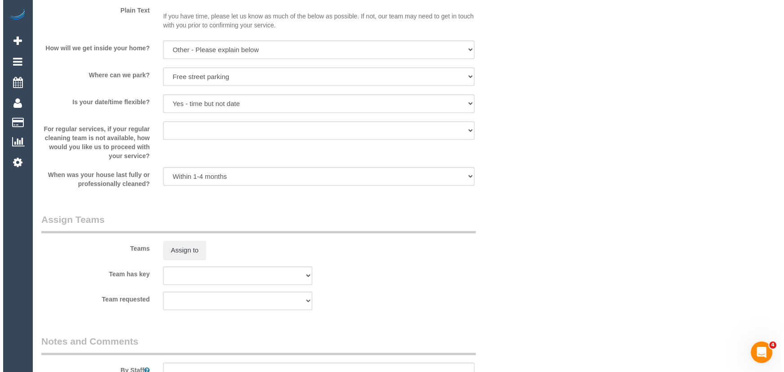
scroll to position [1259, 0]
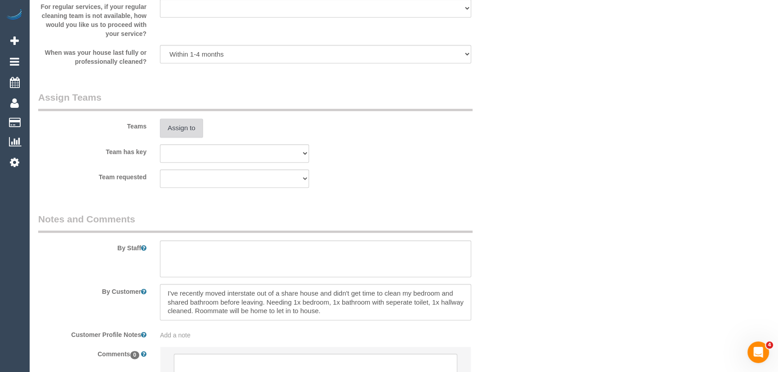
click at [189, 133] on button "Assign to" at bounding box center [181, 128] width 43 height 19
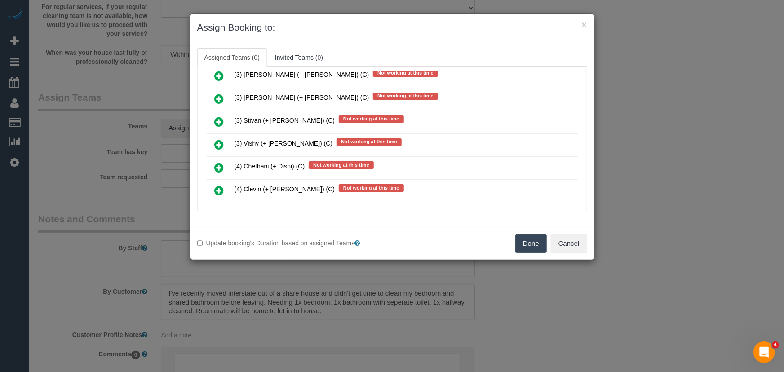
scroll to position [1307, 0]
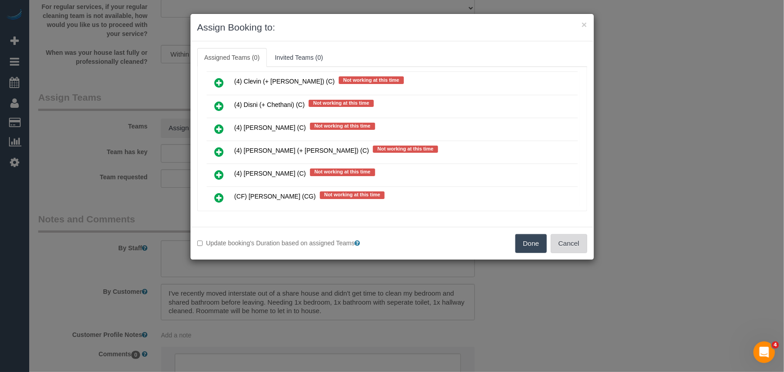
drag, startPoint x: 580, startPoint y: 248, endPoint x: 557, endPoint y: 248, distance: 22.5
click at [580, 248] on button "Cancel" at bounding box center [569, 243] width 36 height 19
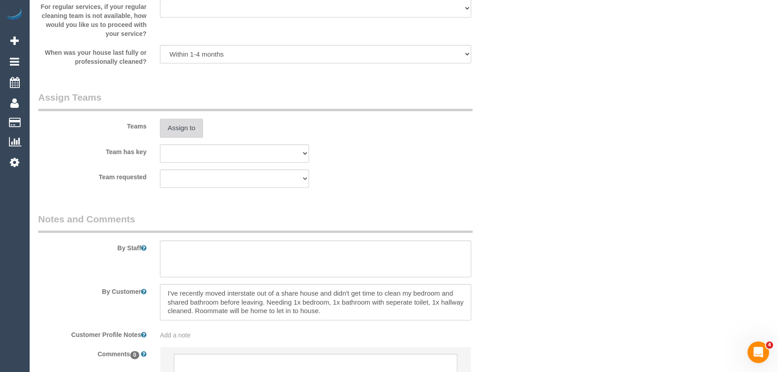
click at [181, 125] on button "Assign to" at bounding box center [181, 128] width 43 height 19
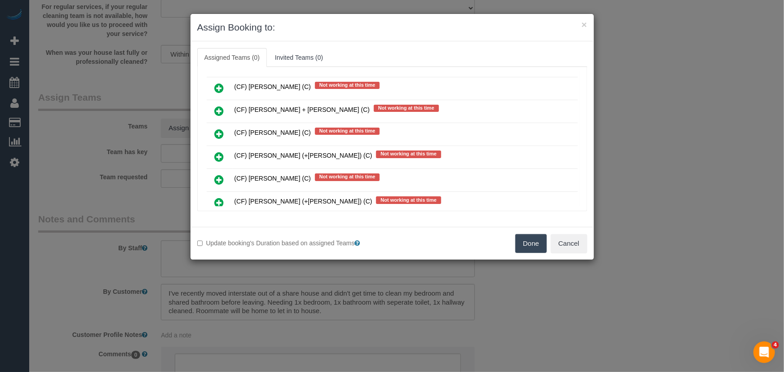
scroll to position [2858, 0]
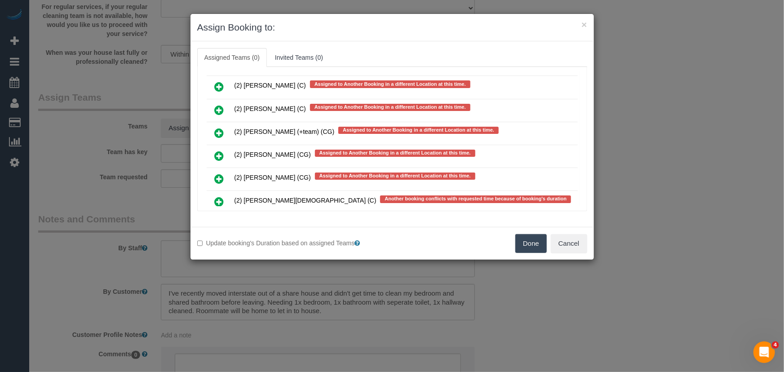
click at [217, 196] on icon at bounding box center [219, 201] width 9 height 11
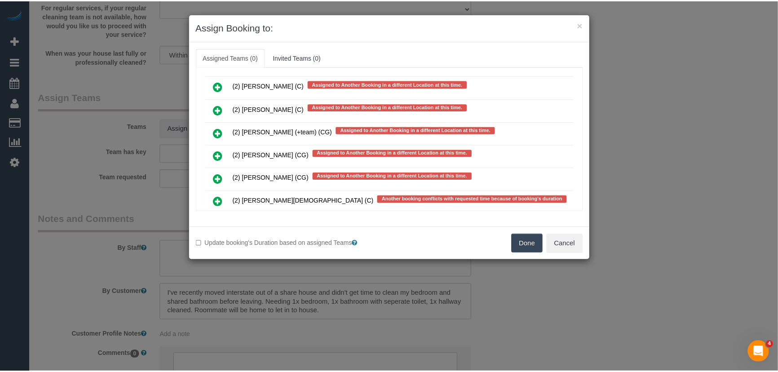
scroll to position [2882, 0]
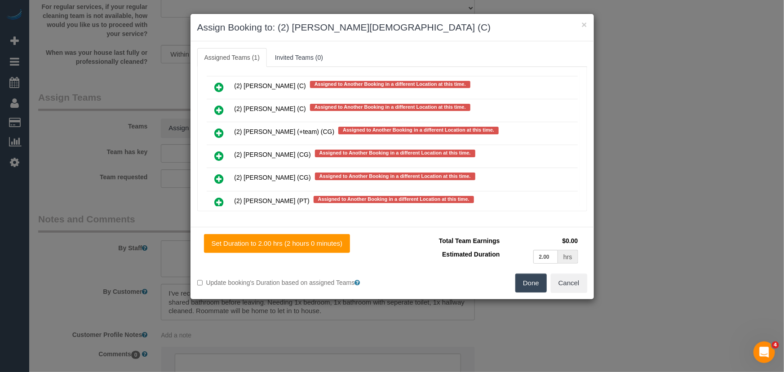
click at [531, 292] on button "Done" at bounding box center [530, 283] width 31 height 19
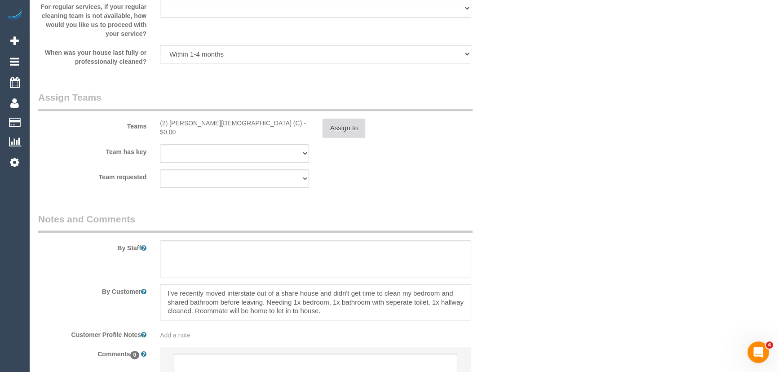
click at [349, 133] on button "Assign to" at bounding box center [344, 128] width 43 height 19
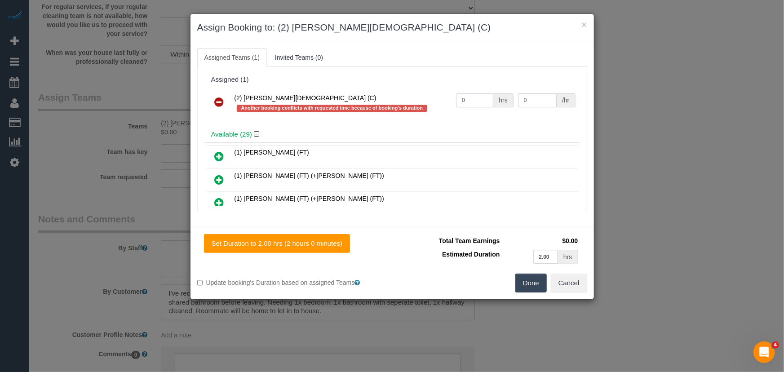
click at [471, 102] on input "0" at bounding box center [474, 100] width 37 height 14
type input "2"
type input "37.5"
click at [546, 278] on button "Done" at bounding box center [530, 283] width 31 height 19
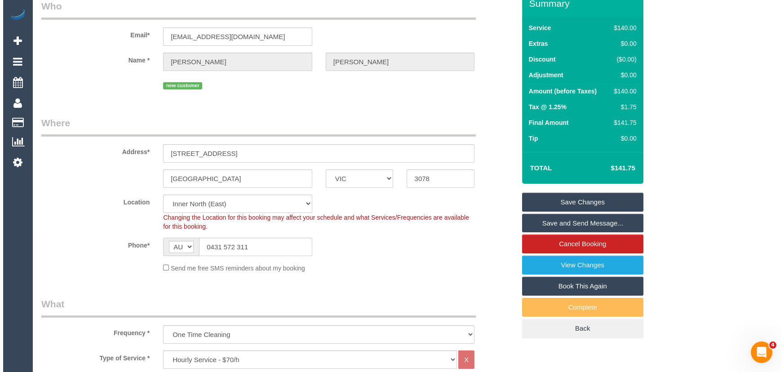
scroll to position [0, 0]
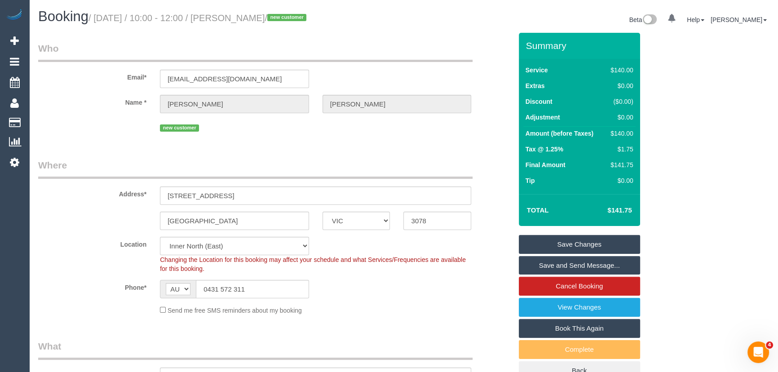
click at [261, 21] on small "/ September 23, 2025 / 10:00 - 12:00 / Danica Travers / new customer" at bounding box center [199, 18] width 221 height 10
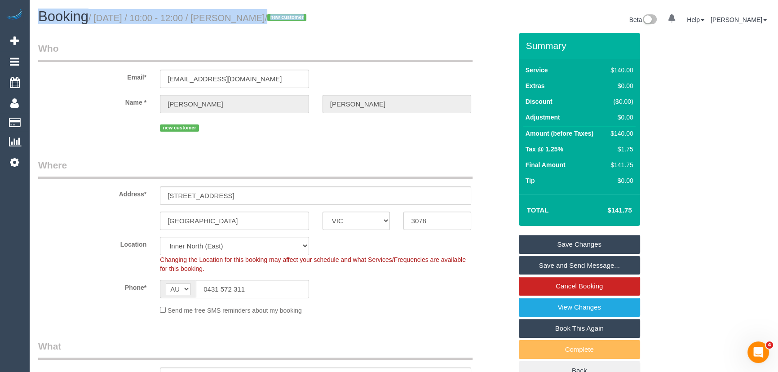
click at [261, 21] on small "/ September 23, 2025 / 10:00 - 12:00 / Danica Travers / new customer" at bounding box center [199, 18] width 221 height 10
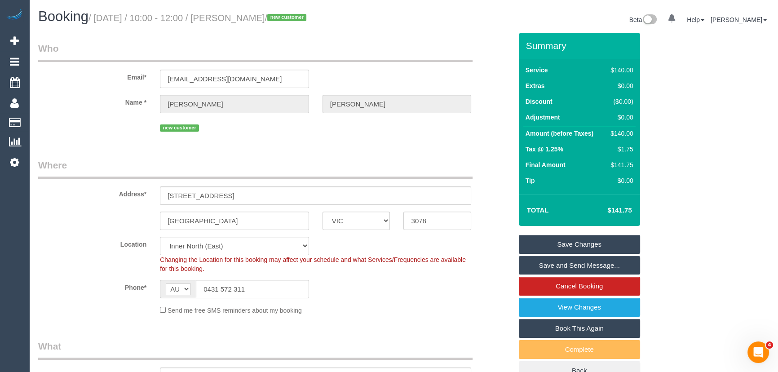
click at [257, 20] on small "/ September 23, 2025 / 10:00 - 12:00 / Danica Travers / new customer" at bounding box center [199, 18] width 221 height 10
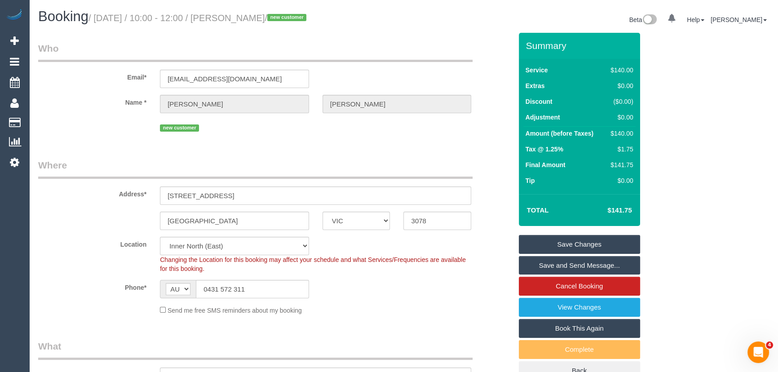
click at [270, 21] on small "/ September 23, 2025 / 10:00 - 12:00 / Danica Travers / new customer" at bounding box center [199, 18] width 221 height 10
copy small "Danica Travers"
click at [574, 270] on link "Save and Send Message..." at bounding box center [579, 265] width 121 height 19
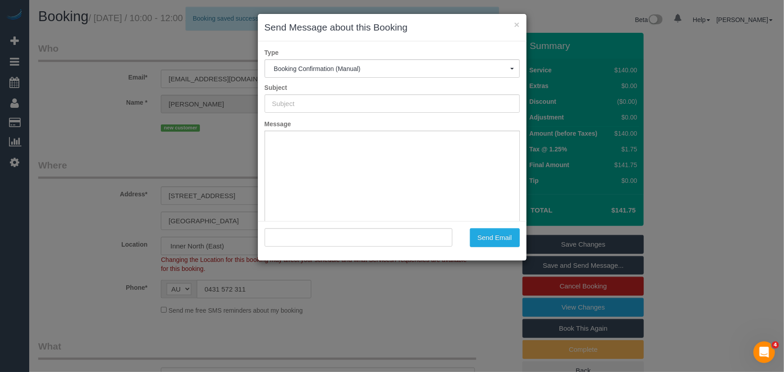
type input "Booking Confirmed"
type input ""Danica Travers" <danicatravers@gmail.com>"
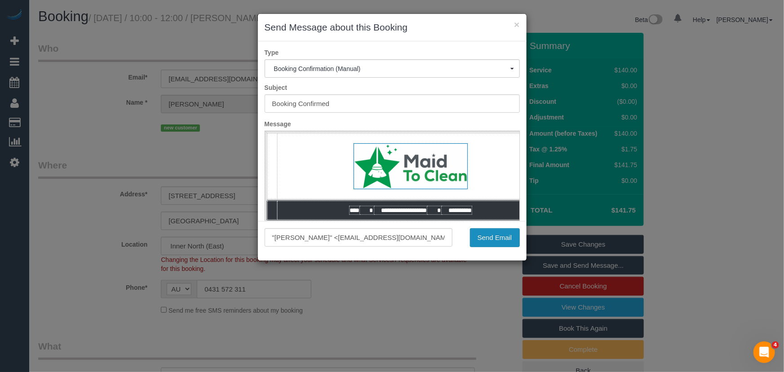
click at [495, 240] on button "Send Email" at bounding box center [495, 237] width 50 height 19
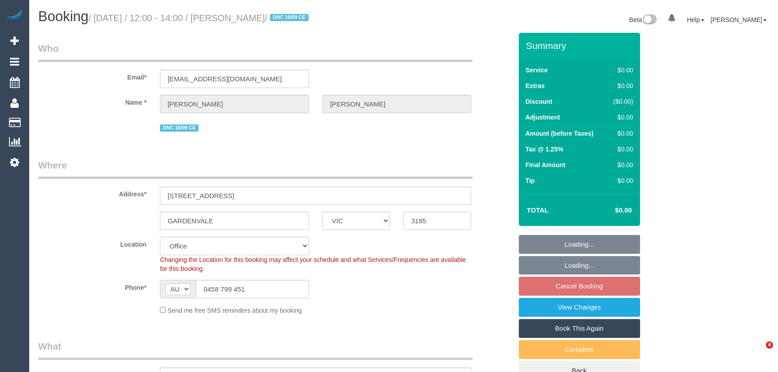
select select "VIC"
select select "object:771"
select select "number:28"
select select "number:14"
select select "number:19"
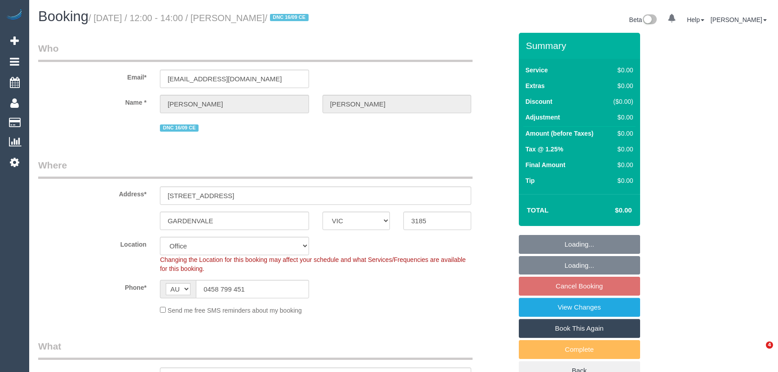
select select "number:36"
select select "number:35"
select select "number:11"
select select "object:776"
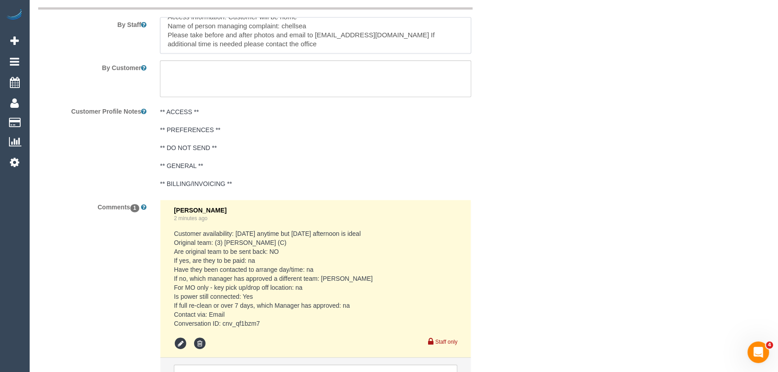
scroll to position [1470, 0]
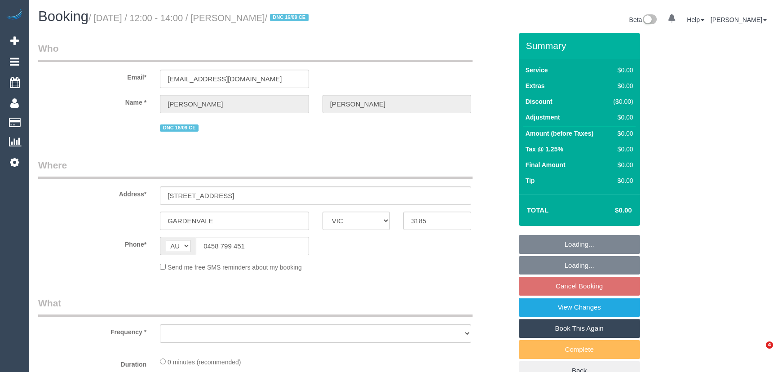
select select "VIC"
select select "object:552"
select select "string:stripe-pm_1Rq7Ks2GScqysDRVLe6EWTXF"
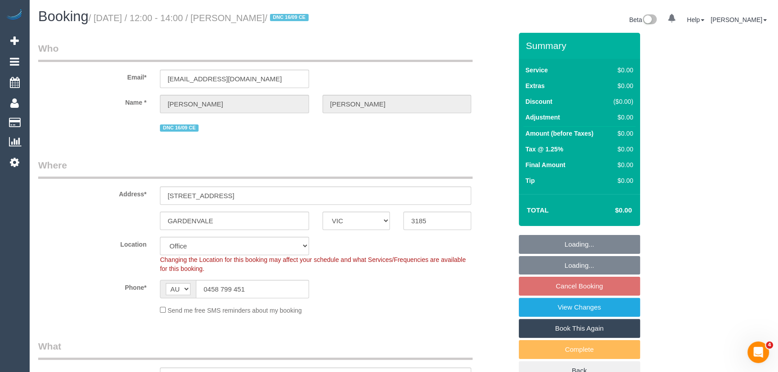
select select "number:28"
select select "number:14"
select select "number:19"
select select "number:36"
select select "number:35"
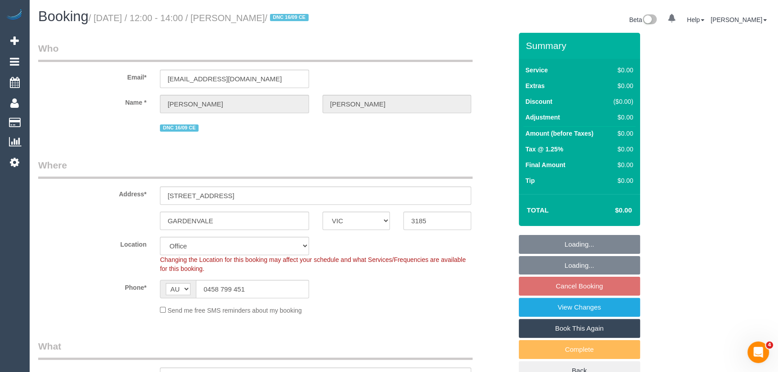
select select "number:11"
select select "object:762"
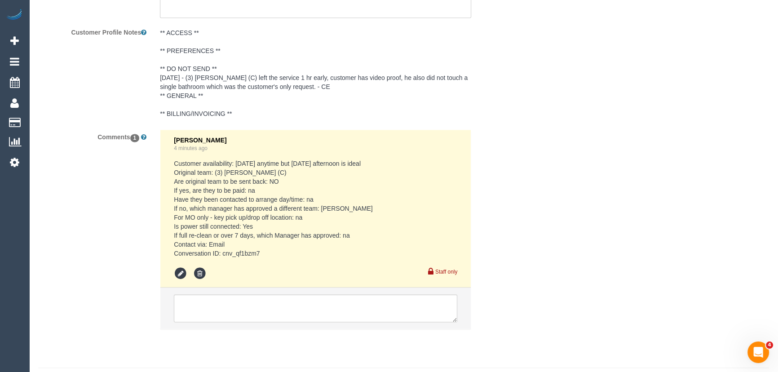
scroll to position [1509, 0]
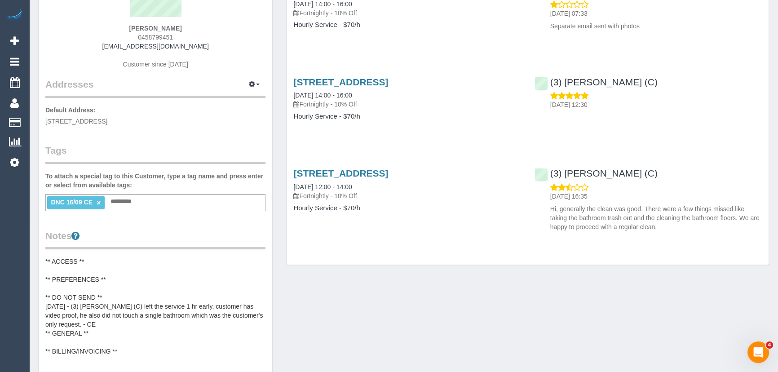
scroll to position [40, 0]
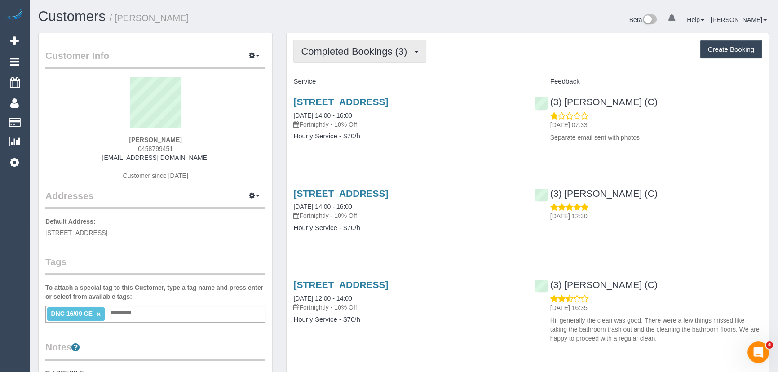
click at [355, 54] on span "Completed Bookings (3)" at bounding box center [356, 51] width 111 height 11
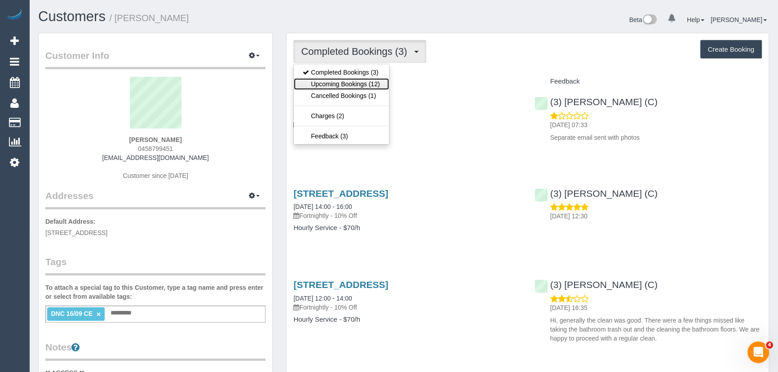
click at [353, 81] on link "Upcoming Bookings (12)" at bounding box center [341, 84] width 95 height 12
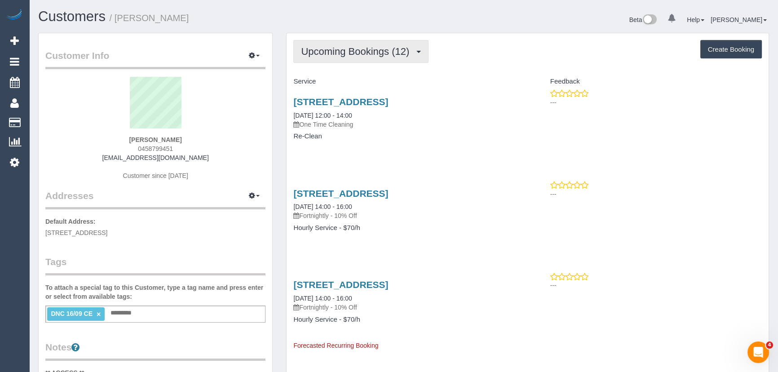
click at [385, 55] on span "Upcoming Bookings (12)" at bounding box center [357, 51] width 113 height 11
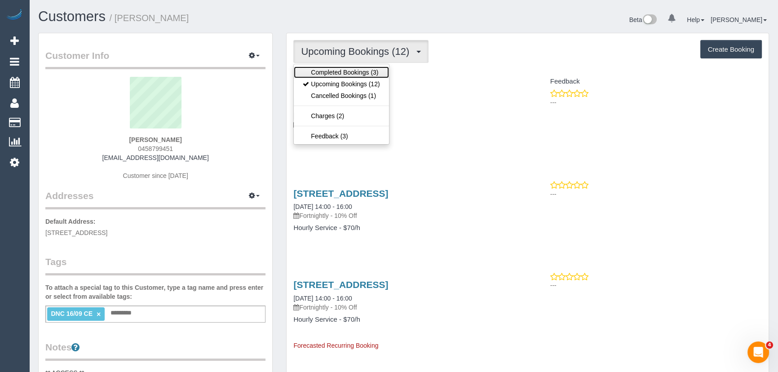
click at [370, 72] on link "Completed Bookings (3)" at bounding box center [341, 73] width 95 height 12
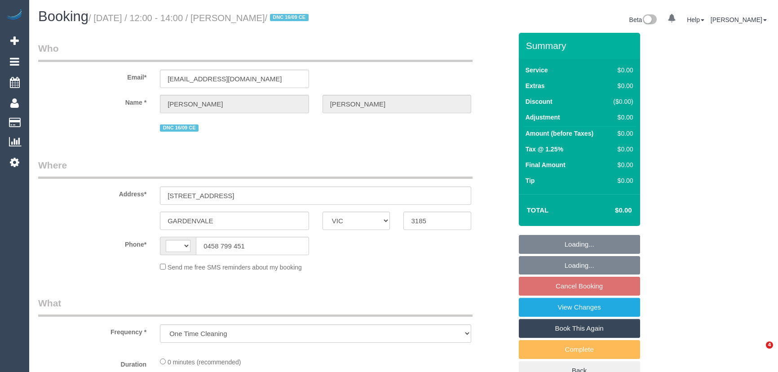
select select "VIC"
select select "string:AU"
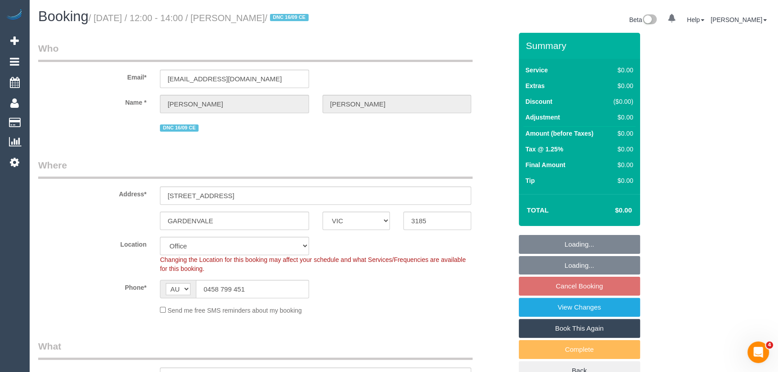
select select "string:stripe-pm_1Rq7Ks2GScqysDRVLe6EWTXF"
select select "number:28"
select select "number:14"
select select "number:19"
select select "number:36"
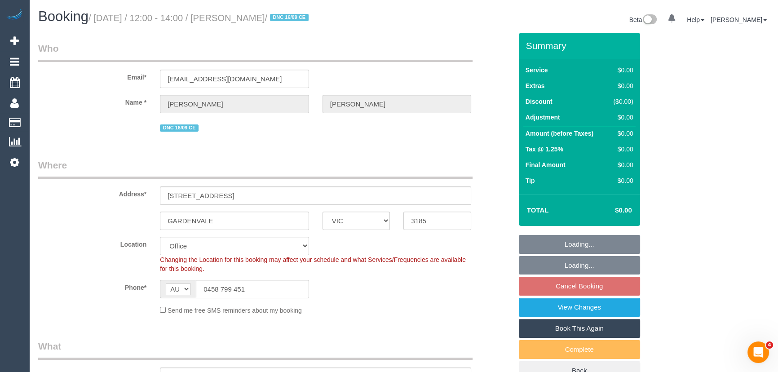
select select "number:35"
select select "number:11"
select select "object:762"
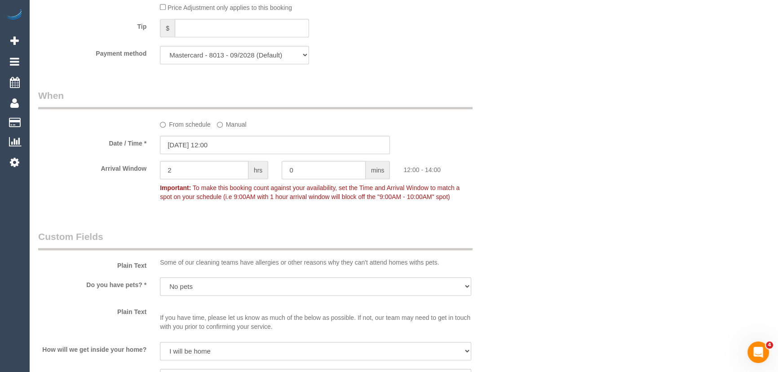
scroll to position [776, 0]
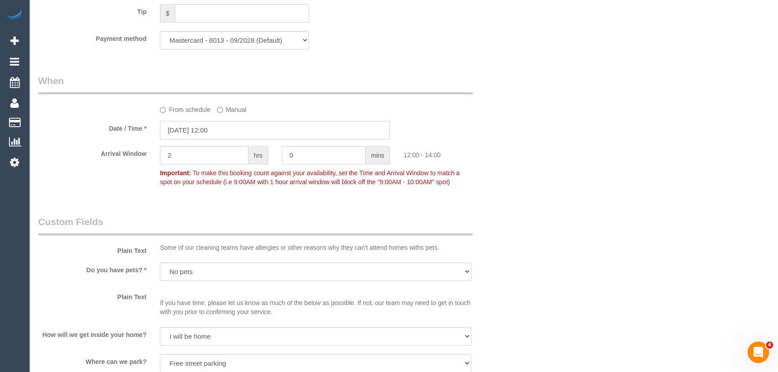
click at [234, 133] on input "23/09/2025 12:00" at bounding box center [275, 130] width 230 height 18
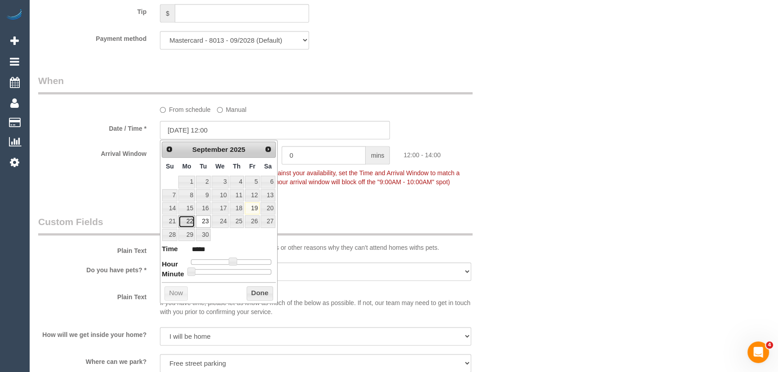
click at [186, 225] on link "22" at bounding box center [186, 221] width 17 height 12
type input "22/09/2025 13:00"
type input "*****"
click at [236, 263] on span at bounding box center [236, 261] width 8 height 8
type input "22/09/2025 13:15"
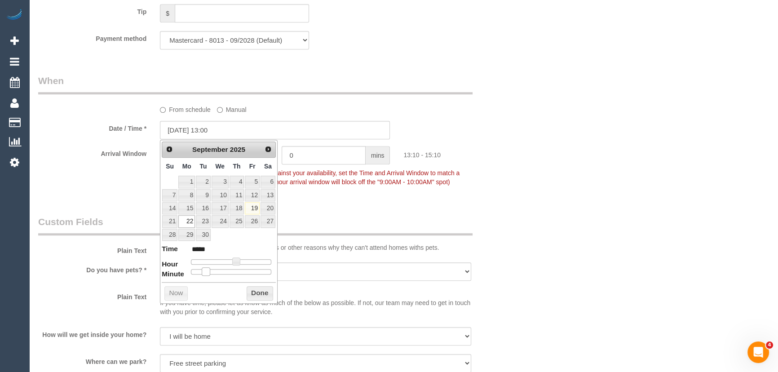
type input "*****"
type input "22/09/2025 13:20"
type input "*****"
type input "22/09/2025 13:25"
type input "*****"
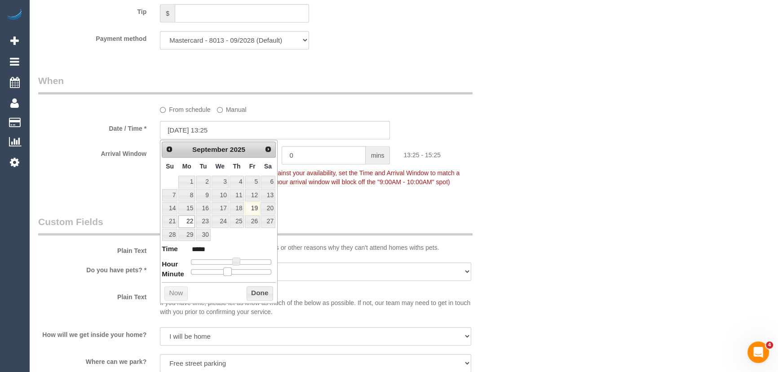
type input "22/09/2025 13:30"
type input "*****"
drag, startPoint x: 208, startPoint y: 268, endPoint x: 237, endPoint y: 266, distance: 28.8
click at [237, 266] on dl "Time ***** Hour Minute Second Millisecond Microsecond Time Zone ***** ***** ***…" at bounding box center [219, 259] width 114 height 31
click at [340, 215] on legend "Custom Fields" at bounding box center [255, 225] width 435 height 20
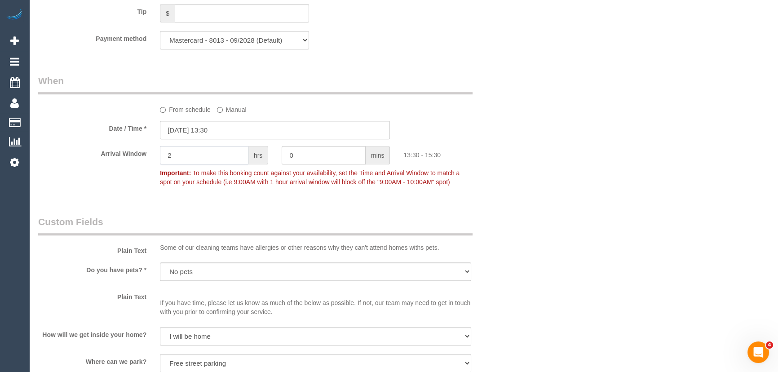
click at [180, 157] on input "2" at bounding box center [204, 155] width 89 height 18
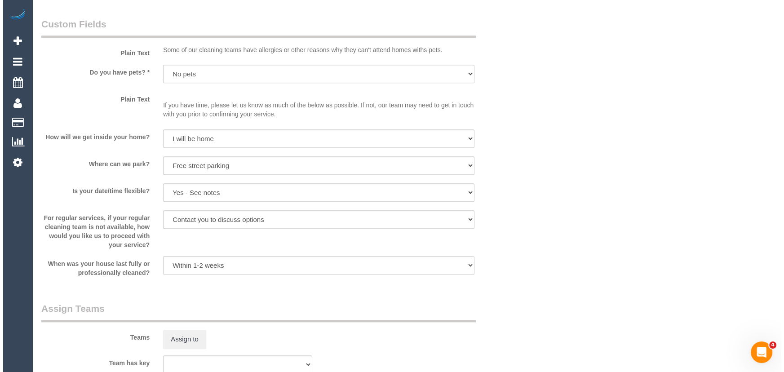
scroll to position [1021, 0]
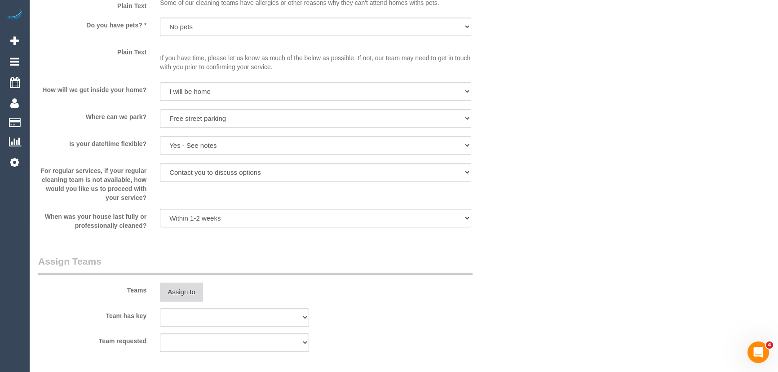
type input "1"
click at [177, 287] on button "Assign to" at bounding box center [181, 292] width 43 height 19
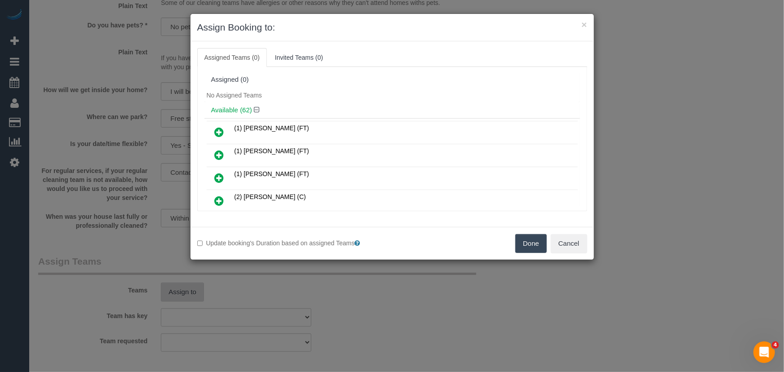
scroll to position [304, 0]
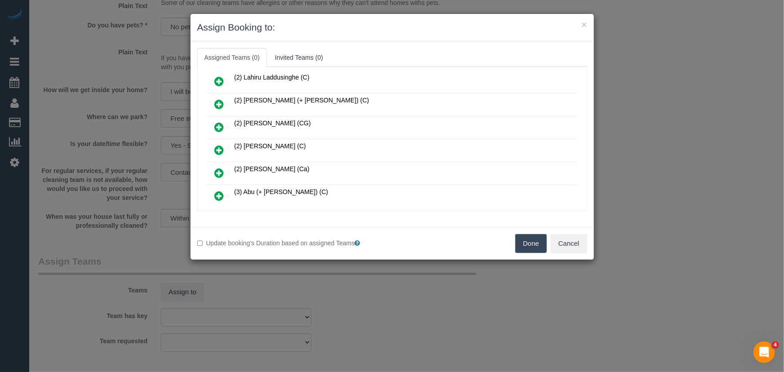
drag, startPoint x: 219, startPoint y: 141, endPoint x: 230, endPoint y: 147, distance: 12.9
click at [219, 145] on icon at bounding box center [219, 150] width 9 height 11
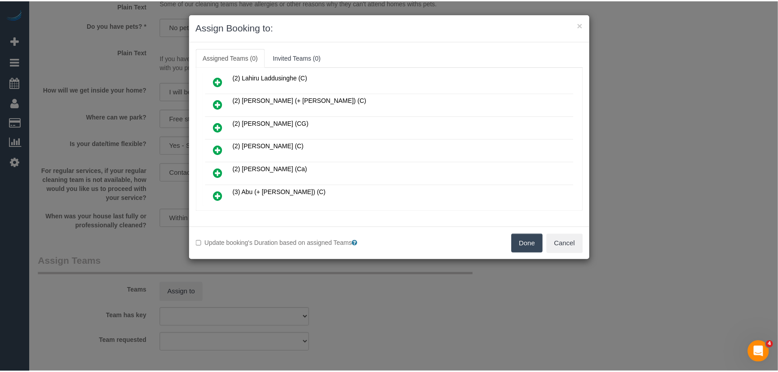
scroll to position [325, 0]
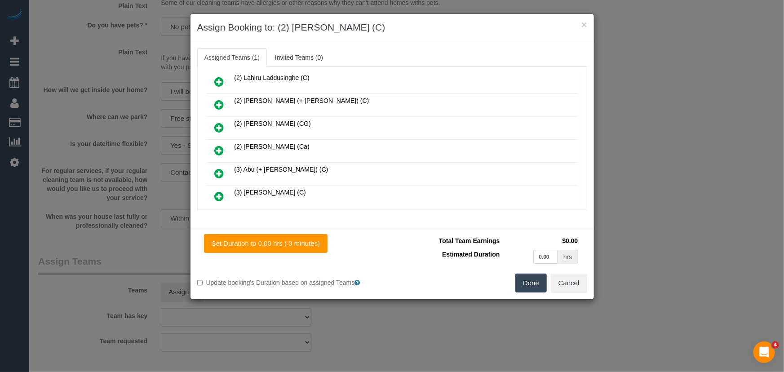
click at [526, 283] on button "Done" at bounding box center [530, 283] width 31 height 19
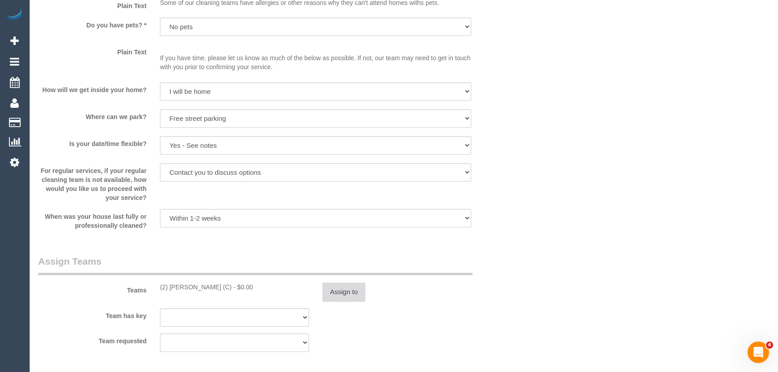
click at [345, 299] on button "Assign to" at bounding box center [344, 292] width 43 height 19
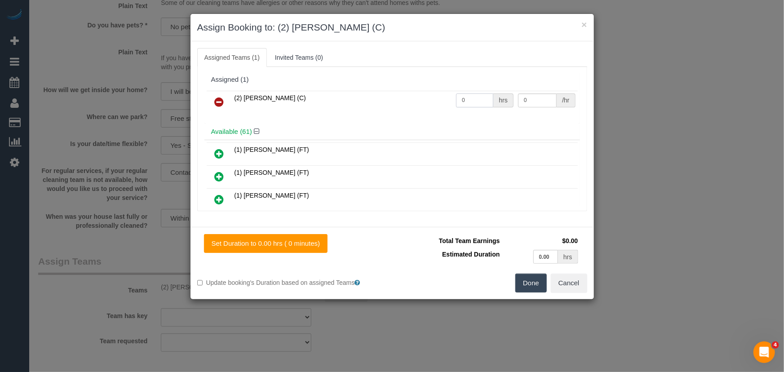
click at [470, 100] on input "0" at bounding box center [474, 100] width 37 height 14
type input "2"
type input "37"
click at [470, 100] on input "2" at bounding box center [474, 100] width 37 height 14
type input "2.5"
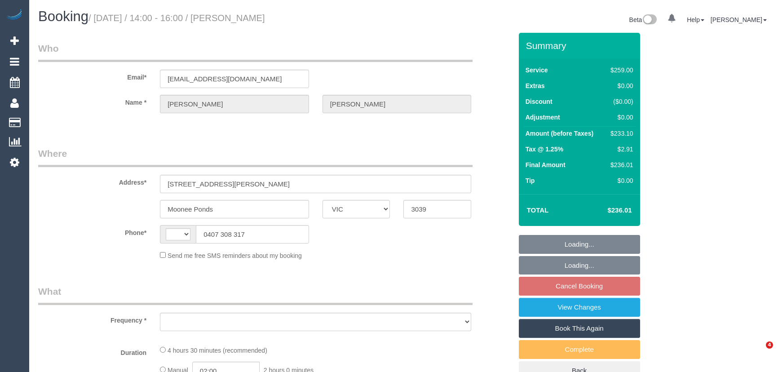
select select "VIC"
select select "string:stripe-pm_1PpjGy2GScqysDRVaapUd60r"
select select "string:AU"
select select "object:1299"
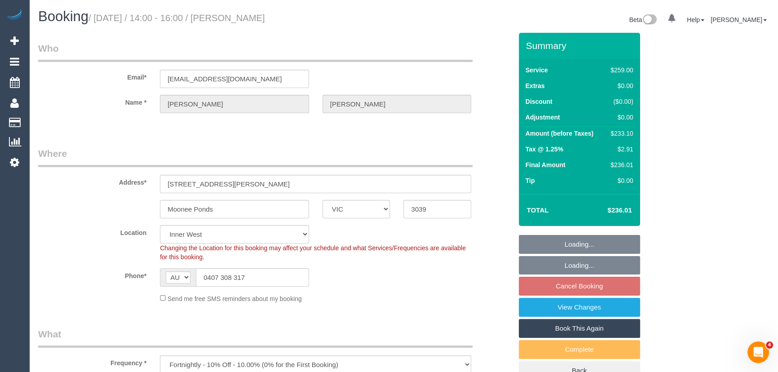
select select "number:28"
select select "number:14"
select select "number:19"
select select "number:36"
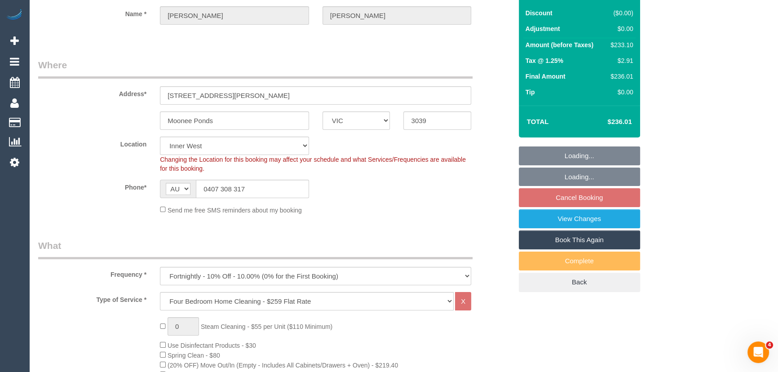
select select "object:1548"
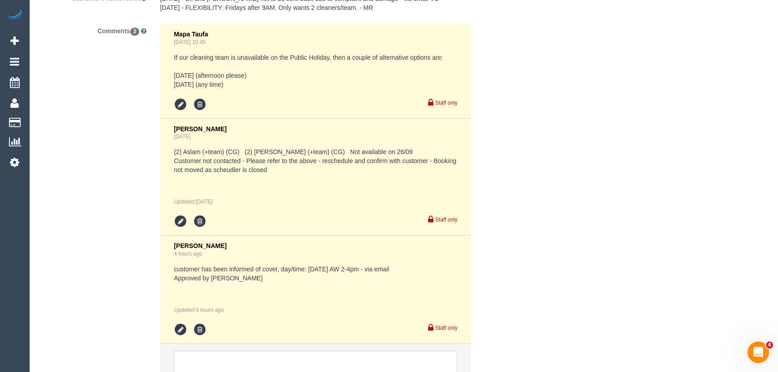
scroll to position [1752, 0]
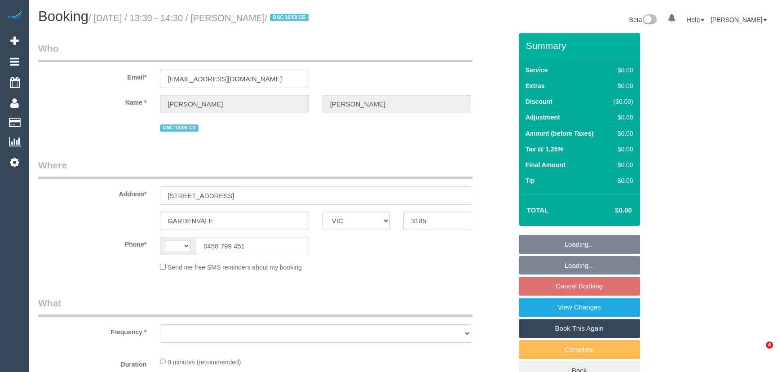
select select "VIC"
select select "string:AU"
select select "object:578"
select select "string:stripe-pm_1Rq7Ks2GScqysDRVLe6EWTXF"
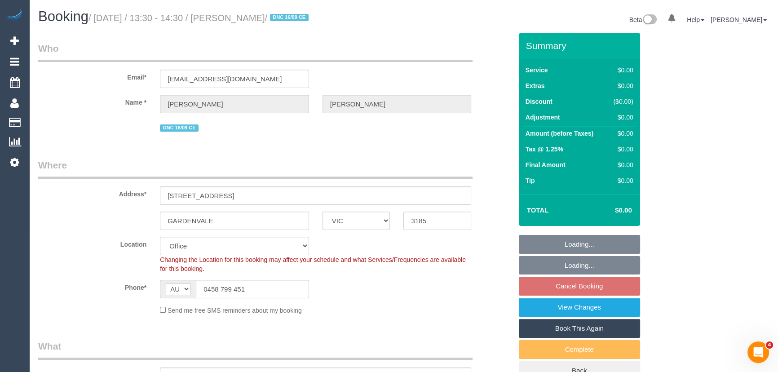
select select "number:28"
select select "number:14"
select select "number:19"
select select "number:36"
select select "number:35"
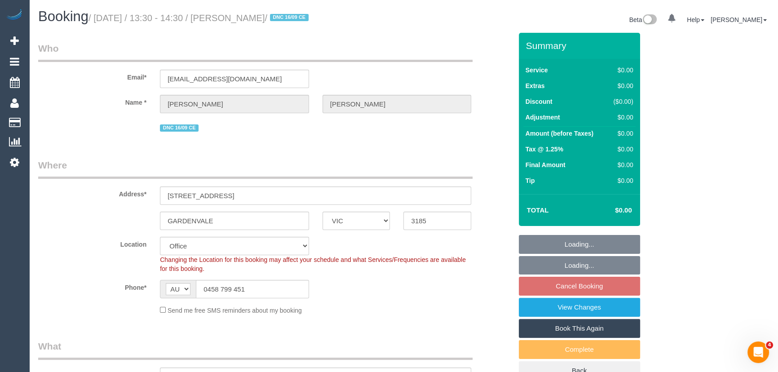
select select "number:11"
select select "object:786"
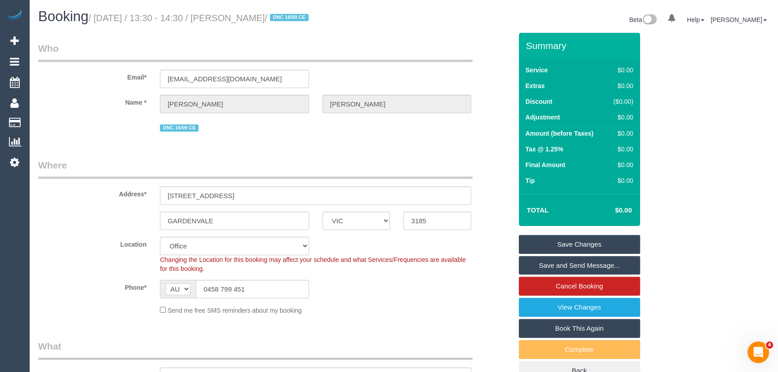
click at [546, 260] on link "Save and Send Message..." at bounding box center [579, 265] width 121 height 19
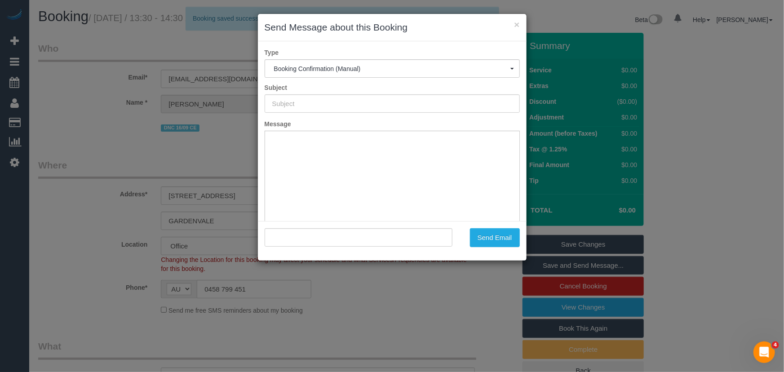
type input "Booking Confirmed"
type input ""[PERSON_NAME]" <[EMAIL_ADDRESS][DOMAIN_NAME]>"
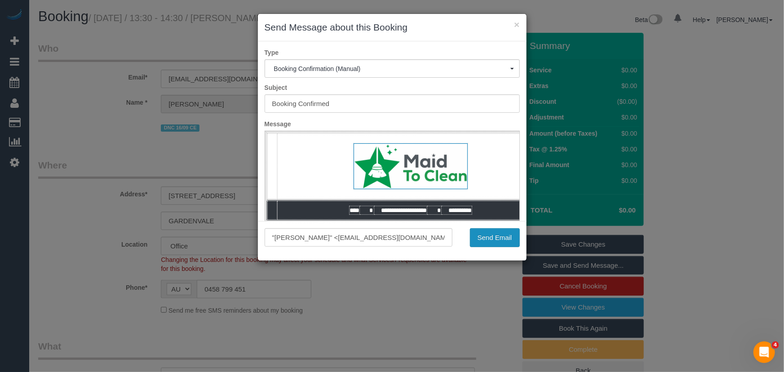
click at [472, 243] on button "Send Email" at bounding box center [495, 237] width 50 height 19
click at [472, 243] on div "Send Email" at bounding box center [492, 237] width 67 height 19
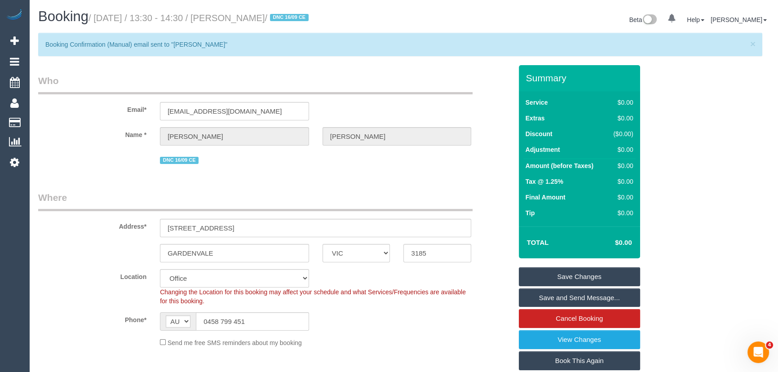
click at [452, 196] on legend "Where" at bounding box center [255, 201] width 435 height 20
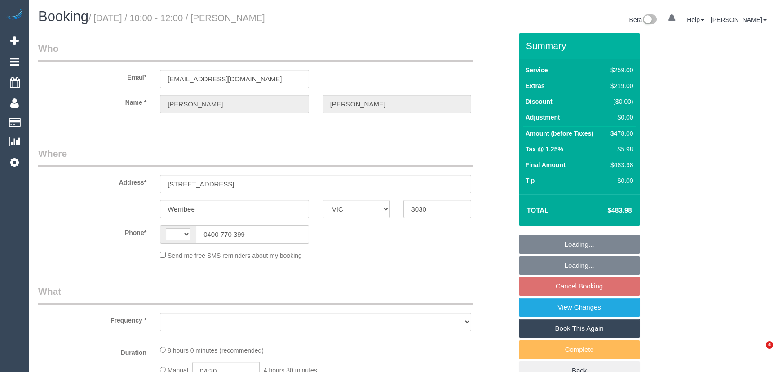
select select "VIC"
select select "string:AU"
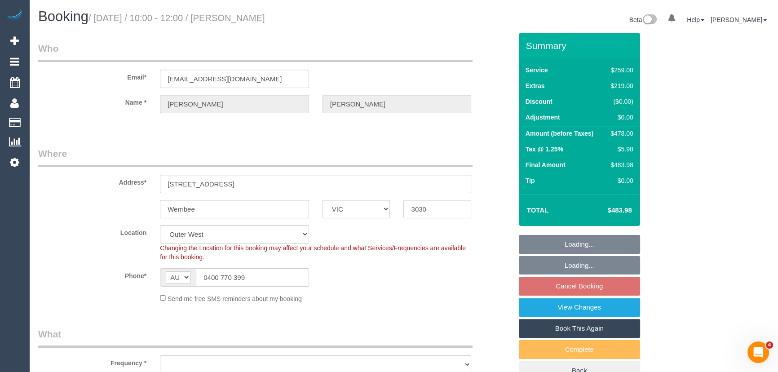
select select "object:558"
select select "string:stripe-pm_1R4Uqo2GScqysDRVj2Q7fw0T"
select select "number:27"
select select "number:14"
select select "number:19"
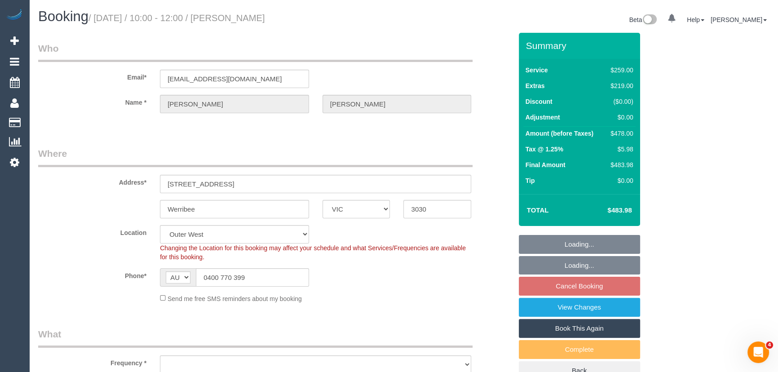
select select "number:36"
select select "number:13"
select select "object:1205"
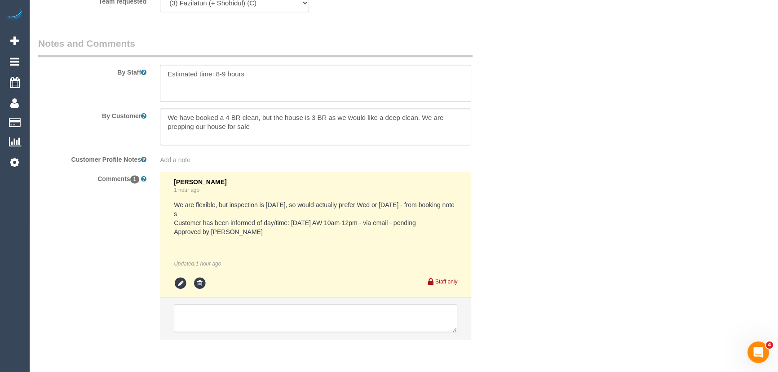
scroll to position [1529, 0]
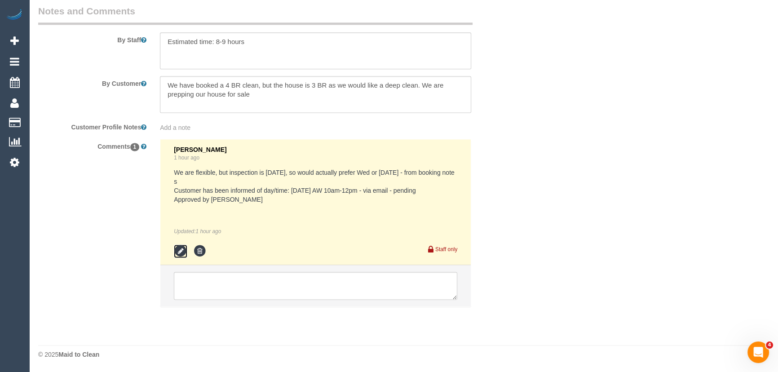
click at [177, 251] on icon at bounding box center [180, 250] width 13 height 13
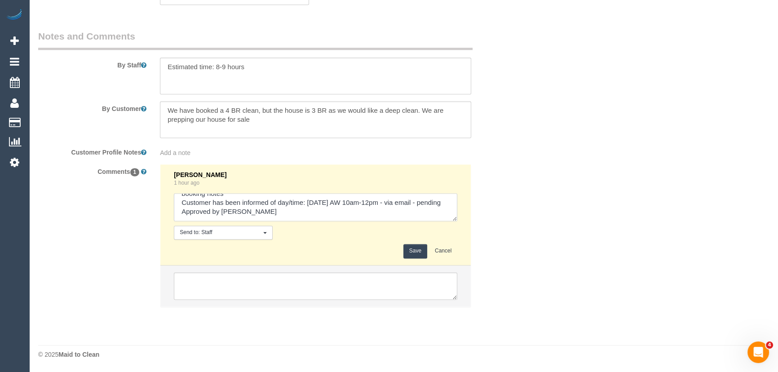
scroll to position [27, 0]
click at [218, 202] on textarea at bounding box center [316, 207] width 284 height 28
type textarea "We are flexible, but inspection is [DATE], so would actually prefer Wed or [DAT…"
click at [407, 254] on button "Save" at bounding box center [416, 251] width 24 height 14
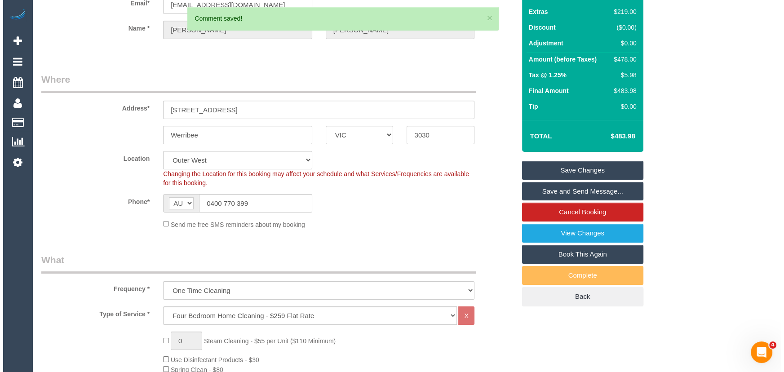
scroll to position [0, 0]
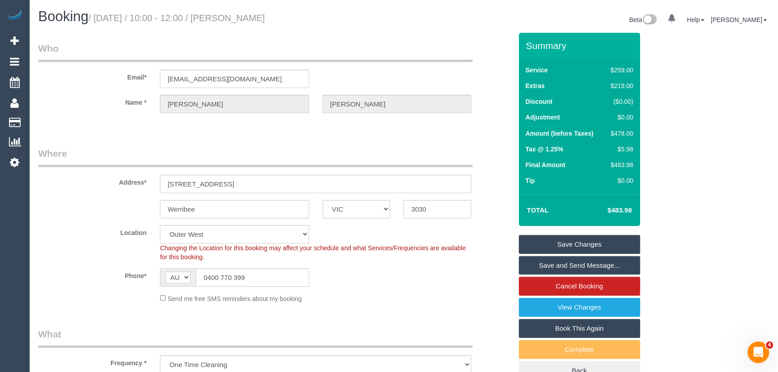
click at [577, 262] on link "Save and Send Message..." at bounding box center [579, 265] width 121 height 19
click at [577, 262] on fieldset "Save Changes Save and Send Message... Cancel Booking View Changes Book This Aga…" at bounding box center [579, 308] width 121 height 146
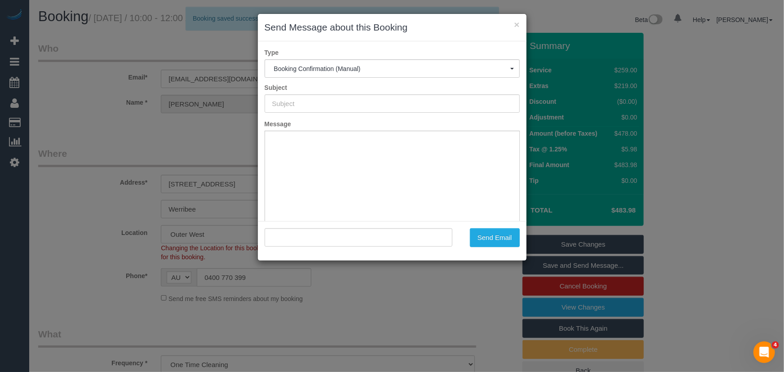
type input "Booking Confirmed"
type input ""[PERSON_NAME]" <[EMAIL_ADDRESS][DOMAIN_NAME]>"
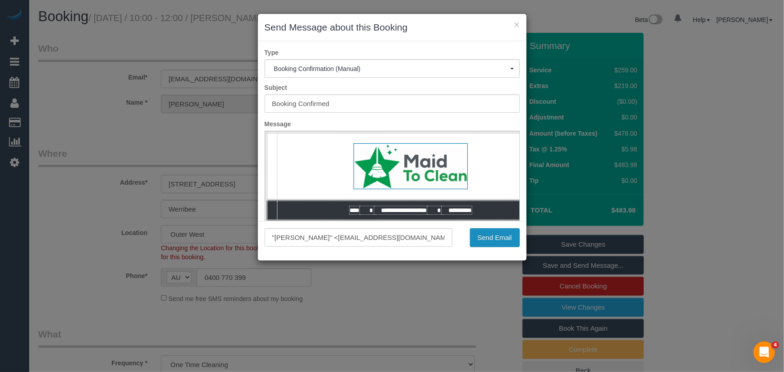
click at [487, 234] on button "Send Email" at bounding box center [495, 237] width 50 height 19
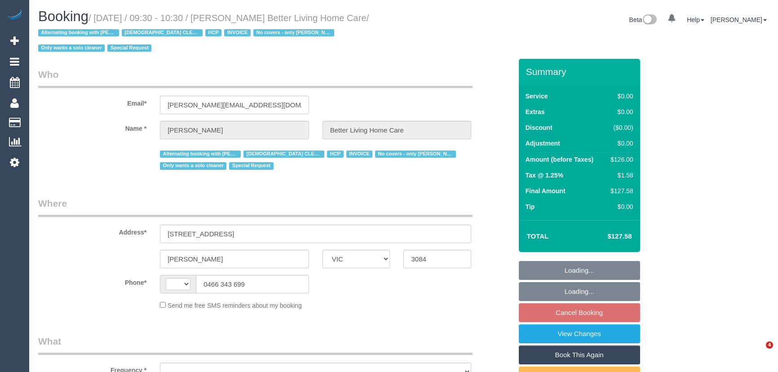
select select "VIC"
select select "string:AU"
select select "object:539"
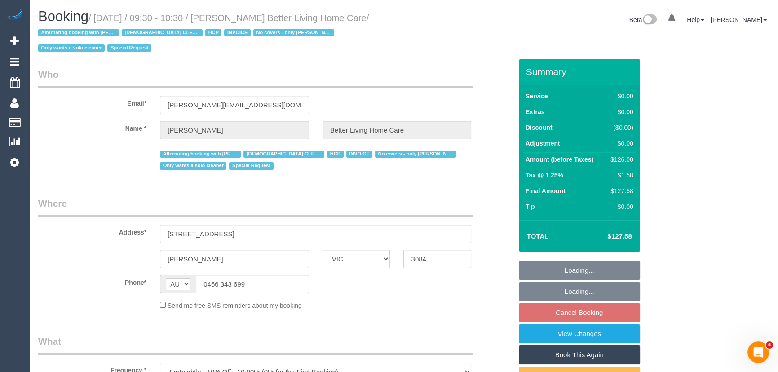
select select "120"
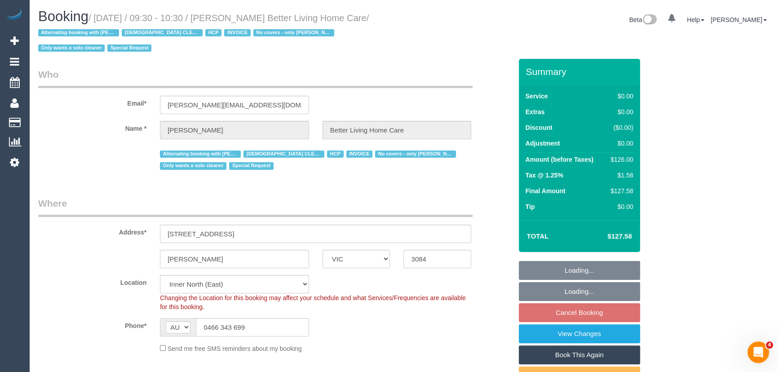
select select "object:832"
select select "number:28"
select select "number:14"
select select "number:19"
select select "number:25"
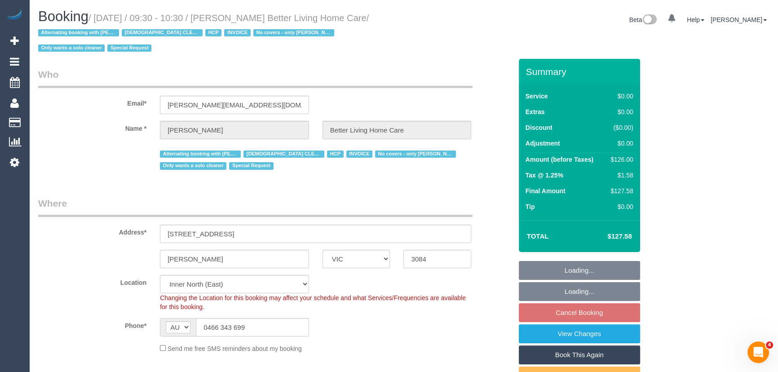
select select "number:35"
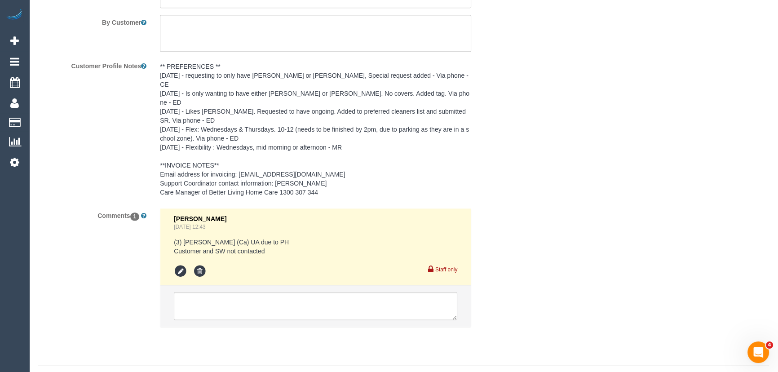
scroll to position [1367, 0]
click at [211, 291] on textarea at bounding box center [316, 305] width 284 height 28
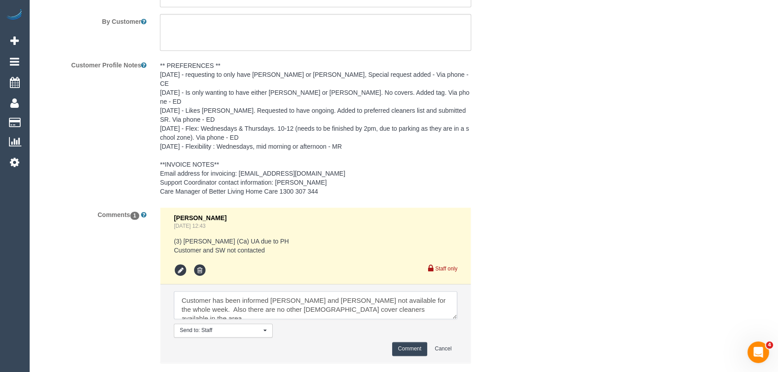
scroll to position [3, 0]
type textarea "Customer has been informed [PERSON_NAME] and [PERSON_NAME] not available for th…"
click at [407, 342] on button "Comment" at bounding box center [409, 349] width 35 height 14
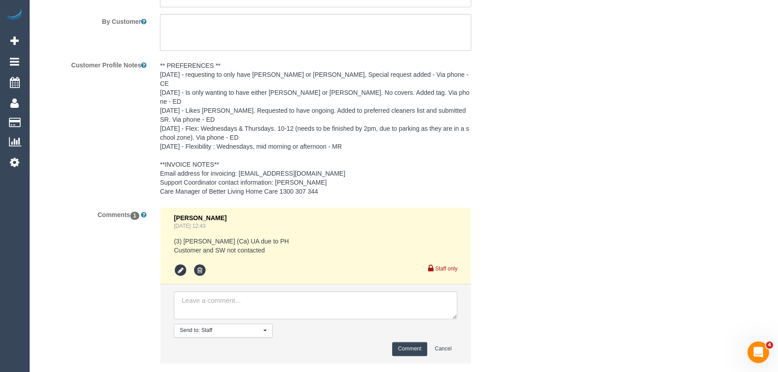
scroll to position [0, 0]
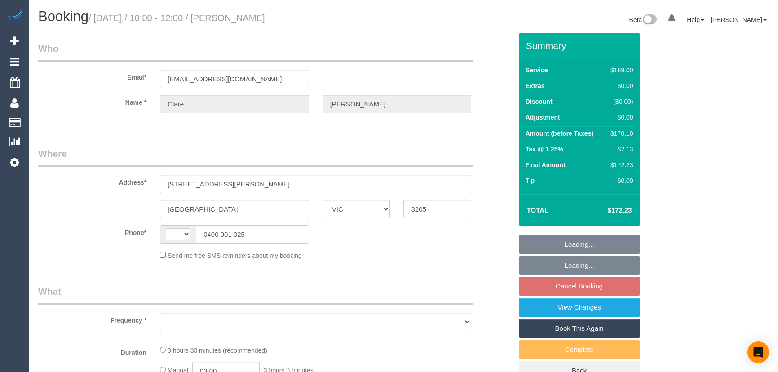
select select "VIC"
select select "string:AU"
select select "object:275"
select select "string:stripe-pm_1Ndk0D2GScqysDRVeEYibi8g"
select select "number:27"
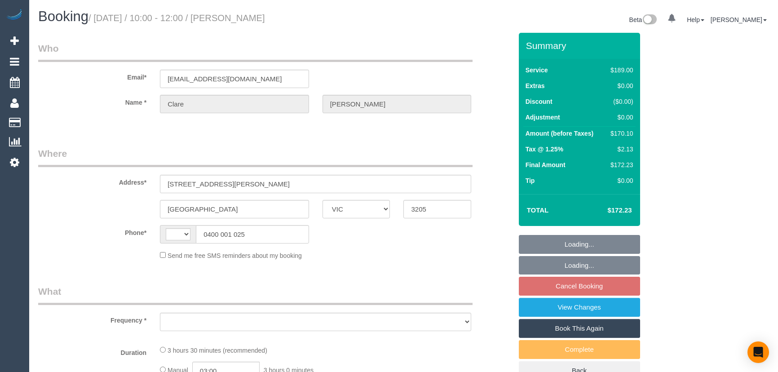
select select "number:14"
select select "number:21"
select select "number:22"
select select "number:34"
select select "number:26"
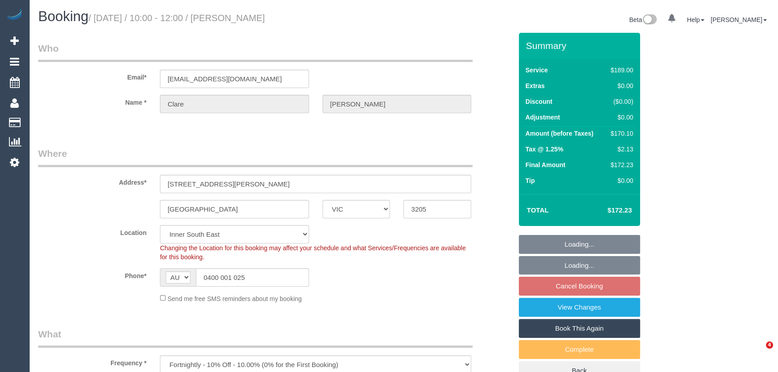
select select "object:806"
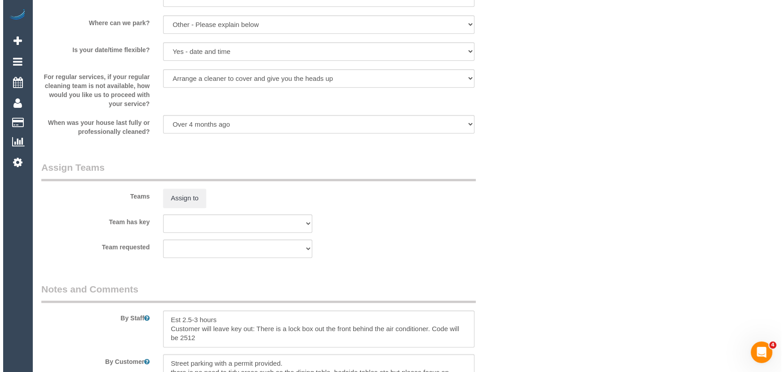
scroll to position [1266, 0]
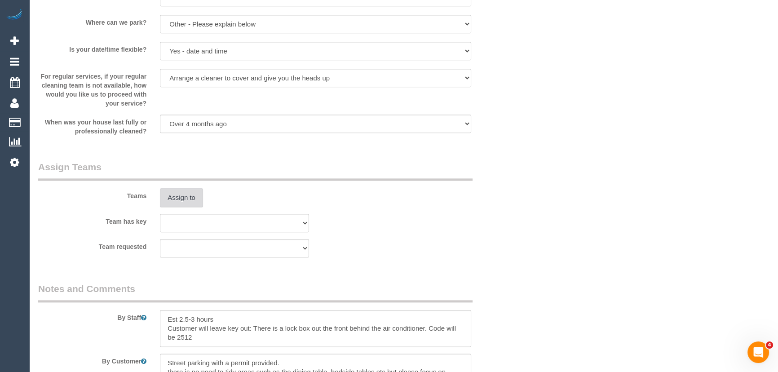
click at [180, 204] on button "Assign to" at bounding box center [181, 197] width 43 height 19
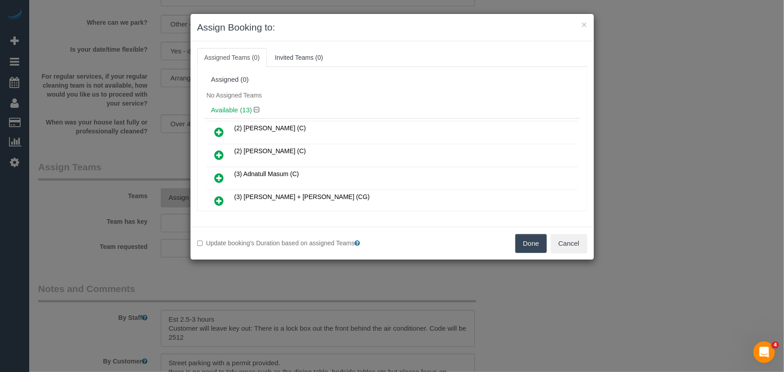
scroll to position [2273, 0]
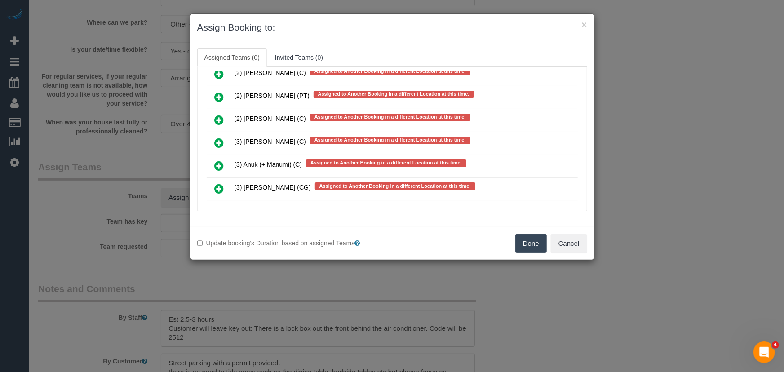
click at [218, 183] on icon at bounding box center [219, 188] width 9 height 11
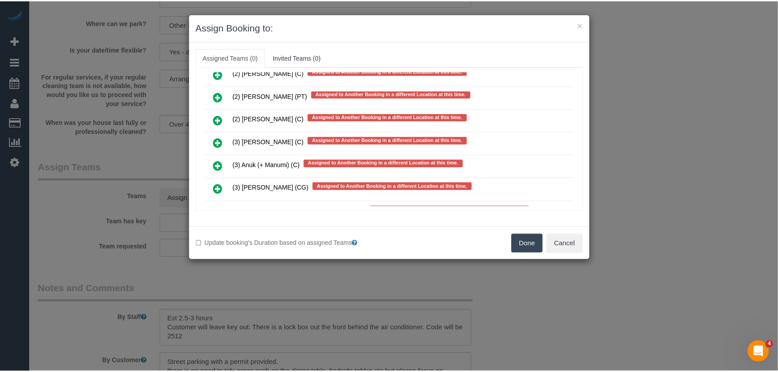
scroll to position [2298, 0]
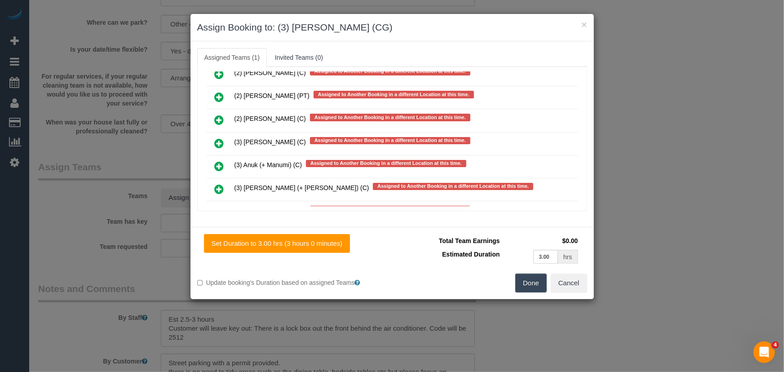
click at [526, 282] on button "Done" at bounding box center [530, 283] width 31 height 19
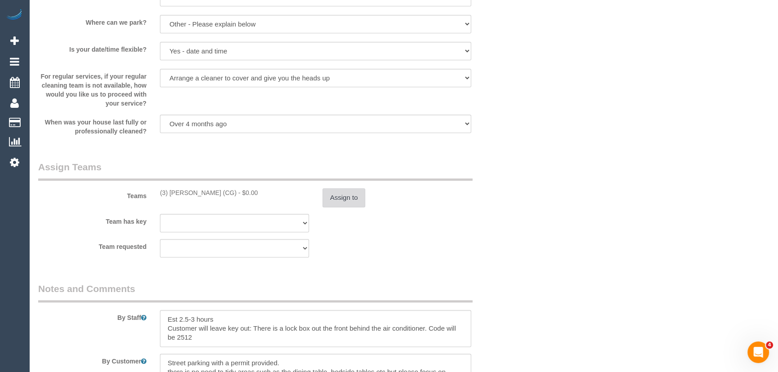
click at [351, 198] on button "Assign to" at bounding box center [344, 197] width 43 height 19
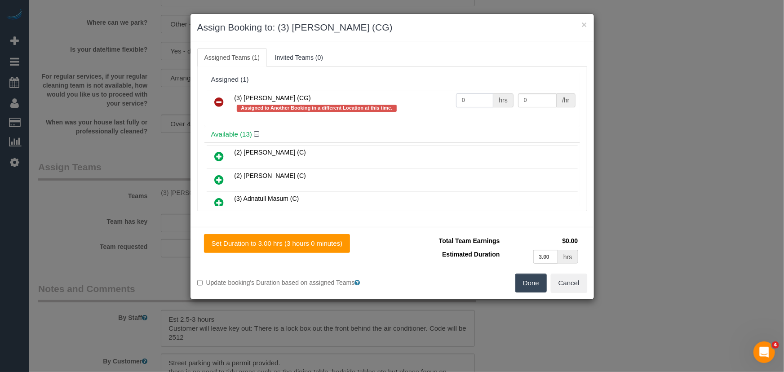
click at [475, 101] on input "0" at bounding box center [474, 100] width 37 height 14
type input "1"
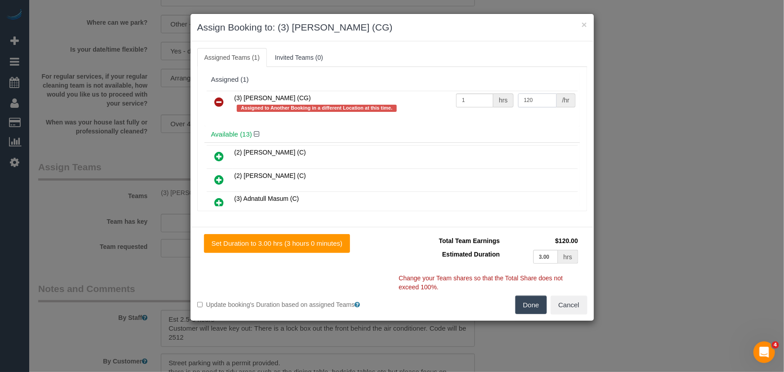
type input "120"
click at [535, 302] on button "Done" at bounding box center [530, 305] width 31 height 19
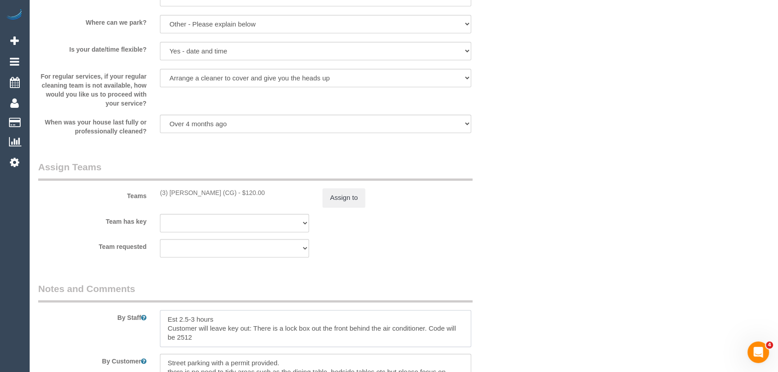
click at [164, 316] on textarea at bounding box center [315, 328] width 311 height 37
drag, startPoint x: 164, startPoint y: 316, endPoint x: 186, endPoint y: 313, distance: 21.8
click at [165, 316] on textarea at bounding box center [315, 328] width 311 height 37
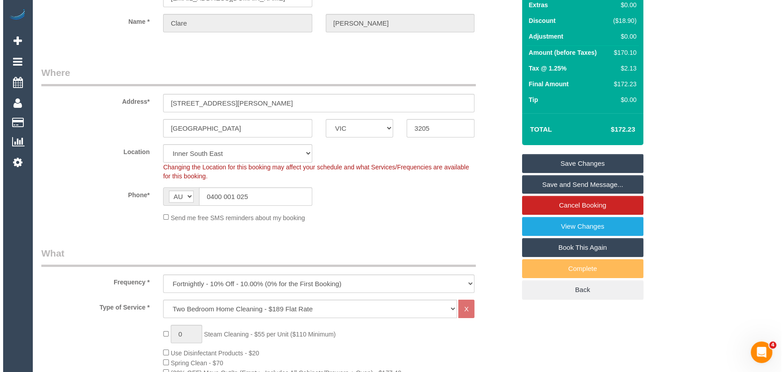
scroll to position [0, 0]
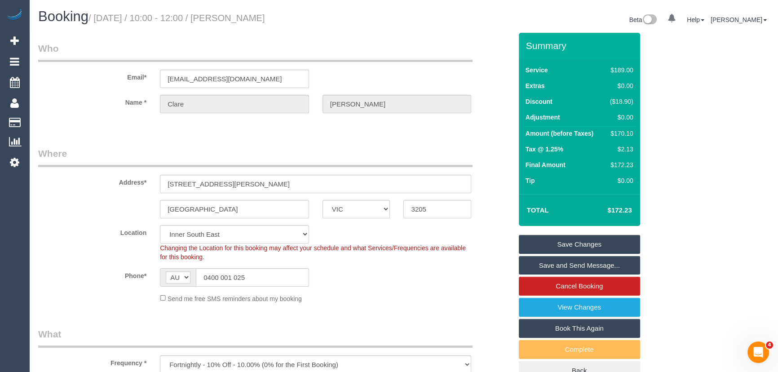
type textarea "*cover* Est 2.5-3 hours Customer will leave key out: There is a lock box out th…"
click at [263, 19] on small "/ [DATE] / 10:00 - 12:00 / [PERSON_NAME]" at bounding box center [177, 18] width 177 height 10
copy small "[PERSON_NAME]"
click at [564, 264] on link "Save and Send Message..." at bounding box center [579, 265] width 121 height 19
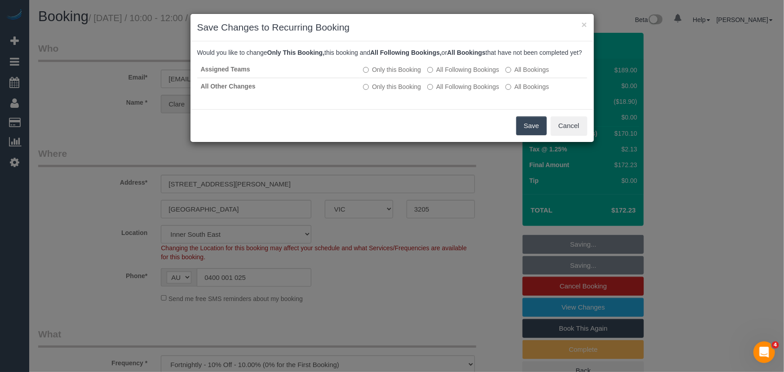
click at [528, 135] on button "Save" at bounding box center [531, 125] width 31 height 19
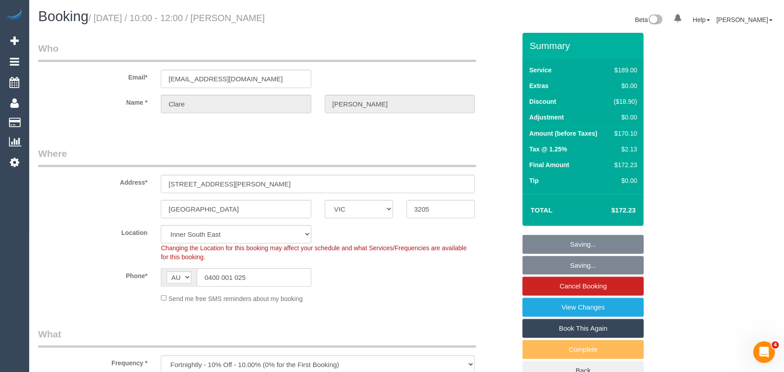
click at [528, 110] on div "Saving... Cancel" at bounding box center [393, 93] width 404 height 33
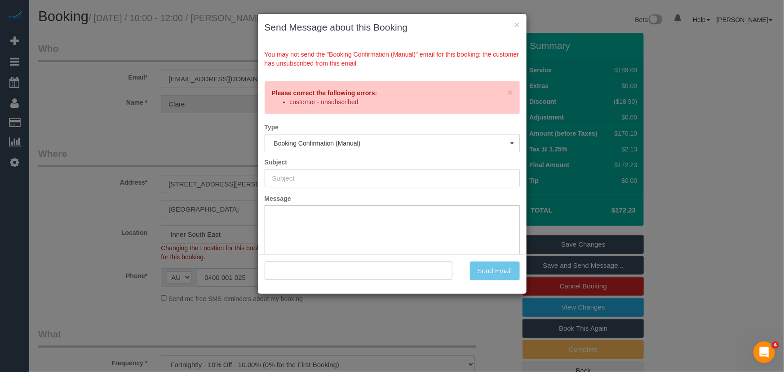
click at [98, 275] on div "× Send Message about this Booking You may not send the "Booking Confirmation (M…" at bounding box center [392, 186] width 784 height 372
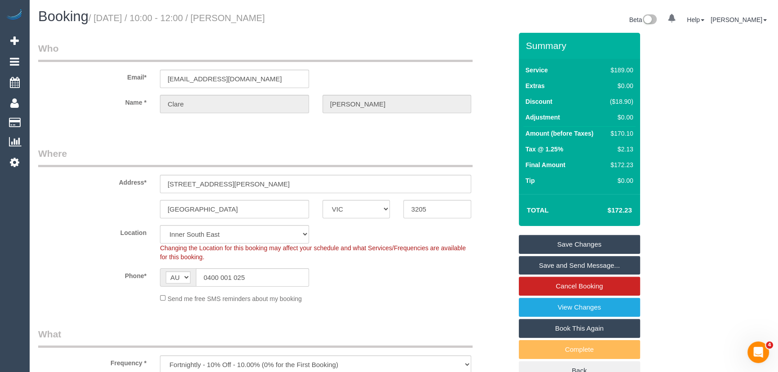
click at [548, 247] on link "Save Changes" at bounding box center [579, 244] width 121 height 19
click at [548, 247] on fieldset "Save Changes Save and Send Message... Cancel Booking View Changes Book This Aga…" at bounding box center [579, 308] width 121 height 146
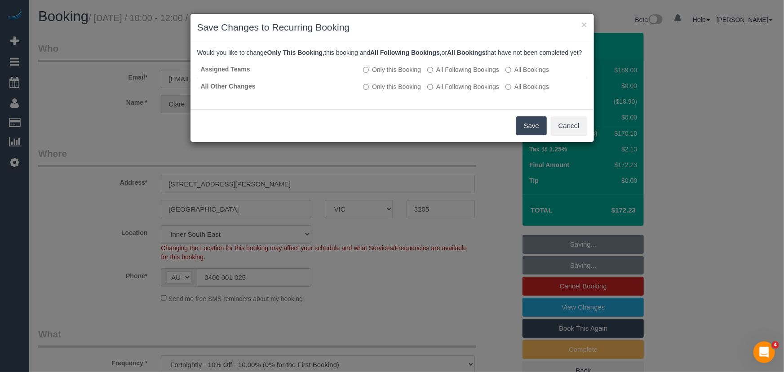
click at [524, 135] on button "Save" at bounding box center [531, 125] width 31 height 19
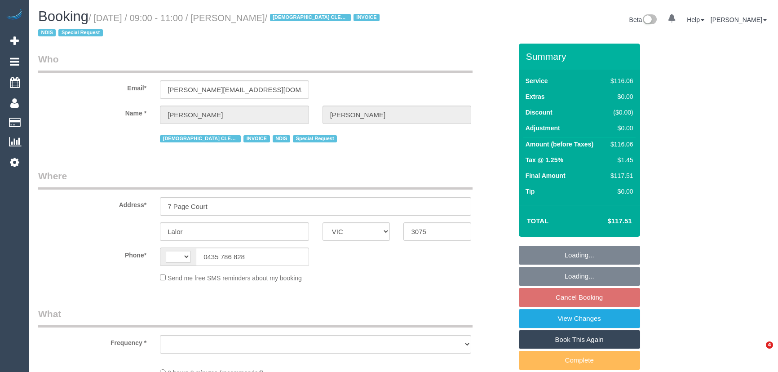
select select "VIC"
select select "string:AU"
select select "object:533"
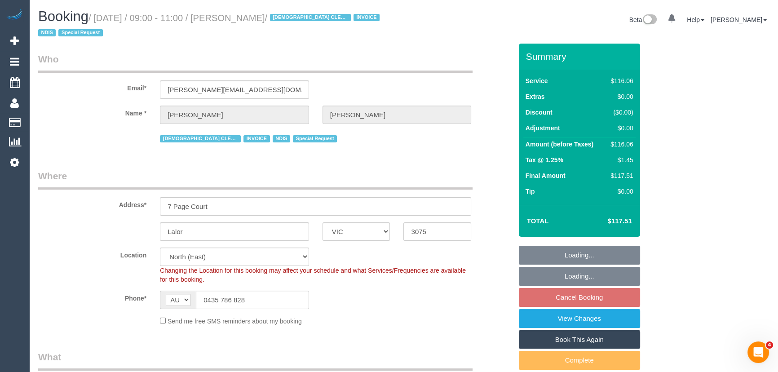
select select "number:28"
select select "number:14"
select select "number:19"
select select "number:25"
select select "number:35"
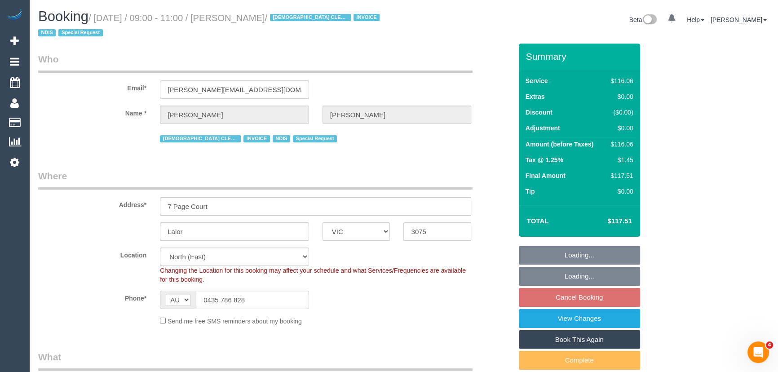
select select "object:1411"
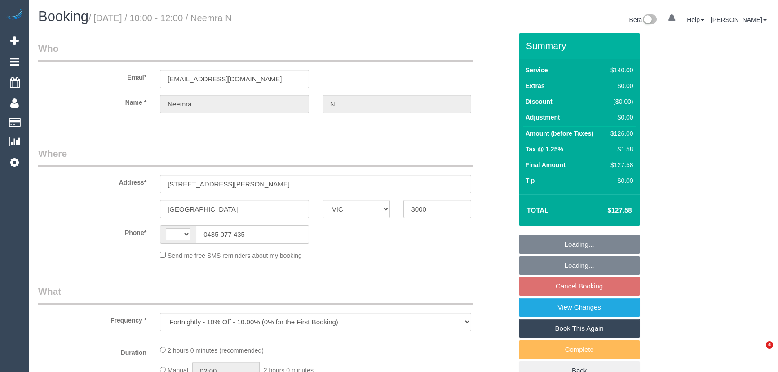
select select "VIC"
select select "string:stripe-pm_1RTY352GScqysDRVpXaAOTV3"
select select "number:28"
select select "number:14"
select select "number:20"
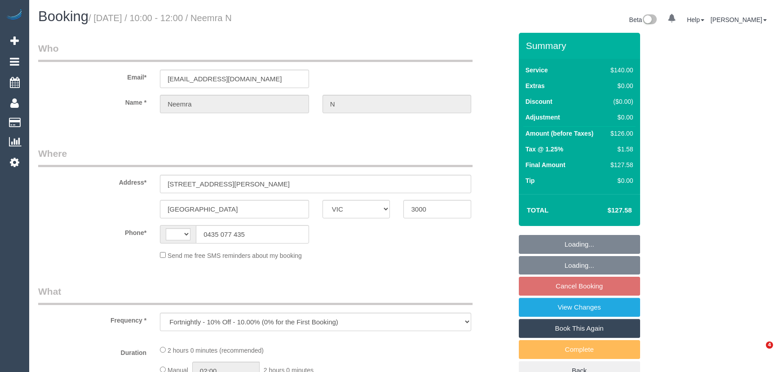
select select "number:24"
select select "number:35"
select select "number:12"
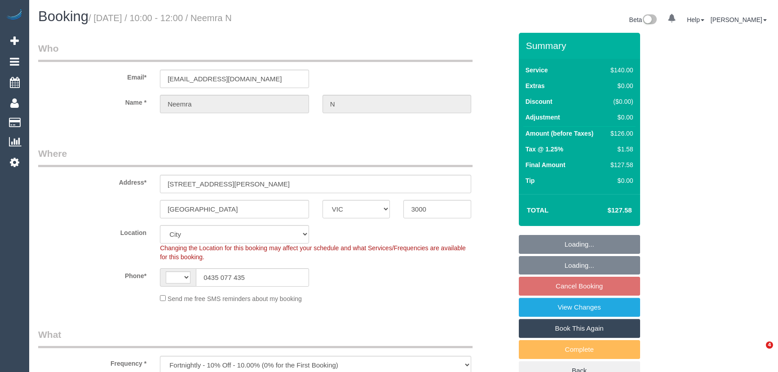
select select "object:613"
select select "string:AU"
select select "spot3"
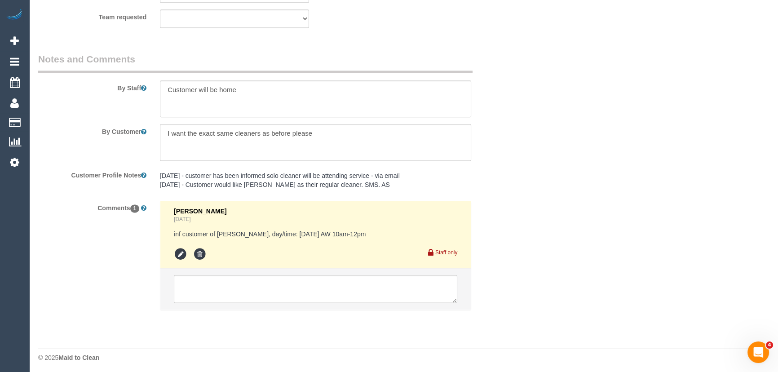
scroll to position [1410, 0]
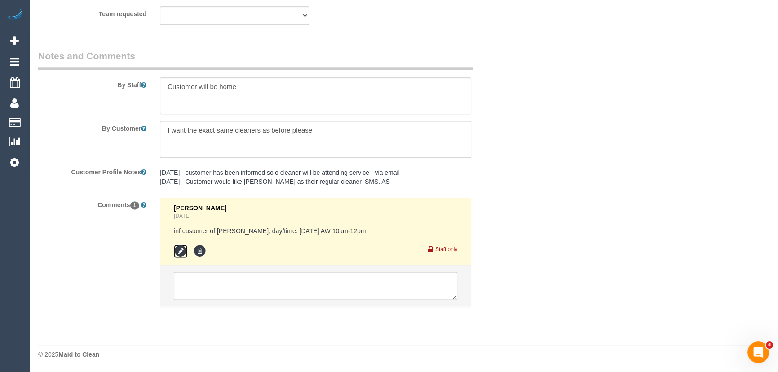
click at [179, 249] on icon at bounding box center [180, 250] width 13 height 13
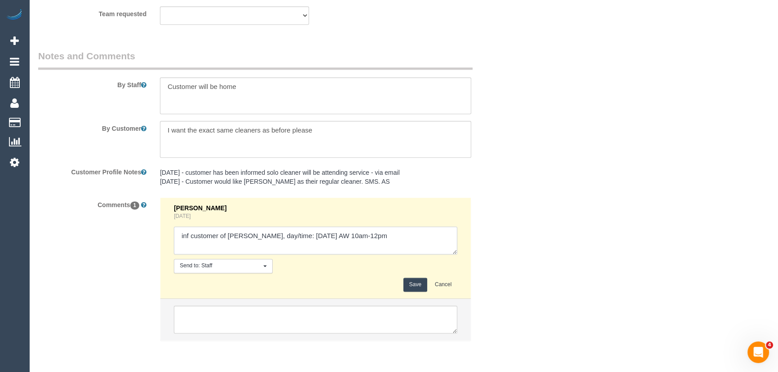
click at [386, 239] on textarea at bounding box center [316, 240] width 284 height 28
type textarea "inf customer of [PERSON_NAME], day/time: [DATE] AW 10am-12pm - via email - pend…"
click at [408, 288] on button "Save" at bounding box center [416, 285] width 24 height 14
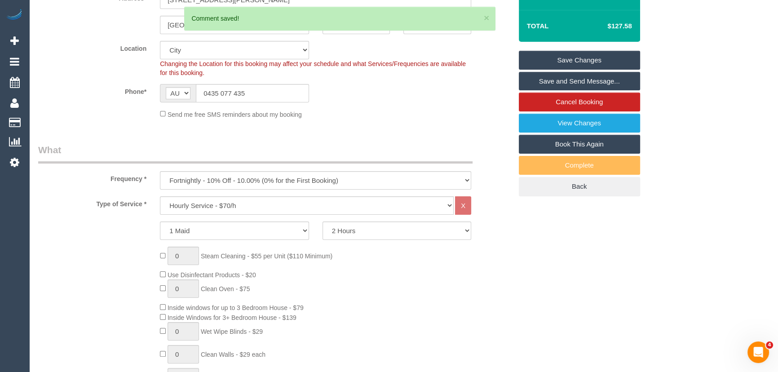
scroll to position [0, 0]
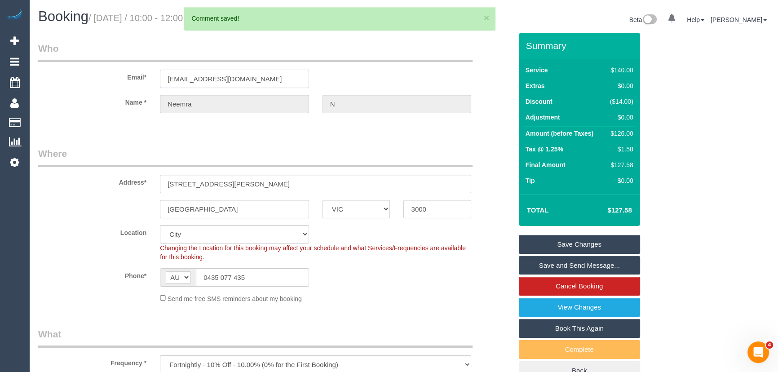
click at [259, 78] on input "[EMAIL_ADDRESS][DOMAIN_NAME]" at bounding box center [234, 79] width 149 height 18
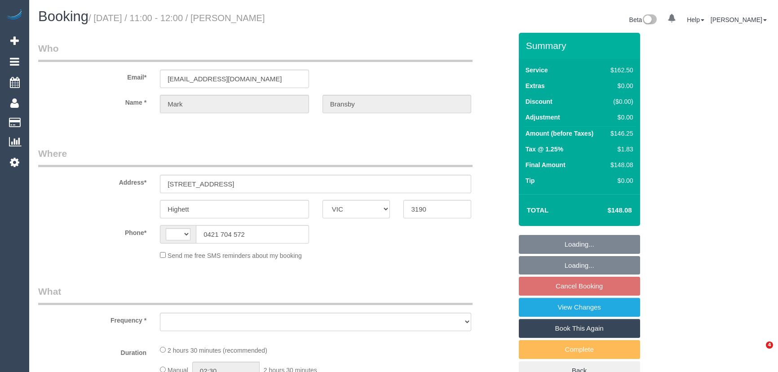
select select "VIC"
select select "string:AU"
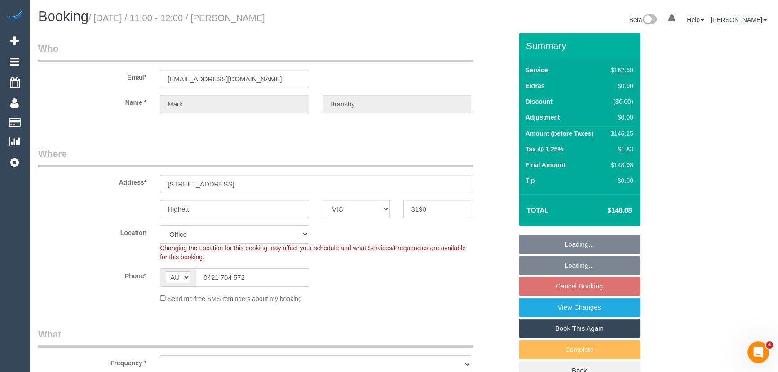
select select "object:569"
select select "string:stripe-pm_1MRPF12GScqysDRVKn9B8eWA"
select select "150"
select select "number:28"
select select "number:34"
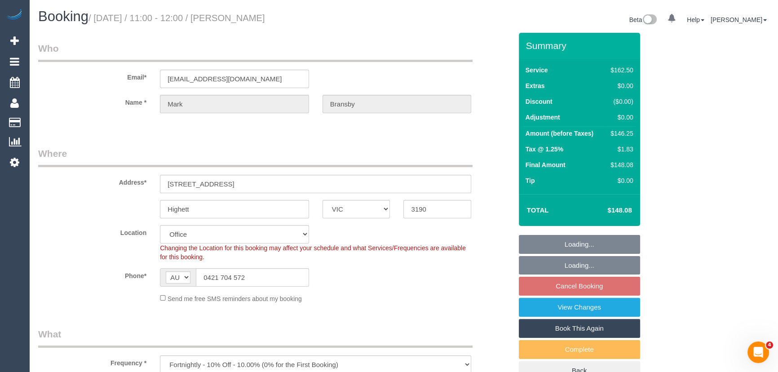
select select "object:918"
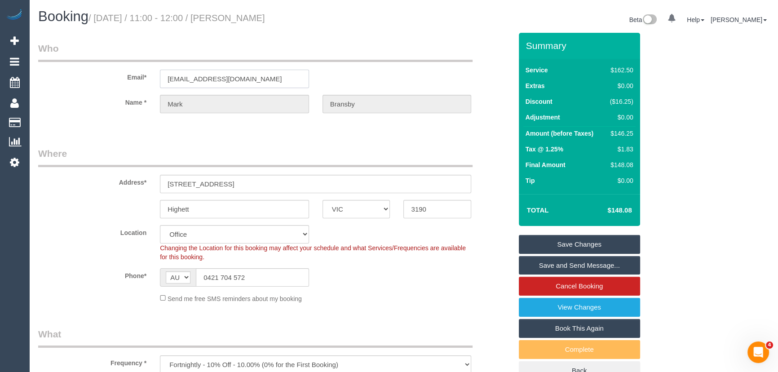
click at [248, 71] on input "[EMAIL_ADDRESS][DOMAIN_NAME]" at bounding box center [234, 79] width 149 height 18
click at [247, 72] on input "[EMAIL_ADDRESS][DOMAIN_NAME]" at bounding box center [234, 79] width 149 height 18
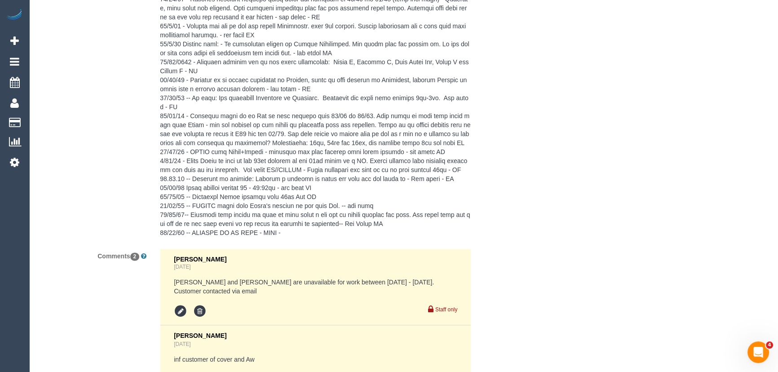
scroll to position [1920, 0]
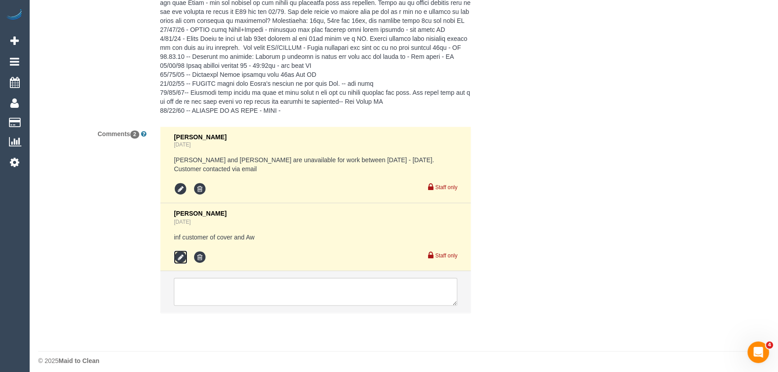
click at [180, 256] on icon at bounding box center [180, 256] width 13 height 13
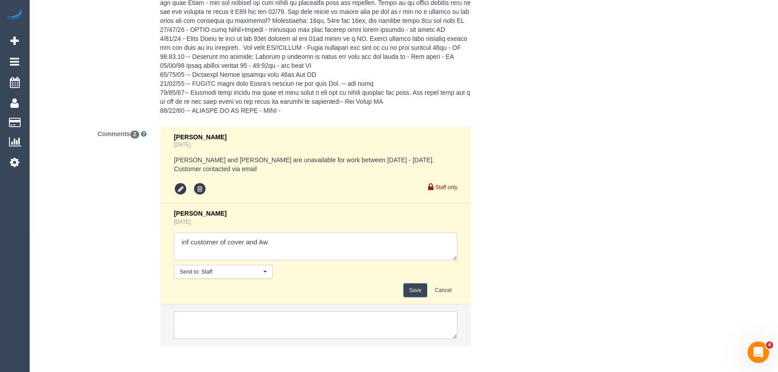
click at [280, 245] on textarea at bounding box center [316, 246] width 284 height 28
type textarea "inf customer of cover and Aw - via email - pending"
click at [412, 290] on button "Save" at bounding box center [416, 290] width 24 height 14
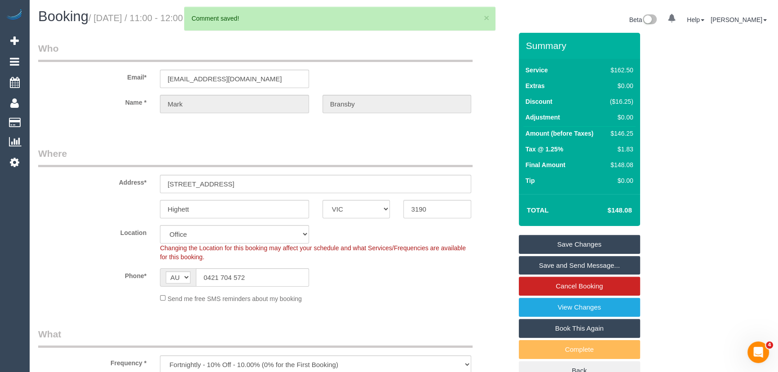
scroll to position [0, 0]
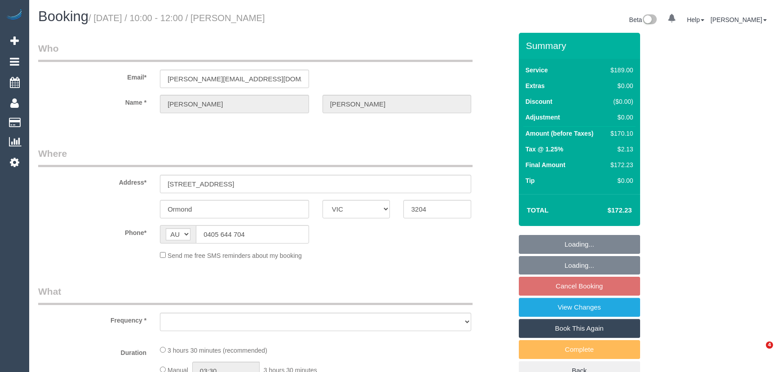
select select "VIC"
select select "number:29"
select select "number:15"
select select "number:19"
select select "number:24"
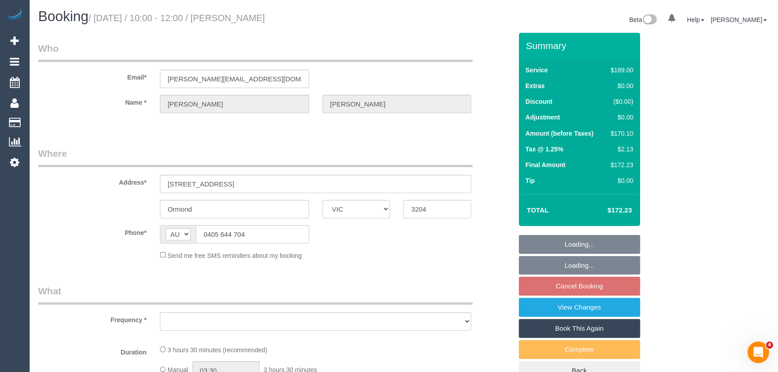
select select "number:34"
select select "number:13"
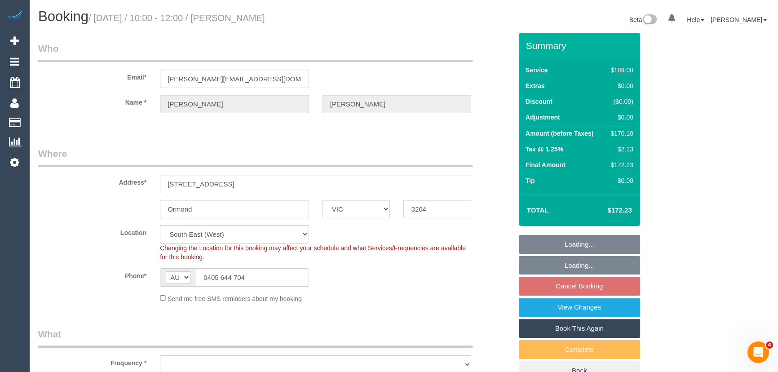
select select "object:719"
select select "spot3"
select select "object:1347"
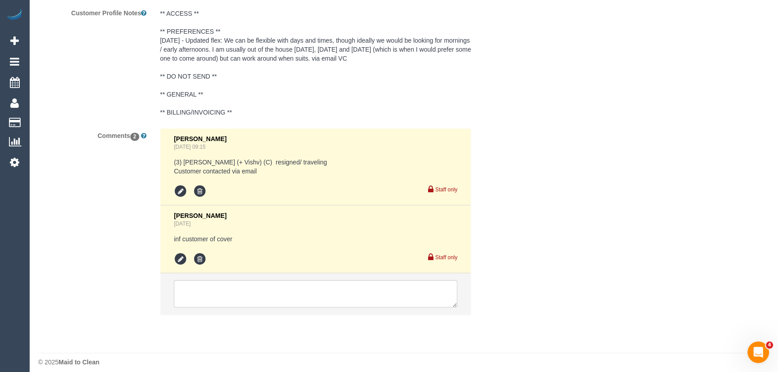
scroll to position [1618, 0]
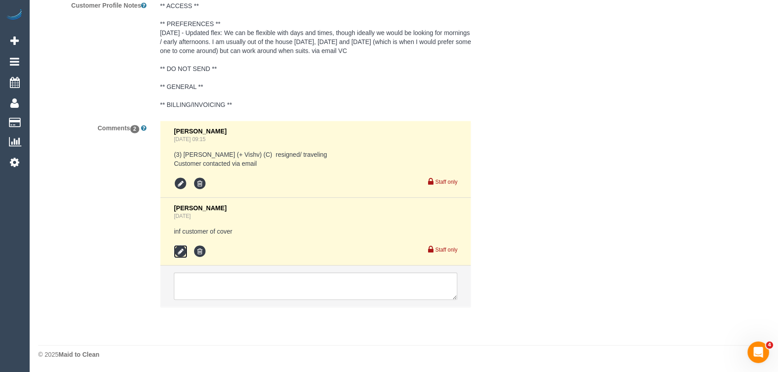
click at [178, 253] on icon at bounding box center [180, 251] width 13 height 13
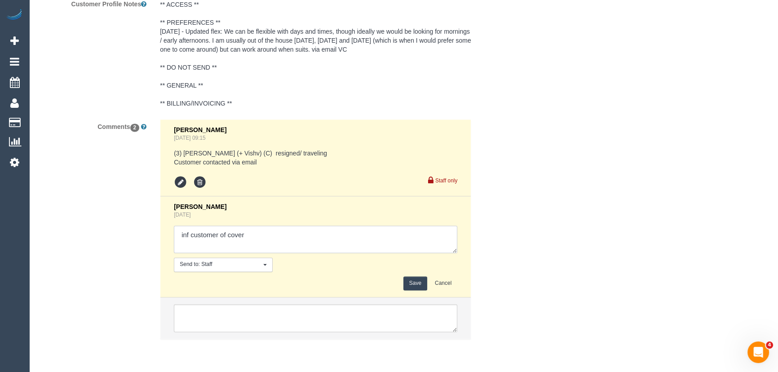
click at [265, 235] on textarea at bounding box center [316, 240] width 284 height 28
type textarea "inf customer of cover - via email"
click at [413, 285] on button "Save" at bounding box center [416, 283] width 24 height 14
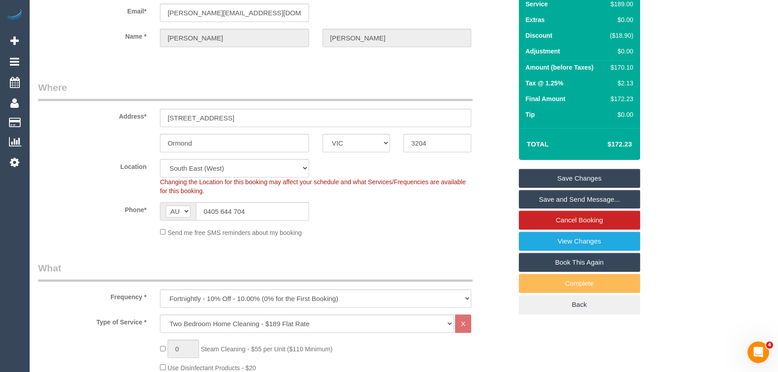
scroll to position [0, 0]
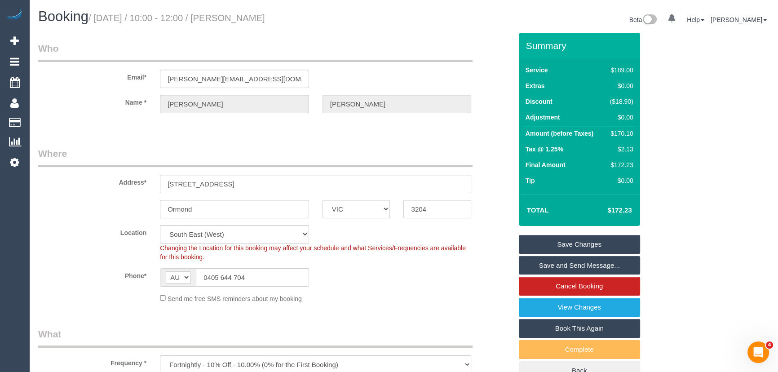
click at [265, 20] on small "/ September 23, 2025 / 10:00 - 12:00 / Shannon Hadley" at bounding box center [177, 18] width 177 height 10
copy small "[PERSON_NAME]"
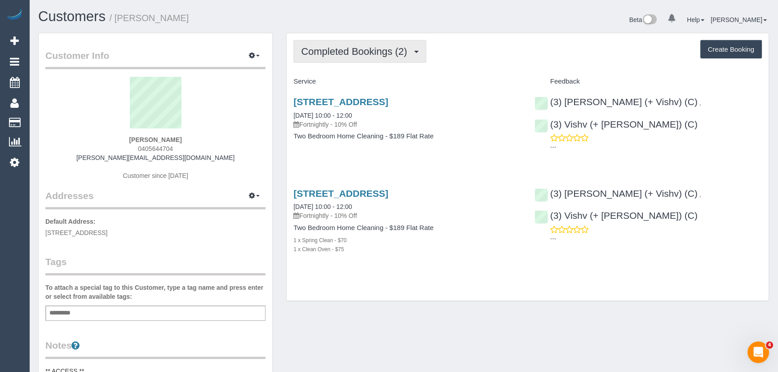
click at [381, 58] on button "Completed Bookings (2)" at bounding box center [359, 51] width 133 height 23
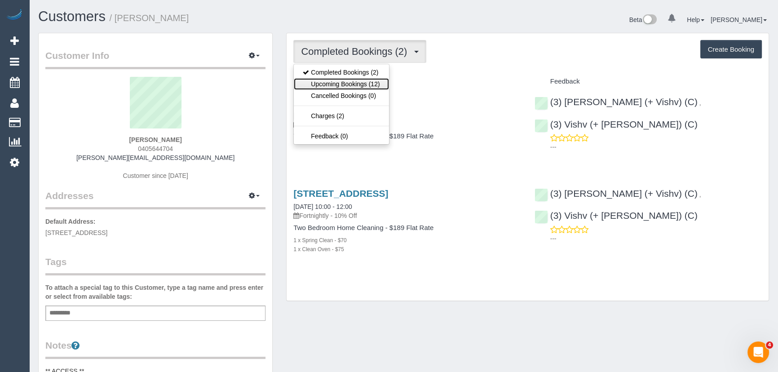
click at [381, 83] on link "Upcoming Bookings (12)" at bounding box center [341, 84] width 95 height 12
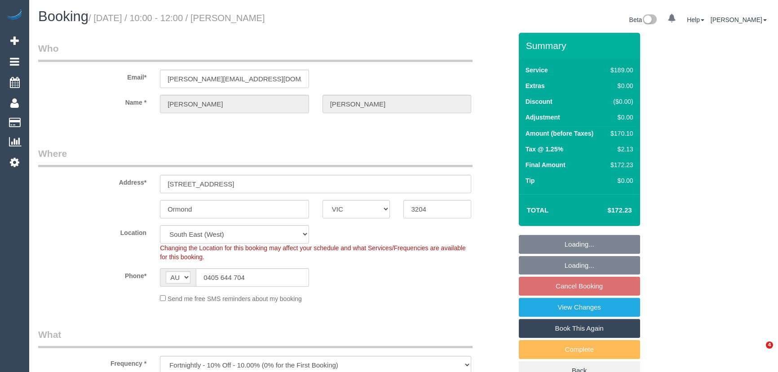
select select "VIC"
select select "number:29"
select select "number:15"
select select "number:19"
select select "number:24"
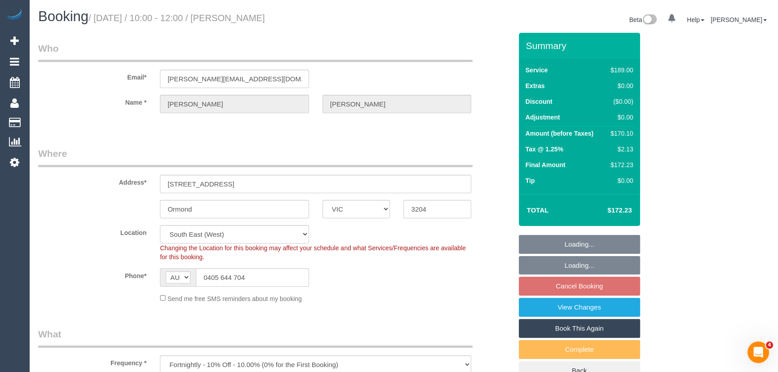
select select "number:34"
select select "number:13"
select select "object:823"
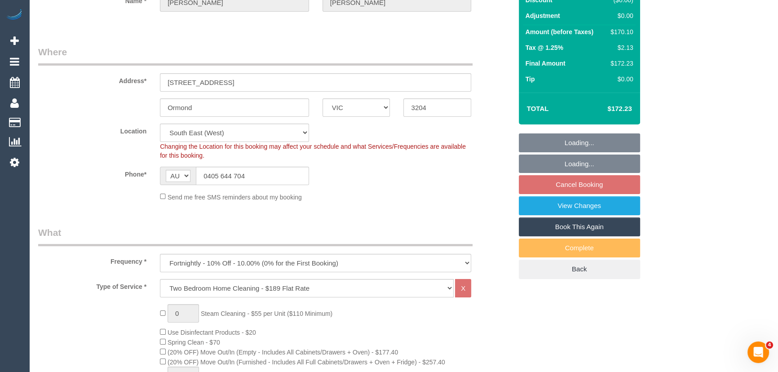
select select "spot3"
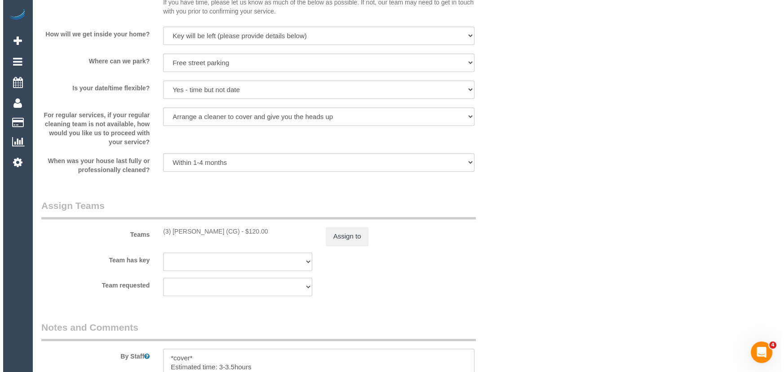
scroll to position [1184, 0]
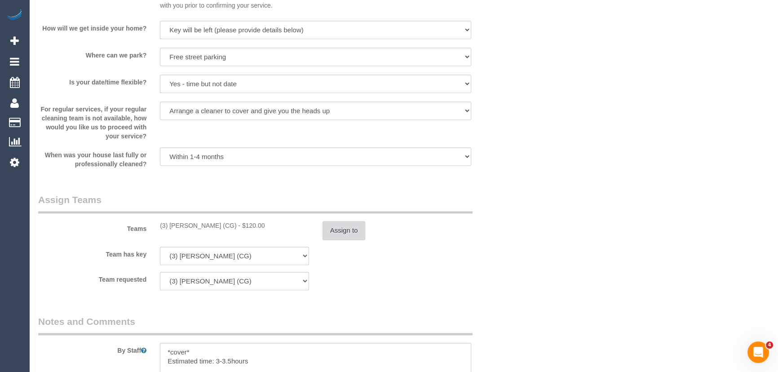
click at [337, 234] on button "Assign to" at bounding box center [344, 230] width 43 height 19
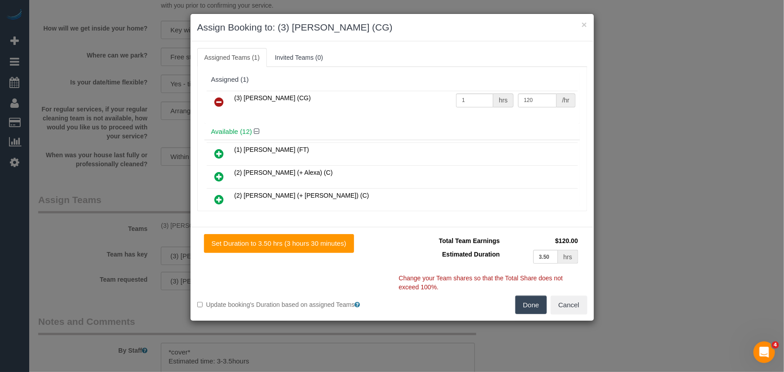
click at [217, 100] on icon at bounding box center [219, 102] width 9 height 11
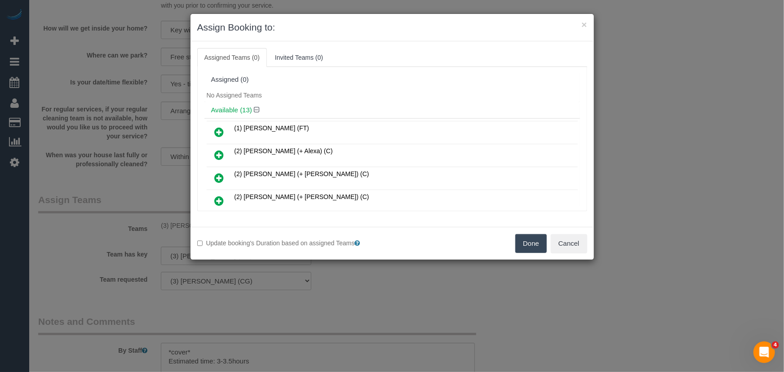
scroll to position [1981, 0]
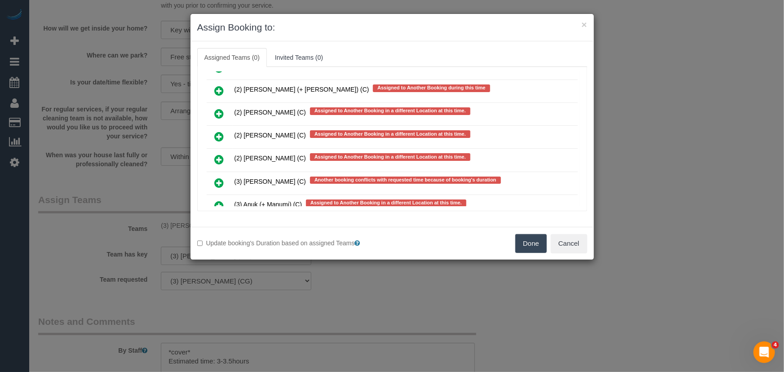
click at [221, 177] on icon at bounding box center [219, 182] width 9 height 11
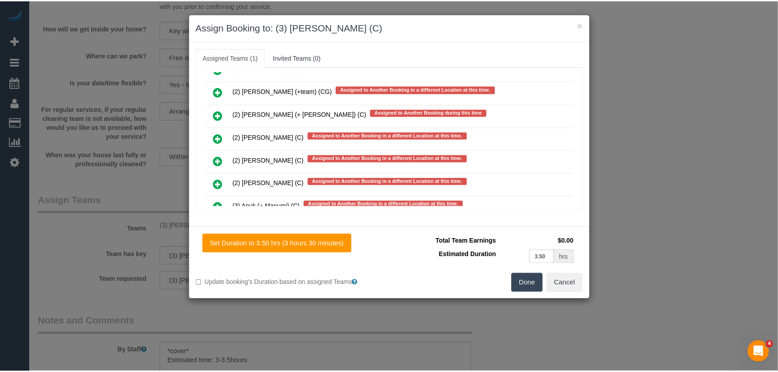
scroll to position [2005, 0]
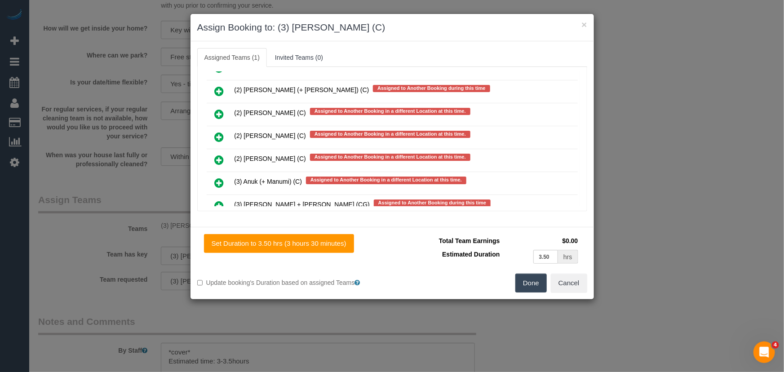
click at [525, 287] on button "Done" at bounding box center [530, 283] width 31 height 19
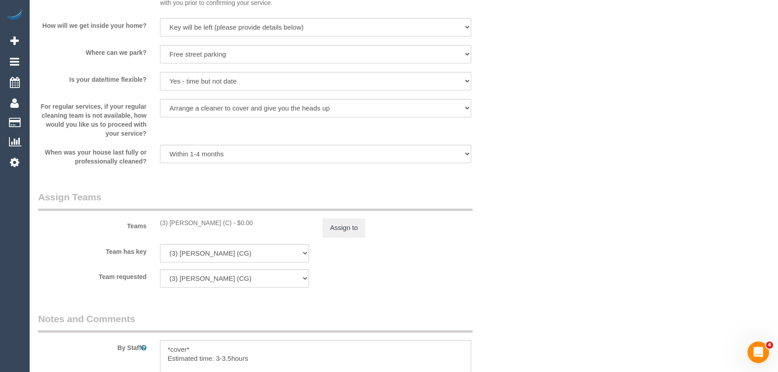
scroll to position [1266, 0]
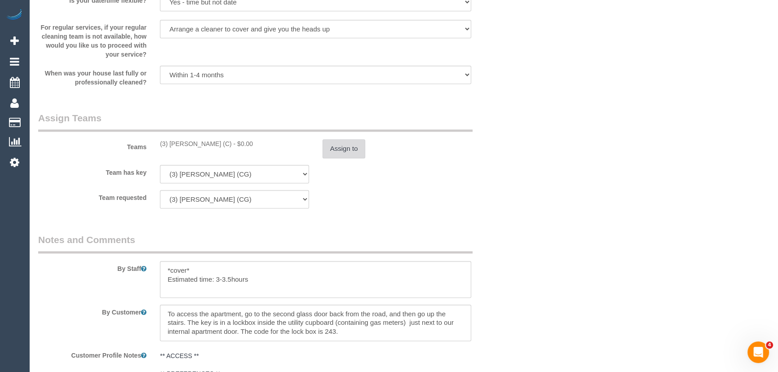
click at [349, 151] on button "Assign to" at bounding box center [344, 148] width 43 height 19
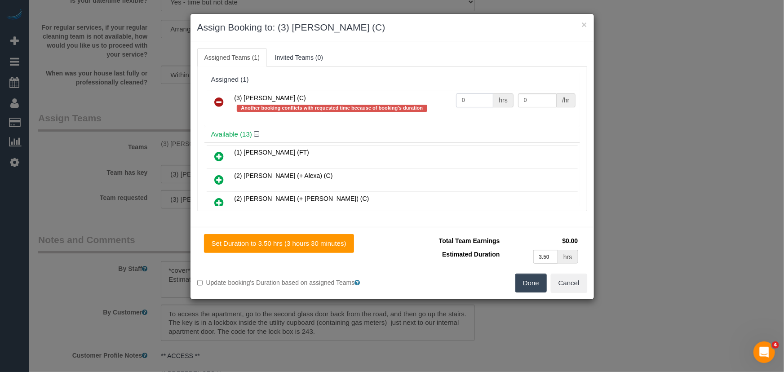
click at [478, 98] on input "0" at bounding box center [474, 100] width 37 height 14
type input "1"
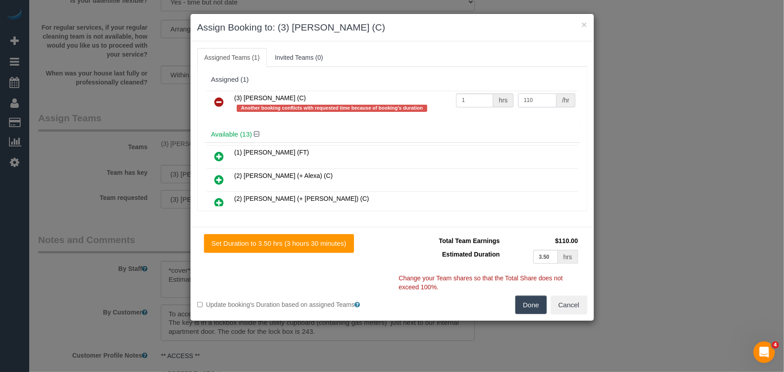
type input "110"
click at [534, 306] on button "Done" at bounding box center [530, 305] width 31 height 19
click at [534, 306] on div "Done Cancel" at bounding box center [493, 305] width 202 height 19
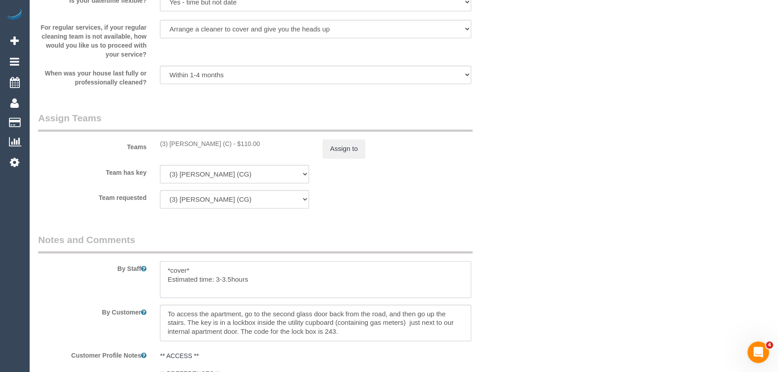
click at [193, 270] on textarea at bounding box center [315, 279] width 311 height 37
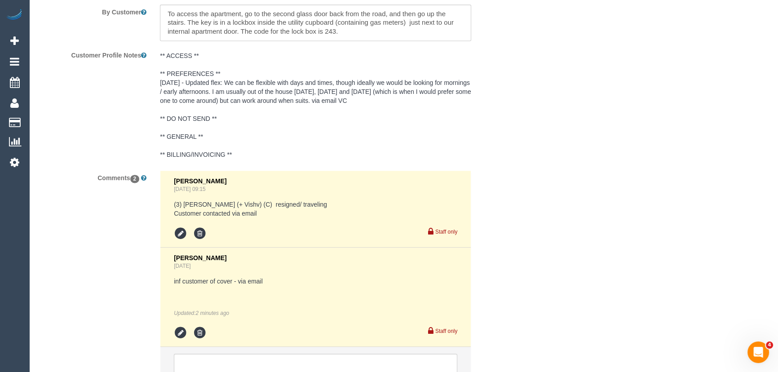
scroll to position [1634, 0]
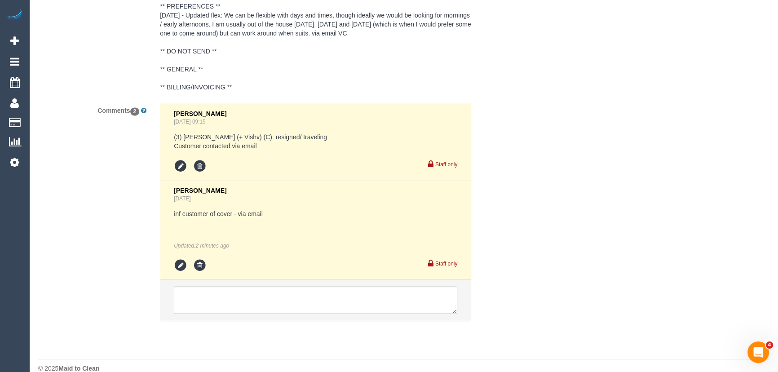
type textarea "Estimated time: 3-3.5hours"
click at [204, 268] on icon at bounding box center [199, 265] width 13 height 13
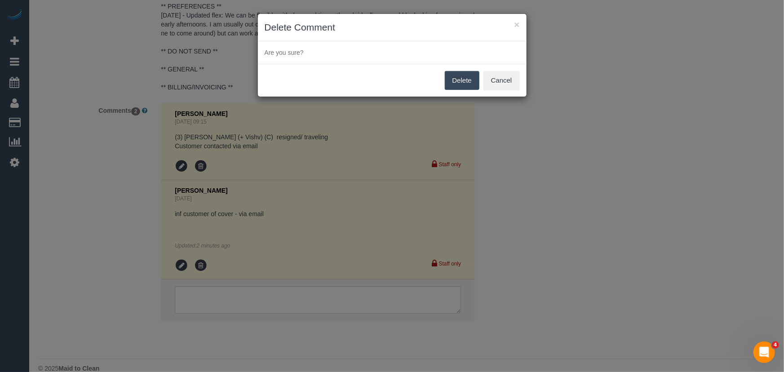
click at [470, 81] on button "Delete" at bounding box center [462, 80] width 35 height 19
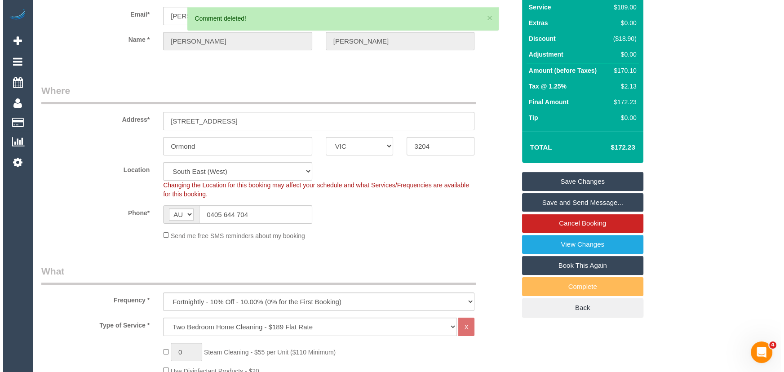
scroll to position [0, 0]
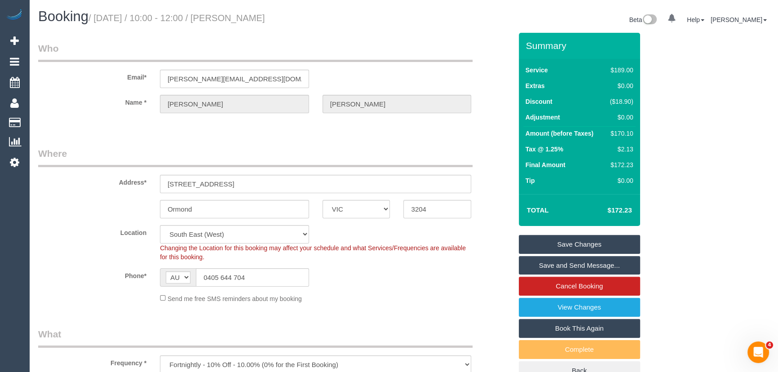
click at [260, 18] on small "/ September 23, 2025 / 10:00 - 12:00 / Shannon Hadley" at bounding box center [177, 18] width 177 height 10
copy small "Shannon Hadley"
click at [554, 268] on link "Save and Send Message..." at bounding box center [579, 265] width 121 height 19
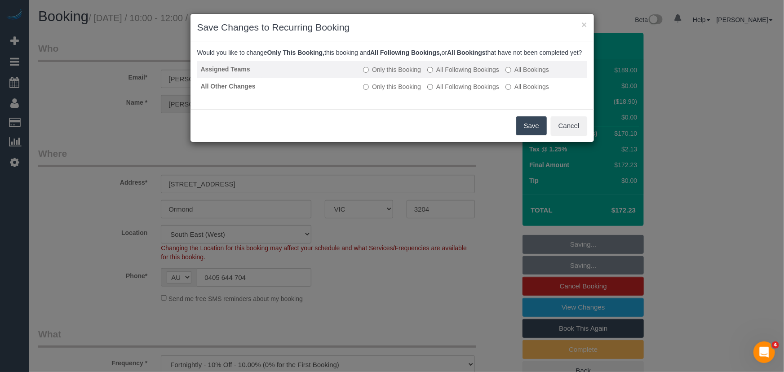
click at [474, 74] on label "All Following Bookings" at bounding box center [463, 69] width 72 height 9
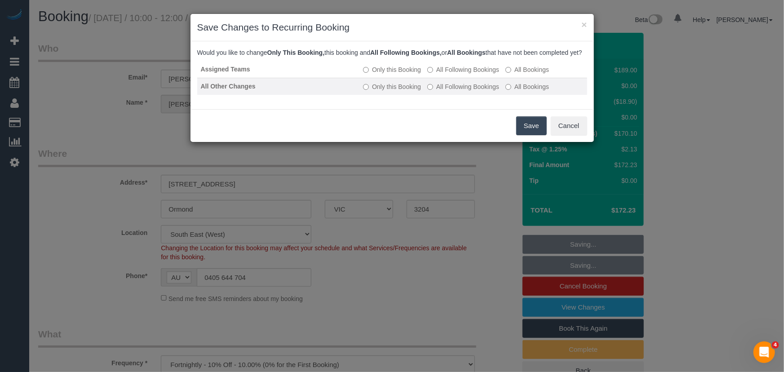
click at [467, 91] on label "All Following Bookings" at bounding box center [463, 86] width 72 height 9
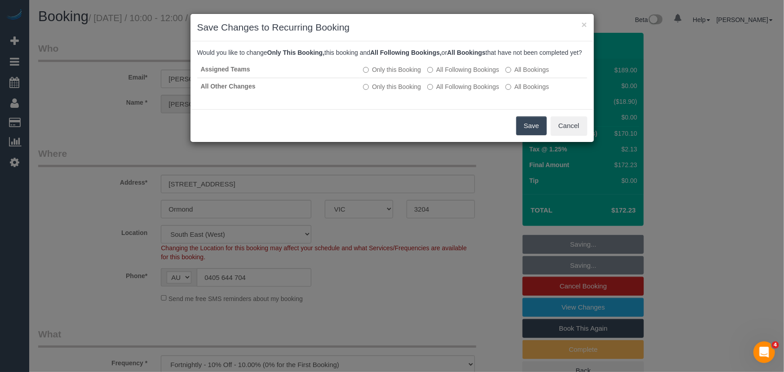
click at [536, 135] on button "Save" at bounding box center [531, 125] width 31 height 19
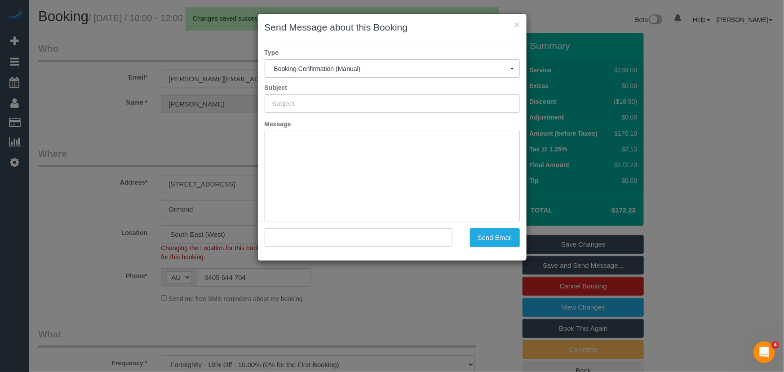
type input "Booking Confirmed"
type input ""Shannon Hadley" <shannon.hadley4@gmail.com>"
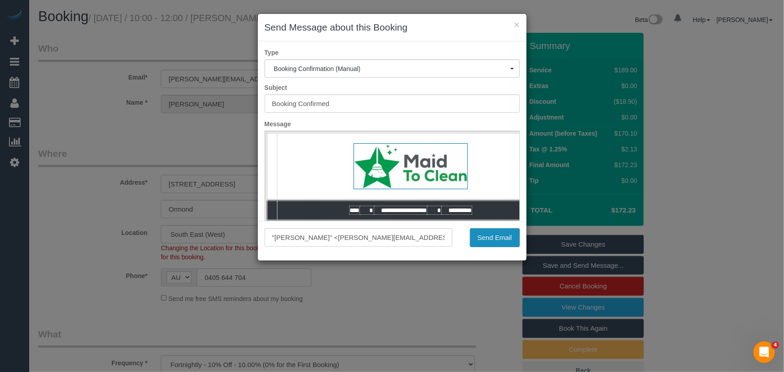
click at [490, 241] on button "Send Email" at bounding box center [495, 237] width 50 height 19
click at [490, 241] on div "Send Email" at bounding box center [492, 237] width 67 height 19
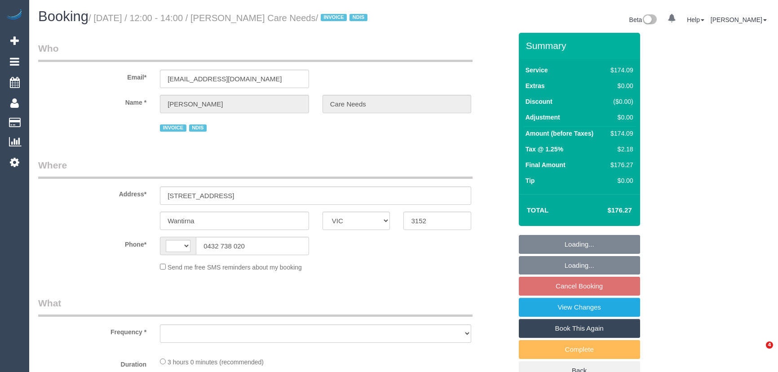
select select "VIC"
select select "string:AU"
select select "object:564"
select select "180"
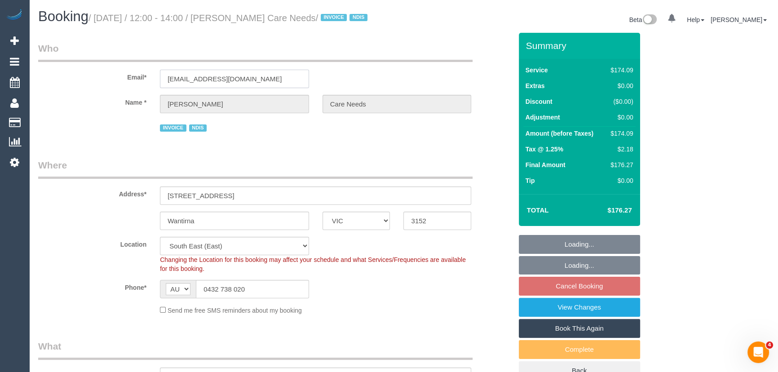
click at [249, 88] on input "[EMAIL_ADDRESS][DOMAIN_NAME]" at bounding box center [234, 79] width 149 height 18
select select "object:776"
click at [249, 88] on input "[EMAIL_ADDRESS][DOMAIN_NAME]" at bounding box center [234, 79] width 149 height 18
select select "number:29"
select select "number:14"
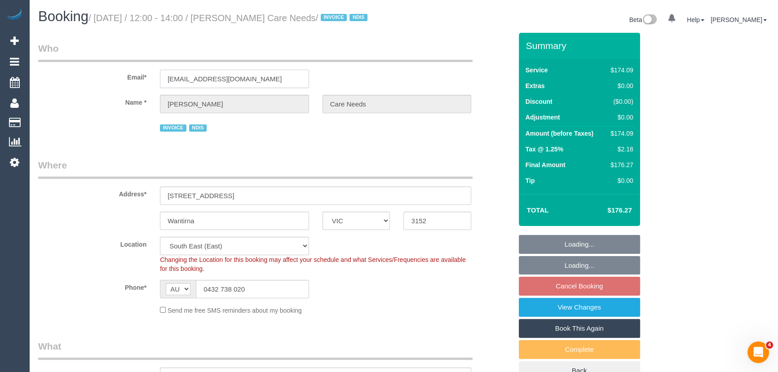
select select "number:19"
select select "number:25"
select select "number:35"
click at [249, 88] on input "[EMAIL_ADDRESS][DOMAIN_NAME]" at bounding box center [234, 79] width 149 height 18
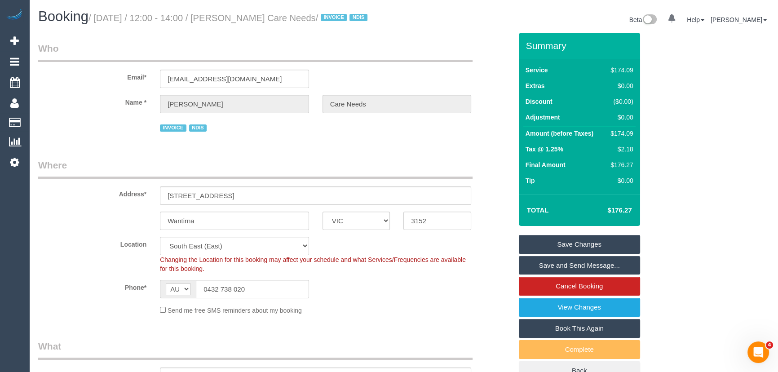
click at [567, 274] on link "Save and Send Message..." at bounding box center [579, 265] width 121 height 19
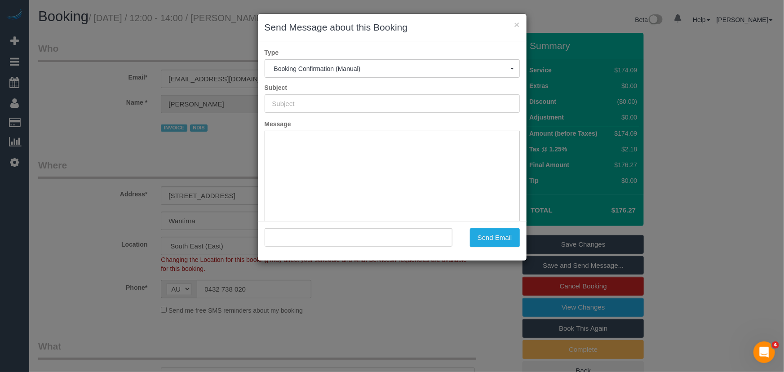
type input "Booking Confirmed"
type input ""[PERSON_NAME] Care Needs" <[EMAIL_ADDRESS][DOMAIN_NAME]>"
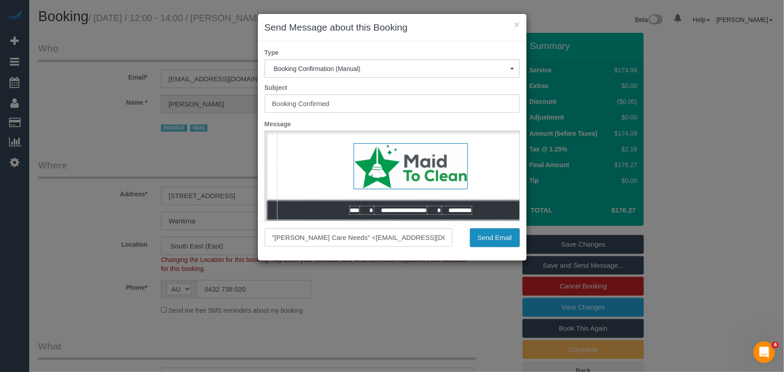
click at [491, 239] on button "Send Email" at bounding box center [495, 237] width 50 height 19
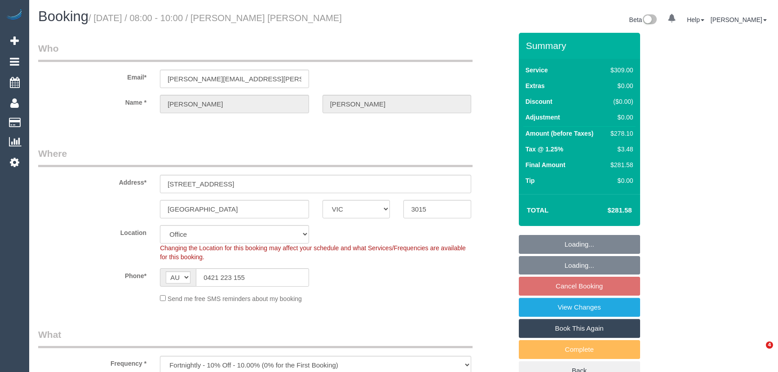
select select "VIC"
select select "number:28"
select select "number:16"
select select "number:19"
select select "number:22"
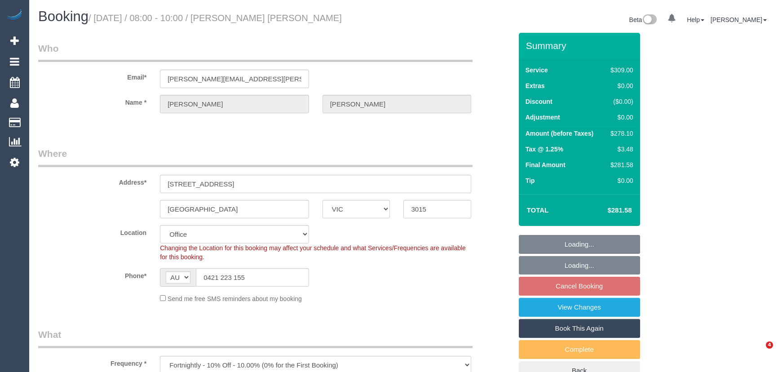
select select "number:34"
select select "number:26"
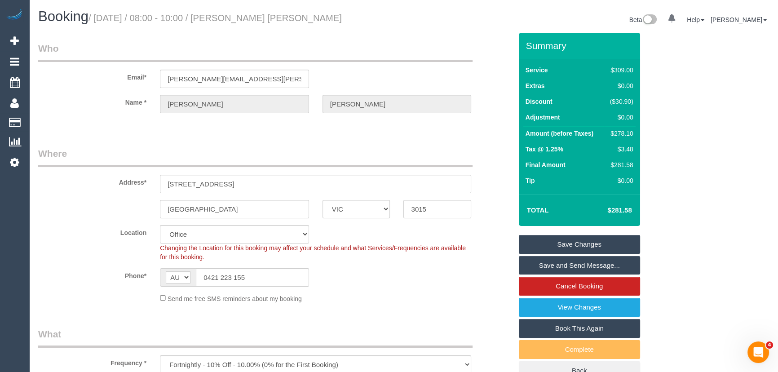
scroll to position [40, 0]
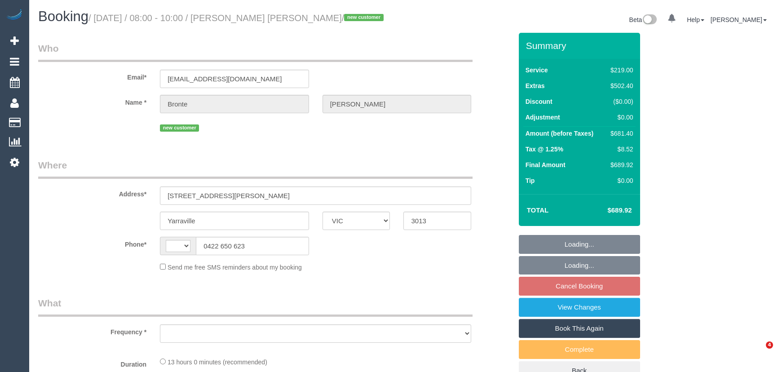
select select "VIC"
select select "object:350"
select select "string:AU"
select select "string:stripe-pm_1S3mW12GScqysDRVCvz14qZC"
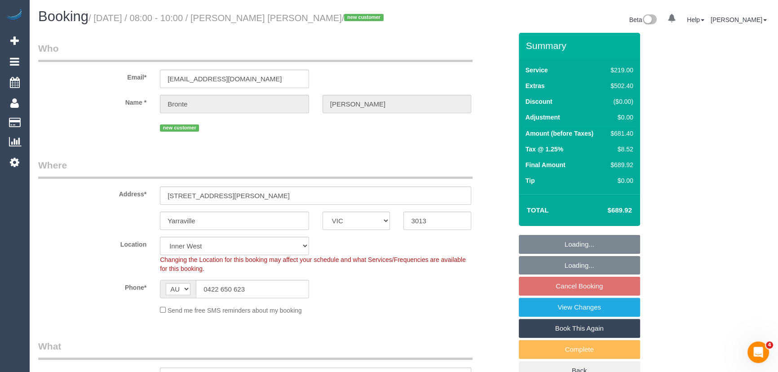
select select "number:27"
select select "number:16"
select select "number:18"
select select "number:24"
select select "object:1534"
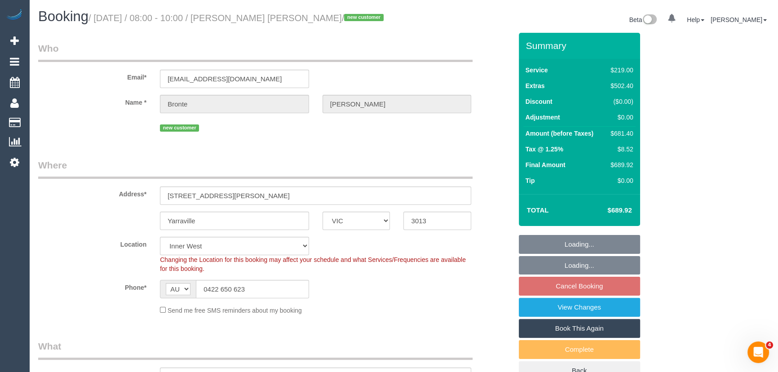
select select "spot2"
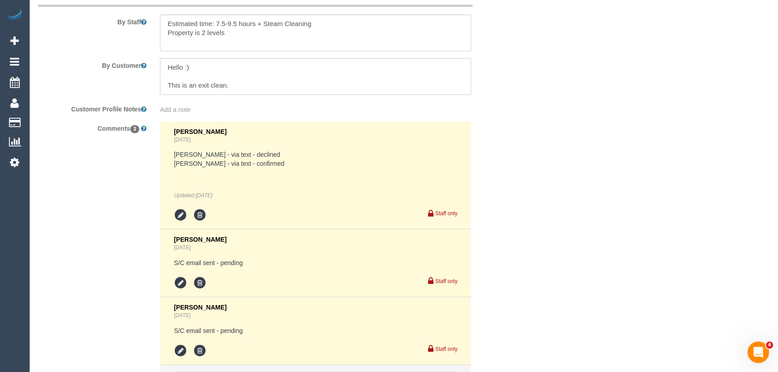
scroll to position [1405, 0]
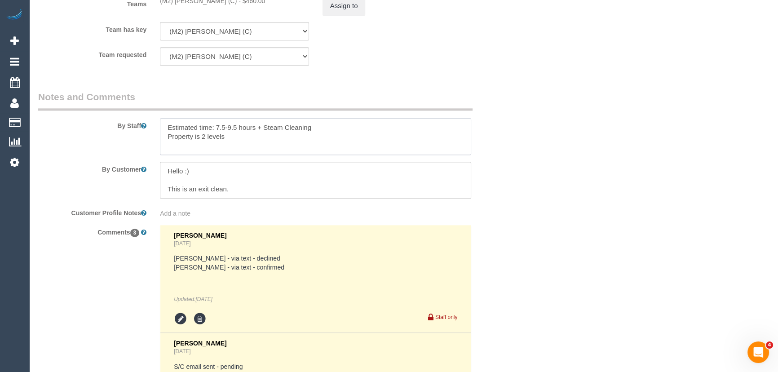
click at [333, 129] on textarea at bounding box center [315, 136] width 311 height 37
click at [241, 134] on textarea at bounding box center [315, 136] width 311 height 37
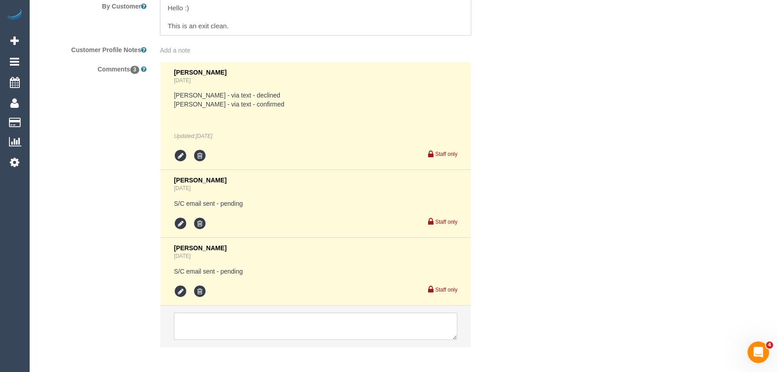
type textarea "Estimated time: 7.5-9.5 hours + Steam Cleaning (2 bedroom upstairs, hallway and…"
click at [174, 294] on icon at bounding box center [180, 291] width 13 height 13
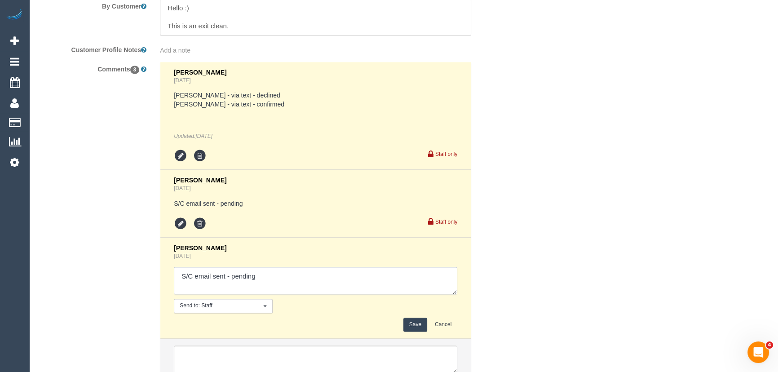
click at [259, 279] on textarea at bounding box center [316, 281] width 284 height 28
type textarea "S/C email sent - confirmed"
click at [408, 325] on button "Save" at bounding box center [416, 325] width 24 height 14
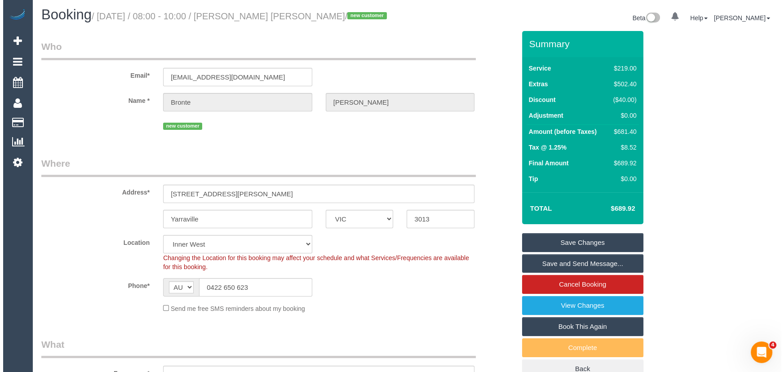
scroll to position [0, 0]
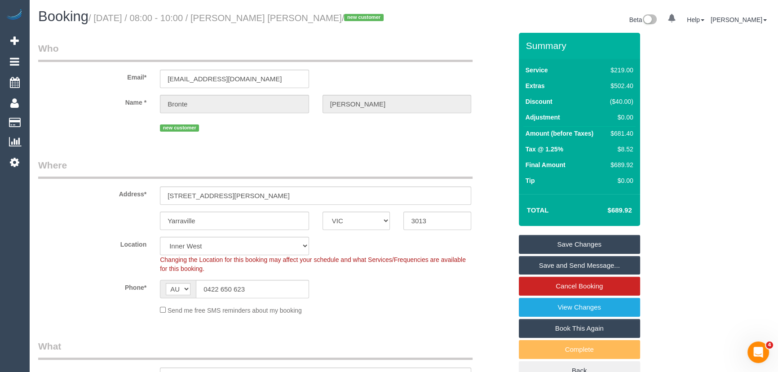
click at [590, 266] on link "Save and Send Message..." at bounding box center [579, 265] width 121 height 19
click at [590, 266] on fieldset "Save Changes Save and Send Message... Cancel Booking View Changes Book This Aga…" at bounding box center [579, 308] width 121 height 146
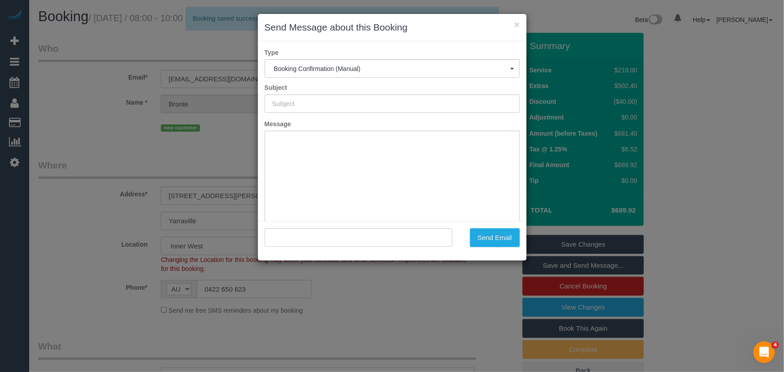
type input "Booking Confirmed"
type input ""Bronte [PERSON_NAME]" <[EMAIL_ADDRESS][DOMAIN_NAME]>"
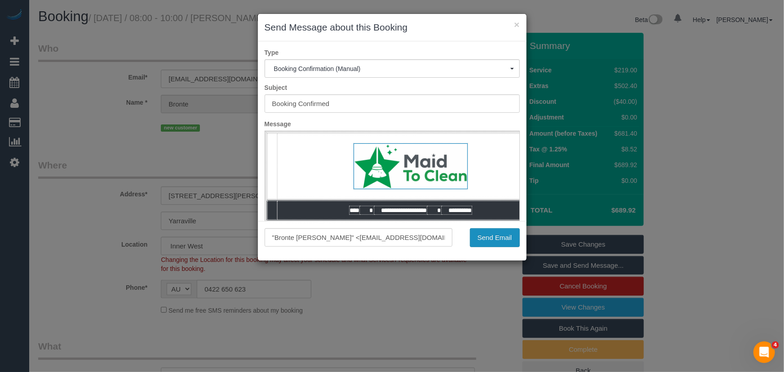
click at [499, 243] on button "Send Email" at bounding box center [495, 237] width 50 height 19
